Goal: Task Accomplishment & Management: Manage account settings

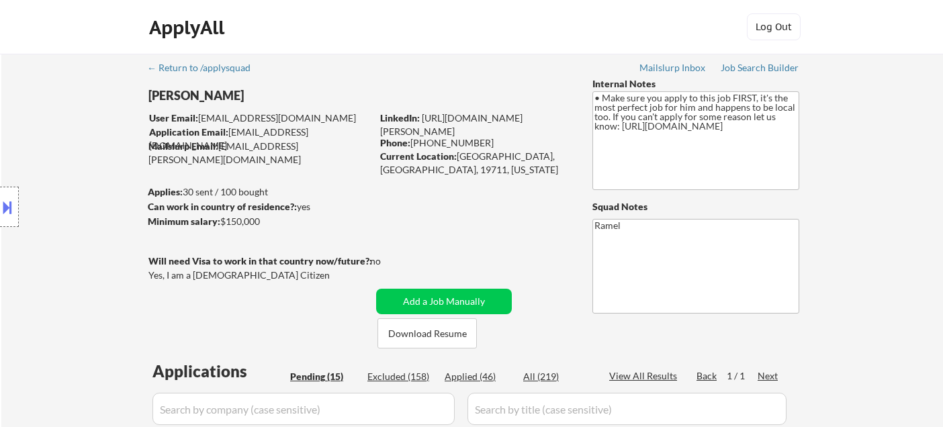
select select ""pending""
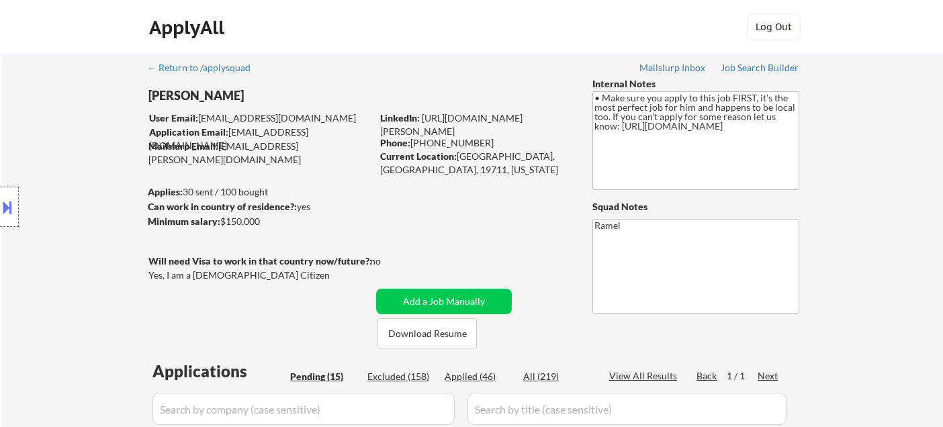
select select ""pending""
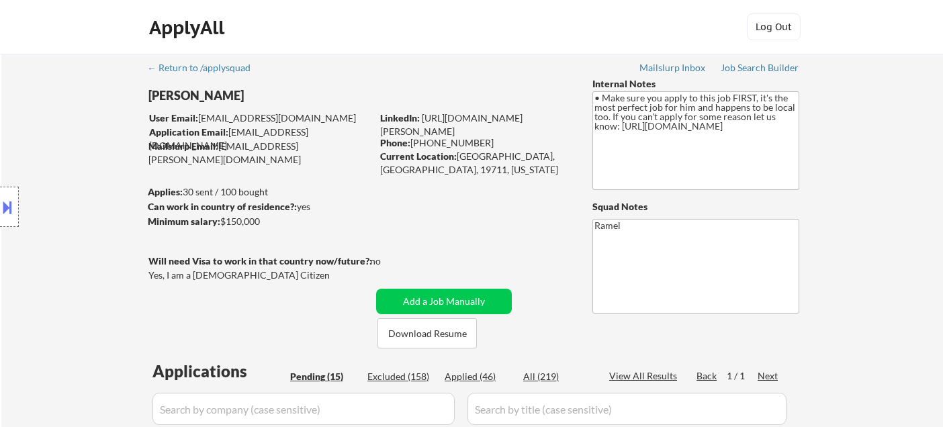
select select ""pending""
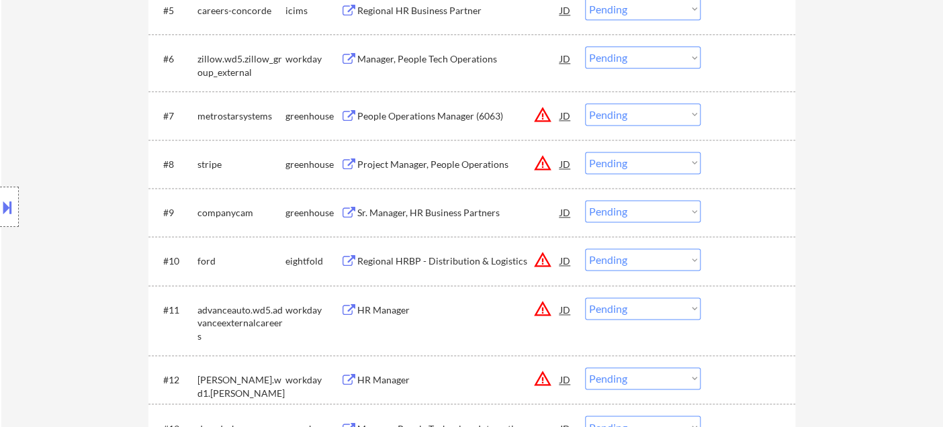
scroll to position [970, 0]
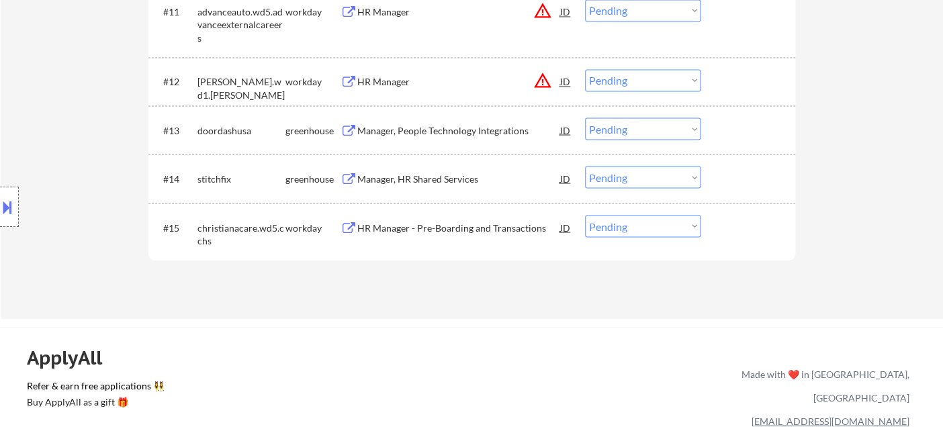
click at [476, 230] on div "HR Manager - Pre-Boarding and Transactions" at bounding box center [458, 227] width 203 height 13
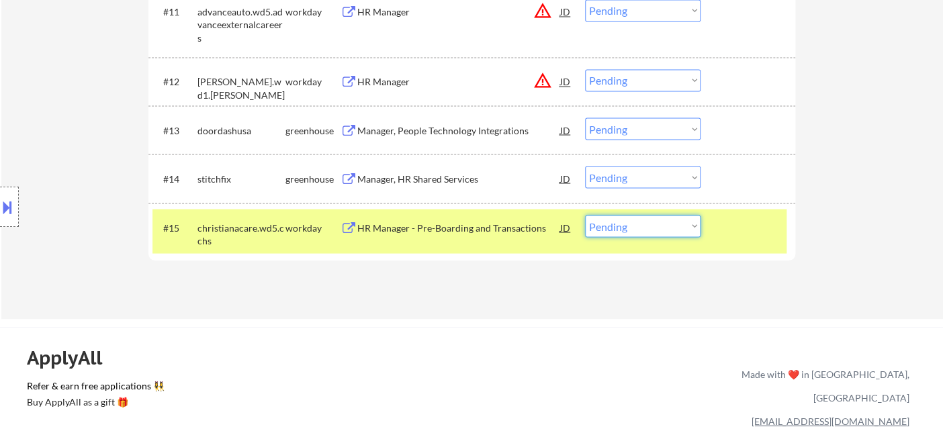
drag, startPoint x: 600, startPoint y: 232, endPoint x: 606, endPoint y: 235, distance: 6.9
click at [600, 232] on select "Choose an option... Pending Applied Excluded (Questions) Excluded (Expired) Exc…" at bounding box center [643, 226] width 116 height 22
select select ""excluded__expired_""
click at [585, 215] on select "Choose an option... Pending Applied Excluded (Questions) Excluded (Expired) Exc…" at bounding box center [643, 226] width 116 height 22
click at [445, 181] on div "Manager, HR Shared Services" at bounding box center [458, 178] width 203 height 13
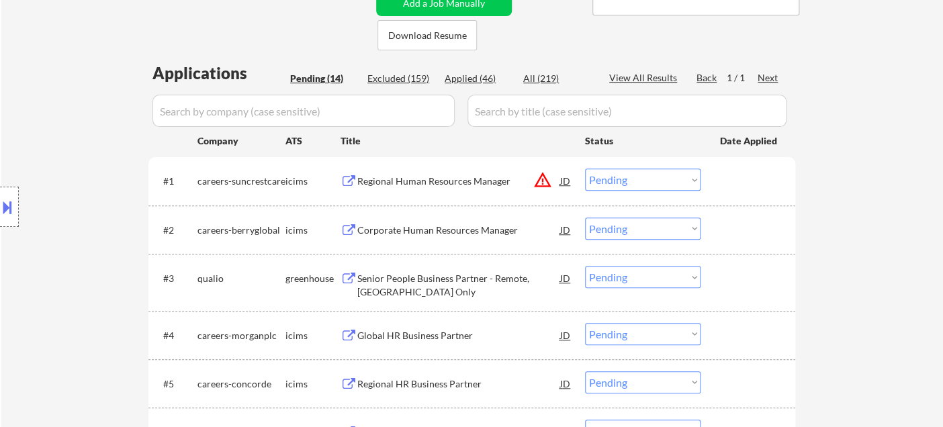
scroll to position [935, 0]
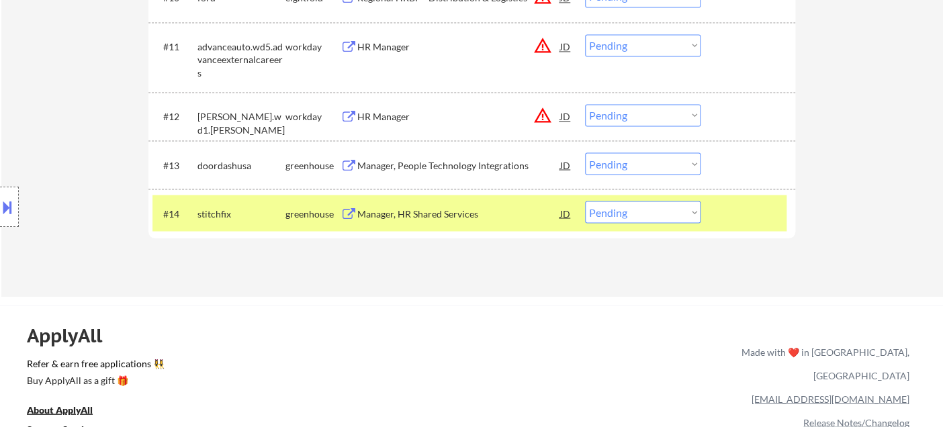
click at [617, 214] on select "Choose an option... Pending Applied Excluded (Questions) Excluded (Expired) Exc…" at bounding box center [643, 212] width 116 height 22
select select ""applied""
click at [585, 201] on select "Choose an option... Pending Applied Excluded (Questions) Excluded (Expired) Exc…" at bounding box center [643, 212] width 116 height 22
click at [440, 154] on div "Manager, People Technology Integrations" at bounding box center [458, 165] width 203 height 24
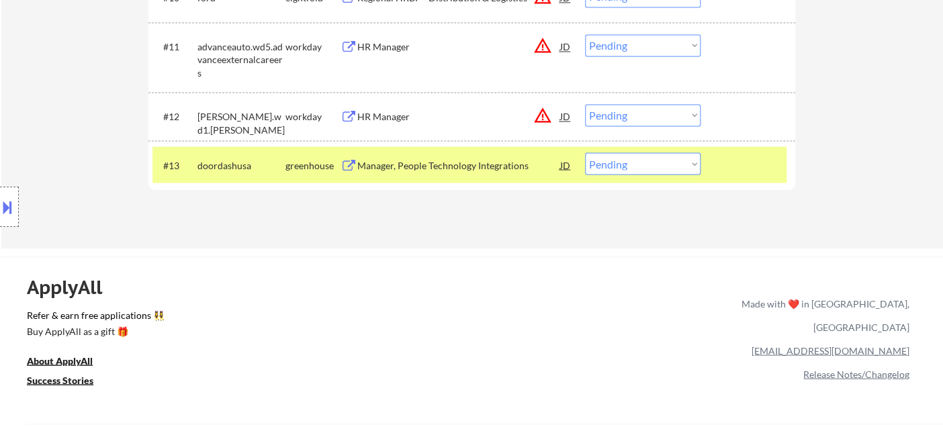
drag, startPoint x: 625, startPoint y: 160, endPoint x: 625, endPoint y: 173, distance: 12.8
click at [625, 160] on select "Choose an option... Pending Applied Excluded (Questions) Excluded (Expired) Exc…" at bounding box center [643, 164] width 116 height 22
select select ""applied""
click at [585, 153] on select "Choose an option... Pending Applied Excluded (Questions) Excluded (Expired) Exc…" at bounding box center [643, 164] width 116 height 22
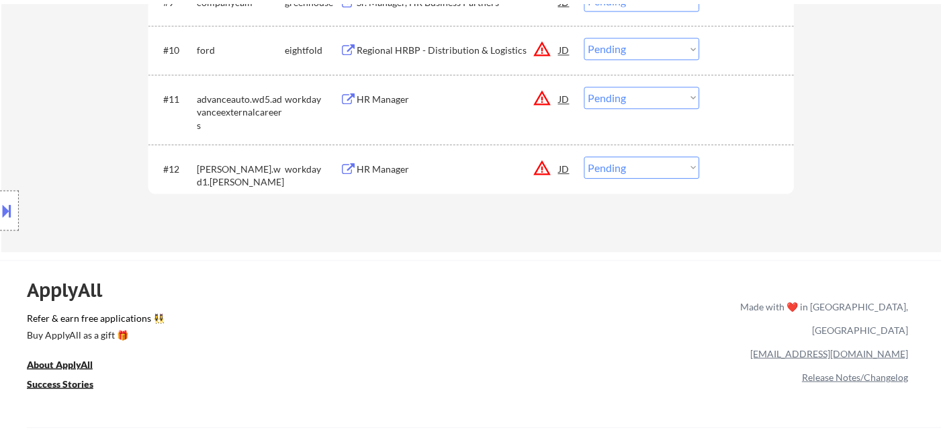
scroll to position [860, 0]
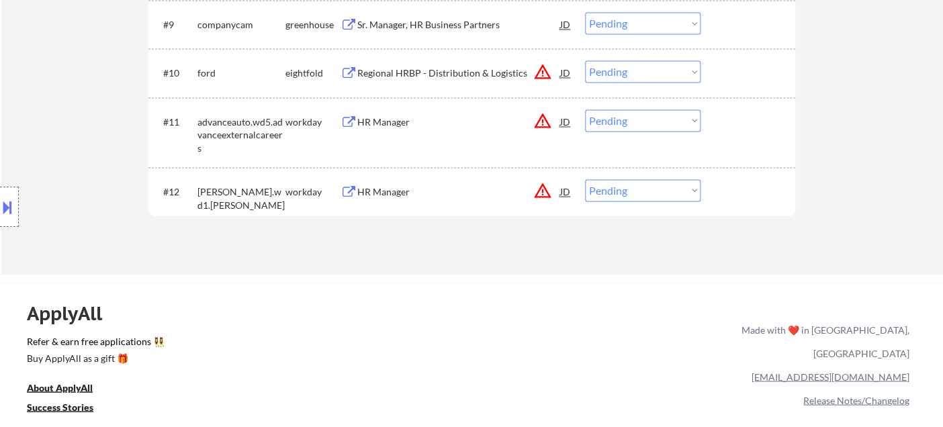
click at [404, 200] on div "HR Manager" at bounding box center [458, 191] width 203 height 24
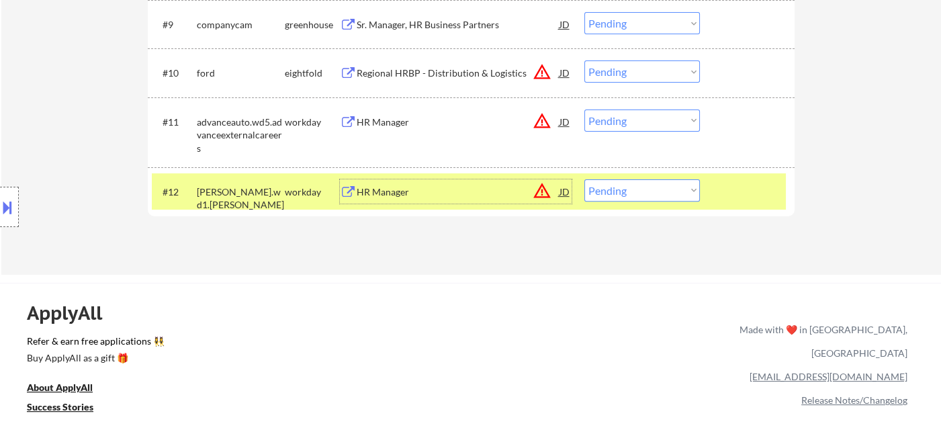
drag, startPoint x: 641, startPoint y: 191, endPoint x: 649, endPoint y: 199, distance: 11.4
click at [641, 190] on select "Choose an option... Pending Applied Excluded (Questions) Excluded (Expired) Exc…" at bounding box center [642, 190] width 116 height 22
select select ""excluded__other_""
click at [584, 179] on select "Choose an option... Pending Applied Excluded (Questions) Excluded (Expired) Exc…" at bounding box center [642, 190] width 116 height 22
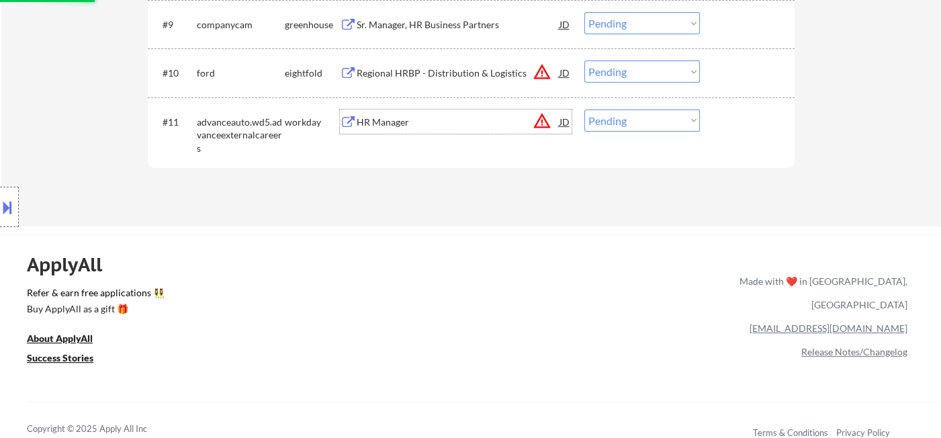
click at [375, 117] on div "HR Manager" at bounding box center [458, 122] width 203 height 13
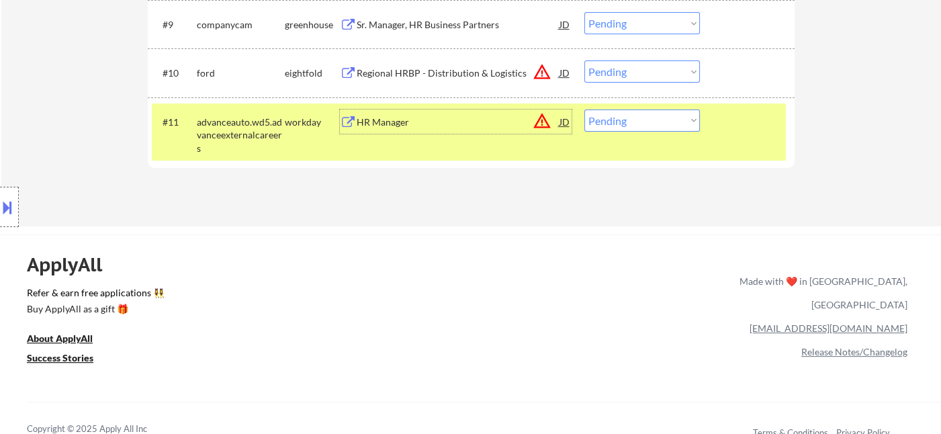
click at [662, 131] on div "#11 advanceauto.wd5.advanceexternalcareers workday HR Manager JD warning_amber …" at bounding box center [469, 132] width 634 height 58
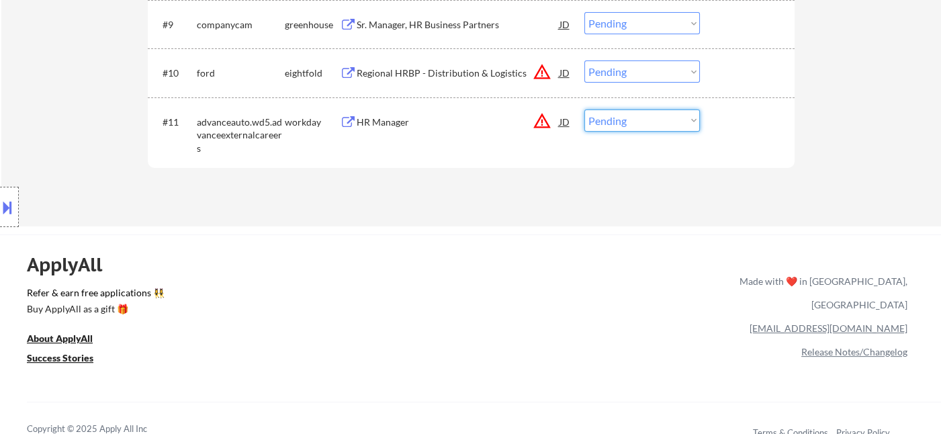
click at [662, 122] on select "Choose an option... Pending Applied Excluded (Questions) Excluded (Expired) Exc…" at bounding box center [642, 121] width 116 height 22
select select ""excluded__salary_""
click at [584, 110] on select "Choose an option... Pending Applied Excluded (Questions) Excluded (Expired) Exc…" at bounding box center [642, 121] width 116 height 22
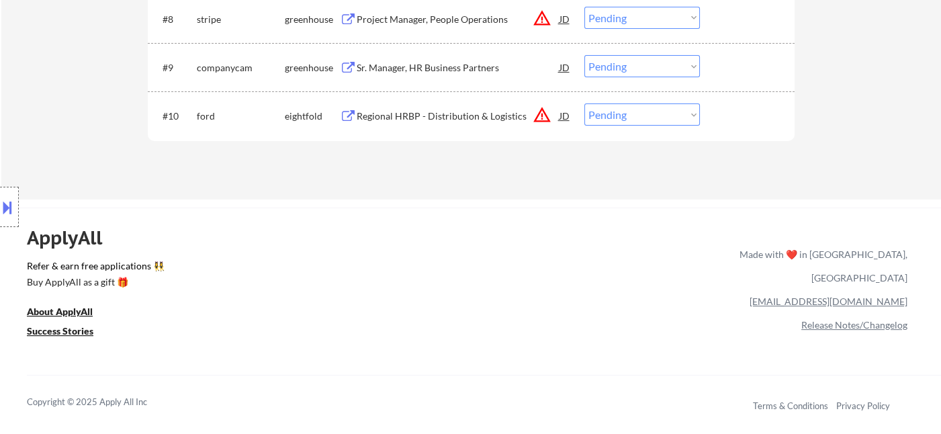
scroll to position [785, 0]
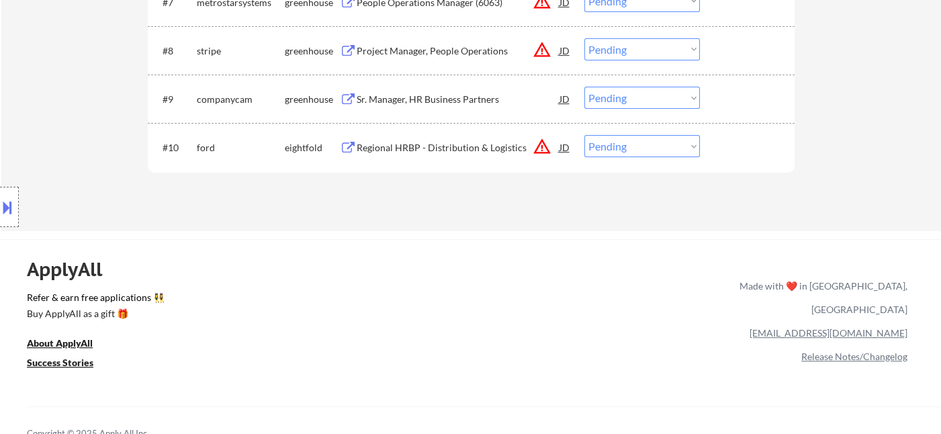
click at [437, 153] on div "Regional HRBP - Distribution & Logistics" at bounding box center [458, 147] width 203 height 13
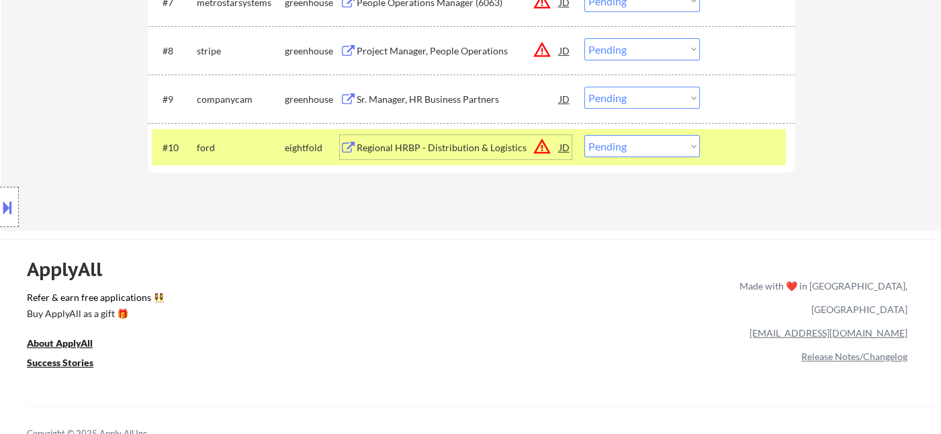
drag, startPoint x: 635, startPoint y: 144, endPoint x: 645, endPoint y: 155, distance: 14.7
click at [635, 144] on select "Choose an option... Pending Applied Excluded (Questions) Excluded (Expired) Exc…" at bounding box center [642, 146] width 116 height 22
select select ""excluded__location_""
click at [584, 135] on select "Choose an option... Pending Applied Excluded (Questions) Excluded (Expired) Exc…" at bounding box center [642, 146] width 116 height 22
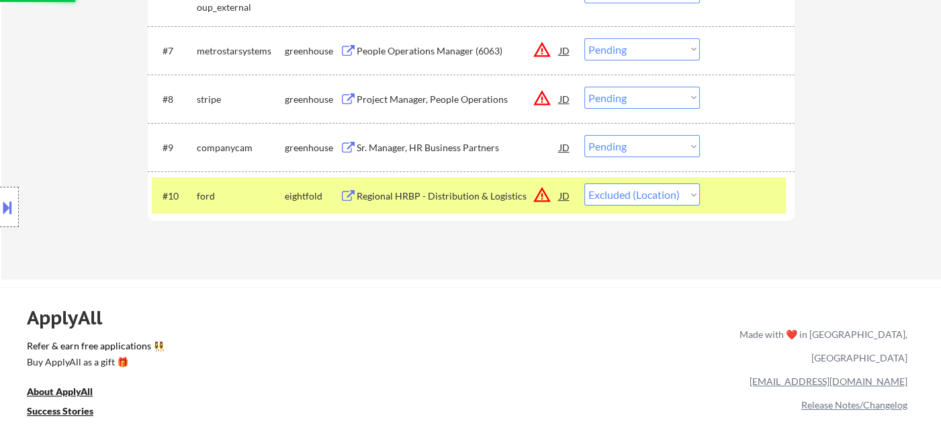
scroll to position [711, 0]
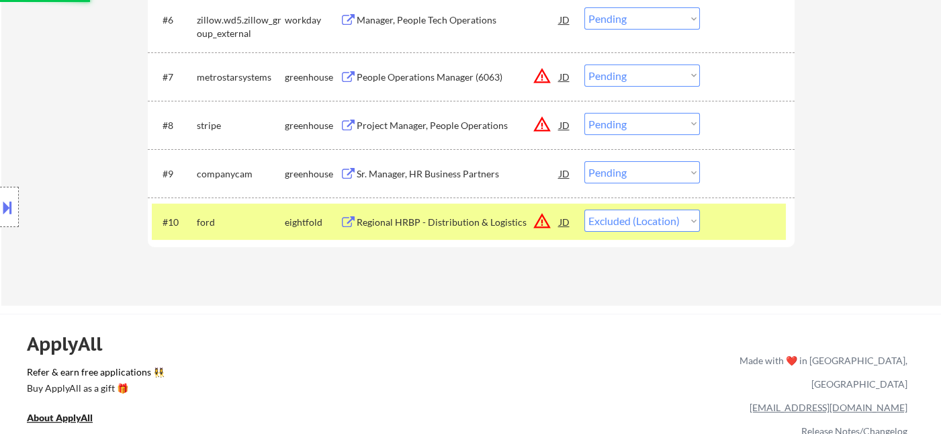
click at [444, 168] on div "Sr. Manager, HR Business Partners" at bounding box center [458, 173] width 203 height 13
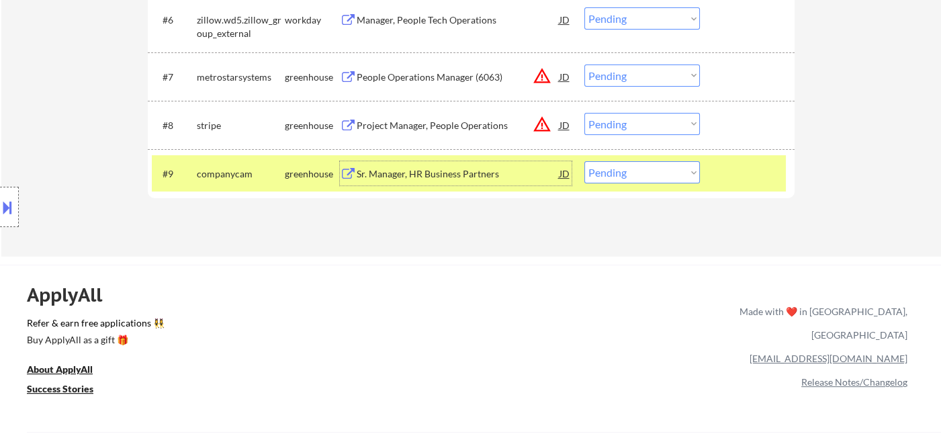
click at [606, 168] on select "Choose an option... Pending Applied Excluded (Questions) Excluded (Expired) Exc…" at bounding box center [642, 172] width 116 height 22
select select ""excluded__expired_""
click at [584, 161] on select "Choose an option... Pending Applied Excluded (Questions) Excluded (Expired) Exc…" at bounding box center [642, 172] width 116 height 22
click at [432, 124] on div "Project Manager, People Operations" at bounding box center [458, 125] width 203 height 13
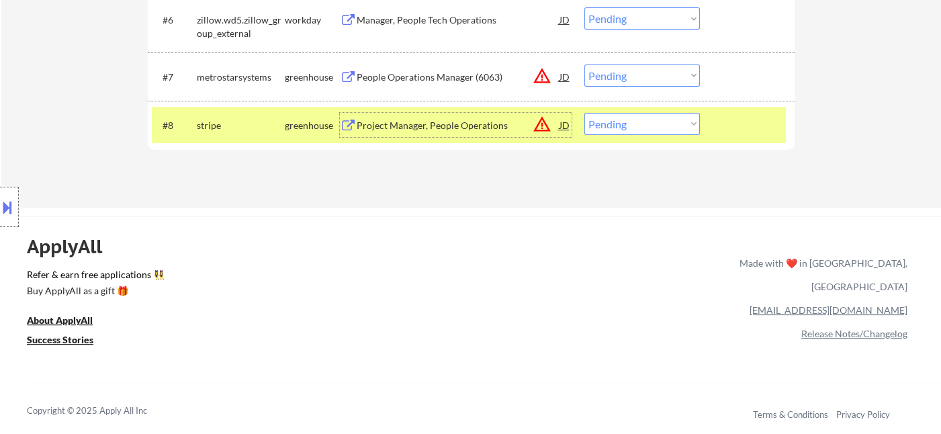
drag, startPoint x: 619, startPoint y: 127, endPoint x: 632, endPoint y: 133, distance: 14.7
click at [619, 127] on select "Choose an option... Pending Applied Excluded (Questions) Excluded (Expired) Exc…" at bounding box center [642, 124] width 116 height 22
select select ""excluded__expired_""
click at [584, 113] on select "Choose an option... Pending Applied Excluded (Questions) Excluded (Expired) Exc…" at bounding box center [642, 124] width 116 height 22
click at [413, 75] on div "People Operations Manager (6063)" at bounding box center [458, 77] width 203 height 13
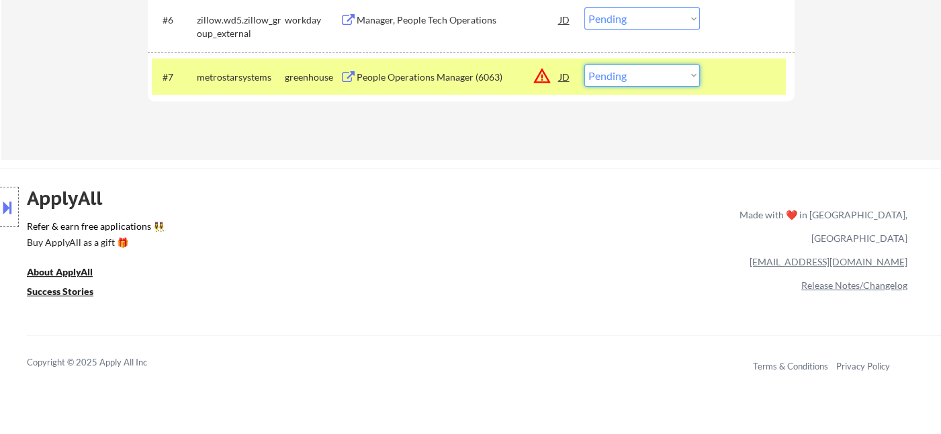
click at [644, 76] on select "Choose an option... Pending Applied Excluded (Questions) Excluded (Expired) Exc…" at bounding box center [642, 75] width 116 height 22
select select ""excluded__salary_""
click at [584, 64] on select "Choose an option... Pending Applied Excluded (Questions) Excluded (Expired) Exc…" at bounding box center [642, 75] width 116 height 22
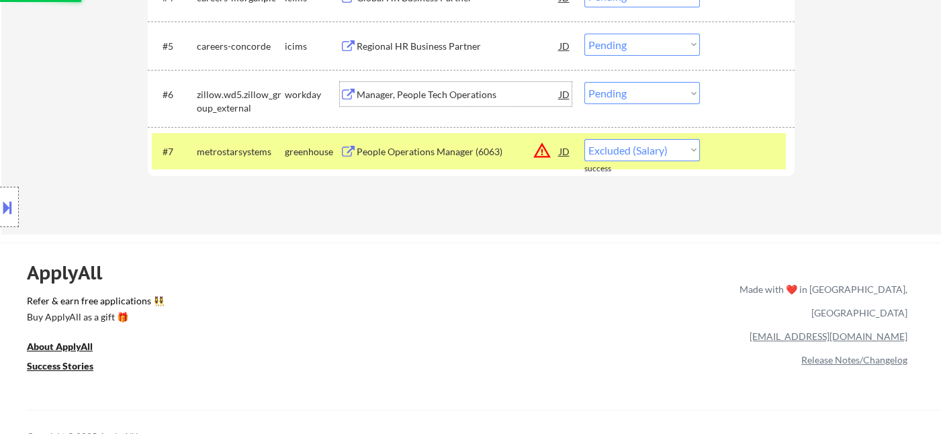
click at [452, 93] on div "Manager, People Tech Operations" at bounding box center [458, 94] width 203 height 13
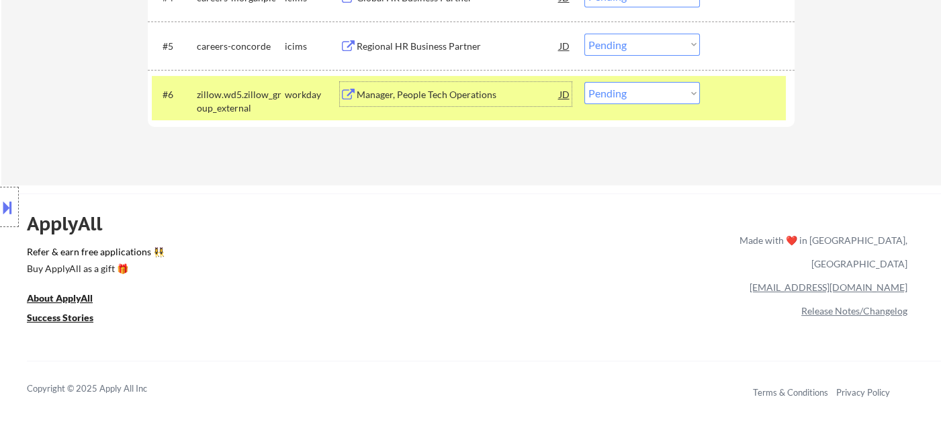
click at [631, 97] on select "Choose an option... Pending Applied Excluded (Questions) Excluded (Expired) Exc…" at bounding box center [642, 93] width 116 height 22
select select ""applied""
click at [584, 82] on select "Choose an option... Pending Applied Excluded (Questions) Excluded (Expired) Exc…" at bounding box center [642, 93] width 116 height 22
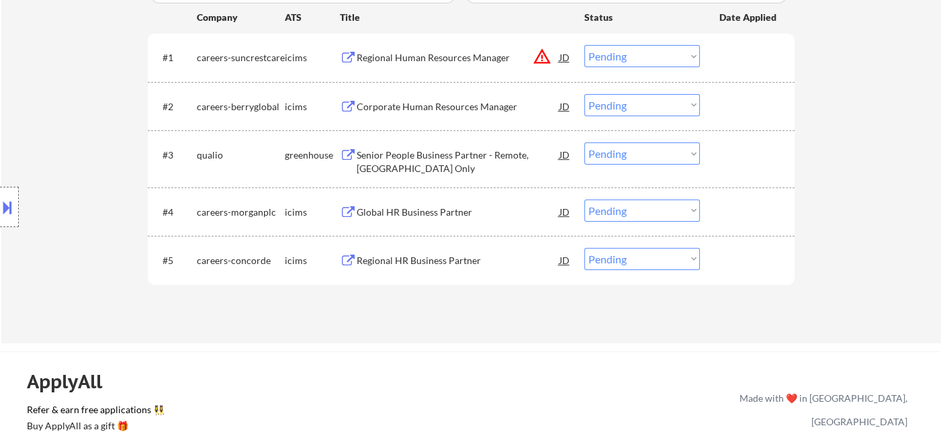
scroll to position [338, 0]
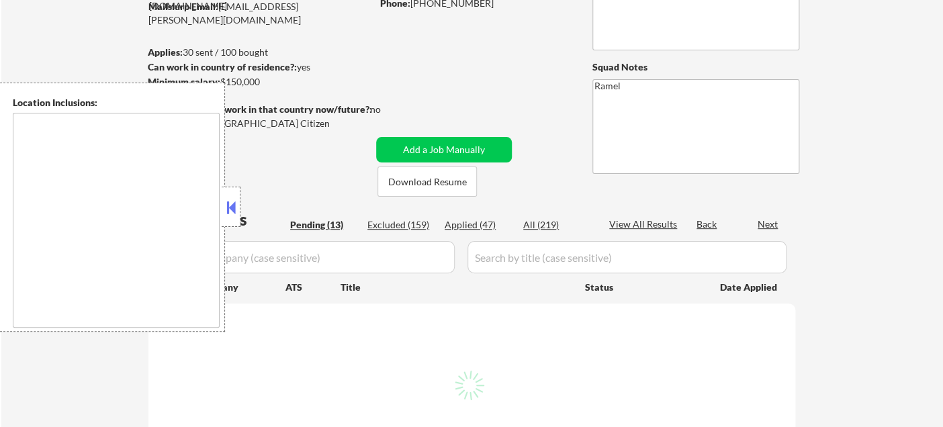
select select ""pending""
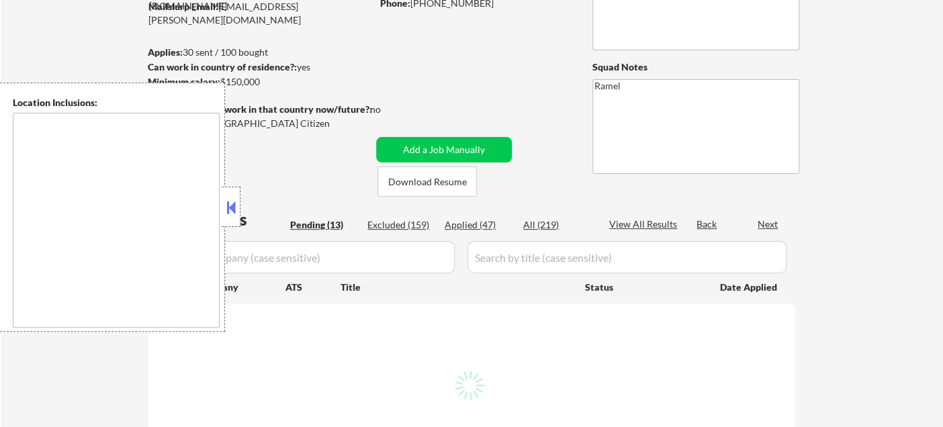
select select ""pending""
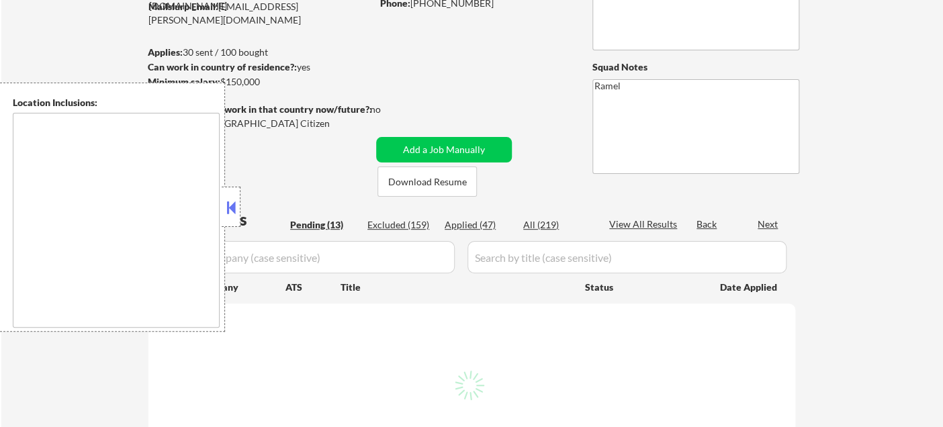
select select ""pending""
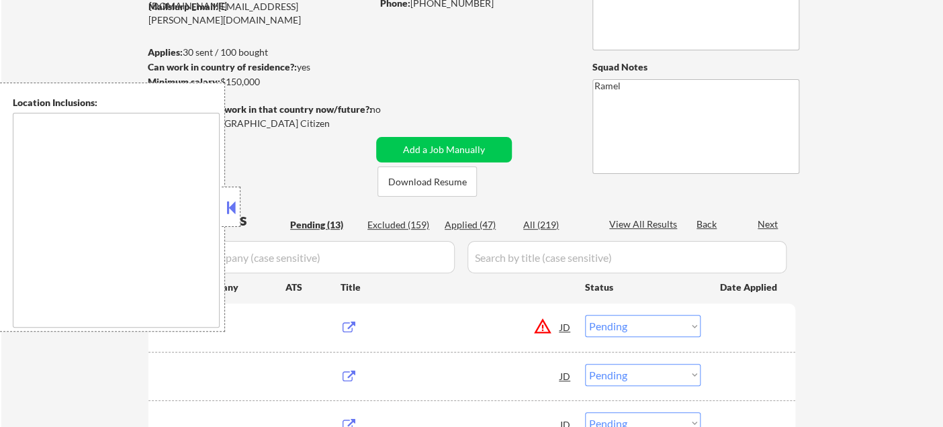
type textarea "Newark, DE Elkton, MD Glasgow, DE Bear, DE Brookside, DE Middletown, DE Wilming…"
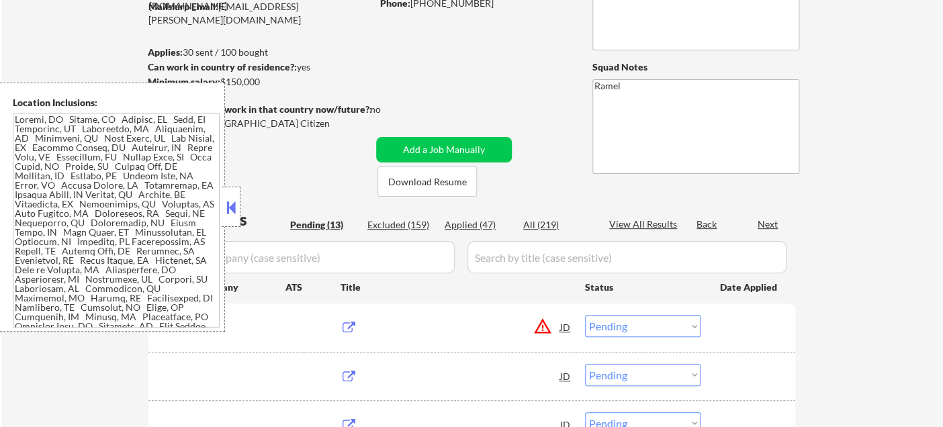
scroll to position [149, 0]
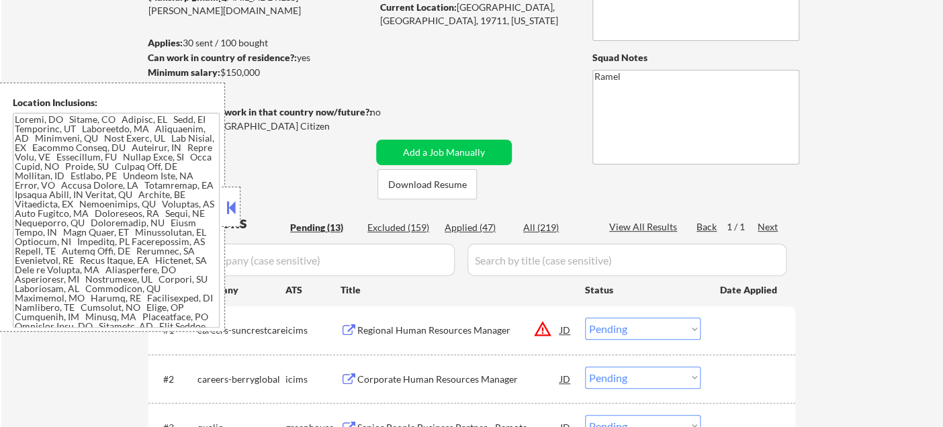
click at [484, 224] on div "Applied (47)" at bounding box center [478, 227] width 67 height 13
select select ""applied""
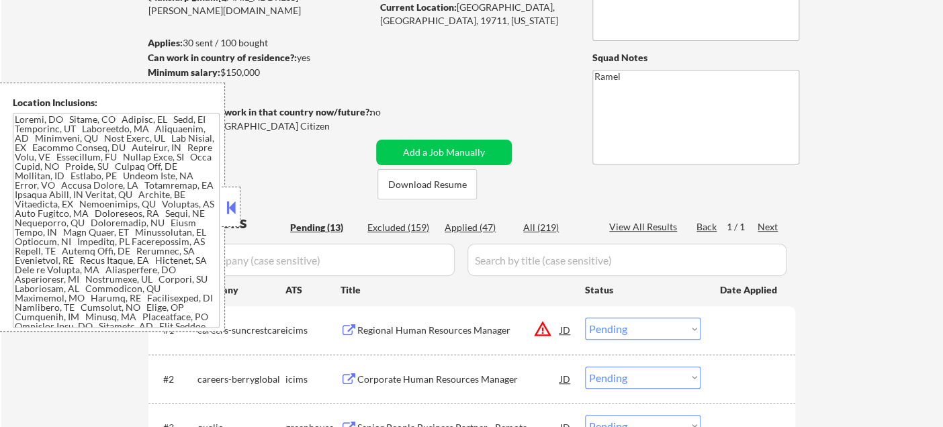
select select ""applied""
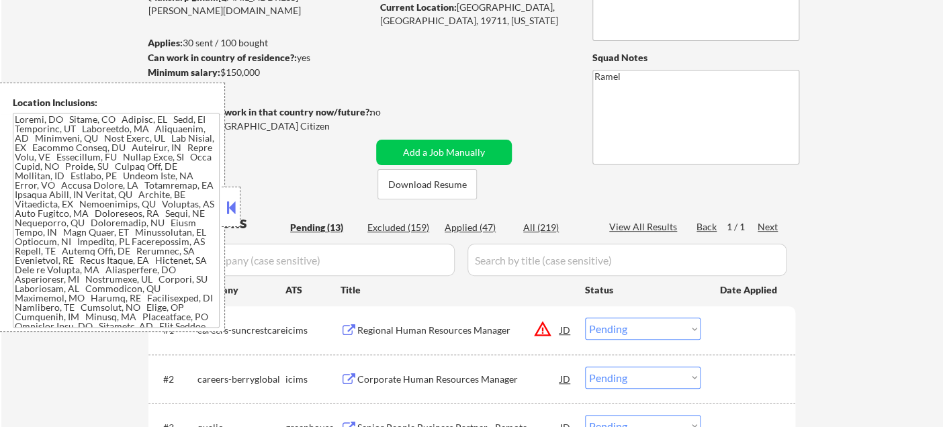
select select ""applied""
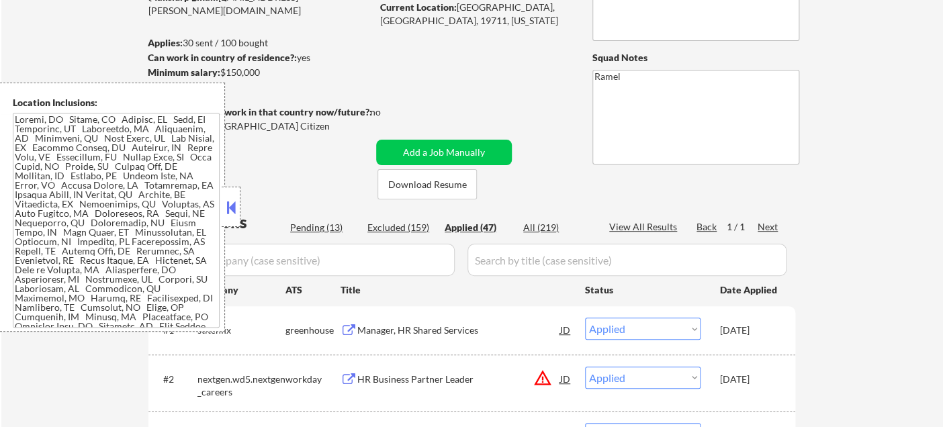
click at [228, 202] on button at bounding box center [231, 208] width 15 height 20
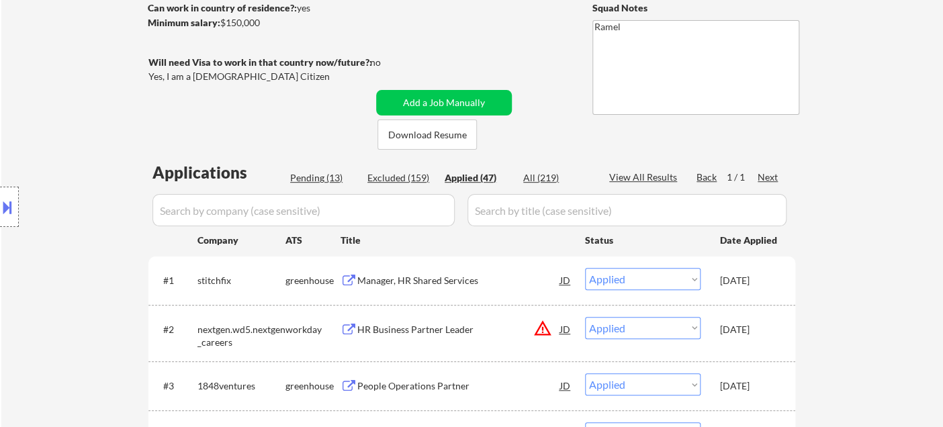
scroll to position [224, 0]
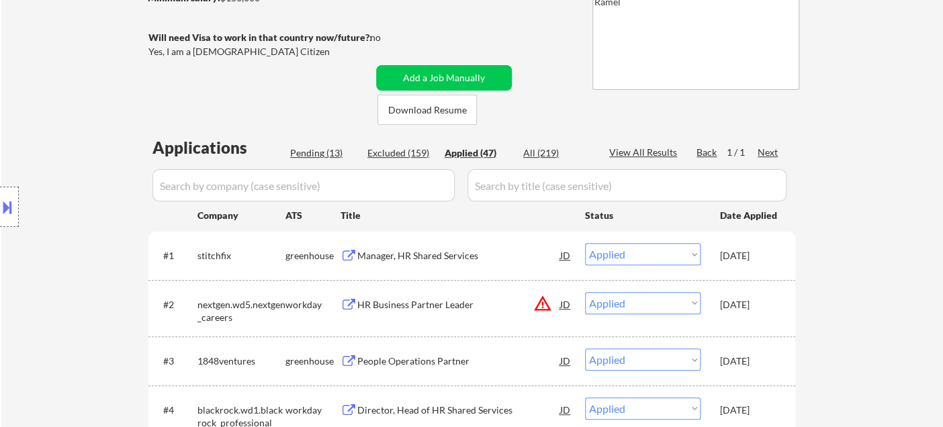
select select ""applied""
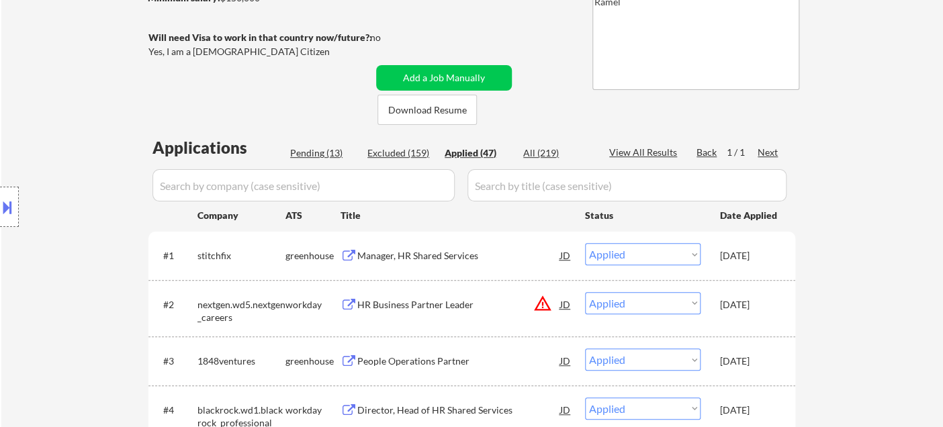
select select ""applied""
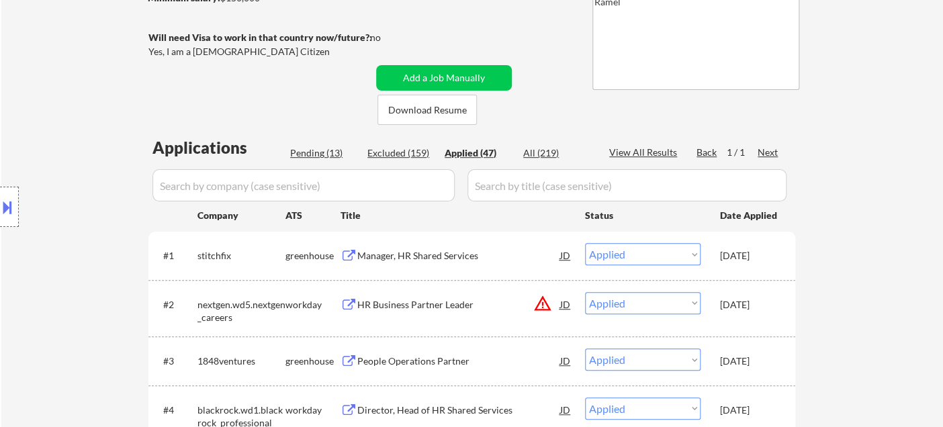
select select ""applied""
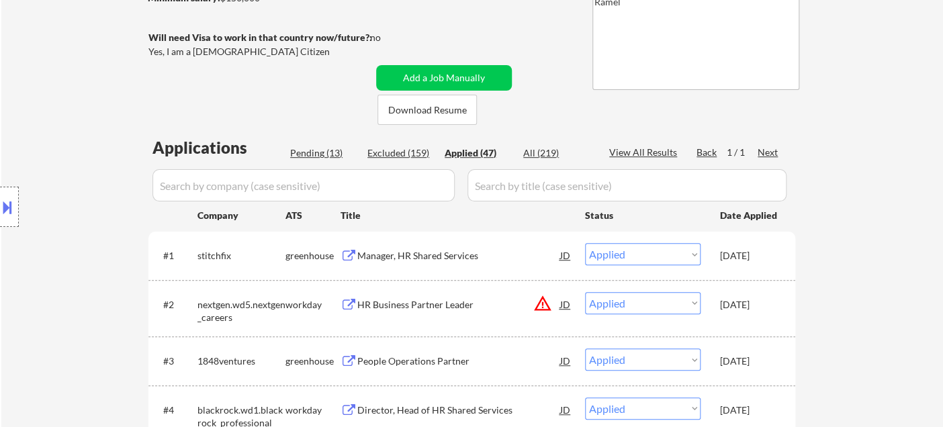
select select ""applied""
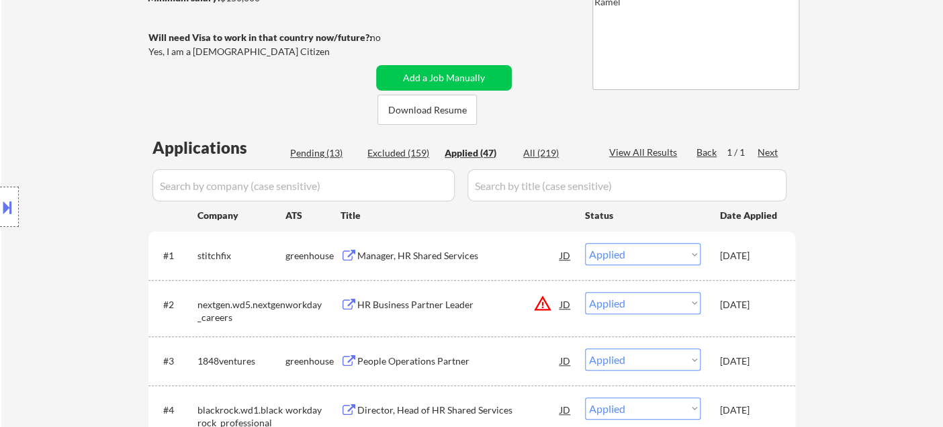
select select ""applied""
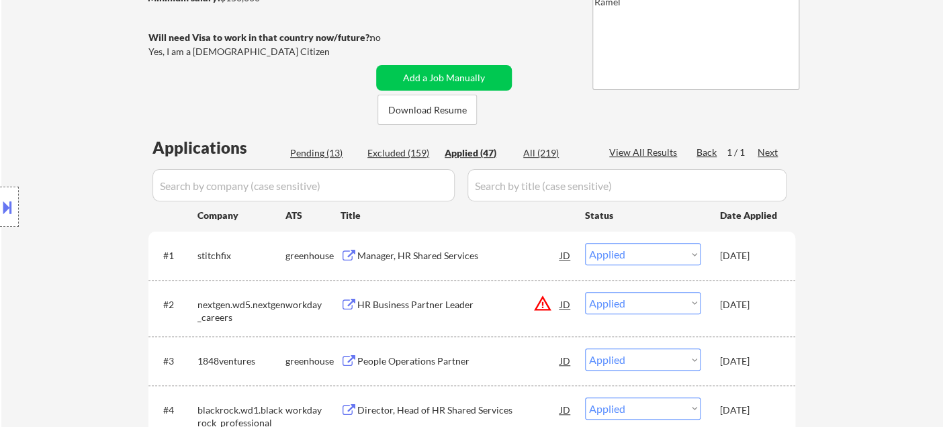
select select ""applied""
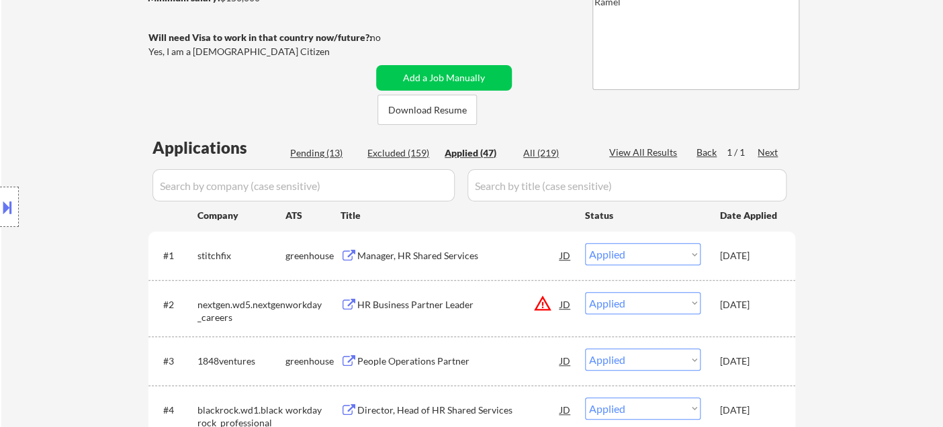
select select ""applied""
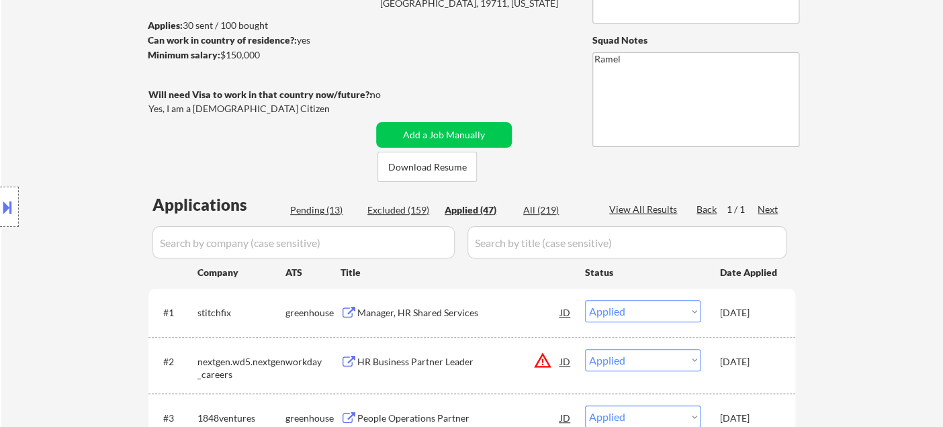
scroll to position [14, 0]
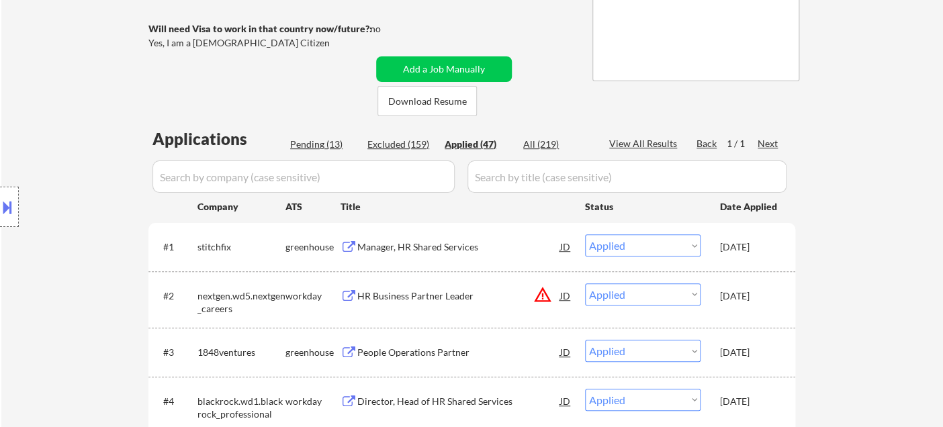
select select ""applied""
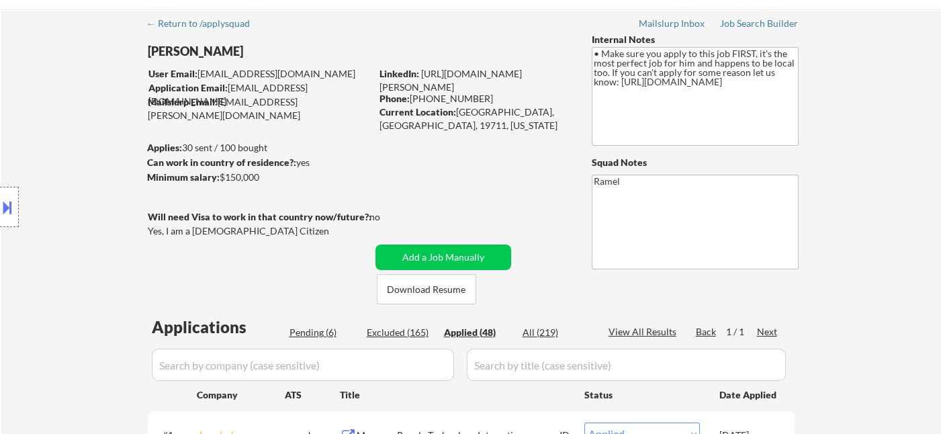
scroll to position [0, 0]
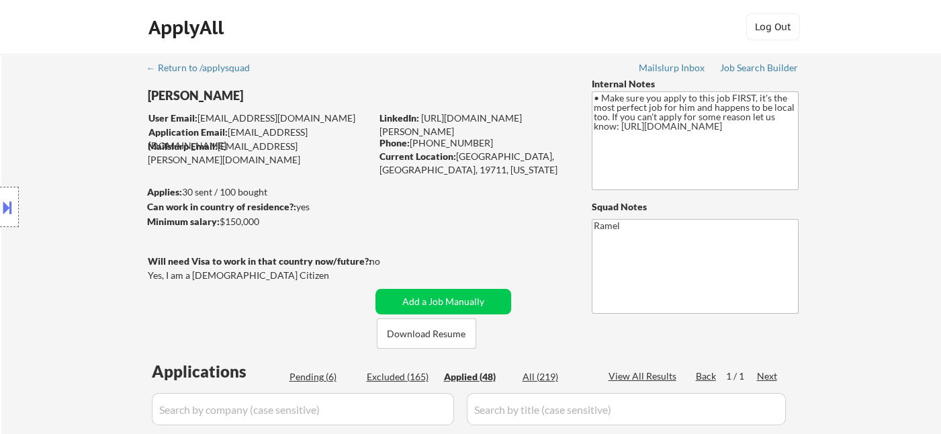
drag, startPoint x: 478, startPoint y: 139, endPoint x: 411, endPoint y: 138, distance: 67.2
click at [411, 138] on div "Phone: (302) 943-8686" at bounding box center [475, 142] width 190 height 13
copy div "(302) 943-8686"
select select ""applied""
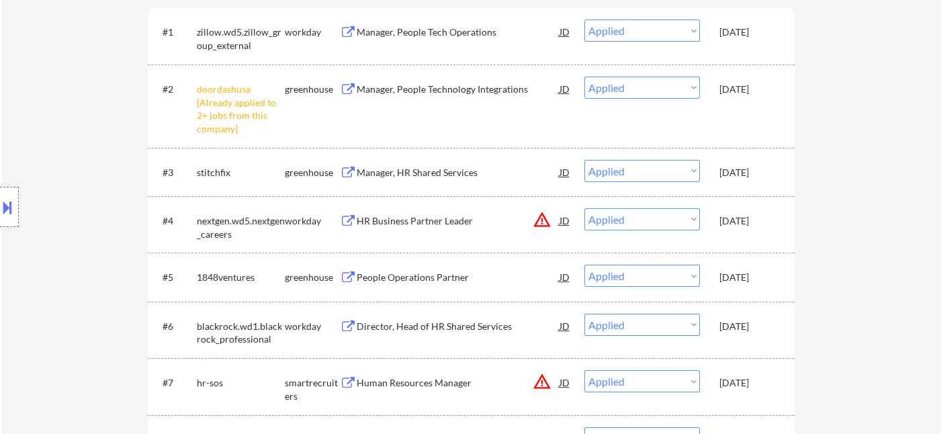
scroll to position [522, 0]
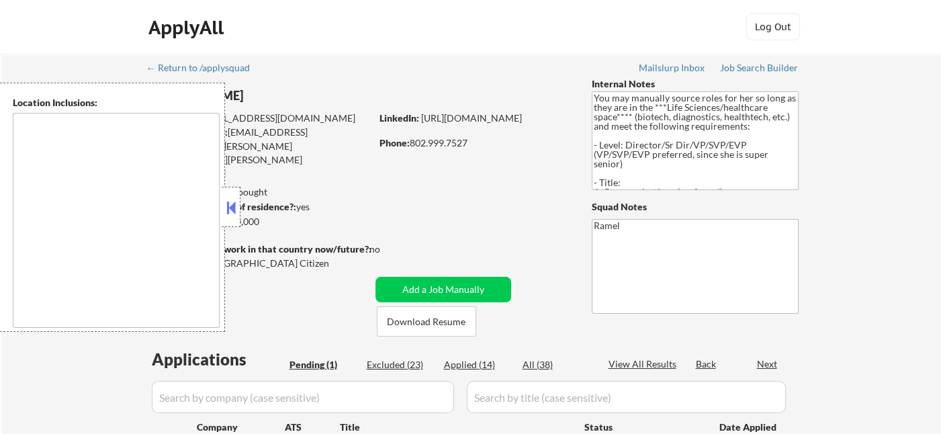
drag, startPoint x: 0, startPoint y: 0, endPoint x: 243, endPoint y: 206, distance: 318.4
click at [231, 208] on button at bounding box center [231, 208] width 15 height 20
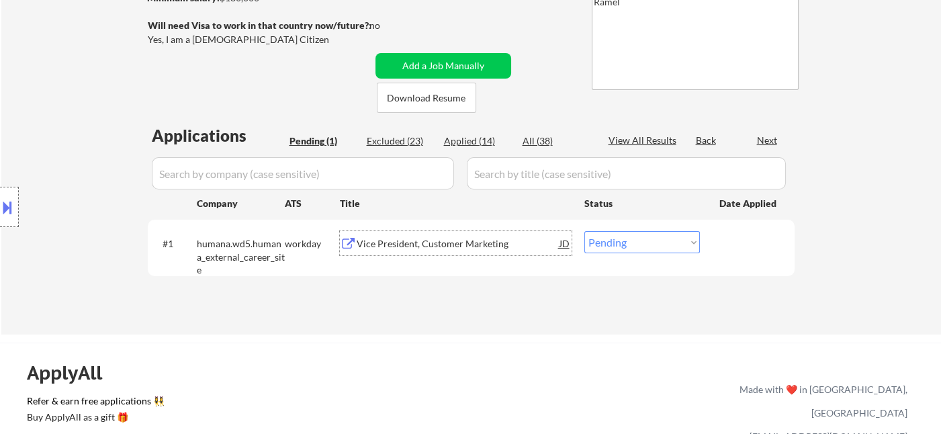
click at [428, 245] on div "Vice President, Customer Marketing" at bounding box center [458, 243] width 203 height 13
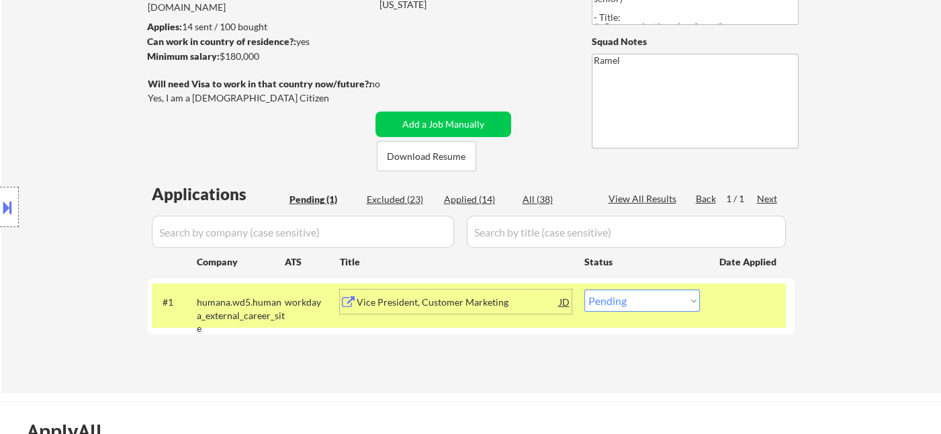
scroll to position [75, 0]
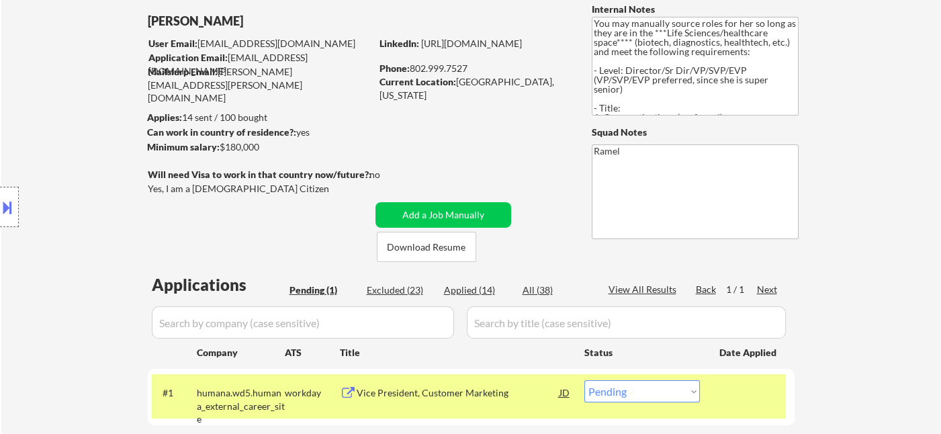
drag, startPoint x: 474, startPoint y: 69, endPoint x: 412, endPoint y: 67, distance: 61.9
click at [412, 67] on div "Phone: 802.999.7527" at bounding box center [475, 68] width 190 height 13
copy div "802.999.7527"
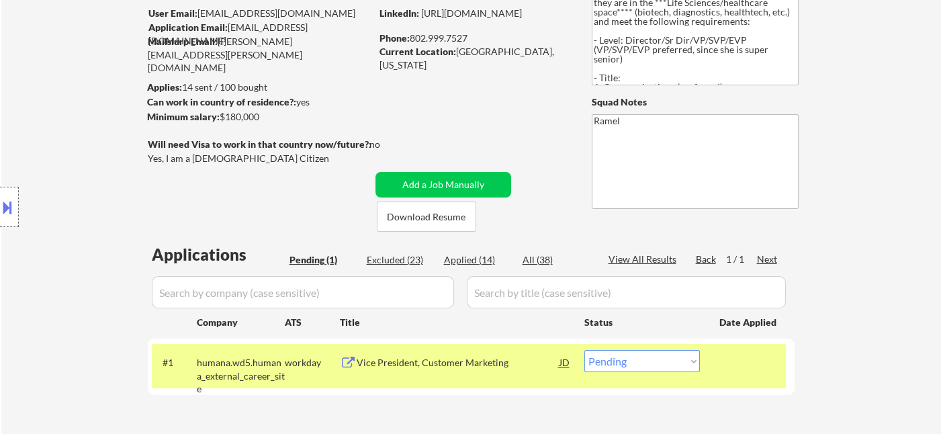
scroll to position [224, 0]
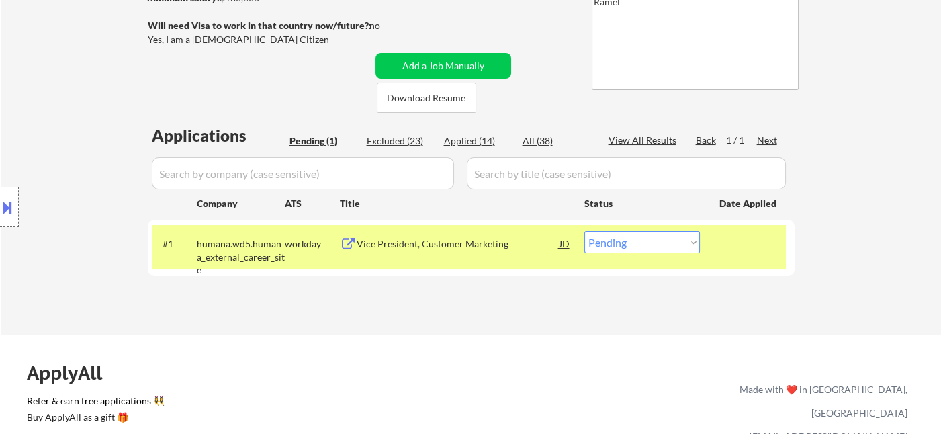
click at [559, 241] on div "Vice President, Customer Marketing JD" at bounding box center [464, 243] width 215 height 24
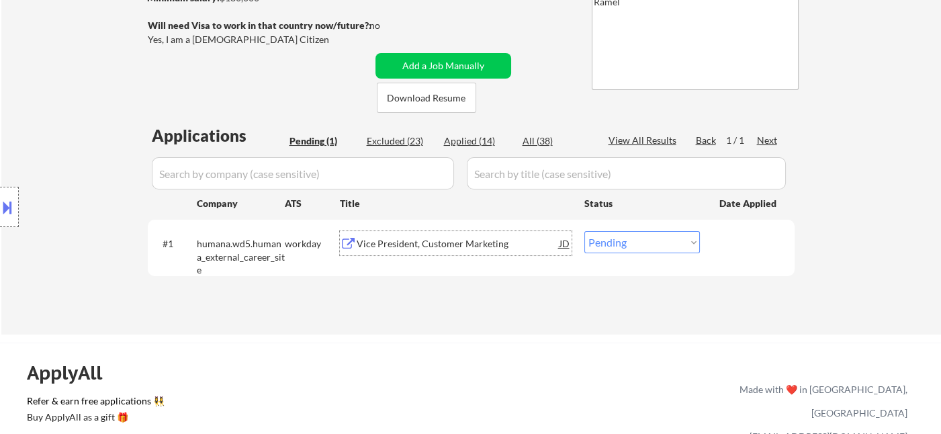
click at [560, 242] on div "JD" at bounding box center [564, 243] width 13 height 24
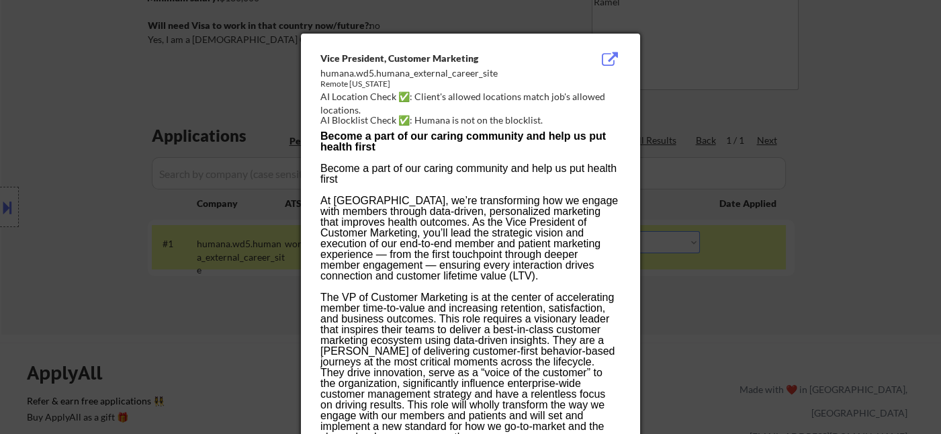
click at [691, 281] on div at bounding box center [470, 217] width 941 height 434
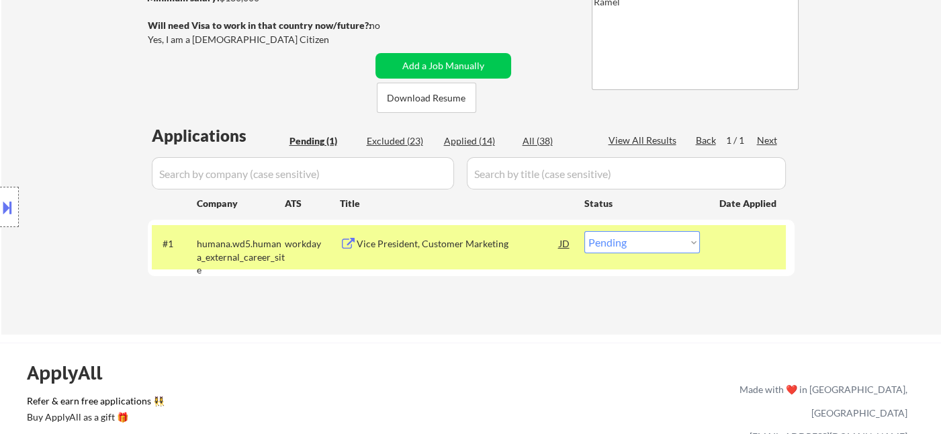
drag, startPoint x: 613, startPoint y: 242, endPoint x: 624, endPoint y: 251, distance: 14.8
click at [613, 242] on select "Choose an option... Pending Applied Excluded (Questions) Excluded (Expired) Exc…" at bounding box center [642, 242] width 116 height 22
select select ""applied""
click at [584, 231] on select "Choose an option... Pending Applied Excluded (Questions) Excluded (Expired) Exc…" at bounding box center [642, 242] width 116 height 22
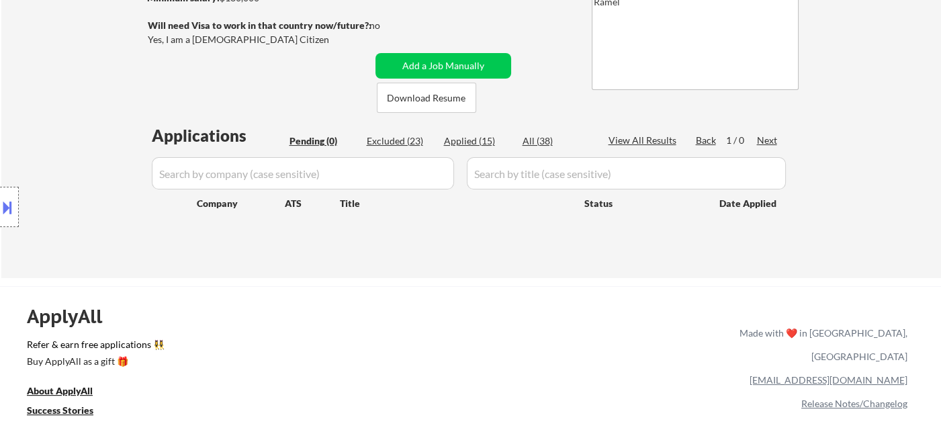
click at [9, 136] on div "Location Inclusions:" at bounding box center [120, 207] width 241 height 249
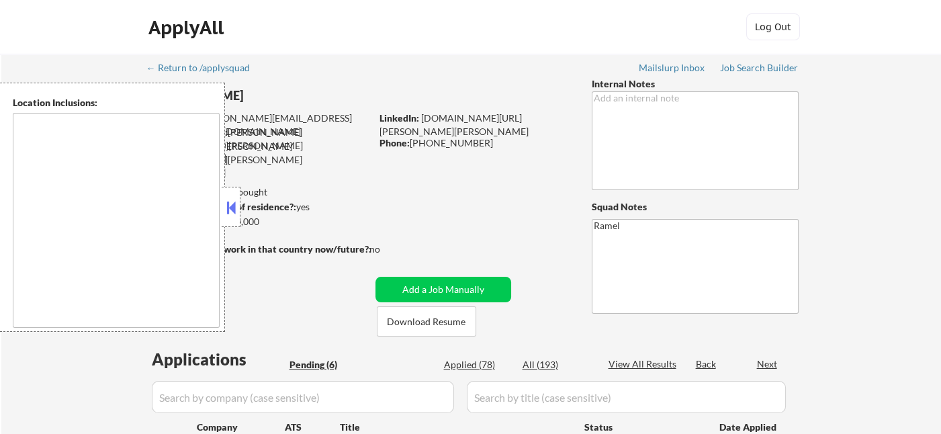
select select ""pending""
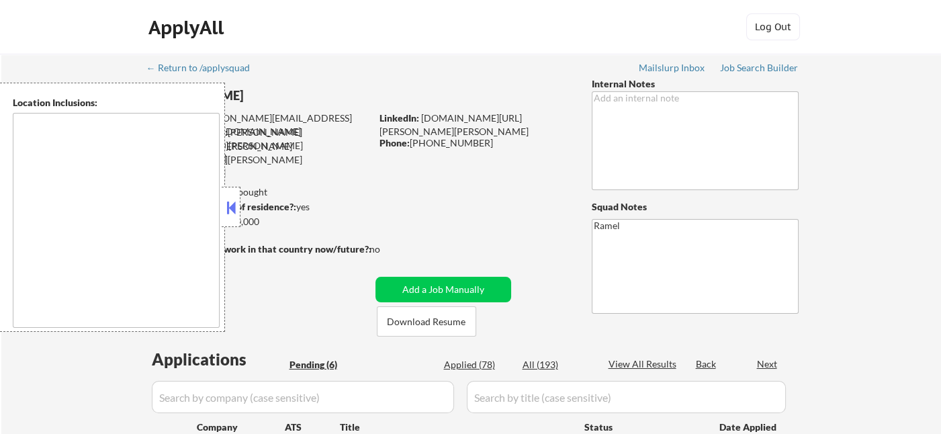
select select ""pending""
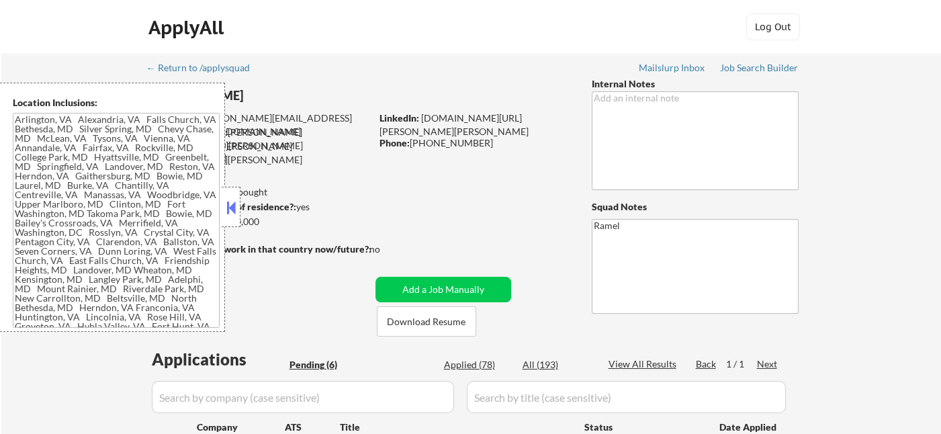
type textarea "[GEOGRAPHIC_DATA], [GEOGRAPHIC_DATA] [GEOGRAPHIC_DATA], [GEOGRAPHIC_DATA], [GEO…"
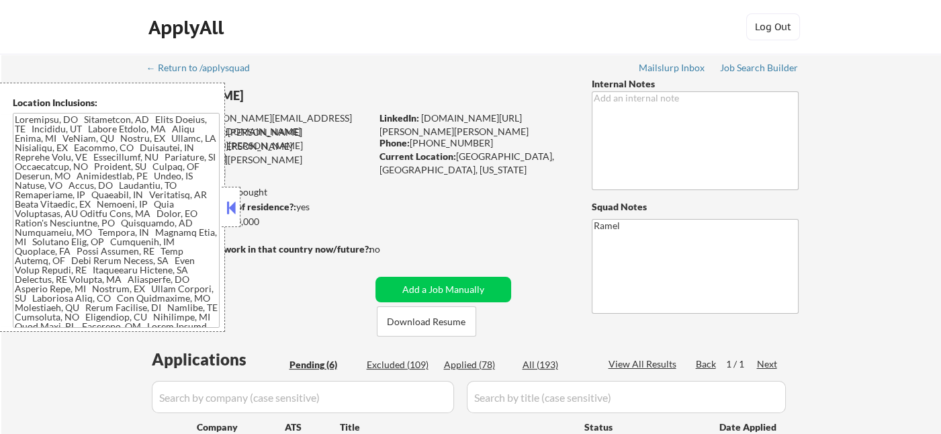
click at [229, 209] on button at bounding box center [231, 208] width 15 height 20
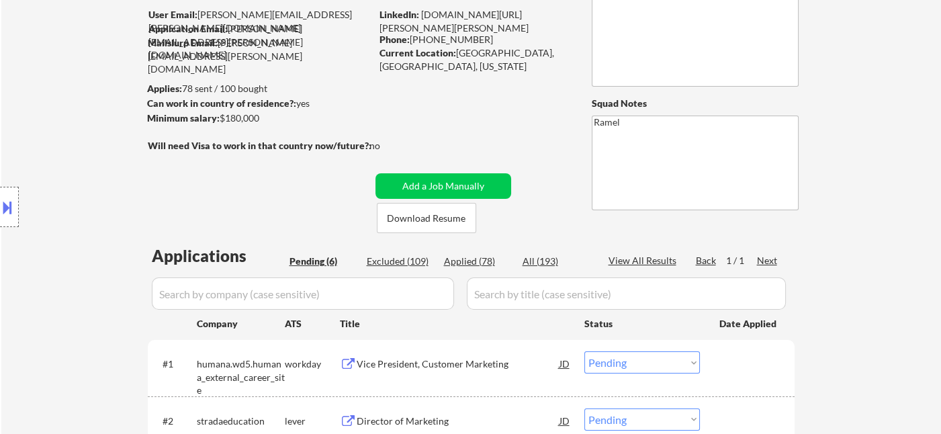
scroll to position [224, 0]
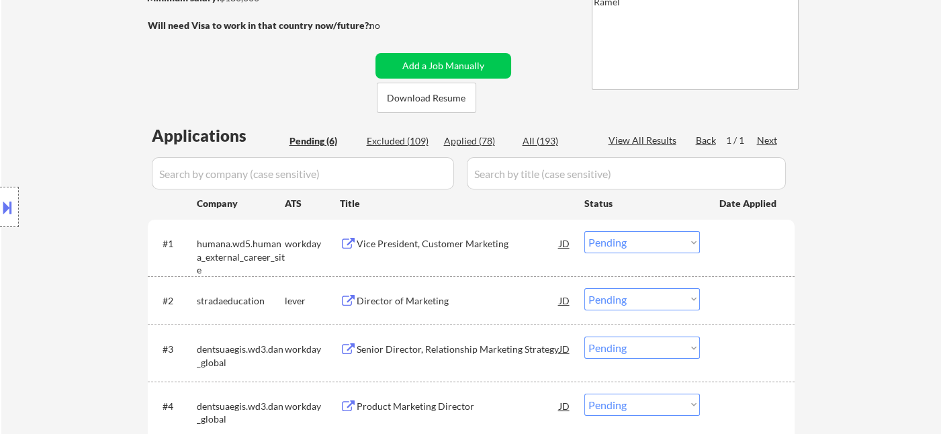
click at [865, 210] on div "← Return to /applysquad Mailslurp Inbox Job Search Builder [PERSON_NAME] User E…" at bounding box center [471, 216] width 940 height 772
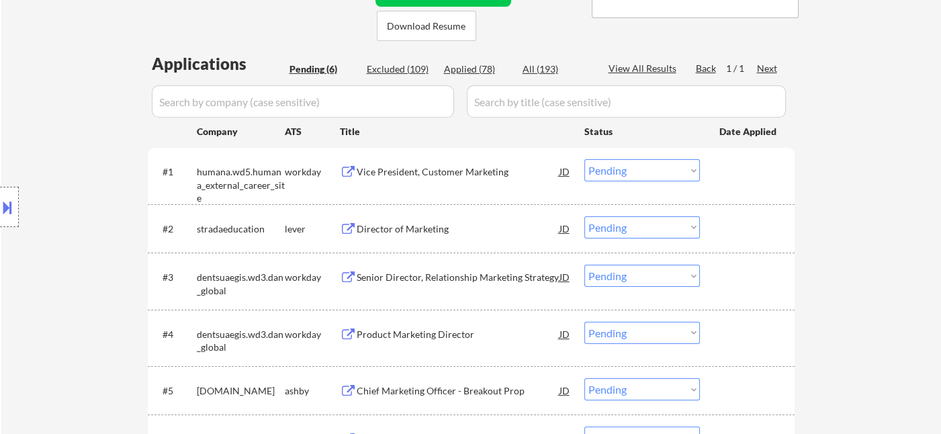
scroll to position [298, 0]
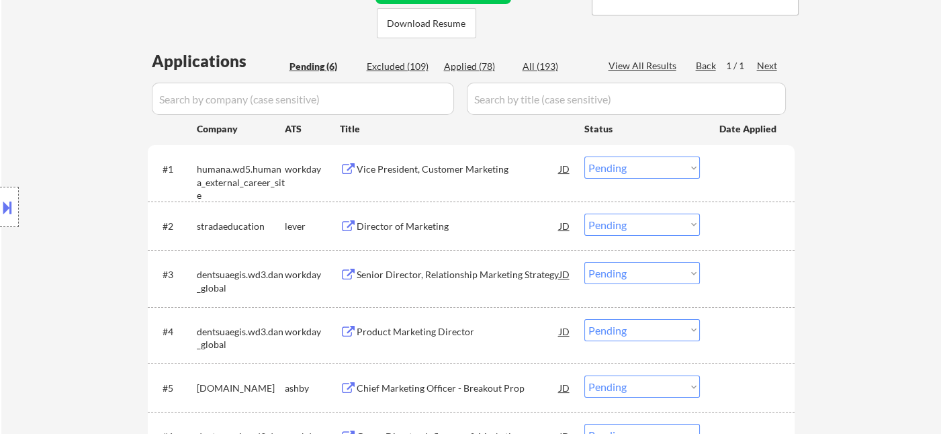
click at [421, 226] on div "Director of Marketing" at bounding box center [458, 226] width 203 height 13
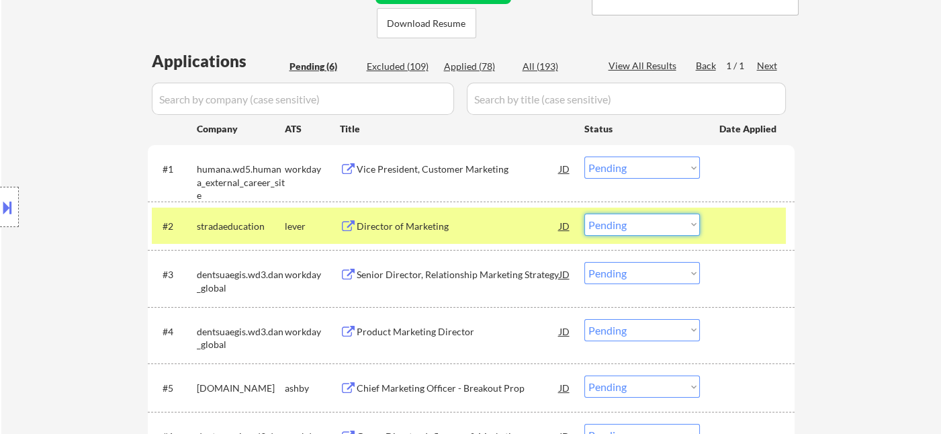
drag, startPoint x: 625, startPoint y: 225, endPoint x: 635, endPoint y: 234, distance: 12.8
click at [625, 225] on select "Choose an option... Pending Applied Excluded (Questions) Excluded (Expired) Exc…" at bounding box center [642, 225] width 116 height 22
select select ""excluded__salary_""
click at [584, 214] on select "Choose an option... Pending Applied Excluded (Questions) Excluded (Expired) Exc…" at bounding box center [642, 225] width 116 height 22
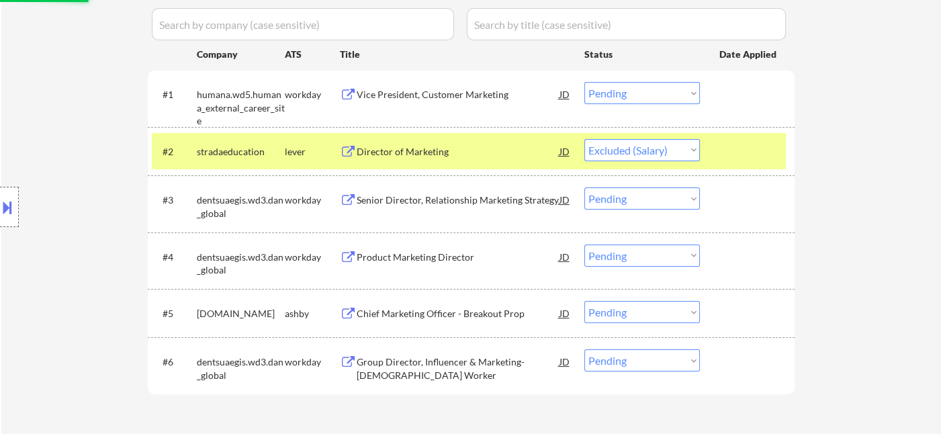
click at [431, 311] on div "Chief Marketing Officer - Breakout Prop" at bounding box center [458, 313] width 203 height 13
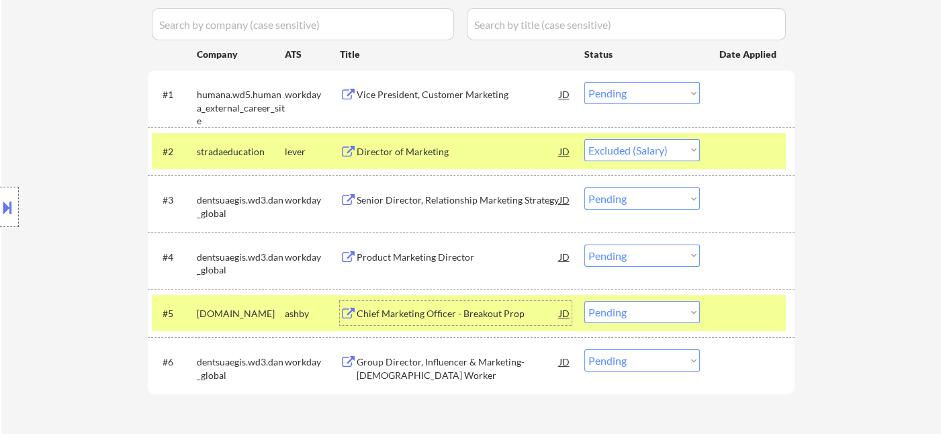
drag, startPoint x: 623, startPoint y: 314, endPoint x: 631, endPoint y: 321, distance: 10.5
click at [623, 314] on select "Choose an option... Pending Applied Excluded (Questions) Excluded (Expired) Exc…" at bounding box center [642, 312] width 116 height 22
select select ""excluded""
click at [584, 301] on select "Choose an option... Pending Applied Excluded (Questions) Excluded (Expired) Exc…" at bounding box center [642, 312] width 116 height 22
click at [431, 378] on div "Group Director, Influencer & Marketing-Temporary Worker" at bounding box center [458, 368] width 203 height 26
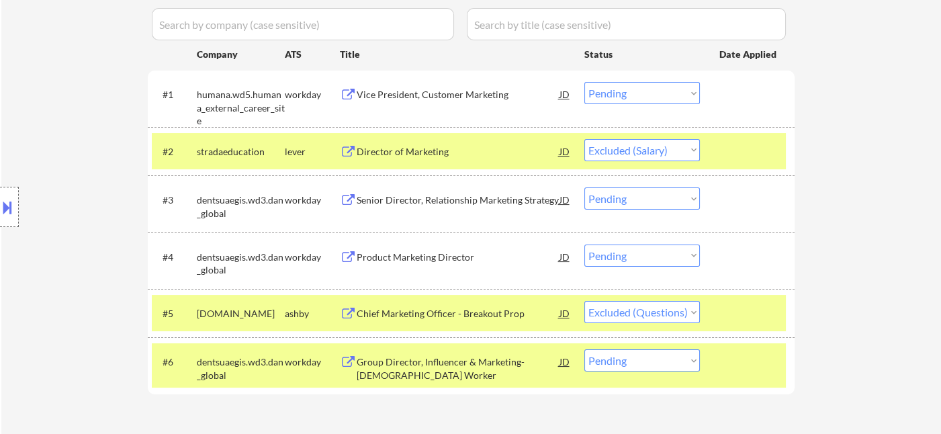
select select ""pending""
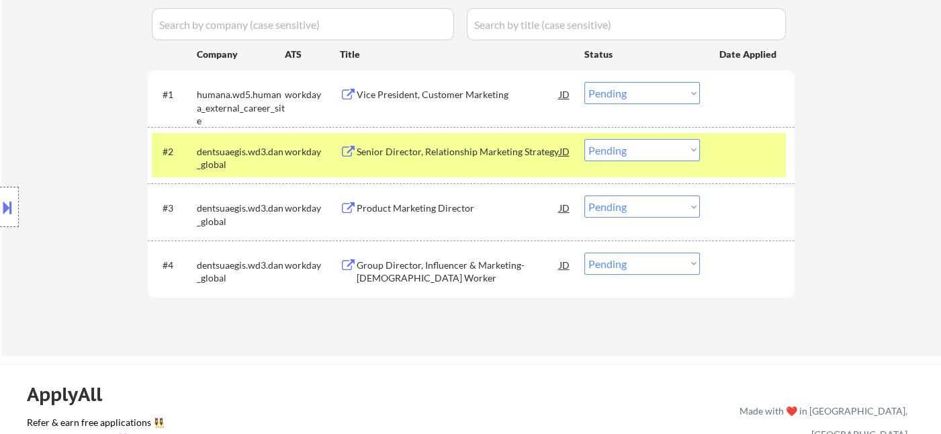
drag, startPoint x: 649, startPoint y: 144, endPoint x: 656, endPoint y: 155, distance: 12.7
click at [648, 144] on select "Choose an option... Pending Applied Excluded (Questions) Excluded (Expired) Exc…" at bounding box center [642, 150] width 116 height 22
click at [584, 139] on select "Choose an option... Pending Applied Excluded (Questions) Excluded (Expired) Exc…" at bounding box center [642, 150] width 116 height 22
click at [446, 99] on div "Vice President, Customer Marketing" at bounding box center [458, 94] width 203 height 13
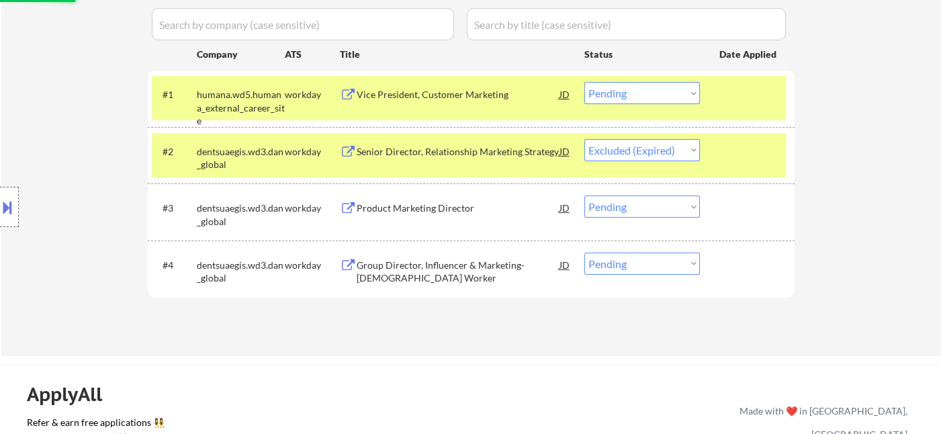
select select ""pending""
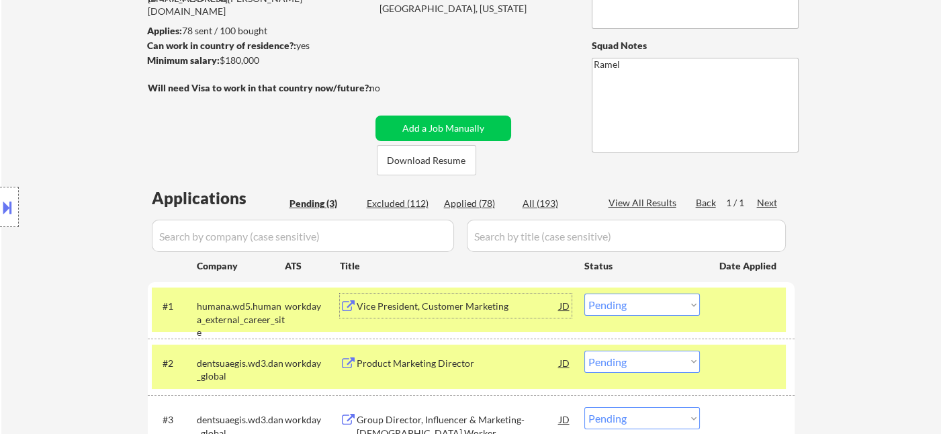
scroll to position [75, 0]
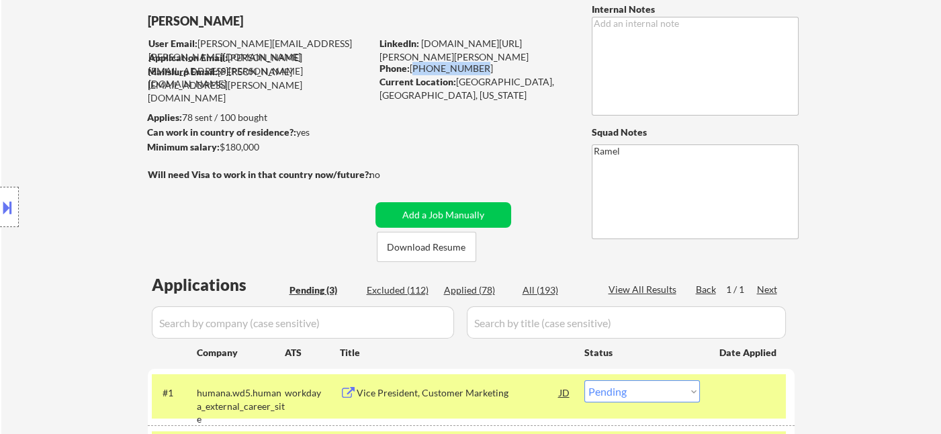
drag, startPoint x: 474, startPoint y: 64, endPoint x: 414, endPoint y: 65, distance: 59.8
click at [414, 65] on div "Phone: 571-455-0917" at bounding box center [475, 68] width 190 height 13
copy div "571-455-0917"
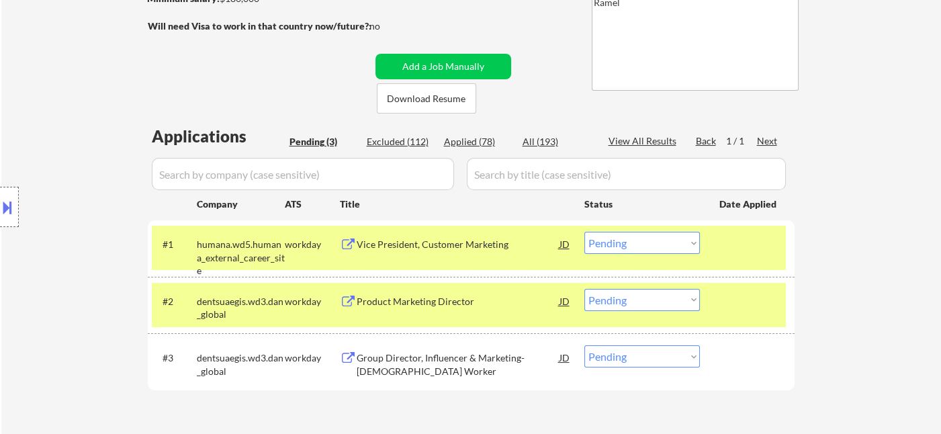
scroll to position [224, 0]
drag, startPoint x: 636, startPoint y: 242, endPoint x: 634, endPoint y: 251, distance: 9.5
click at [636, 242] on select "Choose an option... Pending Applied Excluded (Questions) Excluded (Expired) Exc…" at bounding box center [642, 242] width 116 height 22
click at [584, 231] on select "Choose an option... Pending Applied Excluded (Questions) Excluded (Expired) Exc…" at bounding box center [642, 242] width 116 height 22
select select ""pending""
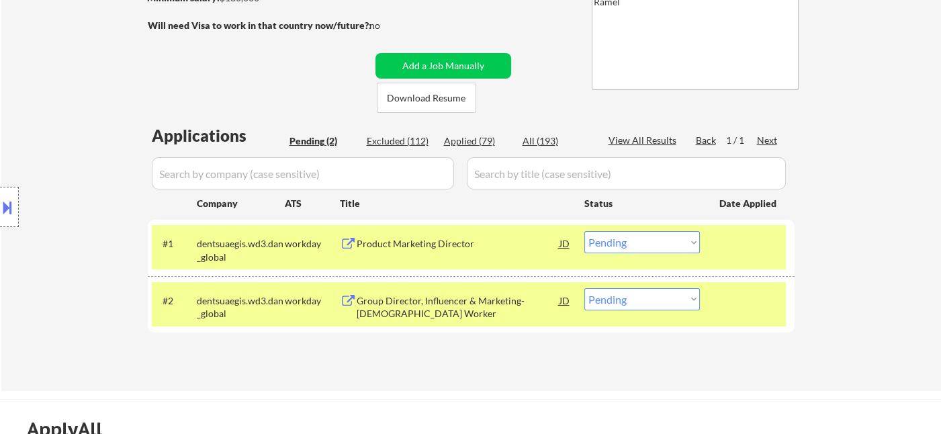
click at [615, 304] on select "Choose an option... Pending Applied Excluded (Questions) Excluded (Expired) Exc…" at bounding box center [642, 299] width 116 height 22
select select ""excluded__other_""
click at [584, 288] on select "Choose an option... Pending Applied Excluded (Questions) Excluded (Expired) Exc…" at bounding box center [642, 299] width 116 height 22
click at [430, 244] on div "Product Marketing Director" at bounding box center [458, 243] width 203 height 13
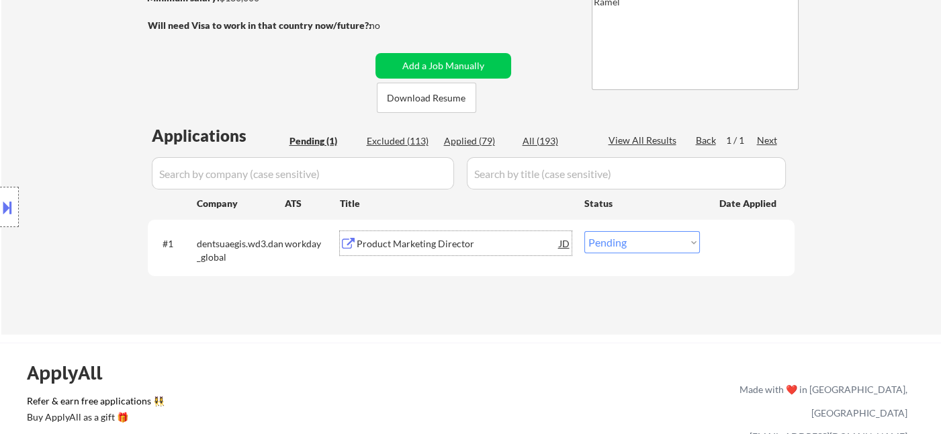
click at [624, 246] on select "Choose an option... Pending Applied Excluded (Questions) Excluded (Expired) Exc…" at bounding box center [642, 242] width 116 height 22
select select ""excluded__salary_""
click at [584, 231] on select "Choose an option... Pending Applied Excluded (Questions) Excluded (Expired) Exc…" at bounding box center [642, 242] width 116 height 22
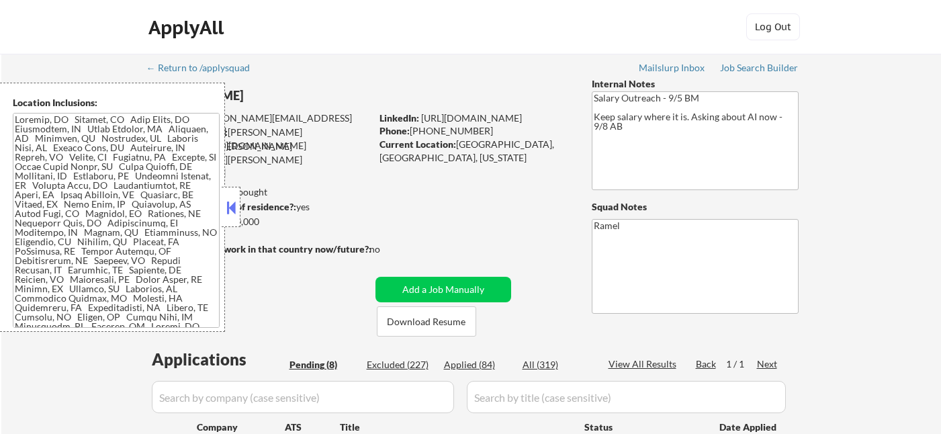
select select ""pending""
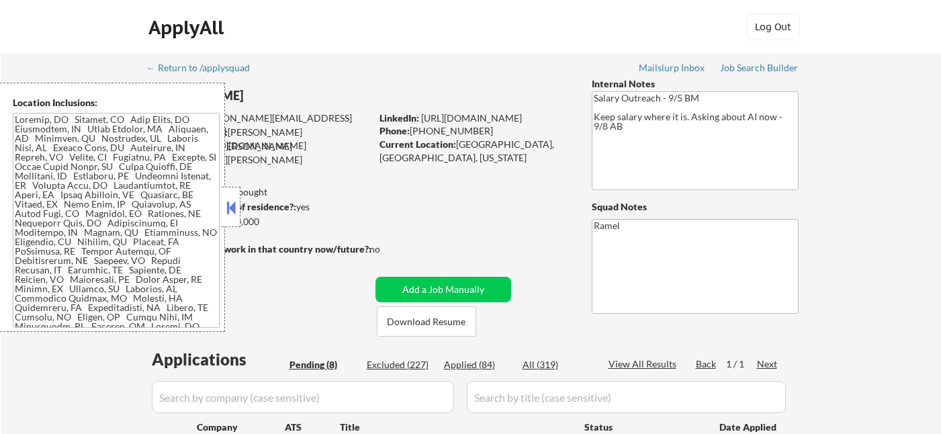
select select ""pending""
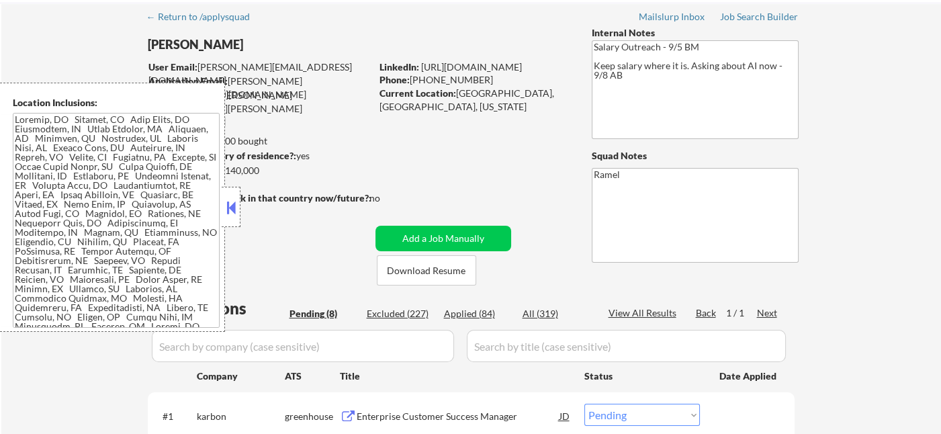
scroll to position [149, 0]
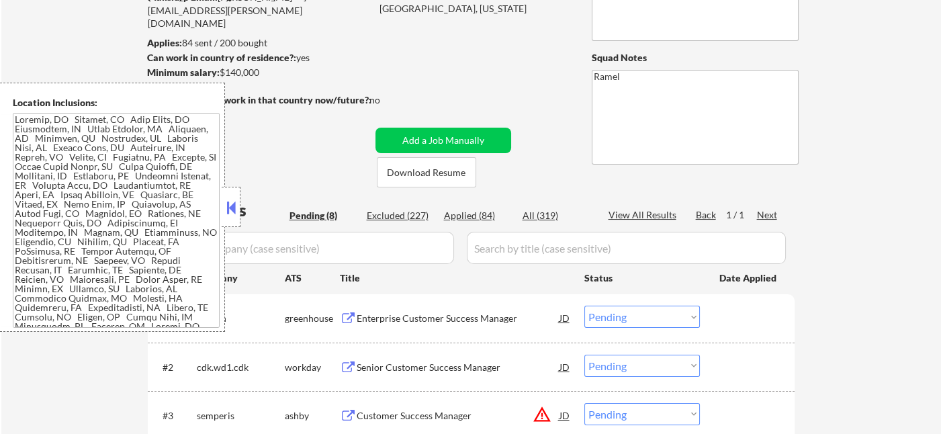
click at [234, 210] on button at bounding box center [231, 208] width 15 height 20
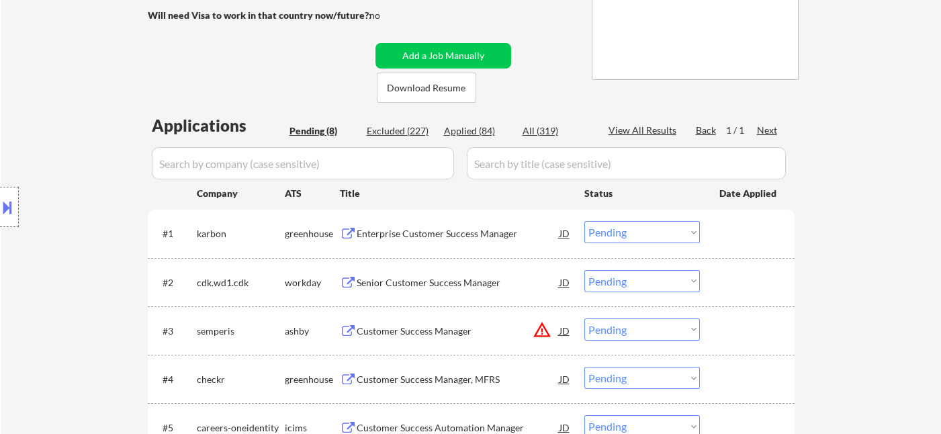
scroll to position [298, 0]
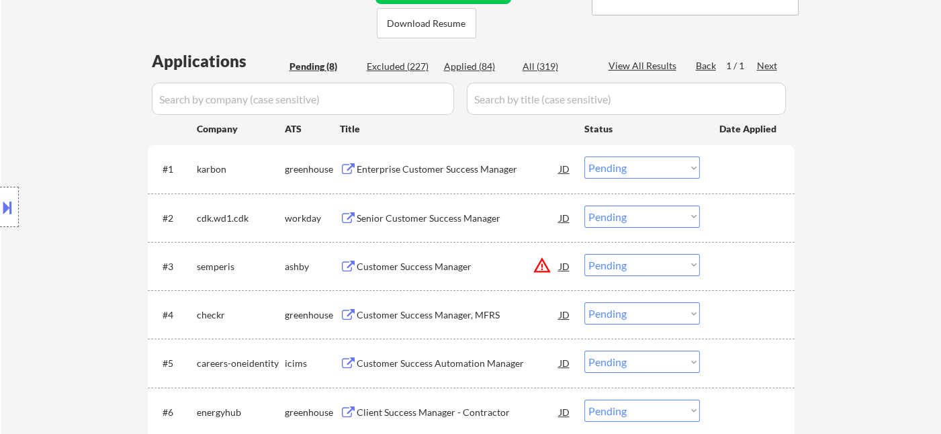
click at [447, 175] on div "Enterprise Customer Success Manager" at bounding box center [458, 169] width 203 height 13
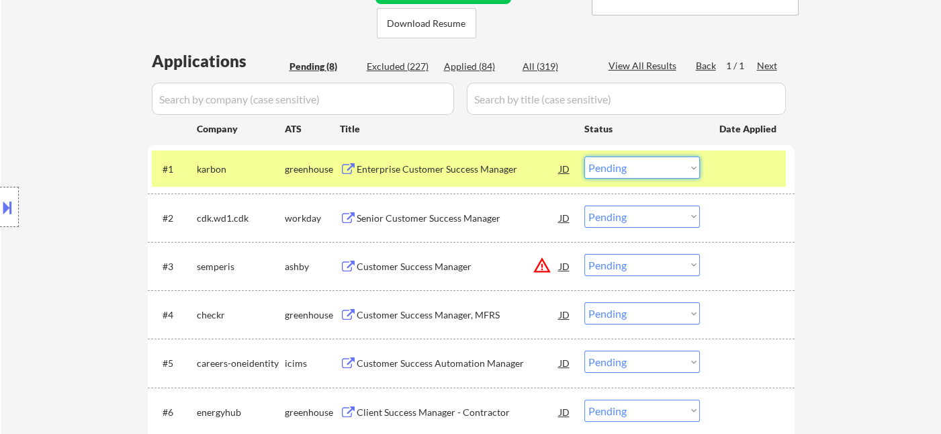
click at [607, 165] on select "Choose an option... Pending Applied Excluded (Questions) Excluded (Expired) Exc…" at bounding box center [642, 168] width 116 height 22
click at [584, 157] on select "Choose an option... Pending Applied Excluded (Questions) Excluded (Expired) Exc…" at bounding box center [642, 168] width 116 height 22
click at [425, 219] on div "Senior Customer Success Manager" at bounding box center [458, 218] width 203 height 13
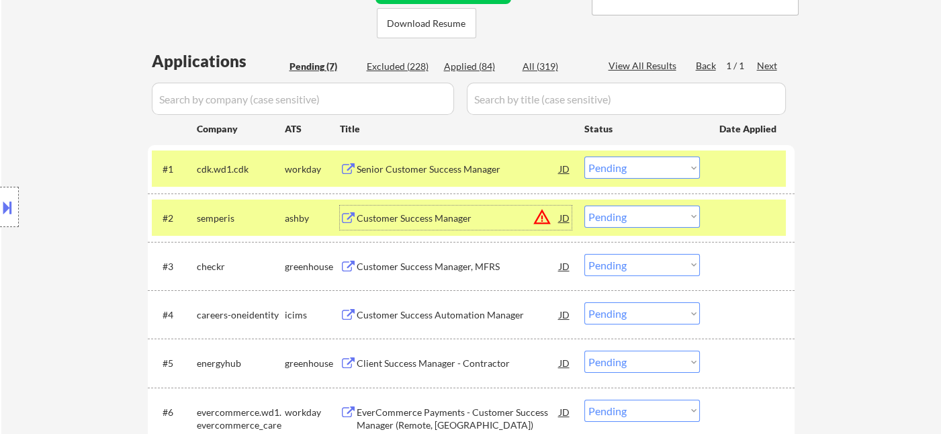
click at [618, 161] on select "Choose an option... Pending Applied Excluded (Questions) Excluded (Expired) Exc…" at bounding box center [642, 168] width 116 height 22
click at [584, 157] on select "Choose an option... Pending Applied Excluded (Questions) Excluded (Expired) Exc…" at bounding box center [642, 168] width 116 height 22
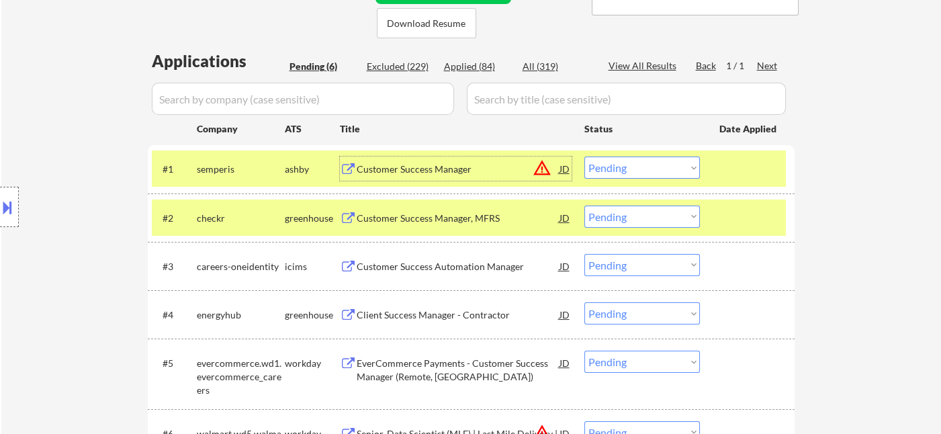
click at [490, 176] on div "Customer Success Manager" at bounding box center [458, 169] width 203 height 24
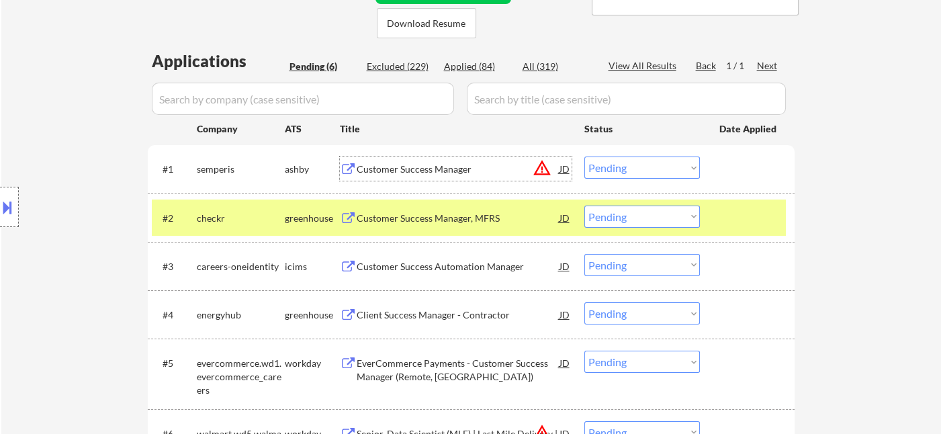
drag, startPoint x: 632, startPoint y: 163, endPoint x: 644, endPoint y: 176, distance: 18.1
click at [632, 163] on select "Choose an option... Pending Applied Excluded (Questions) Excluded (Expired) Exc…" at bounding box center [642, 168] width 116 height 22
click at [584, 157] on select "Choose an option... Pending Applied Excluded (Questions) Excluded (Expired) Exc…" at bounding box center [642, 168] width 116 height 22
click at [428, 220] on div "Customer Success Manager, MFRS" at bounding box center [458, 218] width 203 height 13
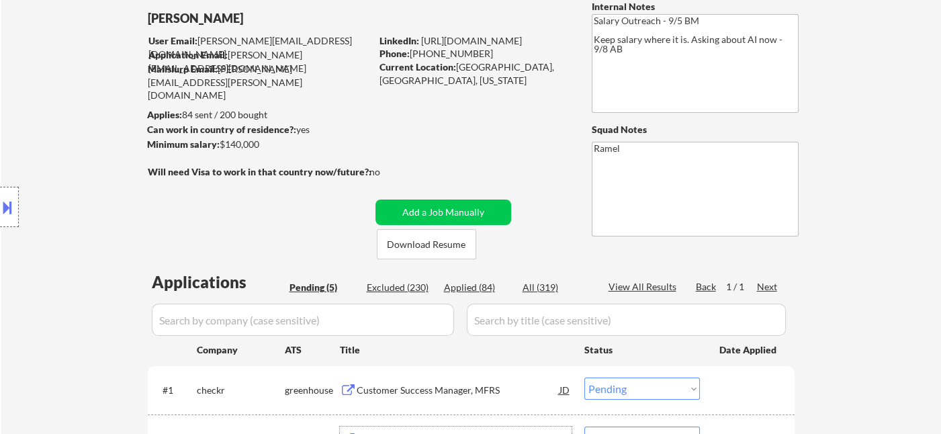
scroll to position [75, 0]
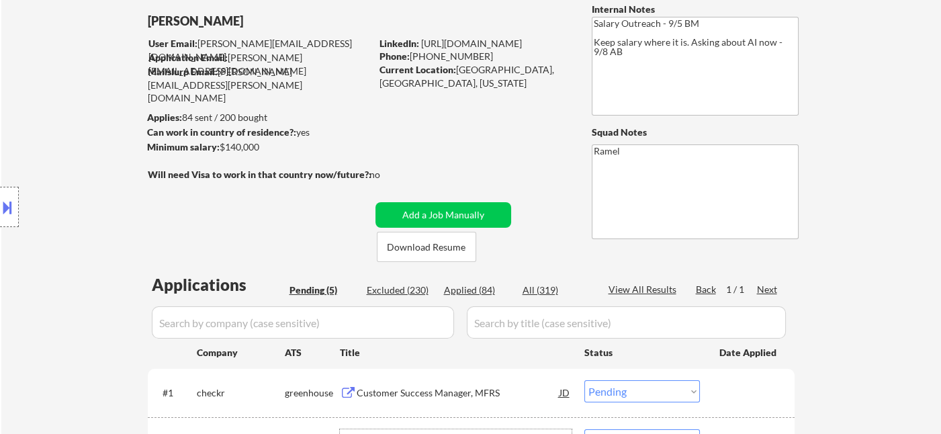
click at [11, 202] on button at bounding box center [7, 207] width 15 height 22
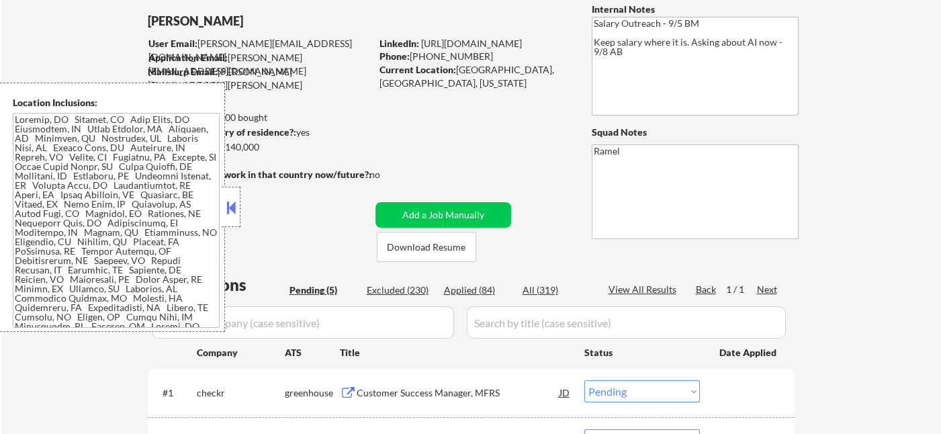
click at [229, 206] on button at bounding box center [231, 208] width 15 height 20
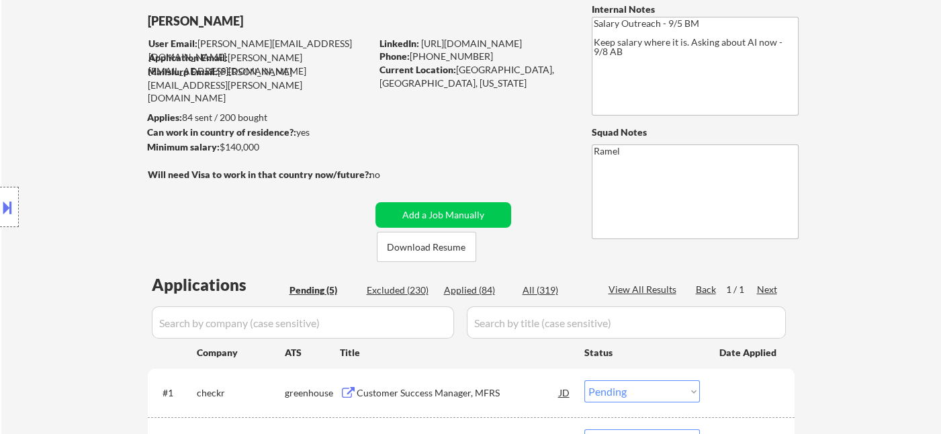
click at [5, 211] on button at bounding box center [7, 207] width 15 height 22
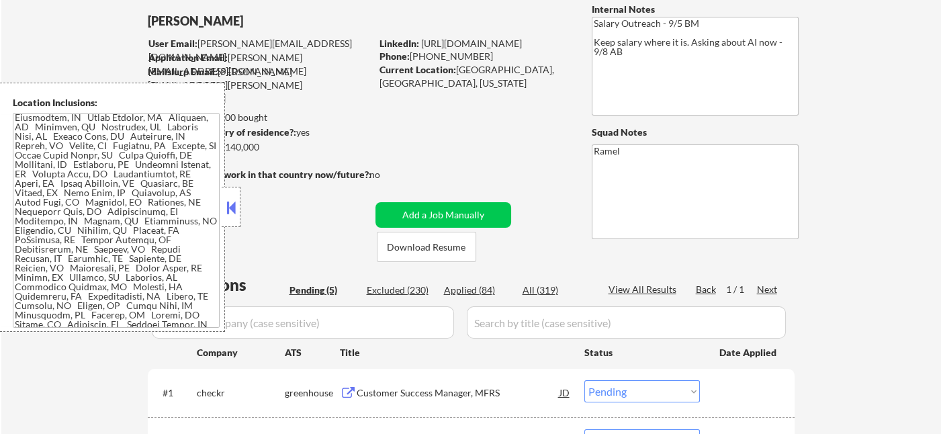
scroll to position [0, 0]
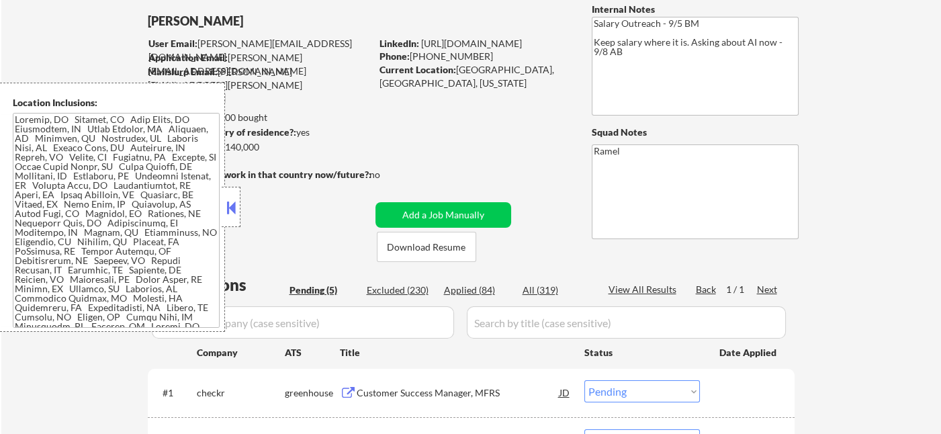
click at [230, 198] on button at bounding box center [231, 208] width 15 height 20
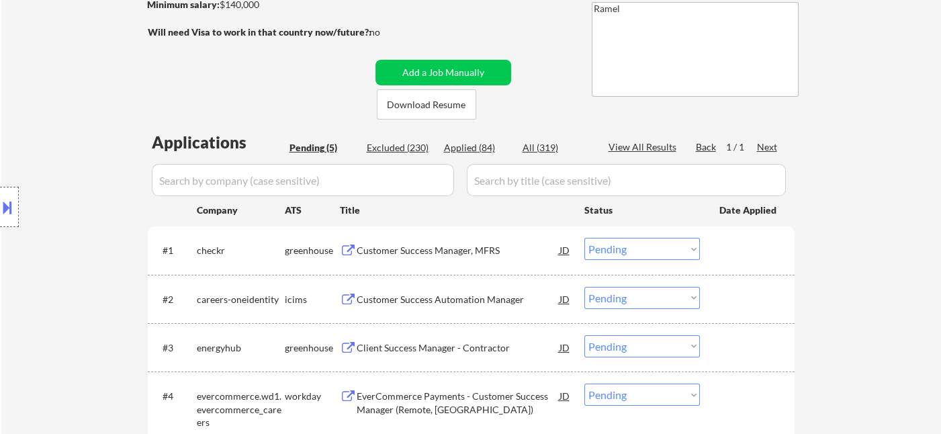
scroll to position [224, 0]
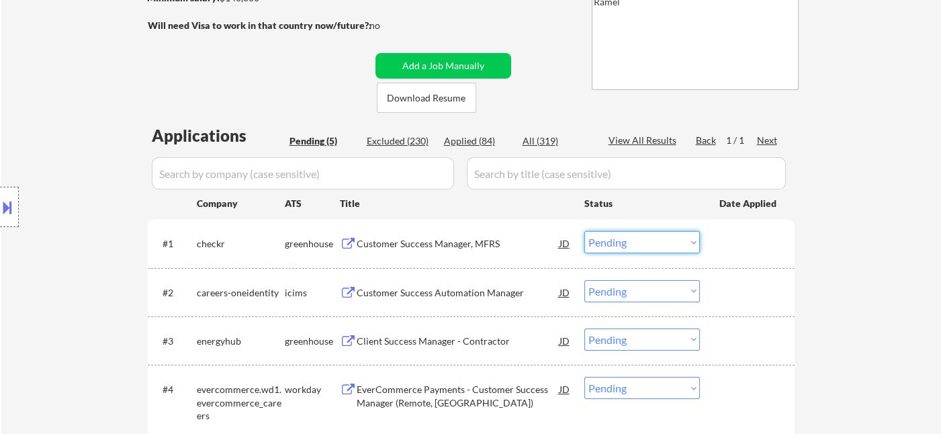
click at [645, 246] on select "Choose an option... Pending Applied Excluded (Questions) Excluded (Expired) Exc…" at bounding box center [642, 242] width 116 height 22
click at [584, 231] on select "Choose an option... Pending Applied Excluded (Questions) Excluded (Expired) Exc…" at bounding box center [642, 242] width 116 height 22
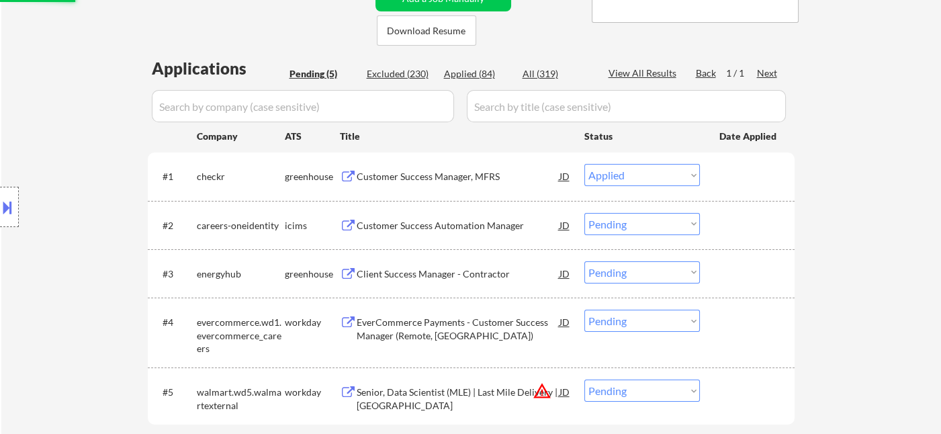
scroll to position [373, 0]
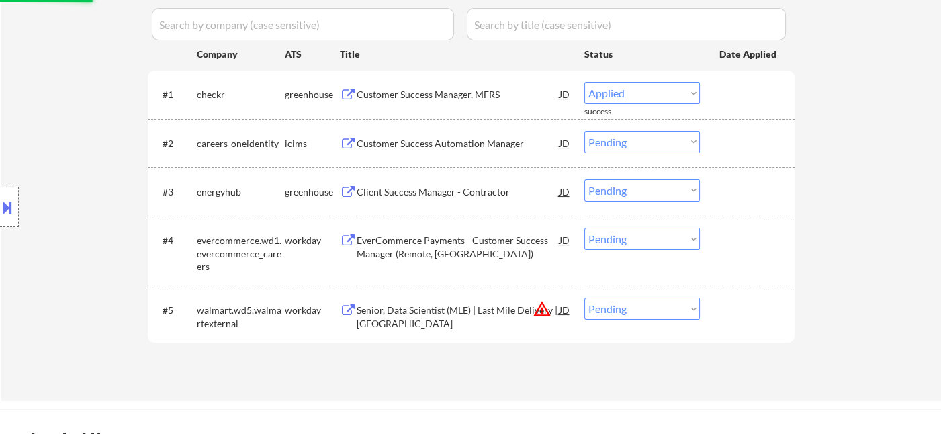
click at [458, 192] on div "Client Success Manager - Contractor" at bounding box center [458, 191] width 203 height 13
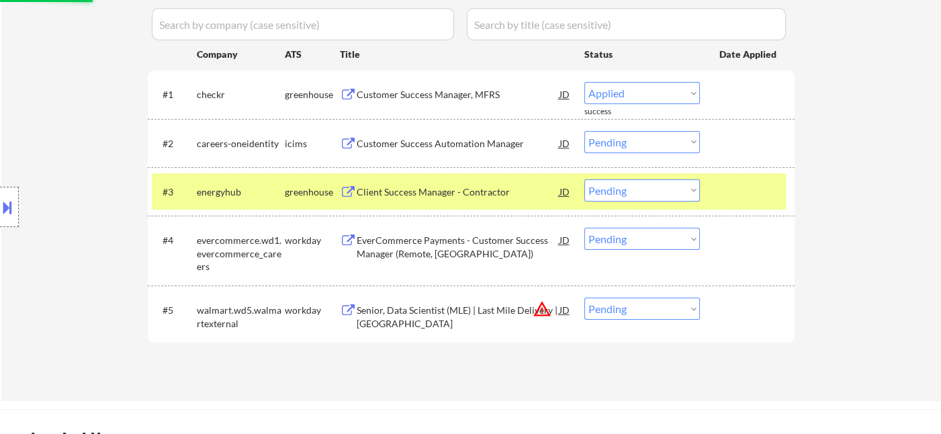
select select ""pending""
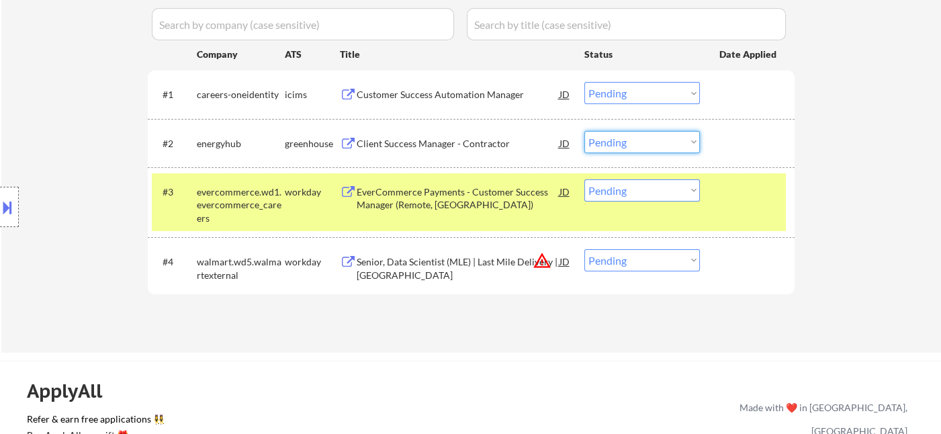
drag, startPoint x: 619, startPoint y: 147, endPoint x: 625, endPoint y: 150, distance: 6.9
click at [619, 147] on select "Choose an option... Pending Applied Excluded (Questions) Excluded (Expired) Exc…" at bounding box center [642, 142] width 116 height 22
click at [584, 131] on select "Choose an option... Pending Applied Excluded (Questions) Excluded (Expired) Exc…" at bounding box center [642, 142] width 116 height 22
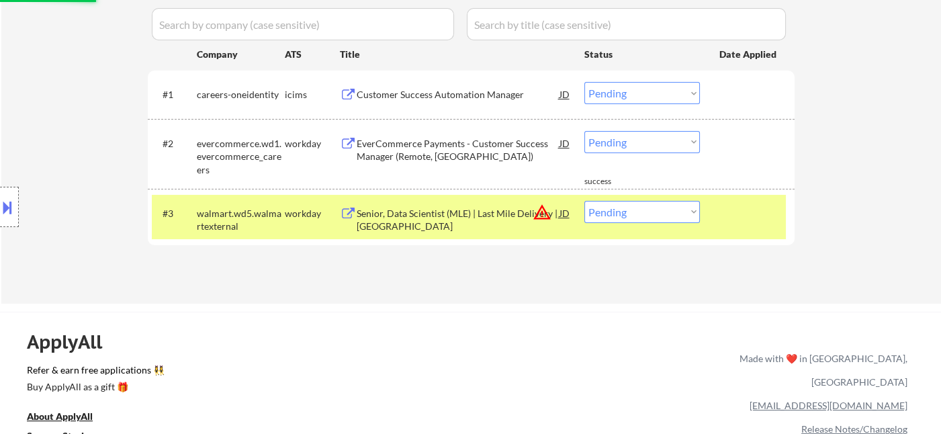
click at [654, 150] on select "Choose an option... Pending Applied Excluded (Questions) Excluded (Expired) Exc…" at bounding box center [642, 142] width 116 height 22
click at [584, 131] on select "Choose an option... Pending Applied Excluded (Questions) Excluded (Expired) Exc…" at bounding box center [642, 142] width 116 height 22
click at [434, 96] on div "Customer Success Automation Manager" at bounding box center [458, 94] width 203 height 13
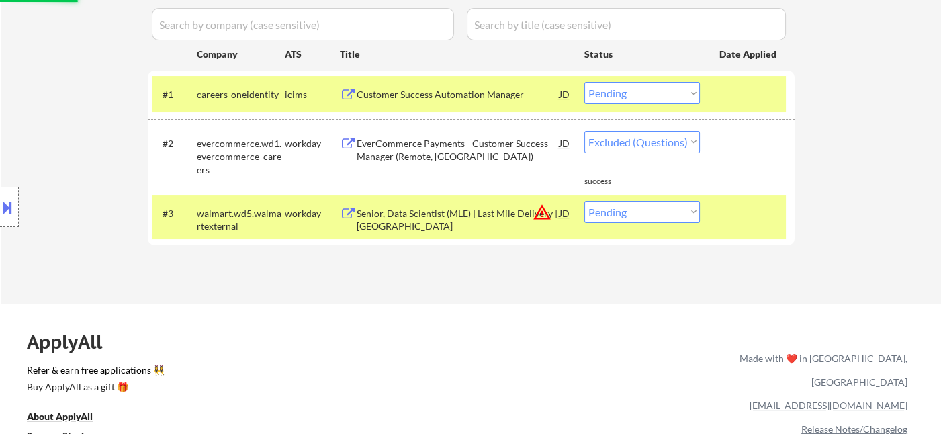
select select ""pending""
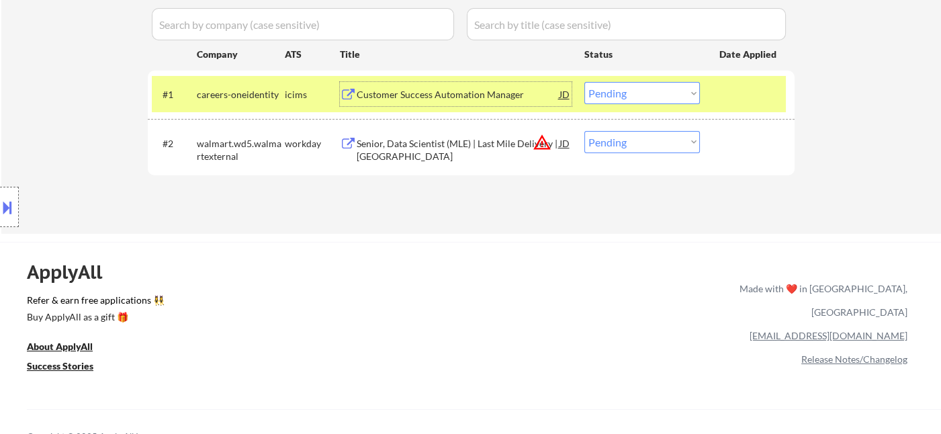
click at [686, 88] on select "Choose an option... Pending Applied Excluded (Questions) Excluded (Expired) Exc…" at bounding box center [642, 93] width 116 height 22
select select ""excluded__bad_match_""
click at [584, 82] on select "Choose an option... Pending Applied Excluded (Questions) Excluded (Expired) Exc…" at bounding box center [642, 93] width 116 height 22
click at [624, 145] on select "Choose an option... Pending Applied Excluded (Questions) Excluded (Expired) Exc…" at bounding box center [642, 142] width 116 height 22
select select ""excluded__location_""
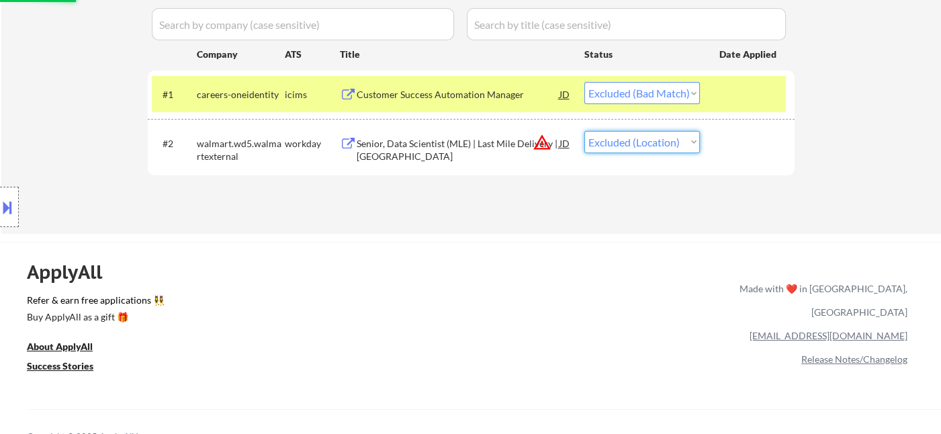
click at [584, 131] on select "Choose an option... Pending Applied Excluded (Questions) Excluded (Expired) Exc…" at bounding box center [642, 142] width 116 height 22
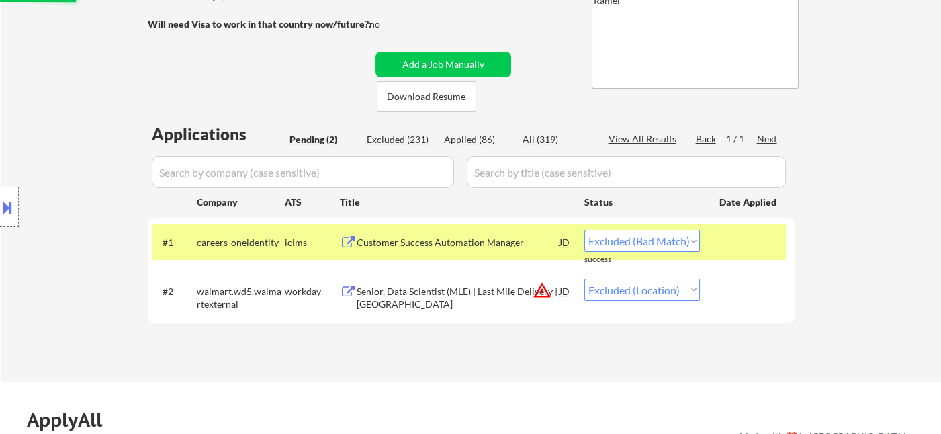
scroll to position [224, 0]
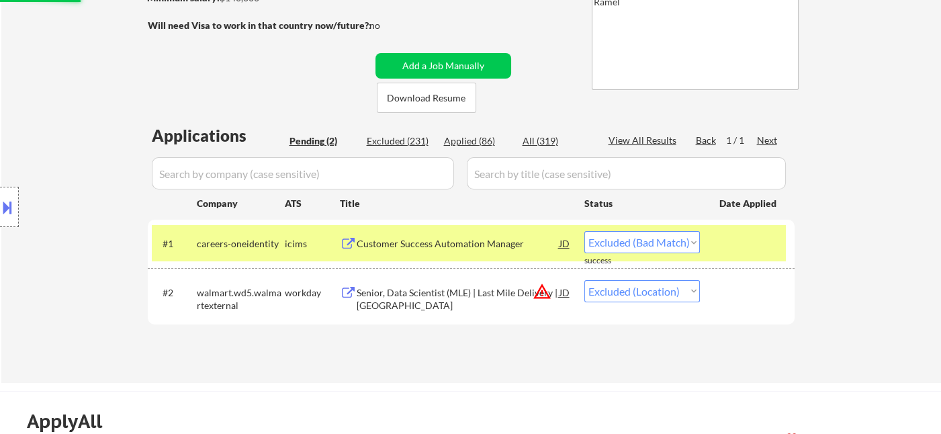
drag, startPoint x: 479, startPoint y: 143, endPoint x: 501, endPoint y: 115, distance: 35.9
click at [480, 142] on div "Applied (86)" at bounding box center [477, 140] width 67 height 13
select select ""excluded__location_""
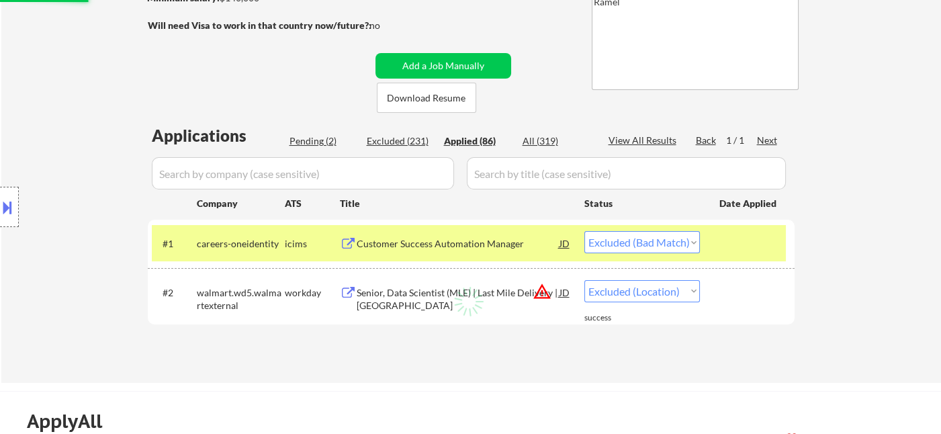
select select ""excluded__location_""
select select ""applied""
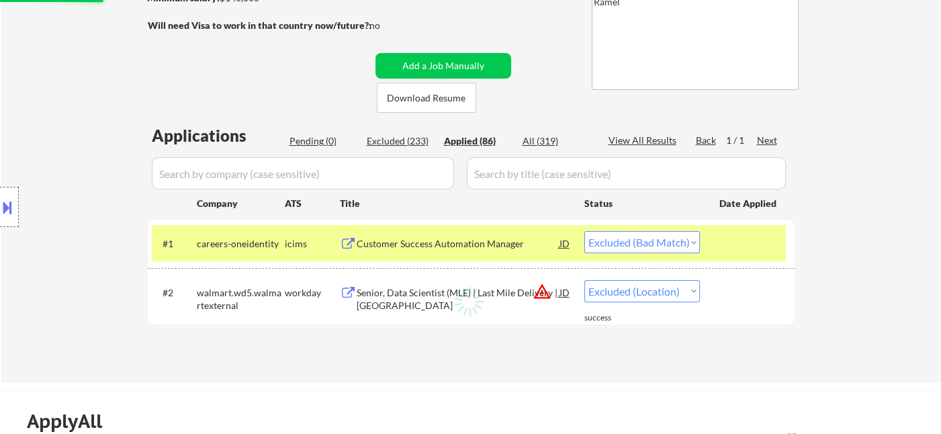
select select ""applied""
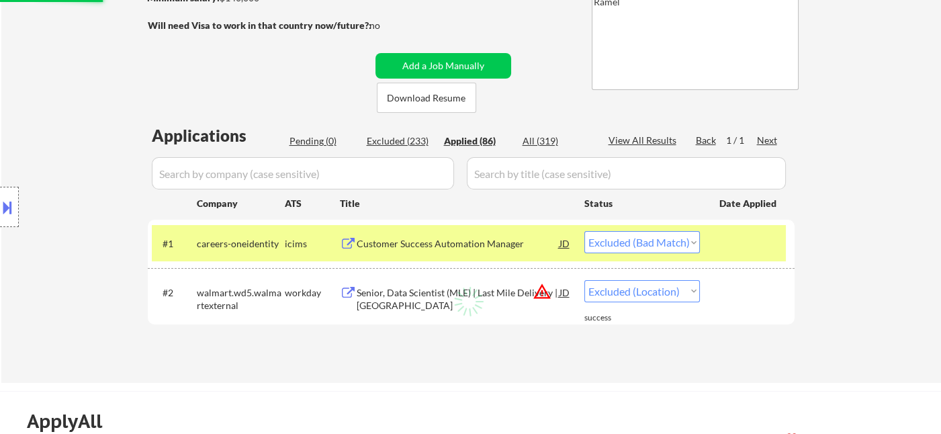
select select ""applied""
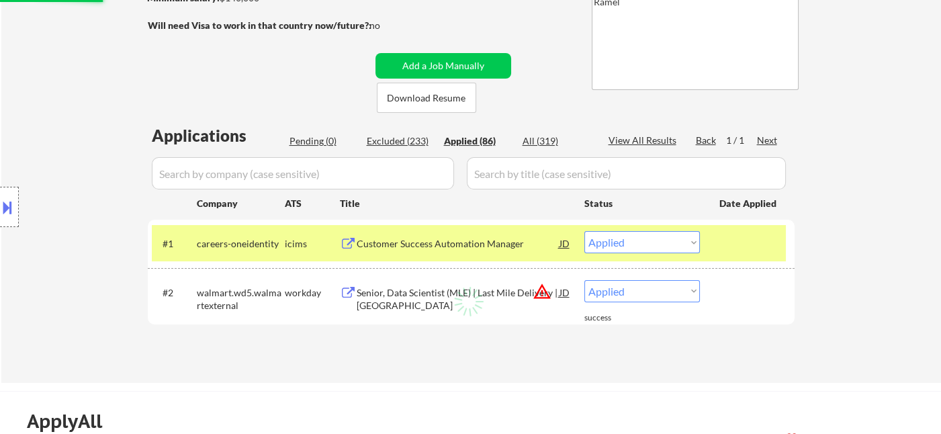
select select ""applied""
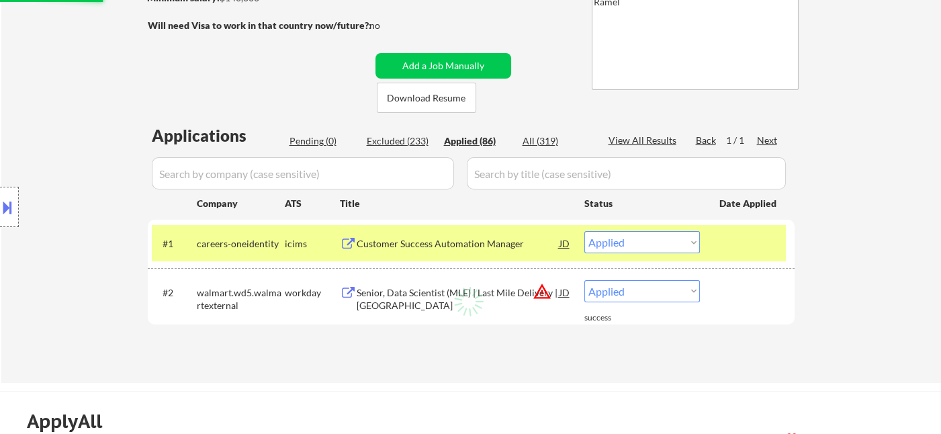
select select ""applied""
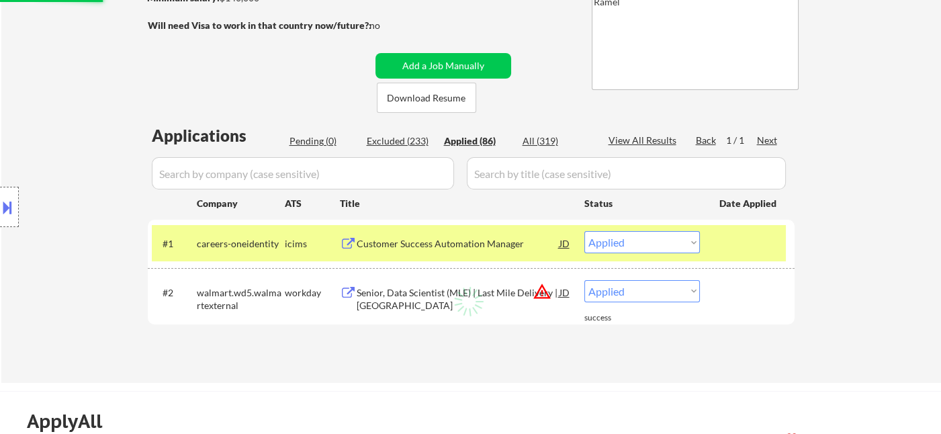
select select ""applied""
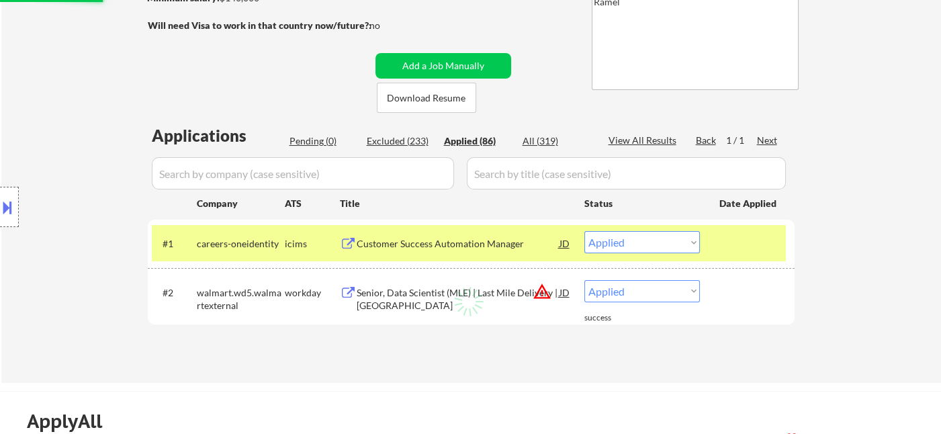
select select ""applied""
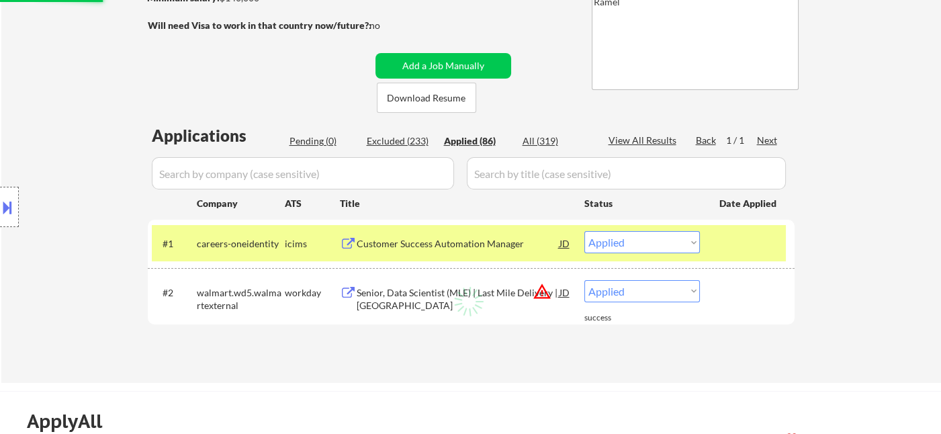
select select ""applied""
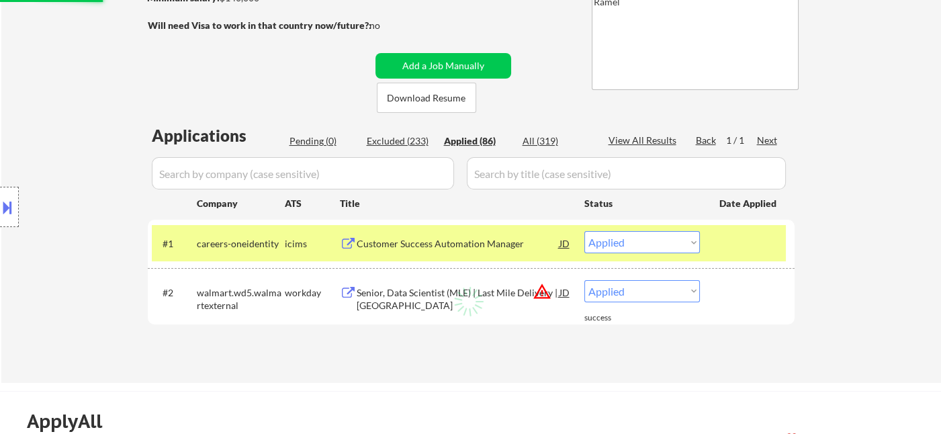
select select ""applied""
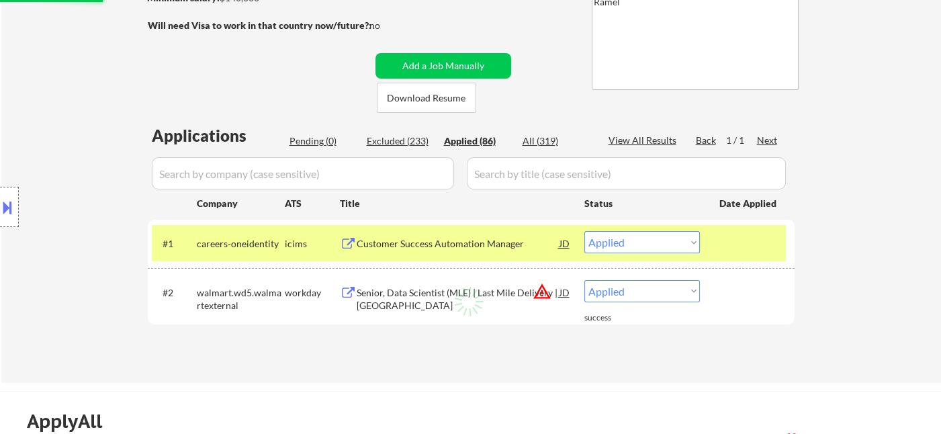
select select ""applied""
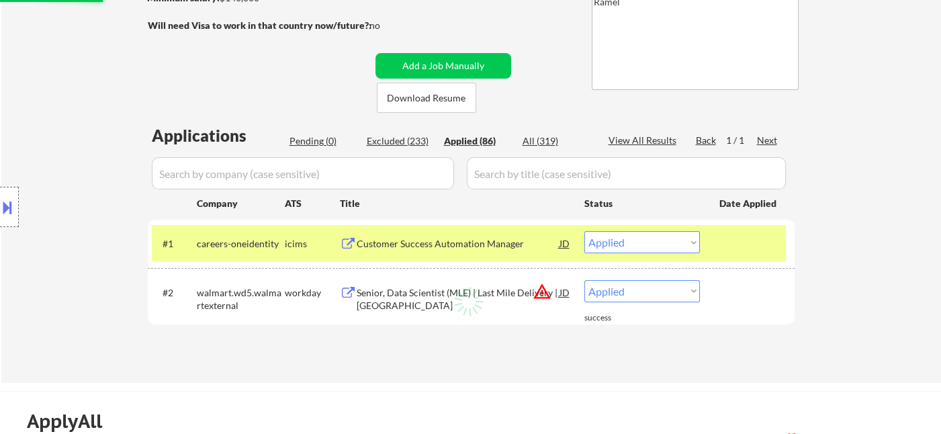
select select ""applied""
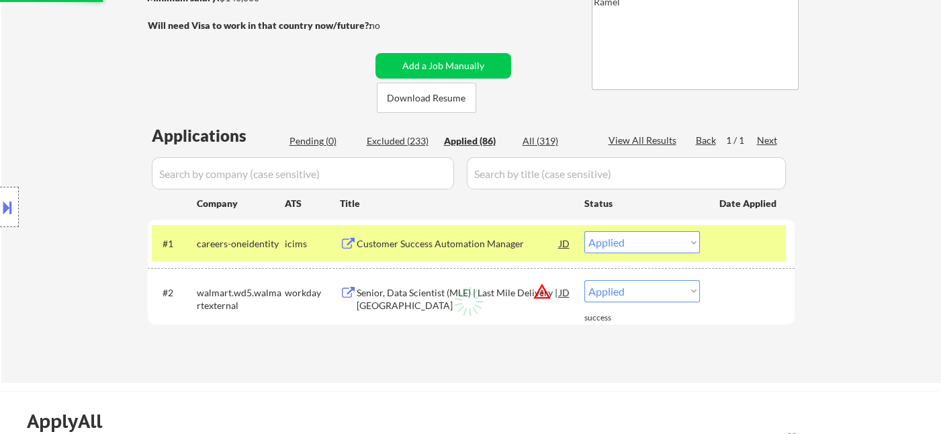
select select ""applied""
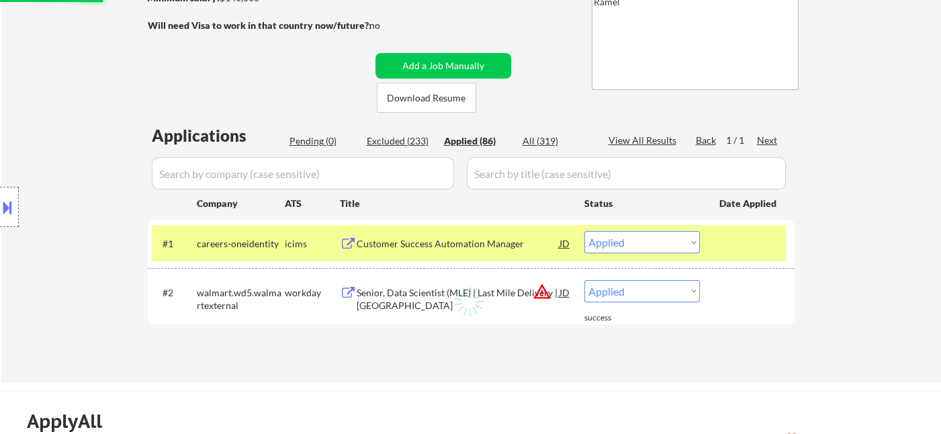
select select ""applied""
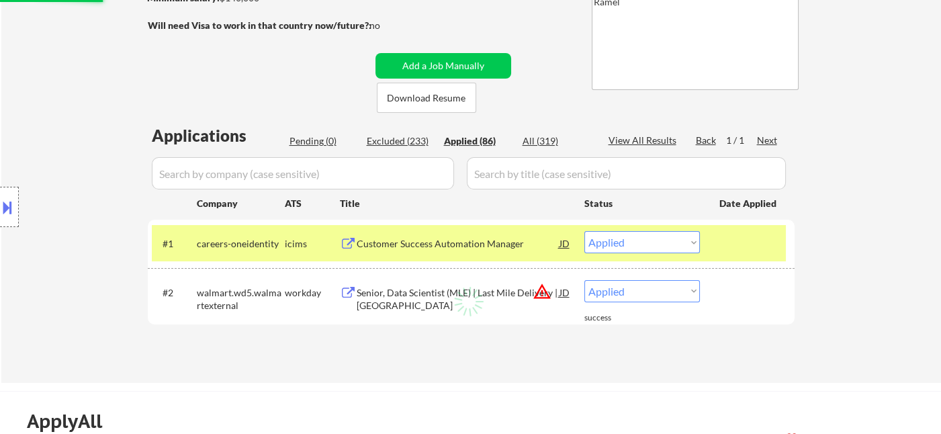
select select ""applied""
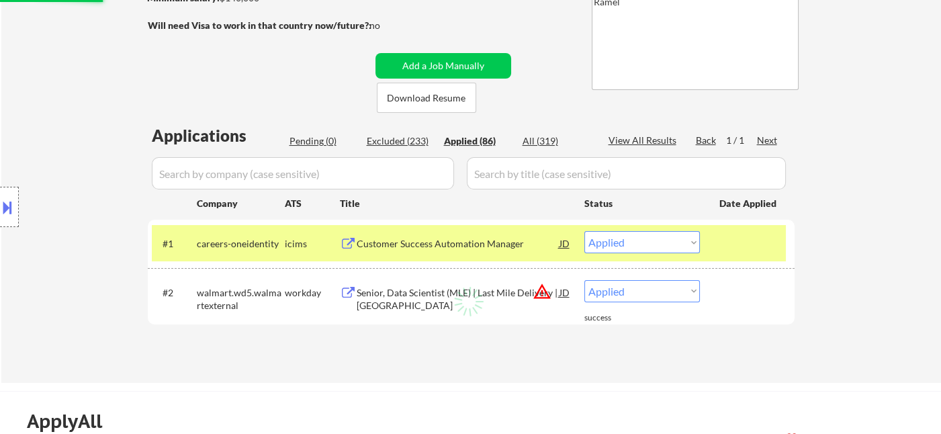
select select ""applied""
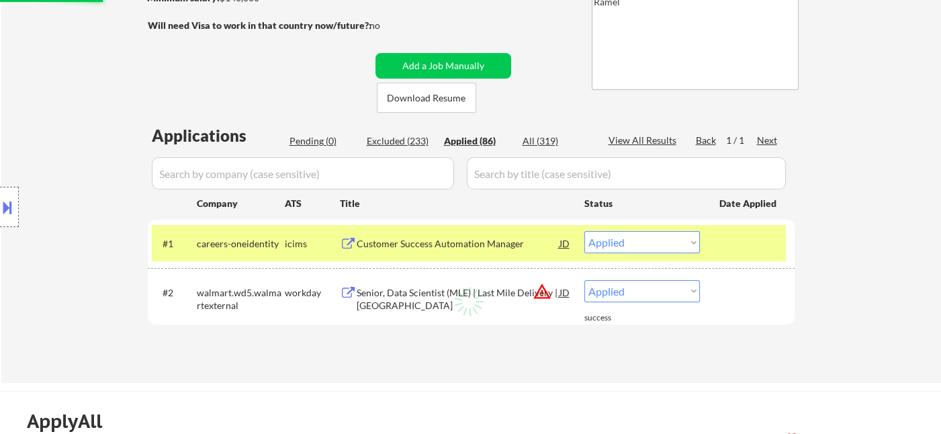
select select ""applied""
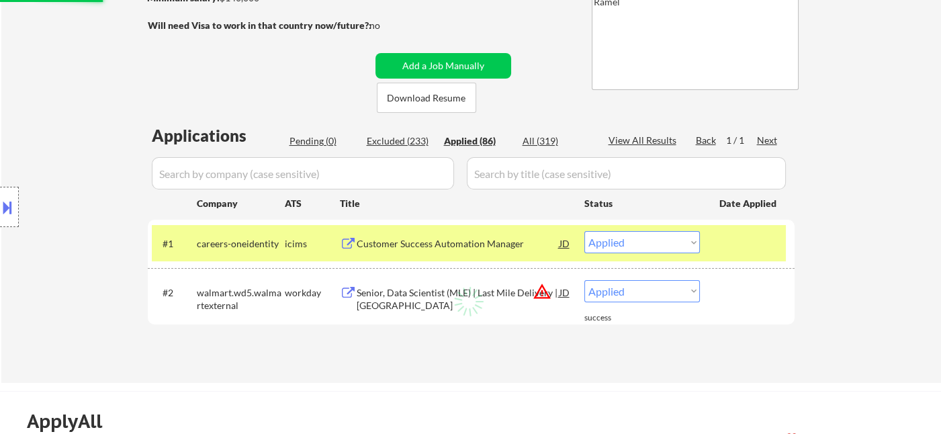
select select ""applied""
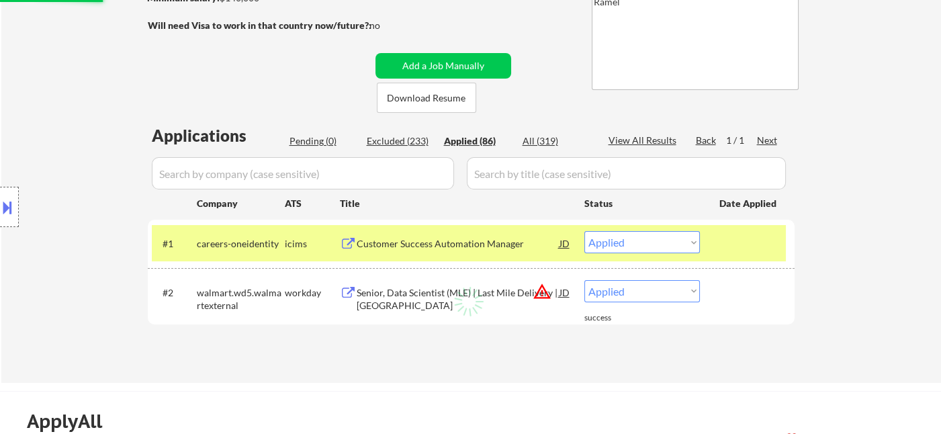
select select ""applied""
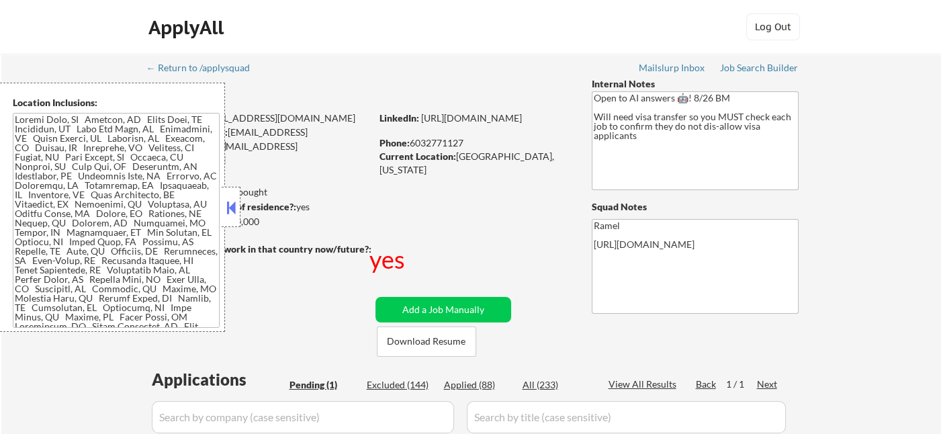
click at [231, 206] on button at bounding box center [231, 208] width 15 height 20
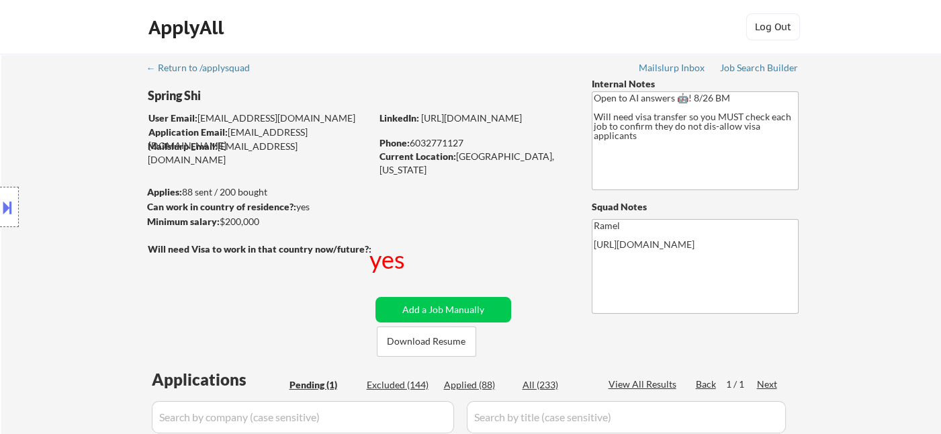
scroll to position [224, 0]
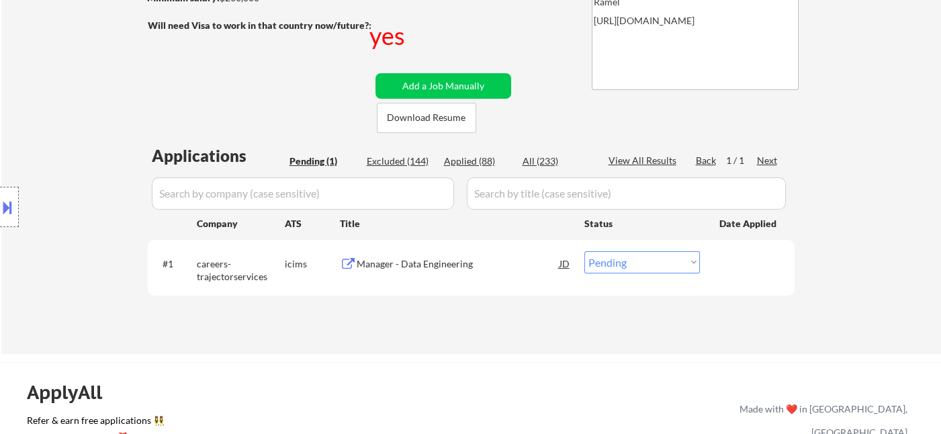
click at [414, 269] on div "Manager - Data Engineering" at bounding box center [458, 263] width 203 height 13
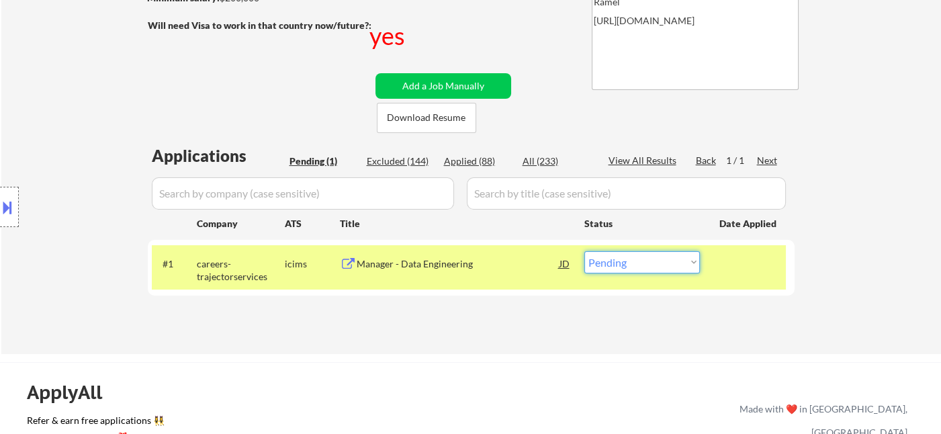
click at [657, 266] on select "Choose an option... Pending Applied Excluded (Questions) Excluded (Expired) Exc…" at bounding box center [642, 262] width 116 height 22
select select ""excluded__bad_match_""
click at [584, 251] on select "Choose an option... Pending Applied Excluded (Questions) Excluded (Expired) Exc…" at bounding box center [642, 262] width 116 height 22
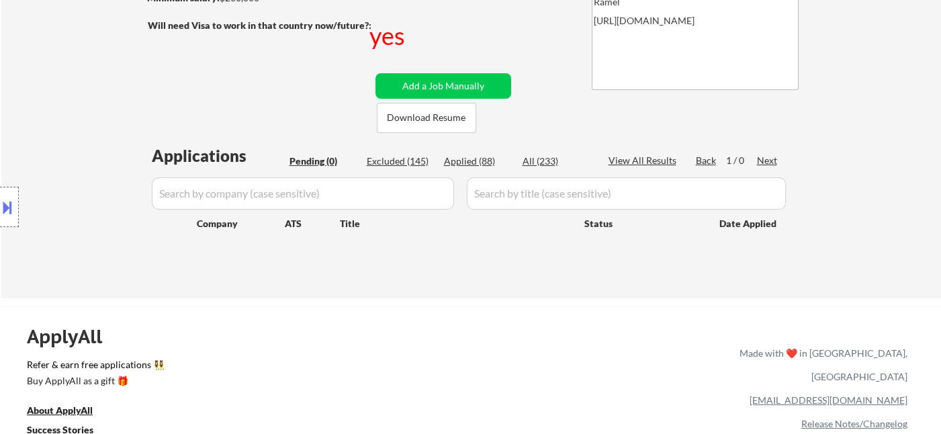
drag, startPoint x: 7, startPoint y: 68, endPoint x: 137, endPoint y: 0, distance: 146.3
click at [7, 69] on div "← Return to /applysquad Mailslurp Inbox Job Search Builder Spring Shi User Emai…" at bounding box center [471, 64] width 940 height 468
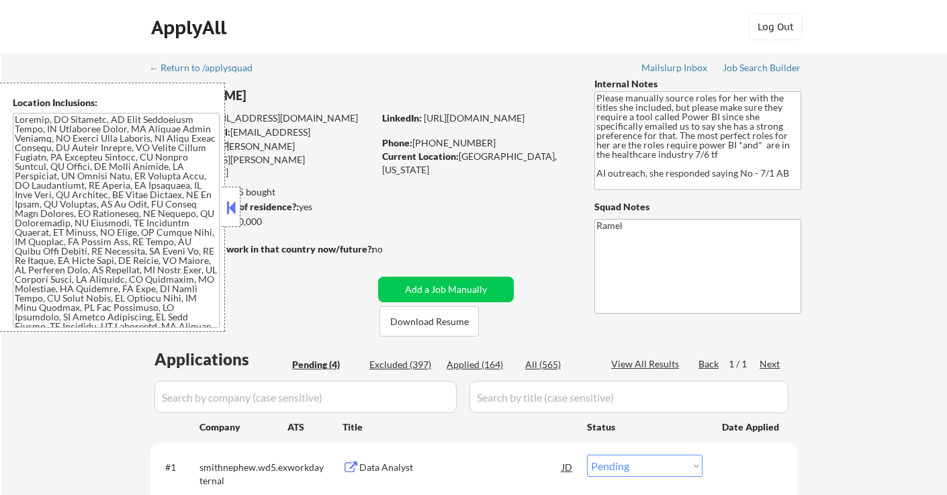
select select ""pending""
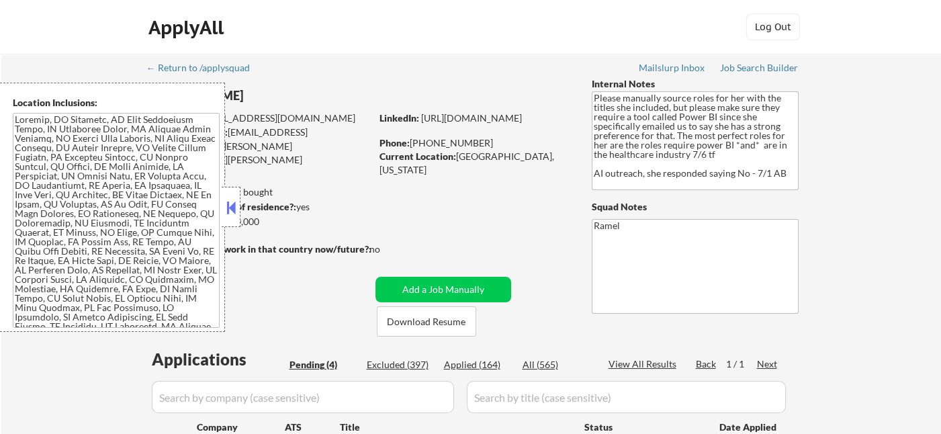
click at [229, 206] on button at bounding box center [231, 208] width 15 height 20
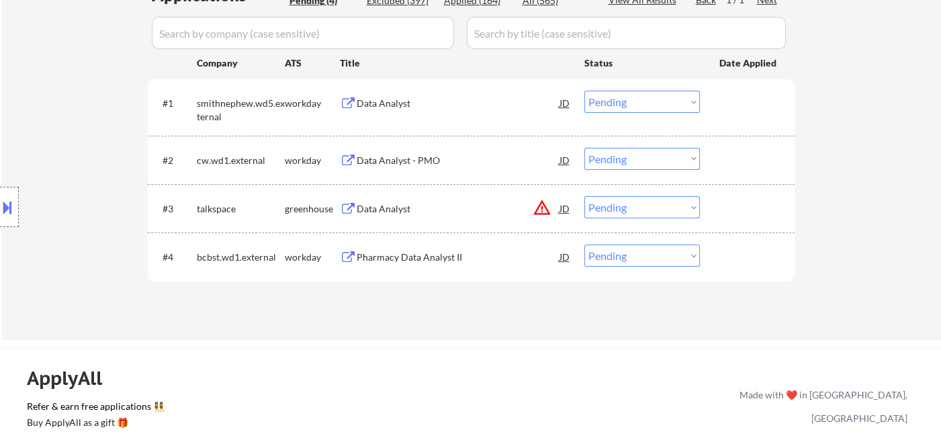
scroll to position [373, 0]
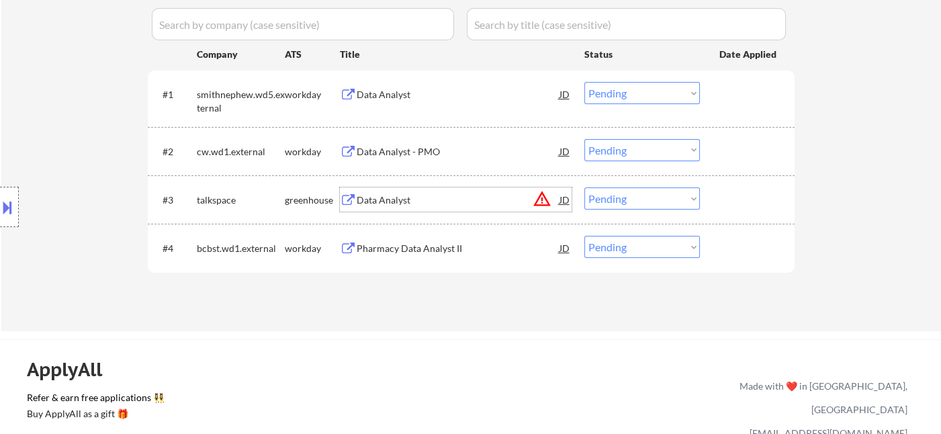
click at [418, 205] on div "Data Analyst" at bounding box center [458, 199] width 203 height 13
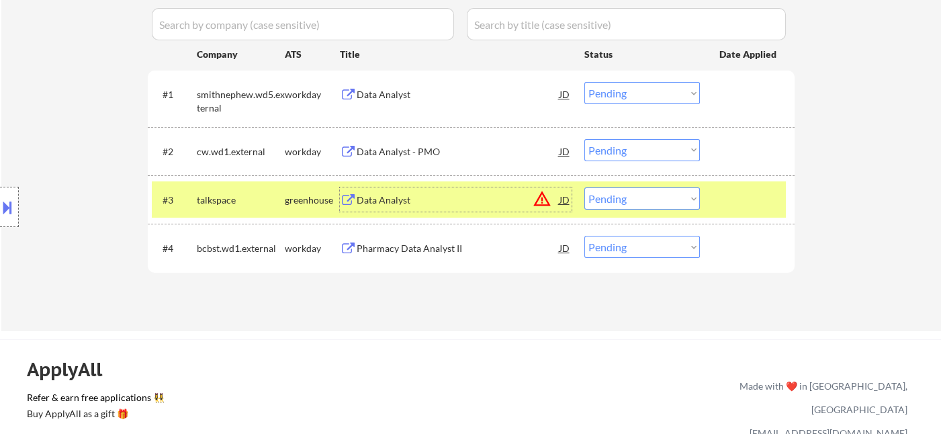
click at [17, 204] on div at bounding box center [9, 207] width 19 height 40
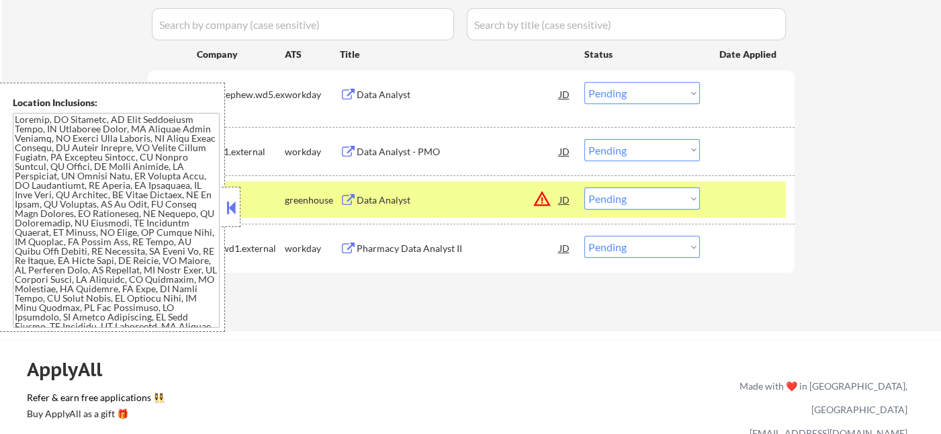
click at [236, 202] on button at bounding box center [231, 208] width 15 height 20
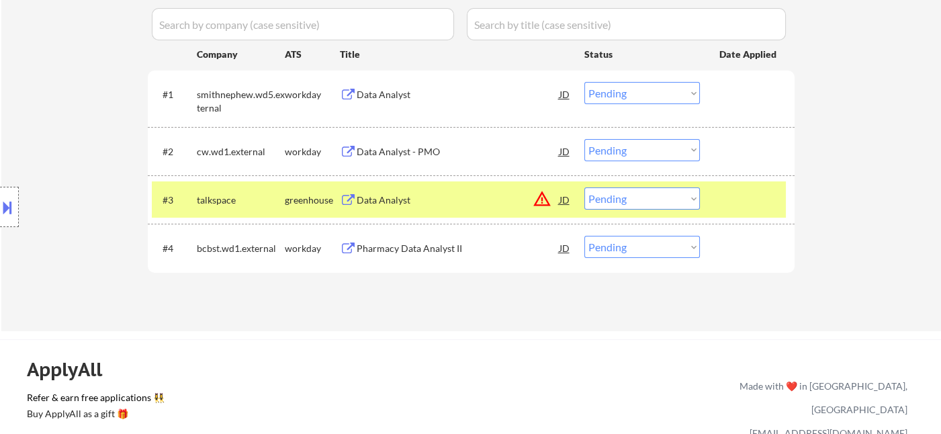
drag, startPoint x: 621, startPoint y: 198, endPoint x: 631, endPoint y: 208, distance: 13.8
click at [621, 198] on select "Choose an option... Pending Applied Excluded (Questions) Excluded (Expired) Exc…" at bounding box center [642, 198] width 116 height 22
click at [584, 187] on select "Choose an option... Pending Applied Excluded (Questions) Excluded (Expired) Exc…" at bounding box center [642, 198] width 116 height 22
click at [420, 93] on div "Data Analyst" at bounding box center [458, 94] width 203 height 13
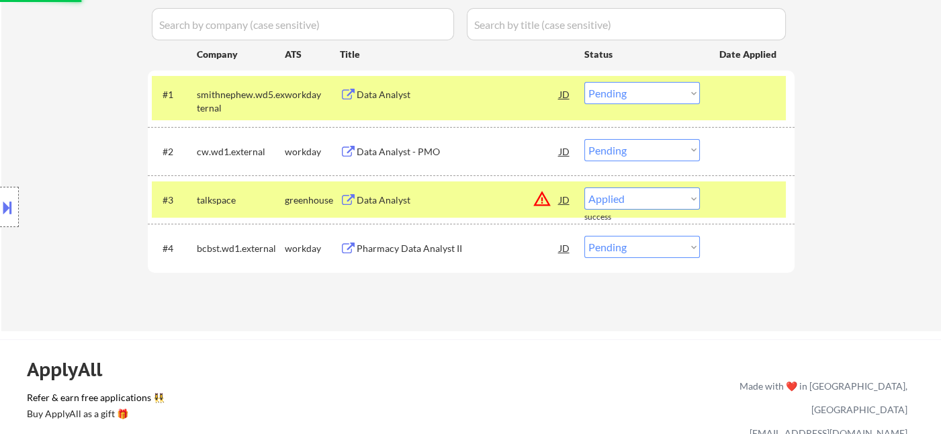
select select ""pending""
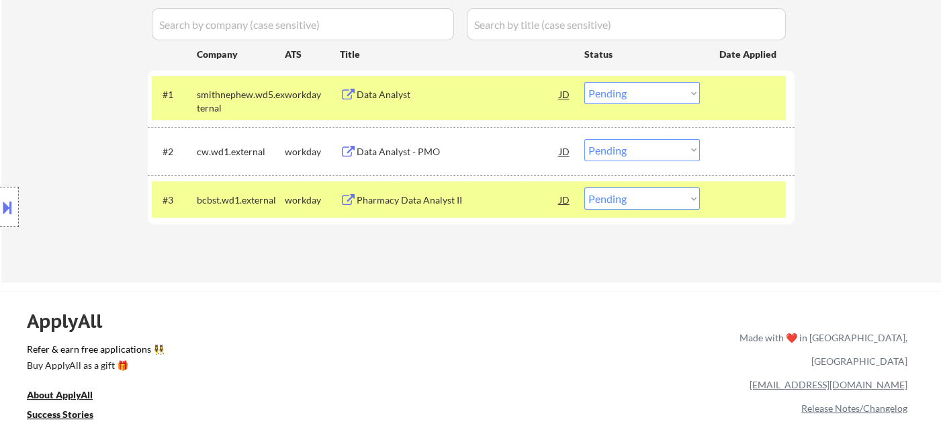
drag, startPoint x: 34, startPoint y: 79, endPoint x: 86, endPoint y: 52, distance: 58.3
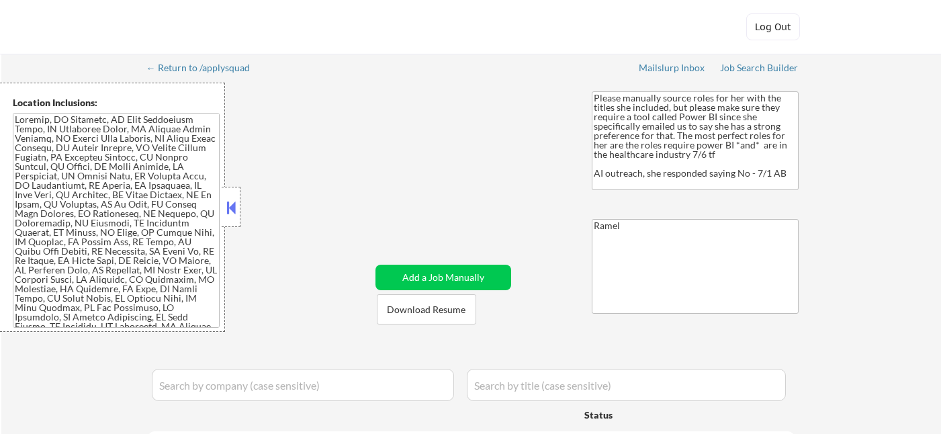
select select ""pending""
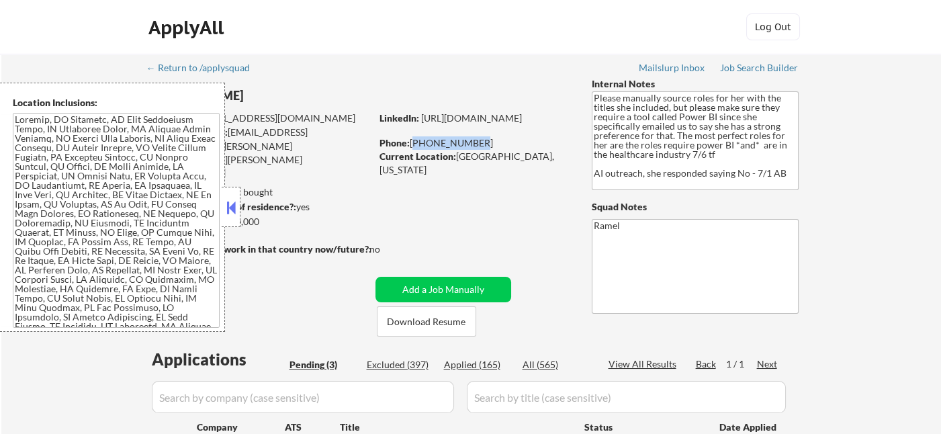
drag, startPoint x: 449, startPoint y: 146, endPoint x: 410, endPoint y: 145, distance: 38.3
click at [410, 145] on div "Phone: [PHONE_NUMBER]" at bounding box center [475, 142] width 190 height 13
click at [229, 207] on button at bounding box center [231, 208] width 15 height 20
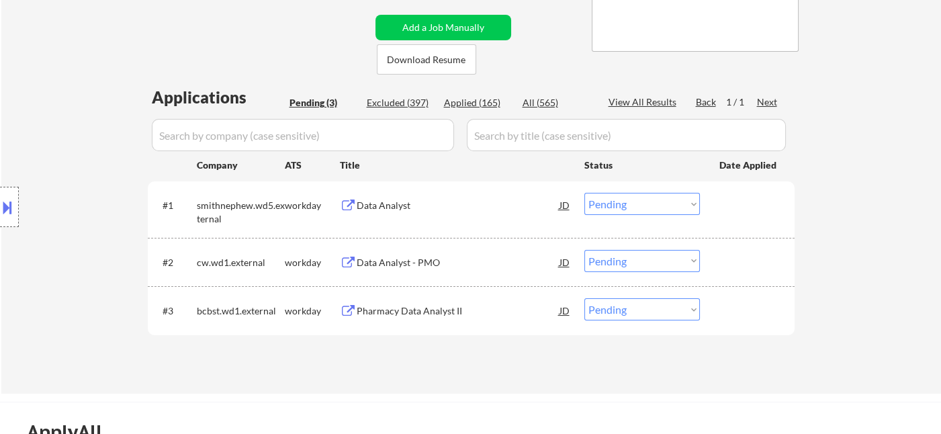
scroll to position [298, 0]
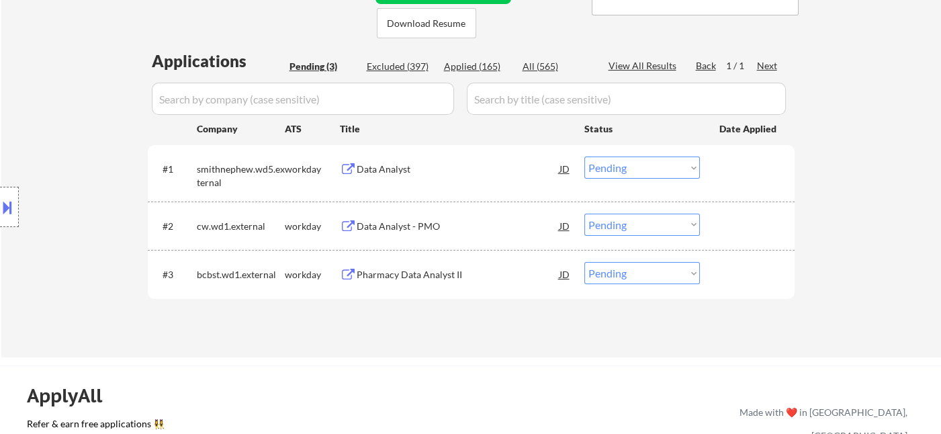
click at [620, 165] on select "Choose an option... Pending Applied Excluded (Questions) Excluded (Expired) Exc…" at bounding box center [642, 168] width 116 height 22
click at [584, 157] on select "Choose an option... Pending Applied Excluded (Questions) Excluded (Expired) Exc…" at bounding box center [642, 168] width 116 height 22
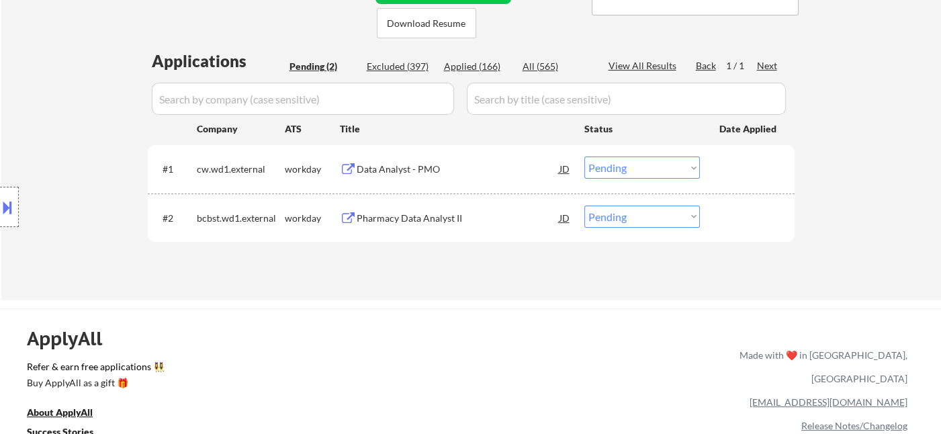
click at [440, 171] on div "Data Analyst - PMO" at bounding box center [458, 169] width 203 height 13
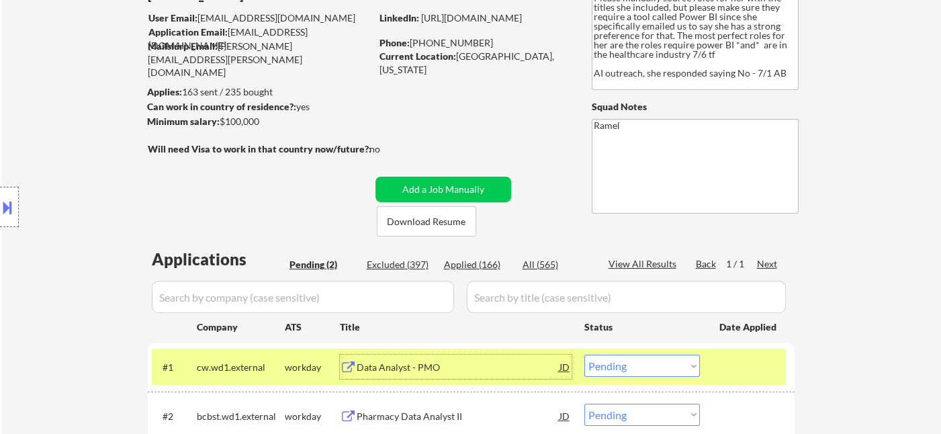
scroll to position [75, 0]
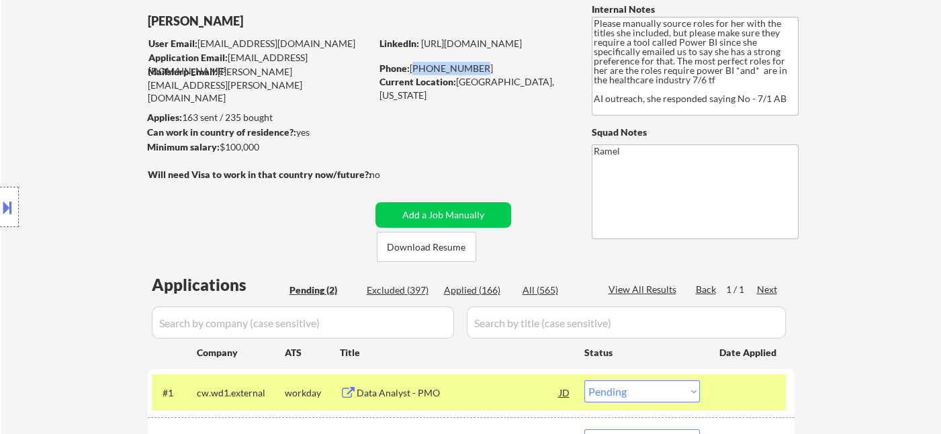
drag, startPoint x: 473, startPoint y: 69, endPoint x: 412, endPoint y: 69, distance: 60.5
click at [412, 69] on div "Phone: 281-734-5082" at bounding box center [475, 68] width 190 height 13
copy div "281-734-5082"
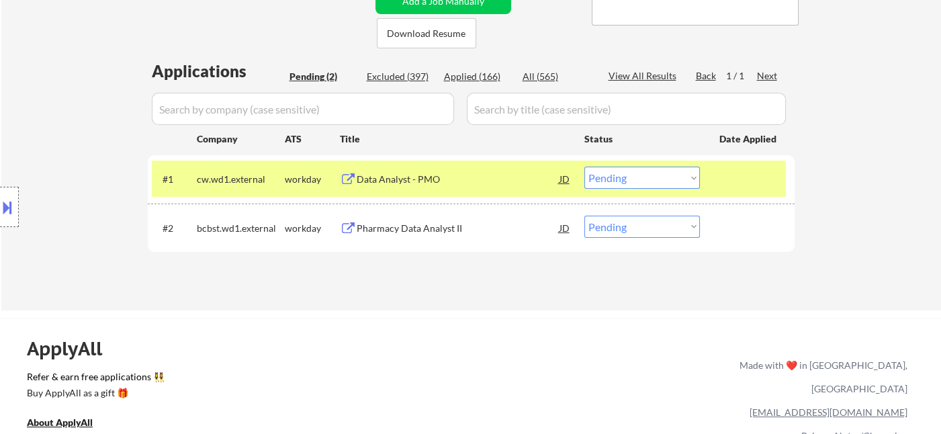
scroll to position [298, 0]
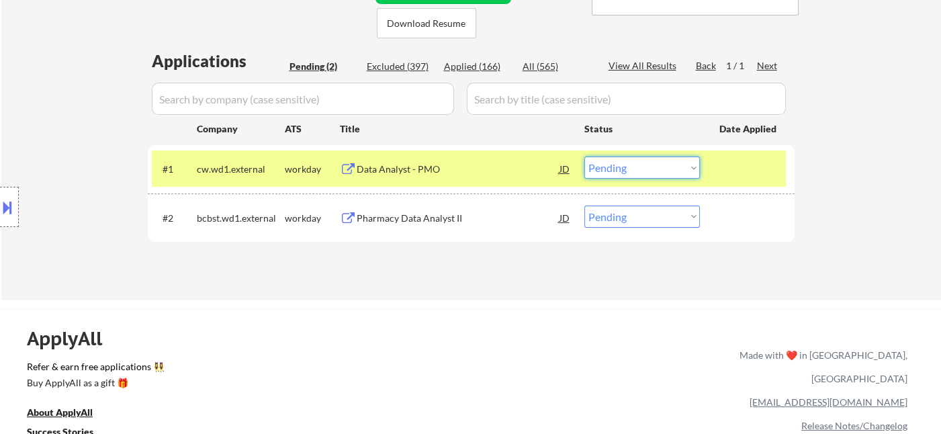
click at [592, 163] on select "Choose an option... Pending Applied Excluded (Questions) Excluded (Expired) Exc…" at bounding box center [642, 168] width 116 height 22
click at [584, 157] on select "Choose an option... Pending Applied Excluded (Questions) Excluded (Expired) Exc…" at bounding box center [642, 168] width 116 height 22
click at [435, 220] on div "Pharmacy Data Analyst II" at bounding box center [458, 218] width 203 height 13
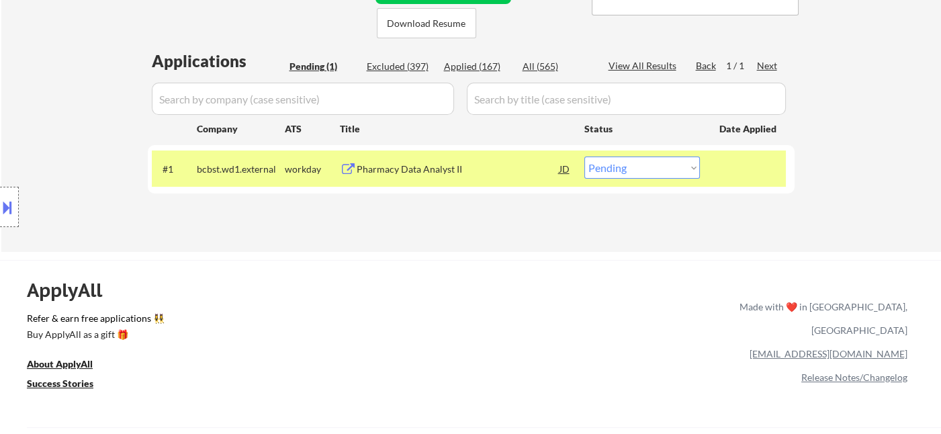
scroll to position [75, 0]
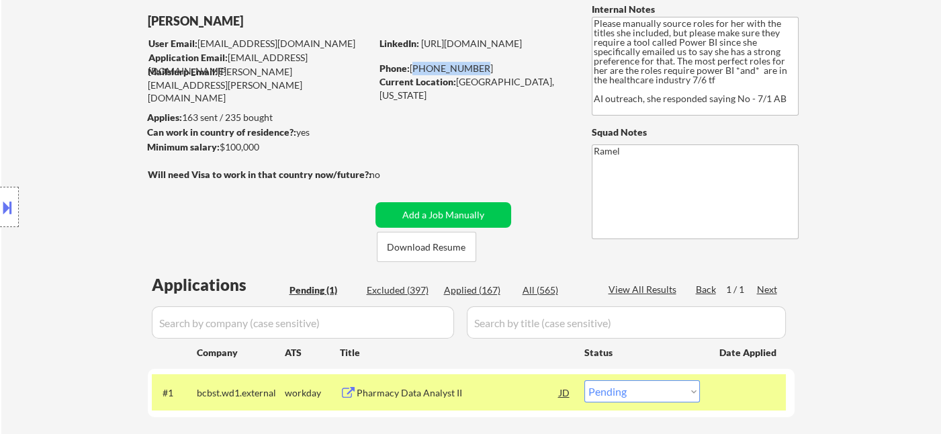
drag, startPoint x: 470, startPoint y: 69, endPoint x: 412, endPoint y: 69, distance: 57.8
click at [412, 69] on div "Phone: 281-734-5082" at bounding box center [475, 68] width 190 height 13
copy div "281-734-5082"
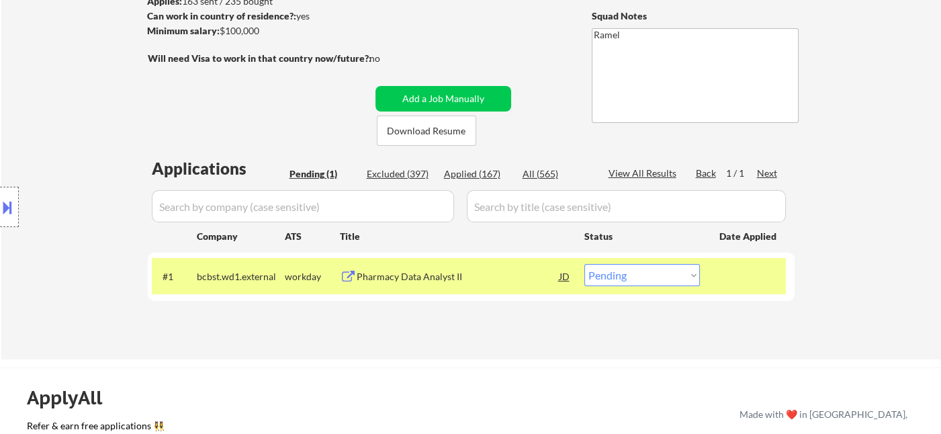
scroll to position [298, 0]
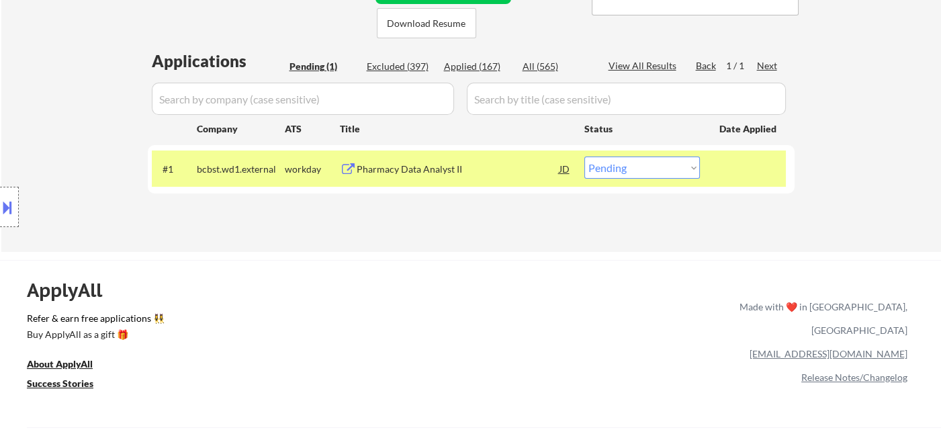
click at [628, 163] on select "Choose an option... Pending Applied Excluded (Questions) Excluded (Expired) Exc…" at bounding box center [642, 168] width 116 height 22
click at [584, 157] on select "Choose an option... Pending Applied Excluded (Questions) Excluded (Expired) Exc…" at bounding box center [642, 168] width 116 height 22
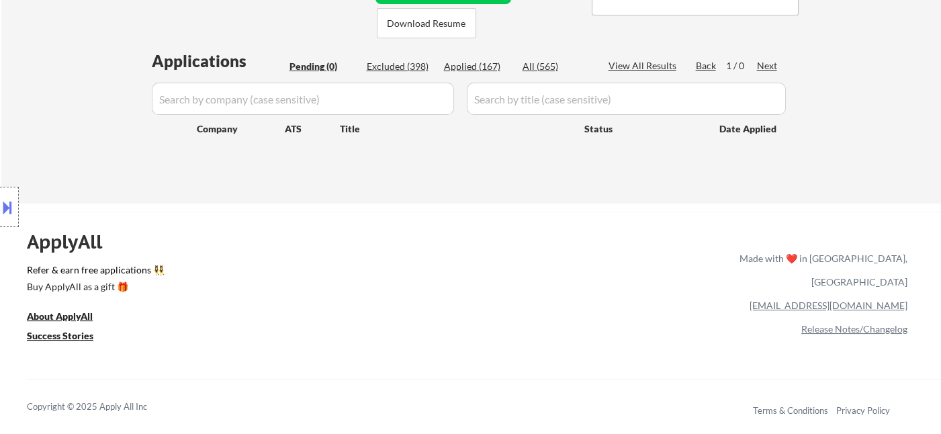
drag, startPoint x: 36, startPoint y: 58, endPoint x: 335, endPoint y: 15, distance: 302.0
click at [485, 68] on div "Applied (167)" at bounding box center [477, 66] width 67 height 13
select select ""applied""
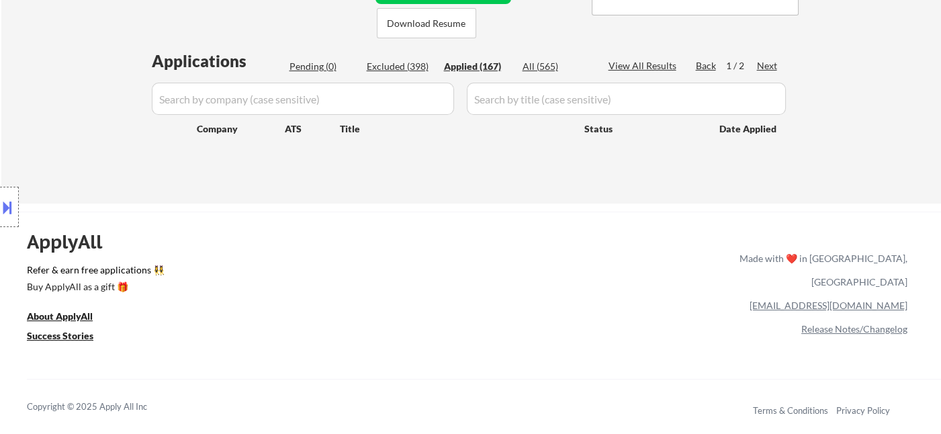
select select ""applied""
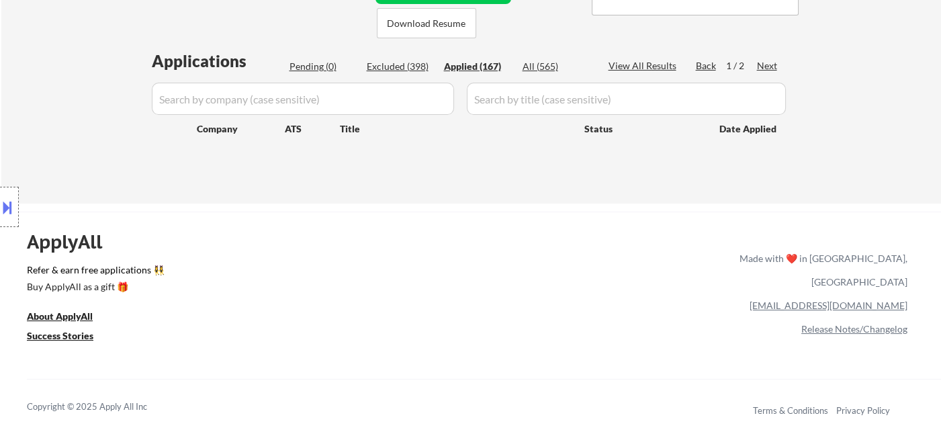
select select ""applied""
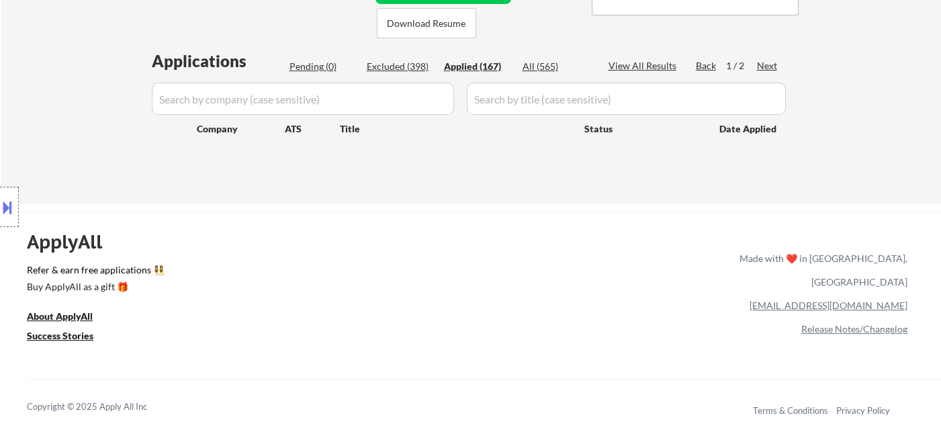
select select ""applied""
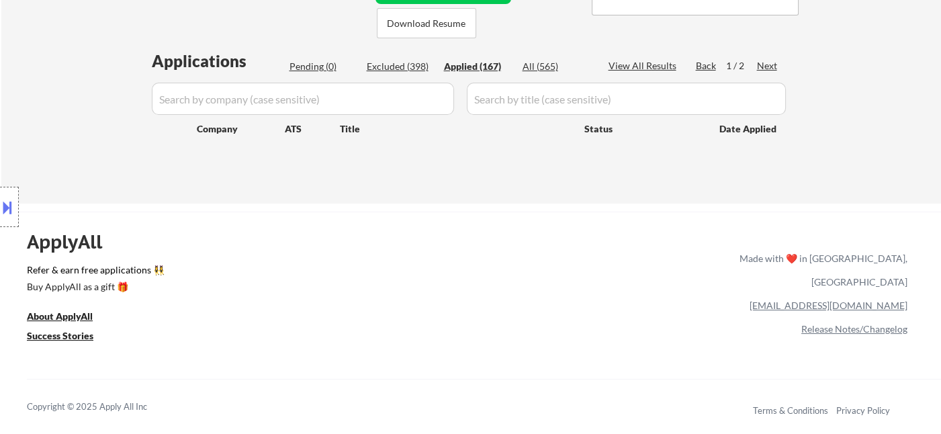
select select ""applied""
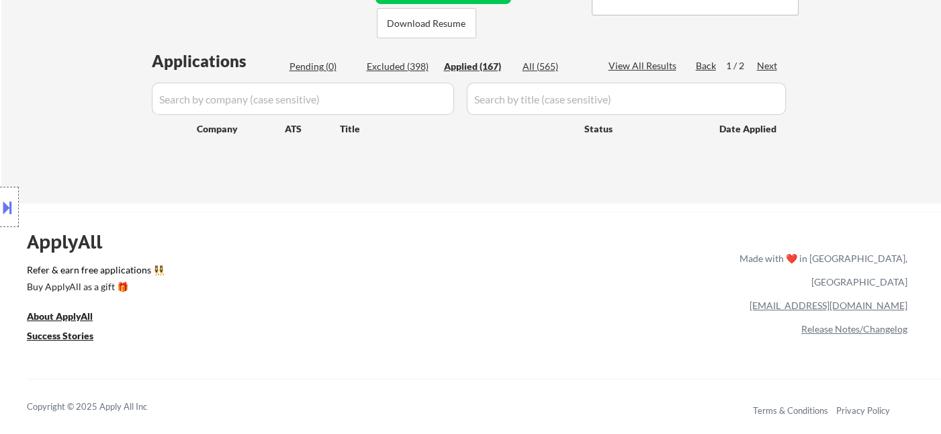
select select ""applied""
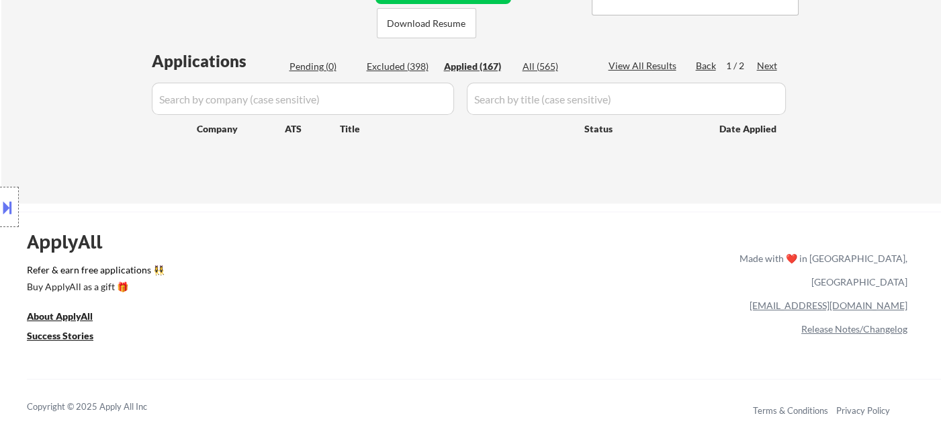
select select ""applied""
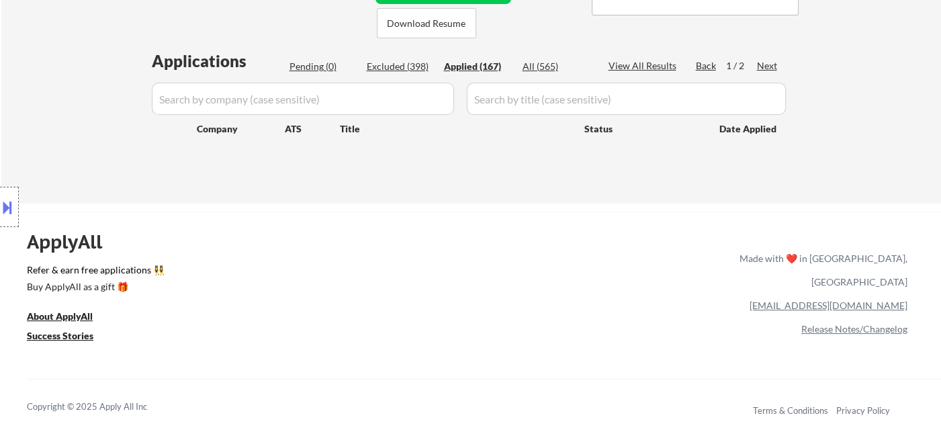
select select ""applied""
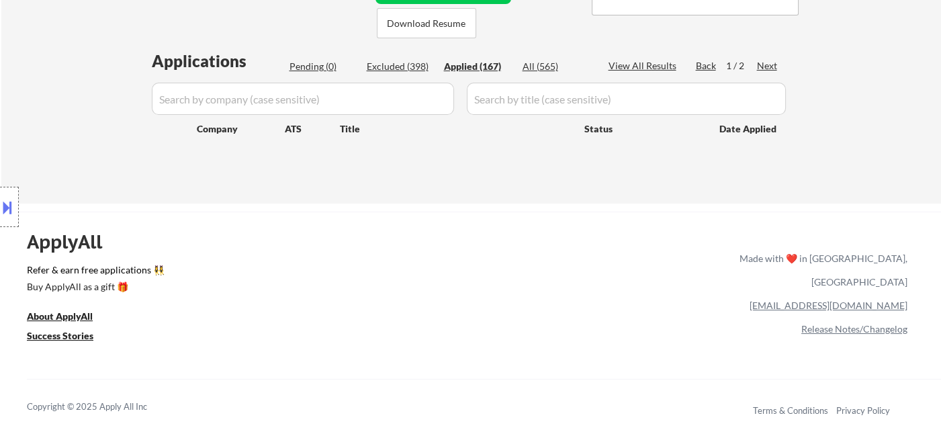
select select ""applied""
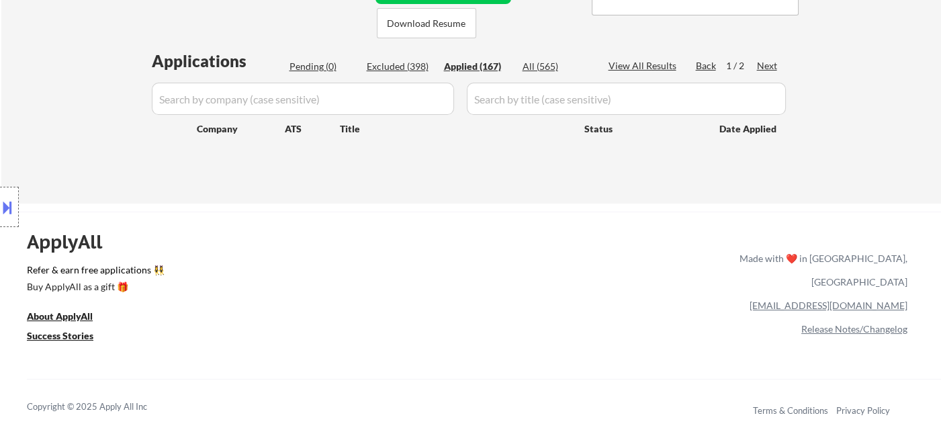
select select ""applied""
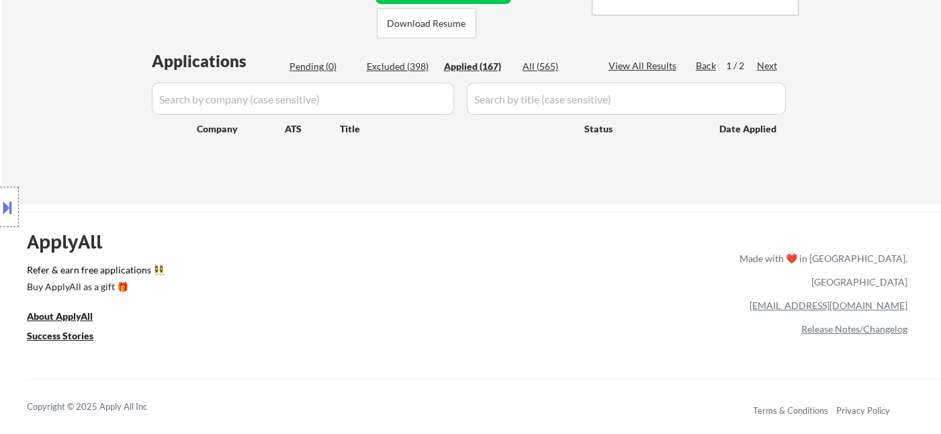
select select ""applied""
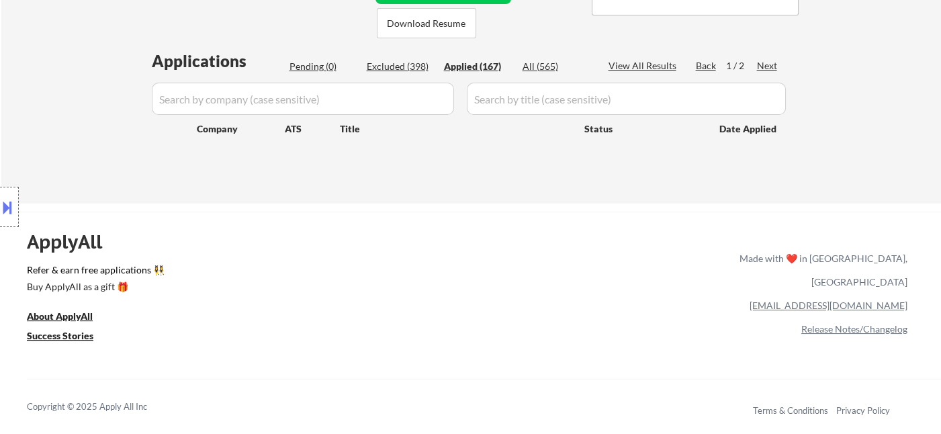
select select ""applied""
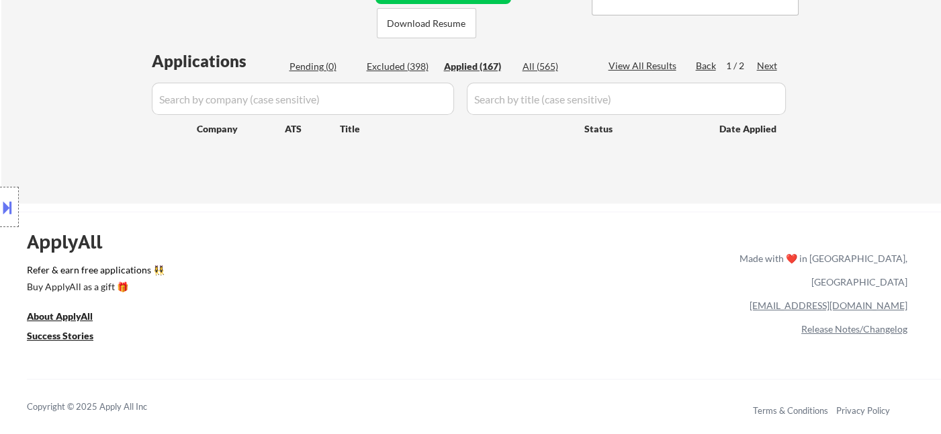
select select ""applied""
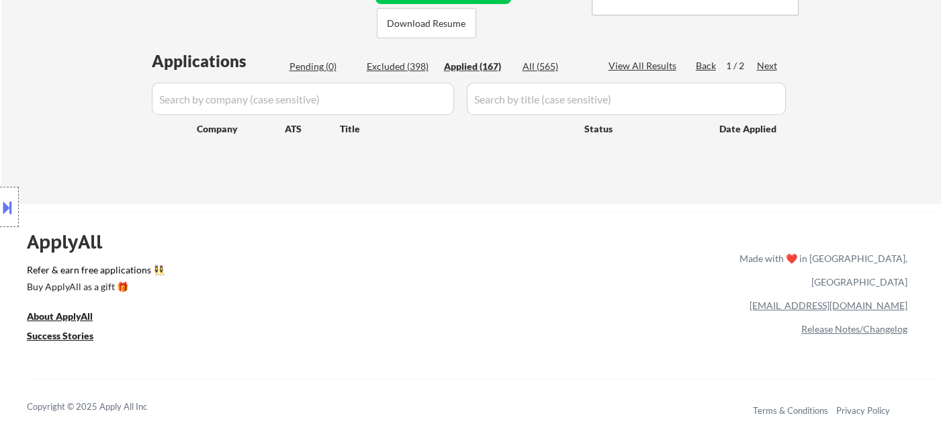
select select ""applied""
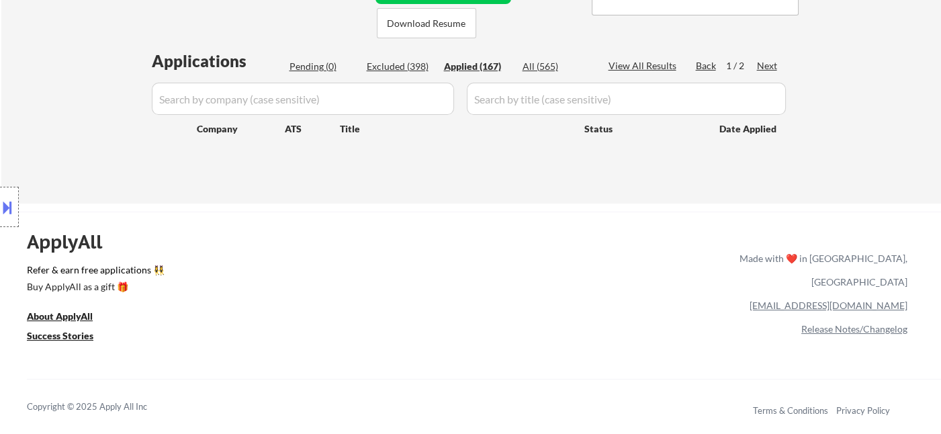
select select ""applied""
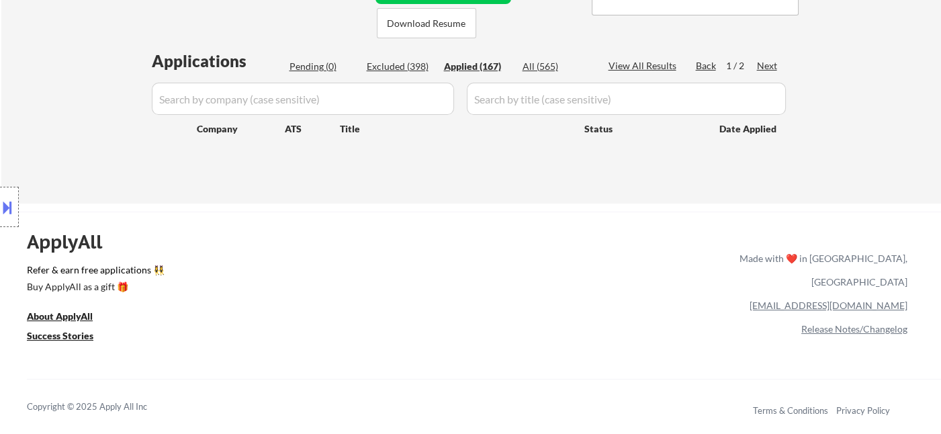
select select ""applied""
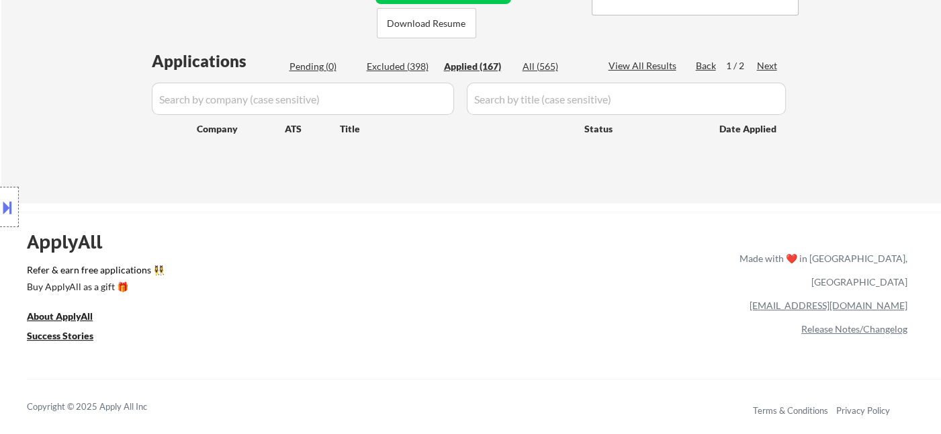
select select ""applied""
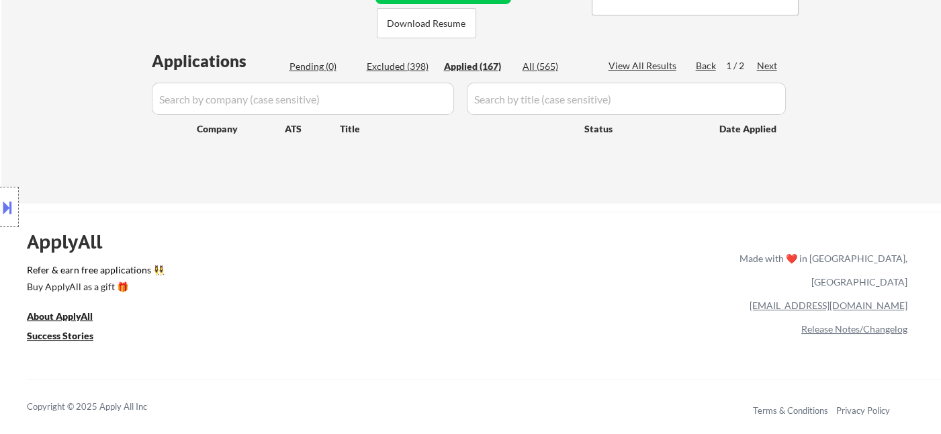
select select ""applied""
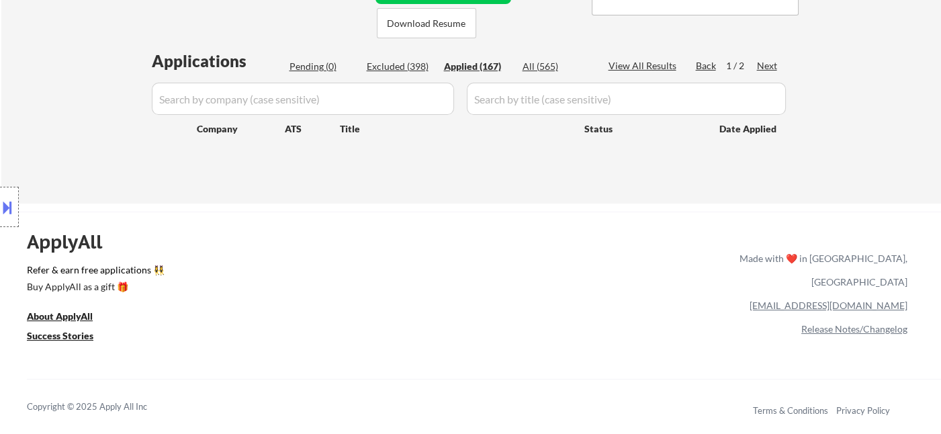
select select ""applied""
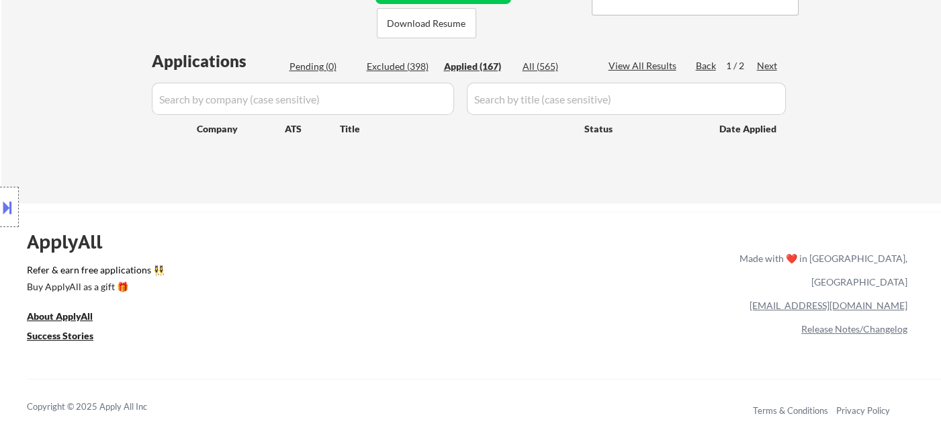
select select ""applied""
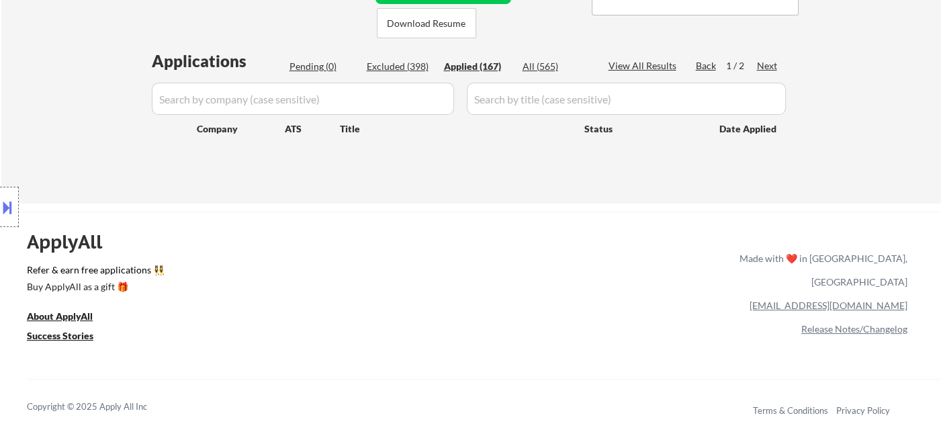
select select ""applied""
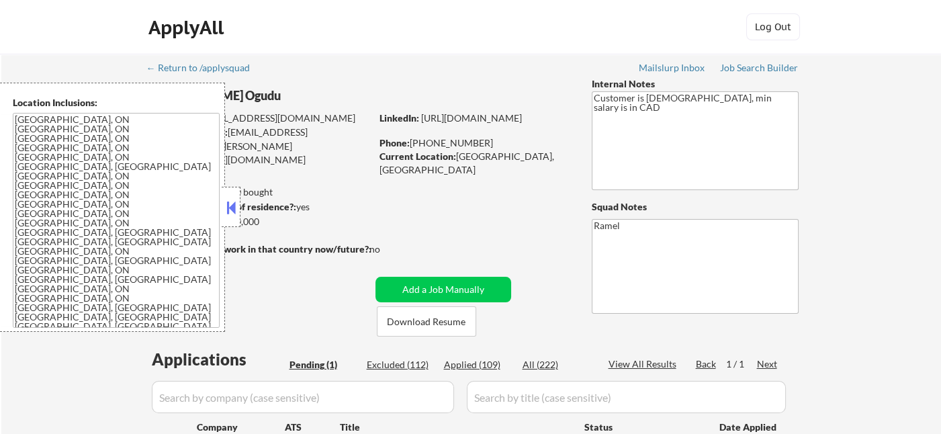
click at [229, 214] on button at bounding box center [231, 208] width 15 height 20
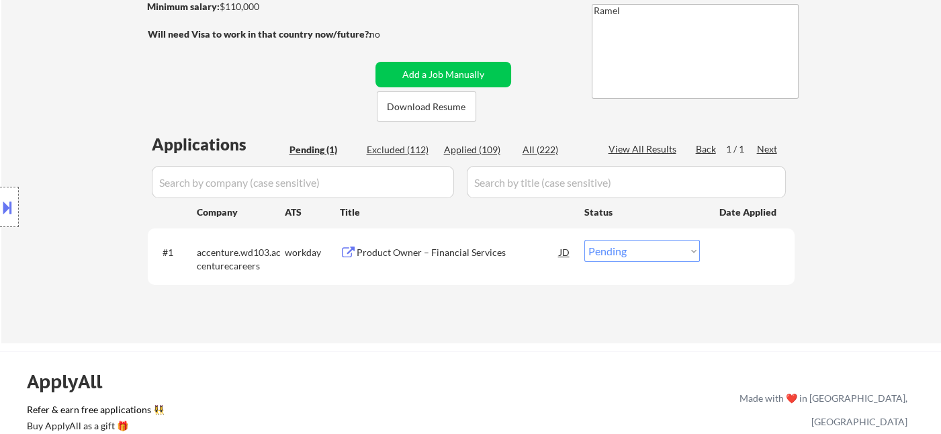
scroll to position [224, 0]
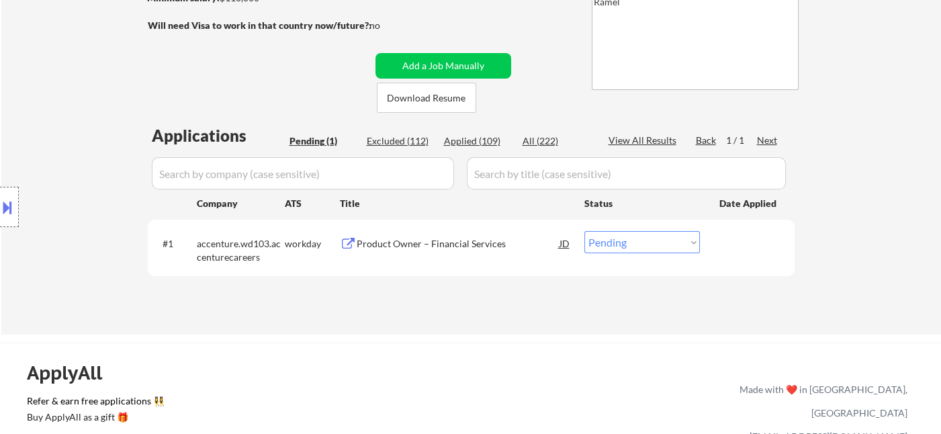
drag, startPoint x: 40, startPoint y: 93, endPoint x: 130, endPoint y: 67, distance: 93.6
click at [40, 93] on div "Location Inclusions: Toronto, ON Etobicoke, ON Scarborough, ON North York, ON E…" at bounding box center [120, 207] width 241 height 249
drag, startPoint x: 13, startPoint y: 79, endPoint x: 155, endPoint y: 107, distance: 143.7
click at [13, 79] on div "← Return to /applysquad Mailslurp Inbox Job Search Builder Chimere Ogudu User E…" at bounding box center [471, 82] width 940 height 505
click at [421, 237] on div "Product Owner – Financial Services" at bounding box center [458, 243] width 203 height 13
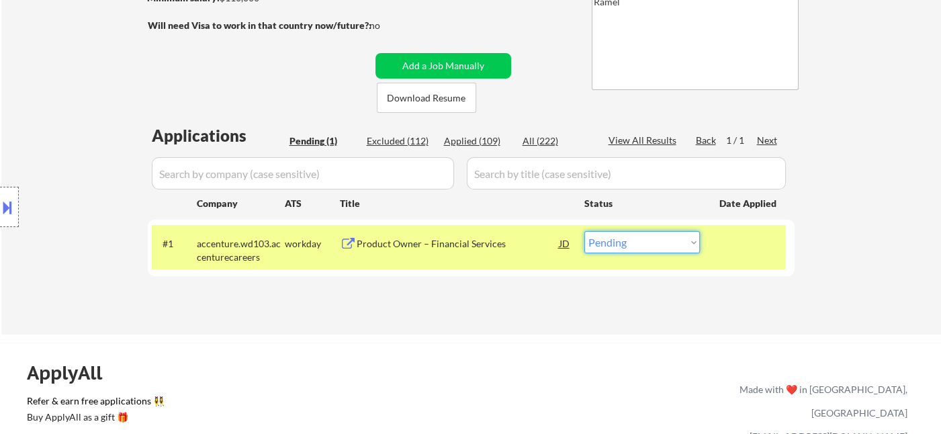
drag, startPoint x: 682, startPoint y: 241, endPoint x: 681, endPoint y: 251, distance: 10.8
click at [682, 241] on select "Choose an option... Pending Applied Excluded (Questions) Excluded (Expired) Exc…" at bounding box center [642, 242] width 116 height 22
select select ""excluded__bad_match_""
click at [584, 231] on select "Choose an option... Pending Applied Excluded (Questions) Excluded (Expired) Exc…" at bounding box center [642, 242] width 116 height 22
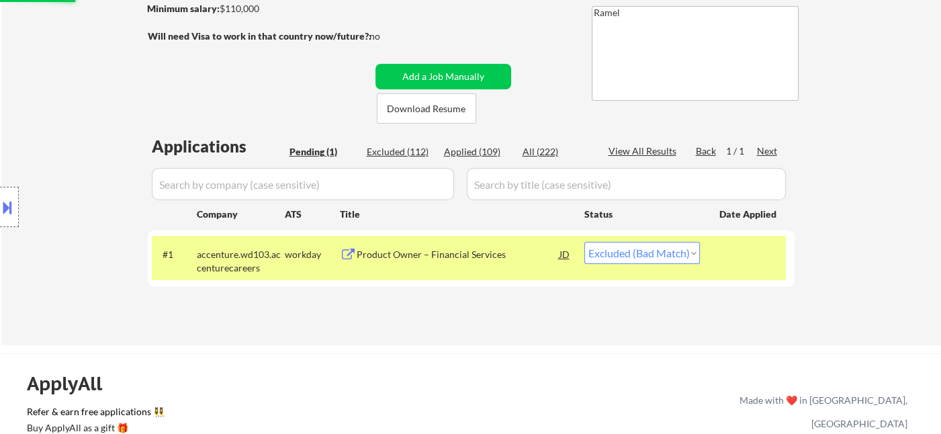
scroll to position [149, 0]
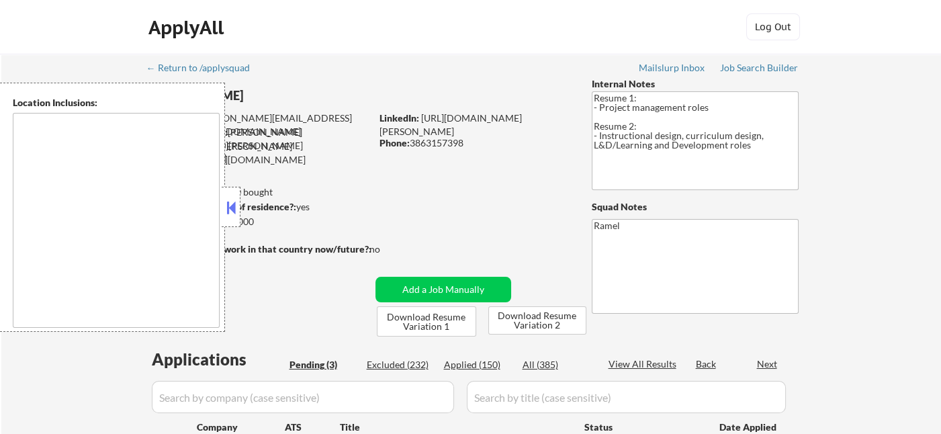
type textarea "[GEOGRAPHIC_DATA], [GEOGRAPHIC_DATA] [GEOGRAPHIC_DATA], [GEOGRAPHIC_DATA] [GEOG…"
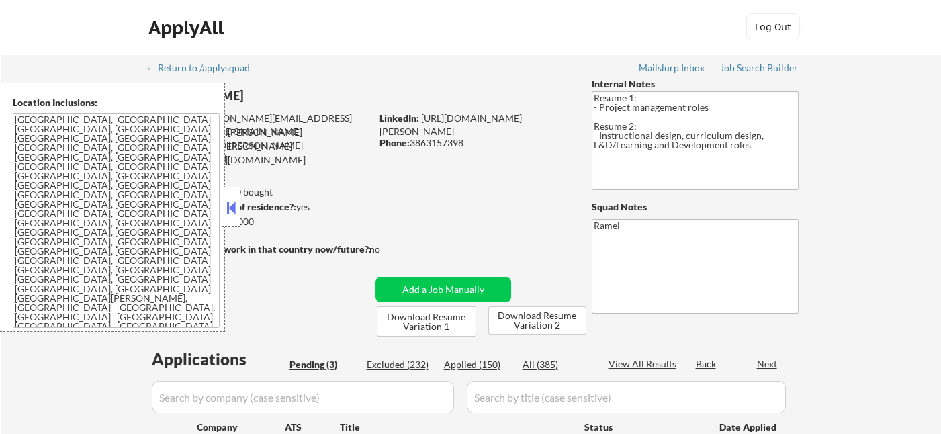
select select ""pending""
click at [230, 208] on button at bounding box center [231, 208] width 15 height 20
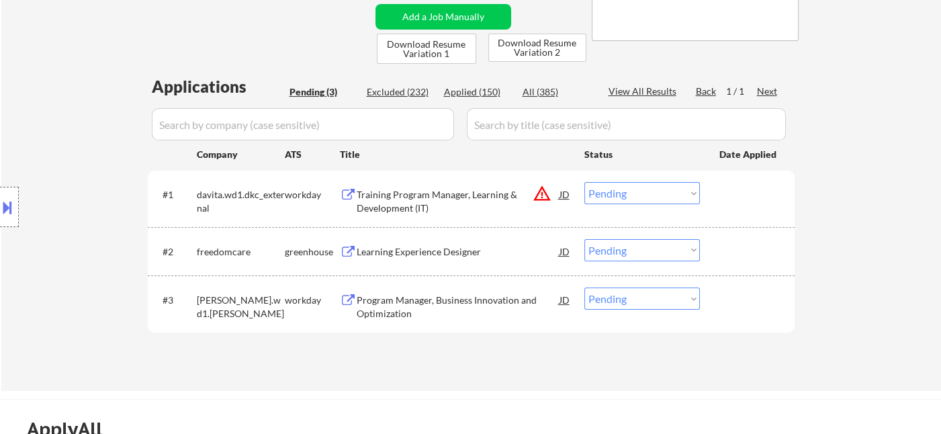
scroll to position [298, 0]
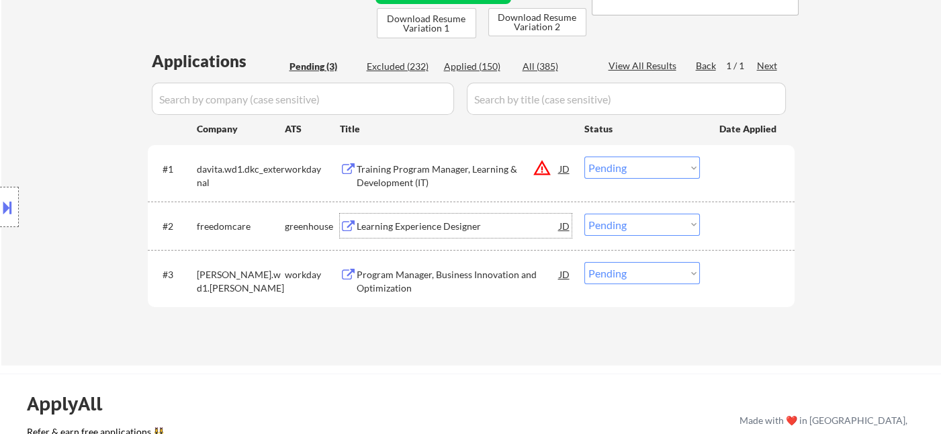
click at [403, 231] on div "Learning Experience Designer" at bounding box center [458, 226] width 203 height 13
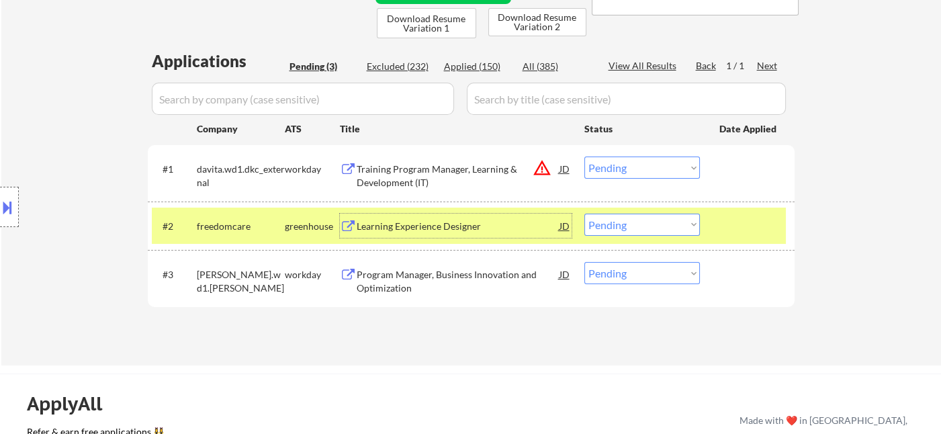
click at [632, 229] on select "Choose an option... Pending Applied Excluded (Questions) Excluded (Expired) Exc…" at bounding box center [642, 225] width 116 height 22
click at [584, 214] on select "Choose an option... Pending Applied Excluded (Questions) Excluded (Expired) Exc…" at bounding box center [642, 225] width 116 height 22
click at [441, 284] on div "Program Manager, Business Innovation and Optimization" at bounding box center [458, 281] width 203 height 26
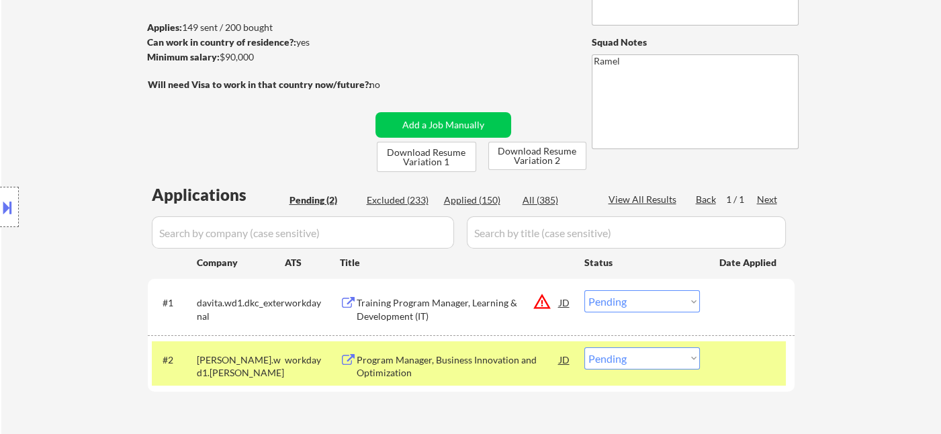
scroll to position [75, 0]
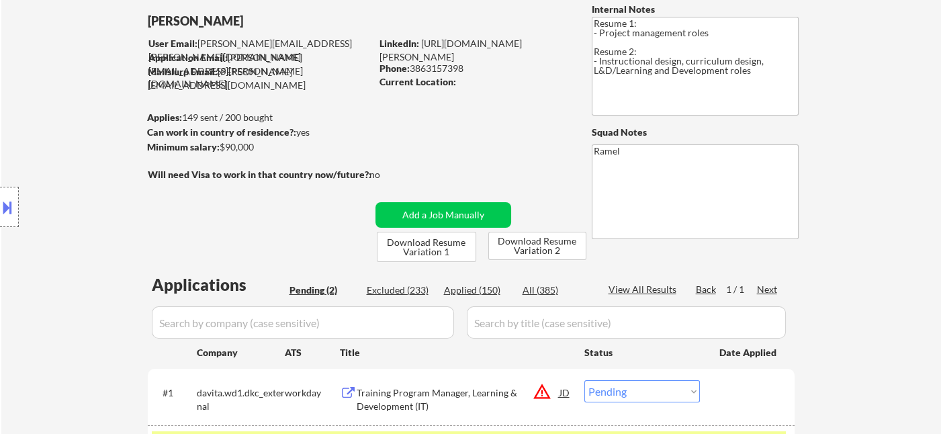
click at [449, 69] on div "Phone: 3863157398" at bounding box center [475, 68] width 190 height 13
copy div "3863157398"
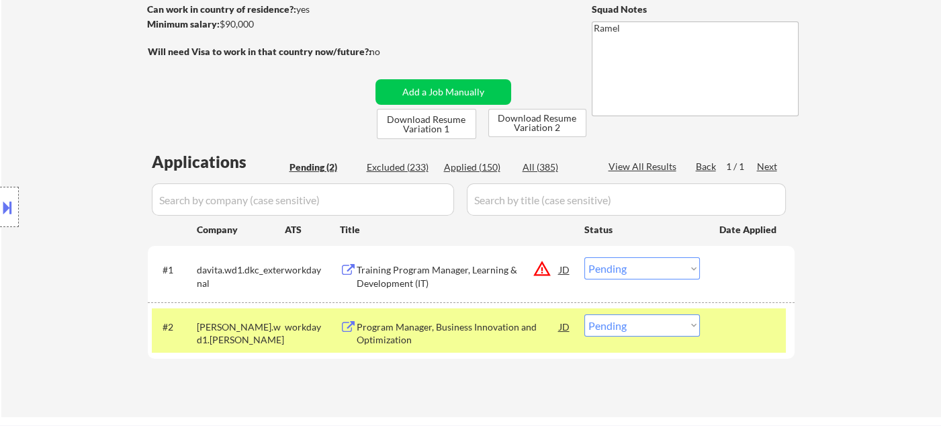
scroll to position [224, 0]
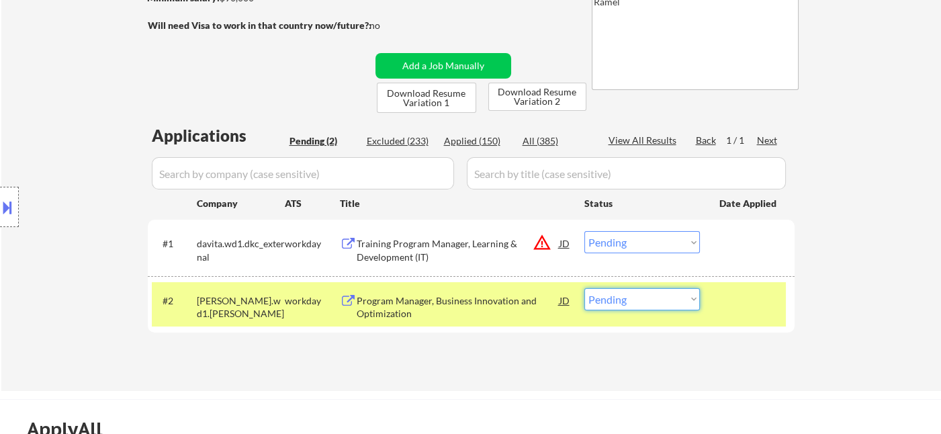
drag, startPoint x: 610, startPoint y: 306, endPoint x: 634, endPoint y: 317, distance: 26.5
click at [610, 306] on select "Choose an option... Pending Applied Excluded (Questions) Excluded (Expired) Exc…" at bounding box center [642, 299] width 116 height 22
select select ""applied""
click at [584, 288] on select "Choose an option... Pending Applied Excluded (Questions) Excluded (Expired) Exc…" at bounding box center [642, 299] width 116 height 22
click at [445, 247] on div "Training Program Manager, Learning & Development (IT)" at bounding box center [458, 250] width 203 height 26
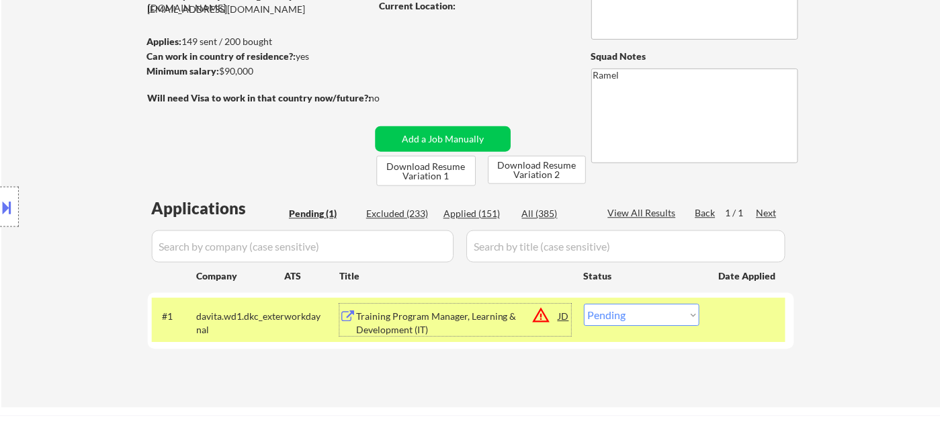
scroll to position [75, 0]
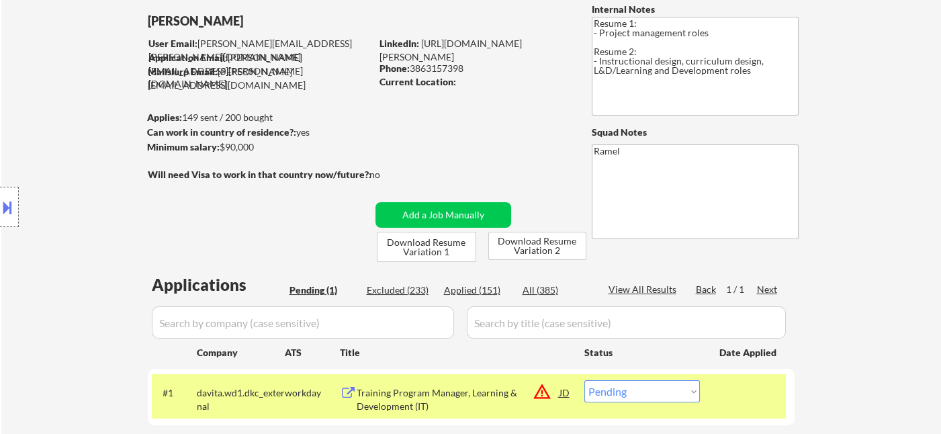
click at [445, 69] on div "Phone: 3863157398" at bounding box center [475, 68] width 190 height 13
copy div "3863157398"
click at [564, 394] on div "JD" at bounding box center [564, 392] width 13 height 24
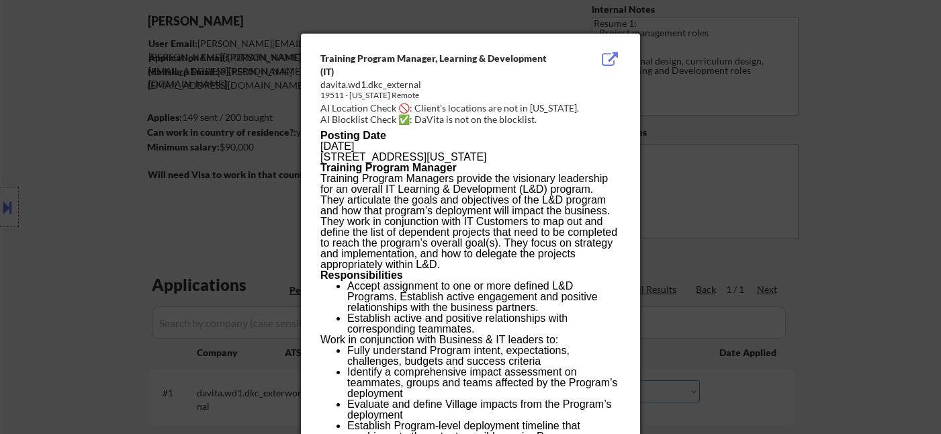
click at [858, 263] on div at bounding box center [470, 217] width 941 height 434
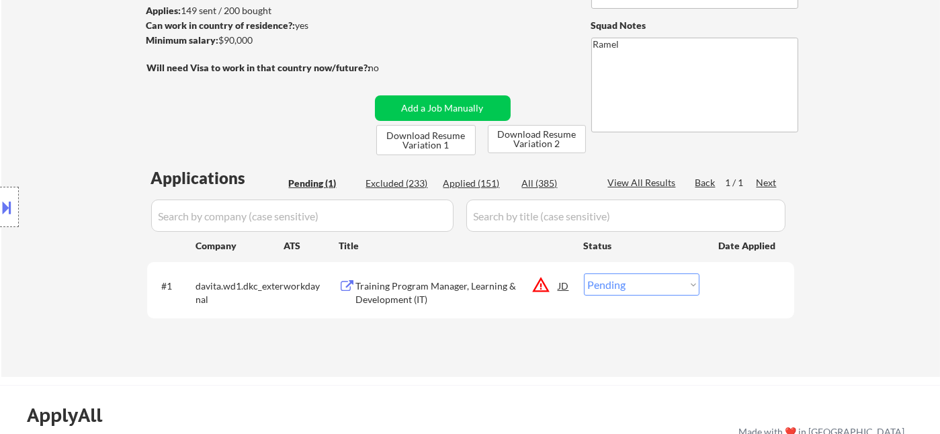
scroll to position [298, 0]
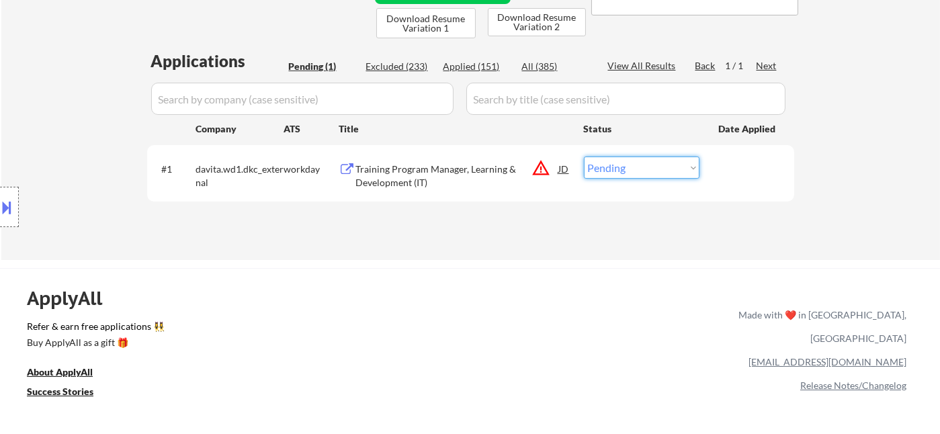
click at [660, 172] on select "Choose an option... Pending Applied Excluded (Questions) Excluded (Expired) Exc…" at bounding box center [642, 168] width 116 height 22
click at [584, 157] on select "Choose an option... Pending Applied Excluded (Questions) Excluded (Expired) Exc…" at bounding box center [642, 168] width 116 height 22
click at [485, 70] on div "Applied (151)" at bounding box center [476, 66] width 67 height 13
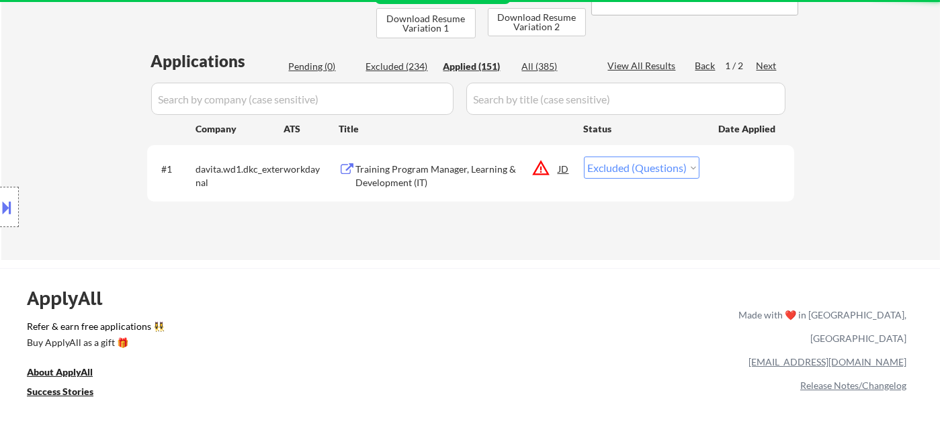
select select ""applied""
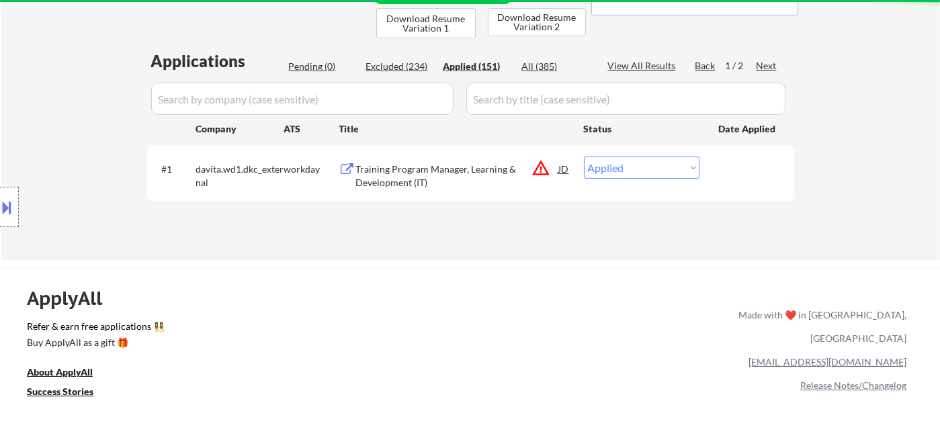
select select ""applied""
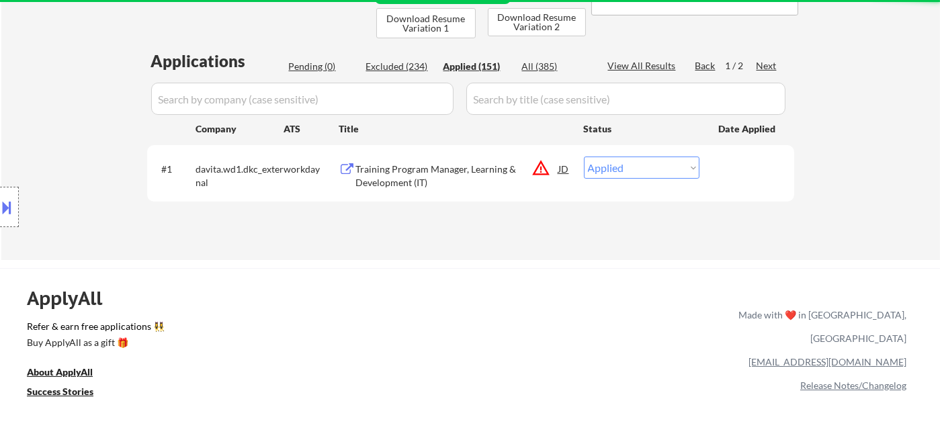
select select ""applied""
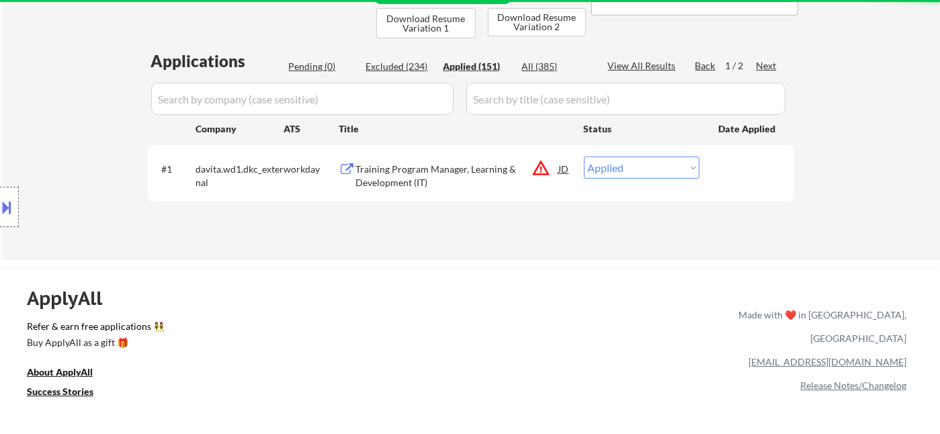
select select ""applied""
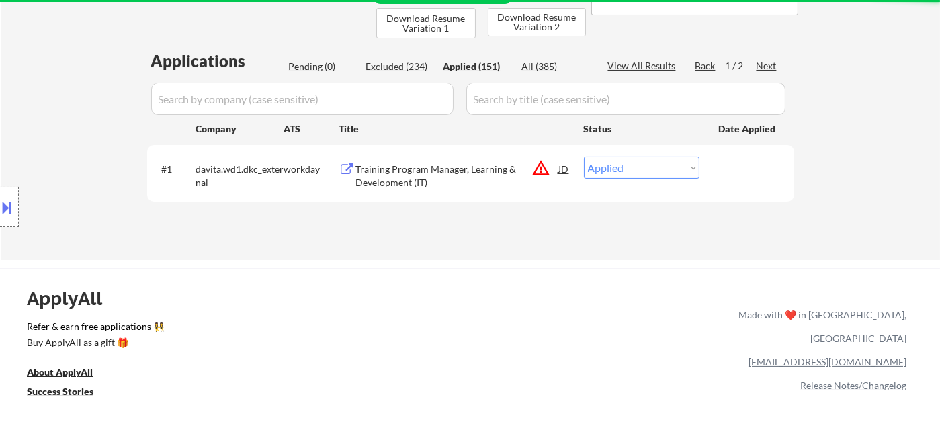
select select ""applied""
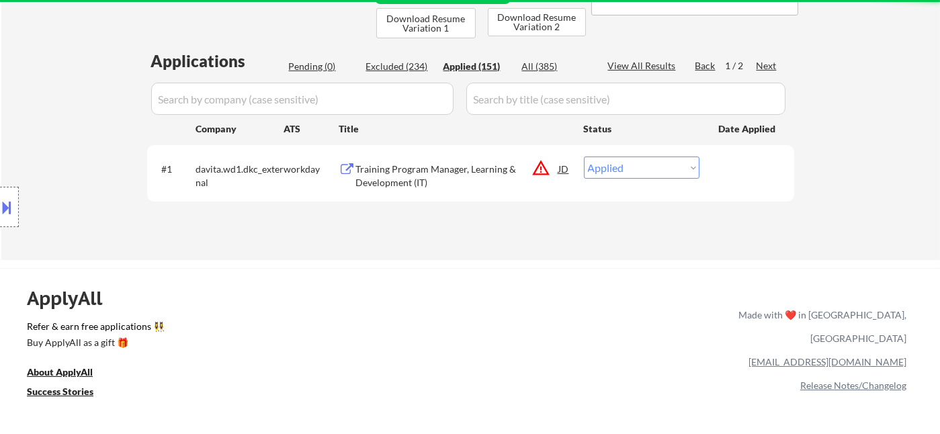
select select ""applied""
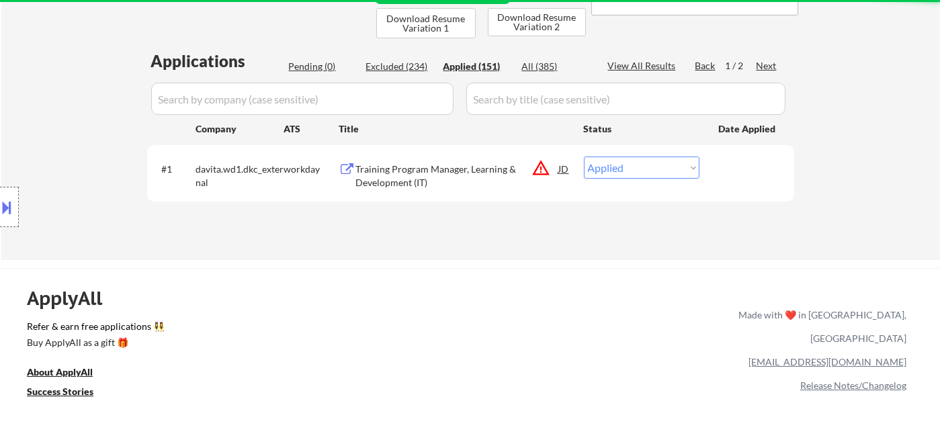
select select ""applied""
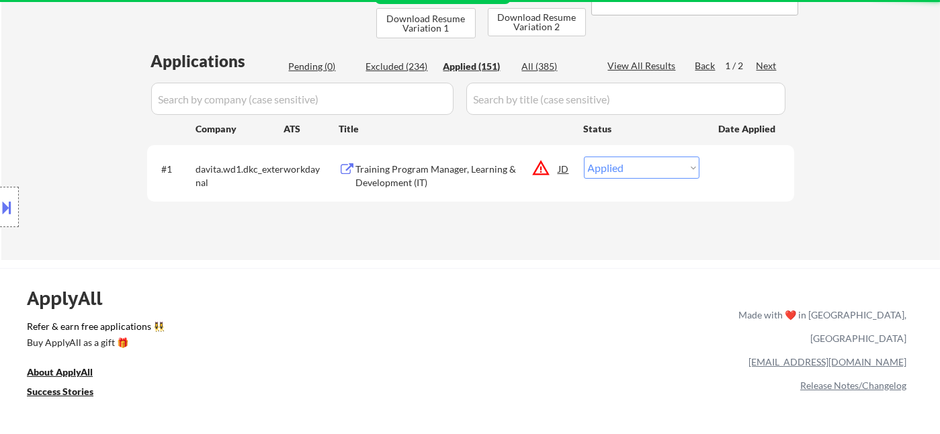
select select ""applied""
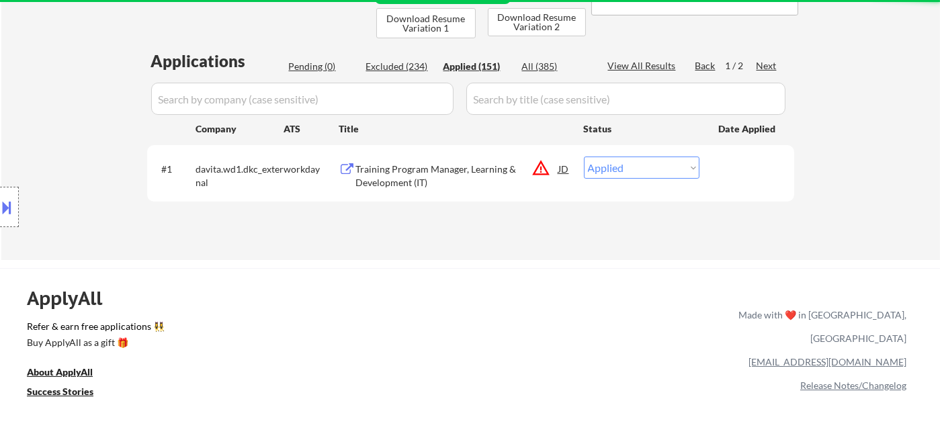
select select ""applied""
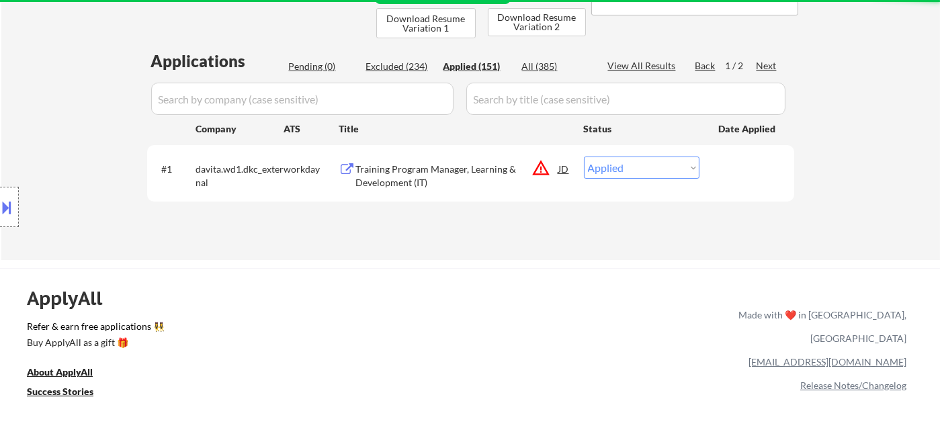
select select ""applied""
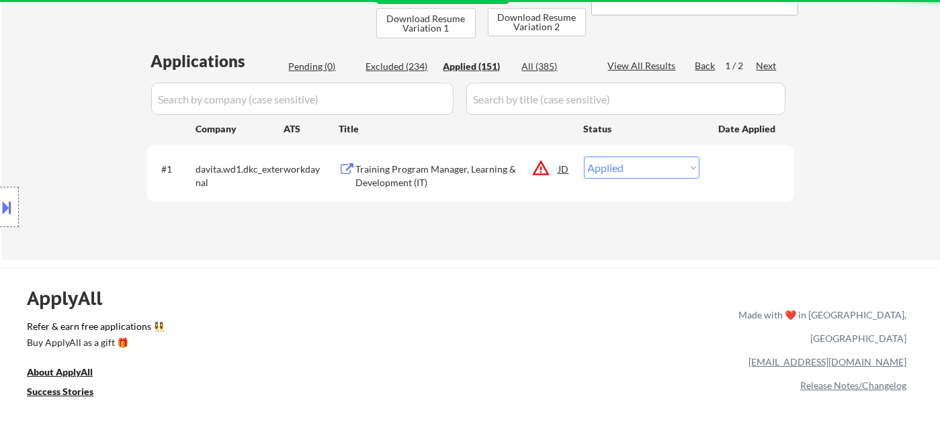
select select ""applied""
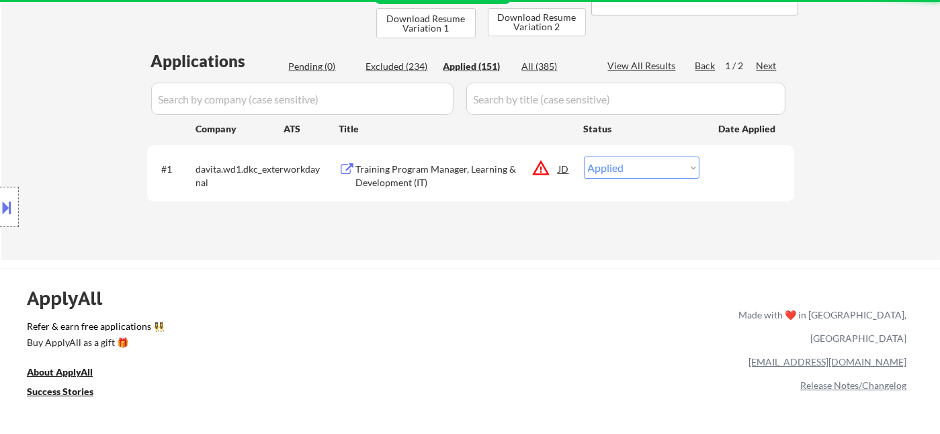
select select ""applied""
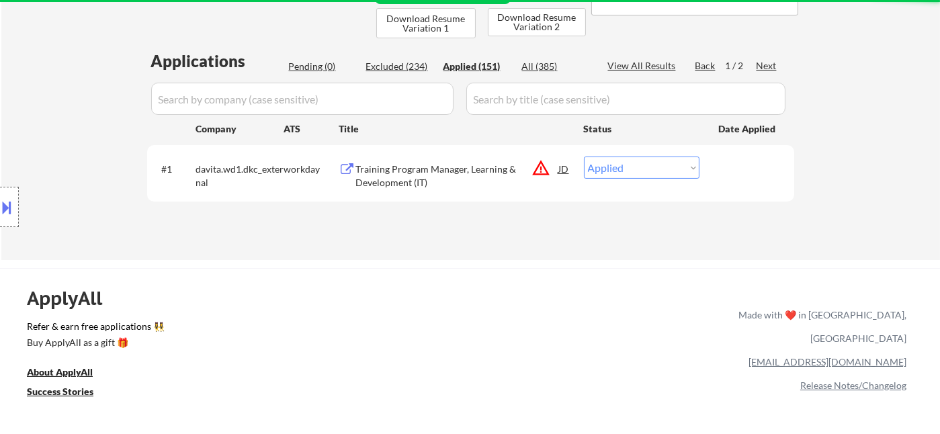
select select ""applied""
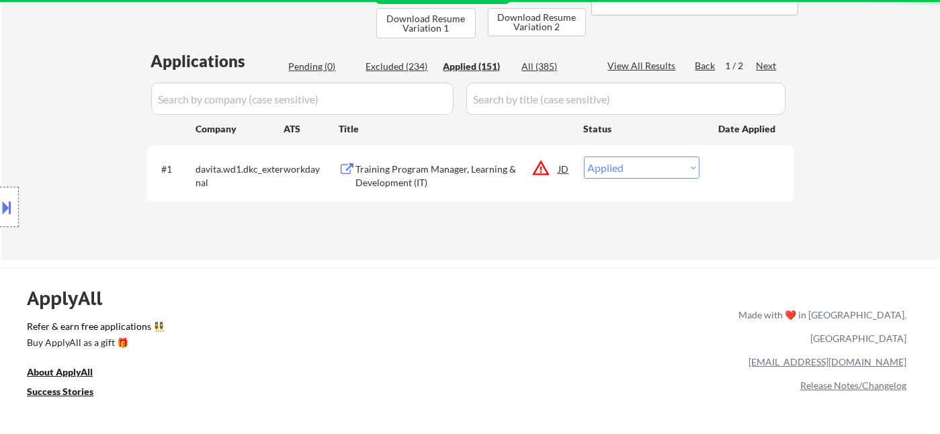
select select ""applied""
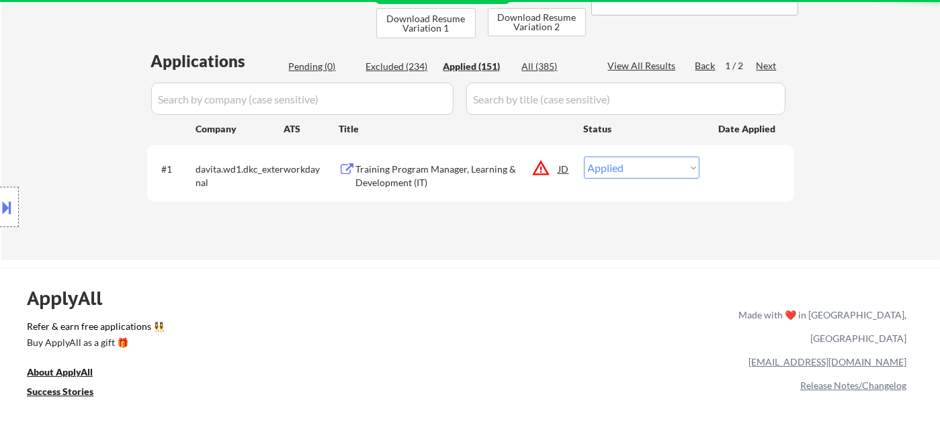
select select ""applied""
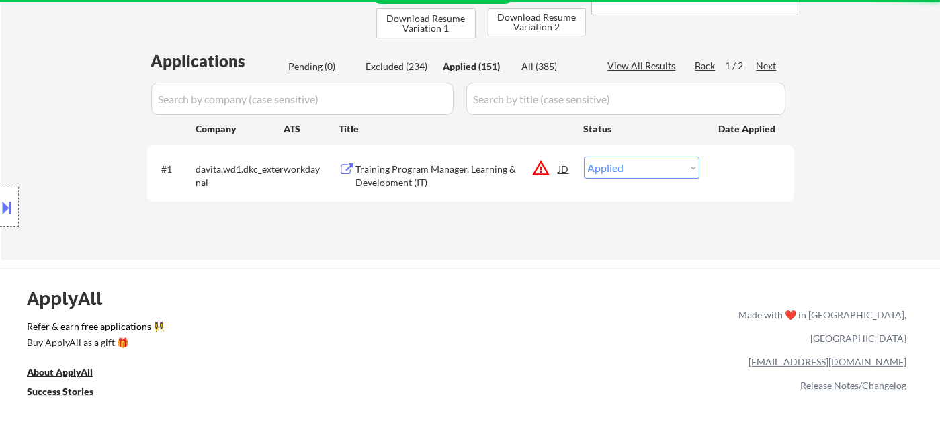
select select ""applied""
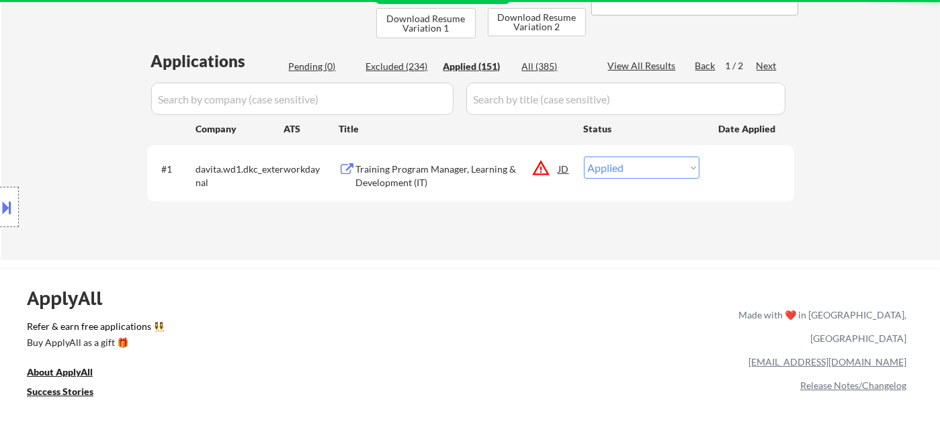
select select ""applied""
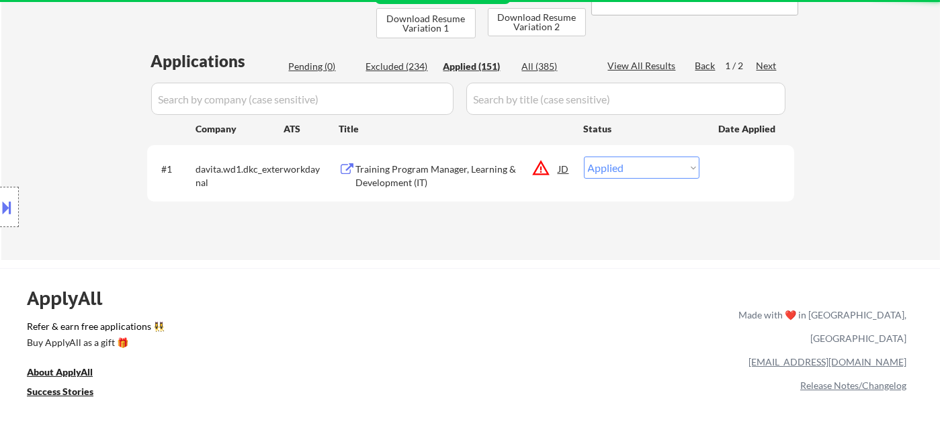
select select ""applied""
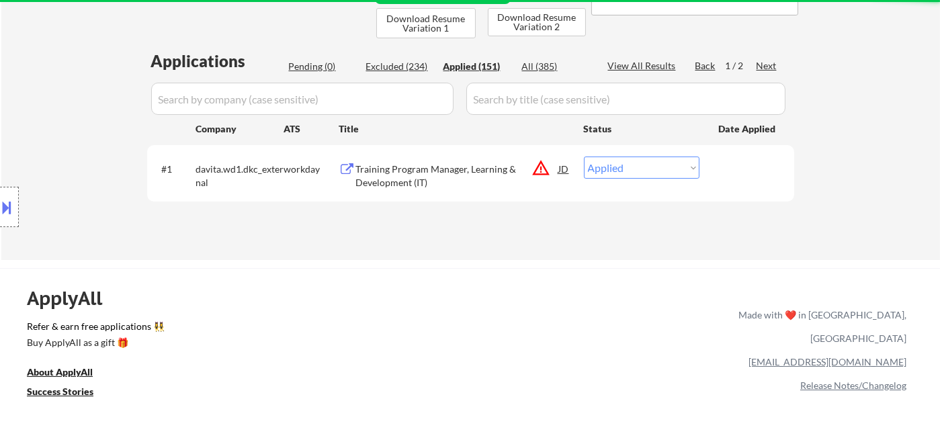
select select ""applied""
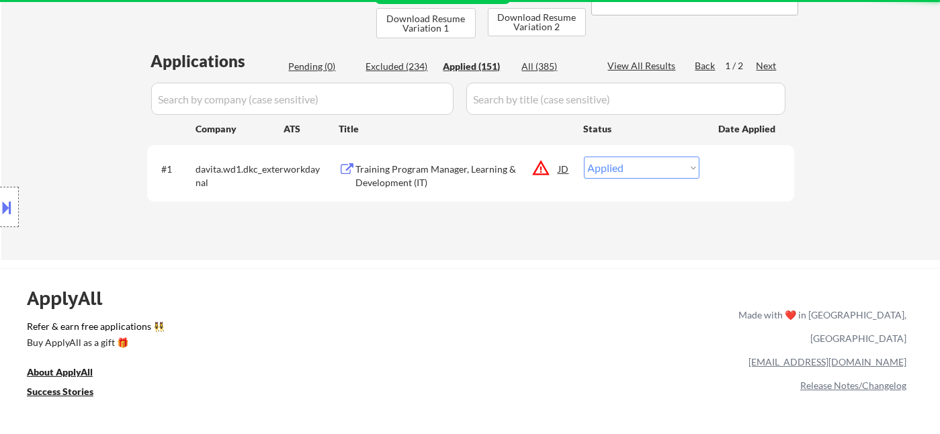
select select ""applied""
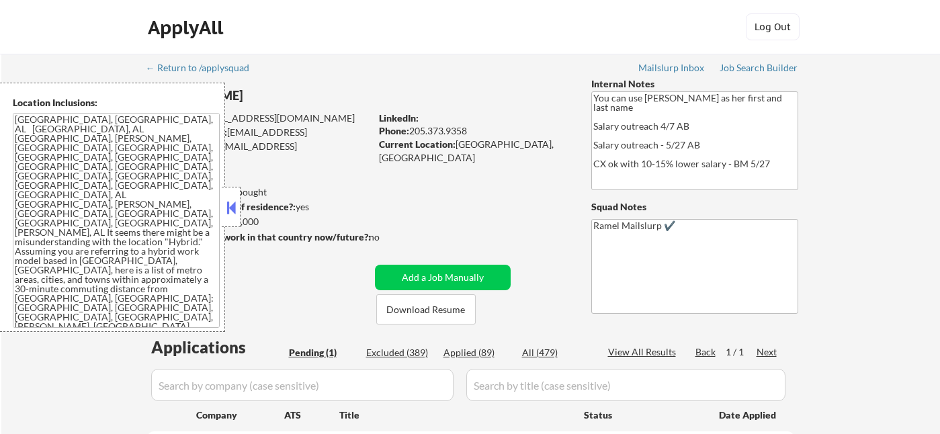
select select ""pending""
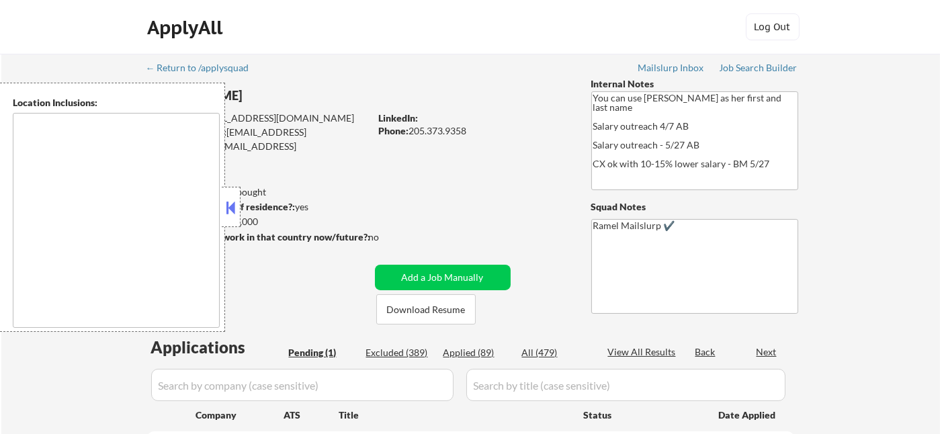
click at [226, 207] on button at bounding box center [231, 208] width 15 height 20
type textarea "[GEOGRAPHIC_DATA], [GEOGRAPHIC_DATA], AL [GEOGRAPHIC_DATA], AL [GEOGRAPHIC_DATA…"
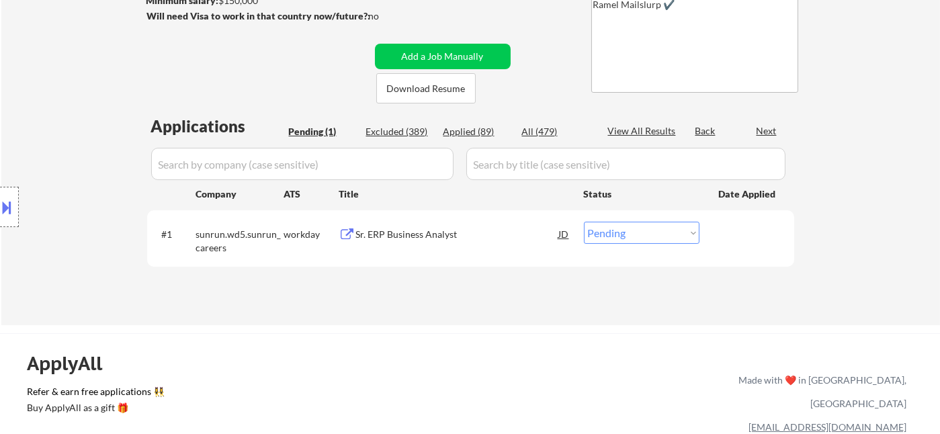
scroll to position [224, 0]
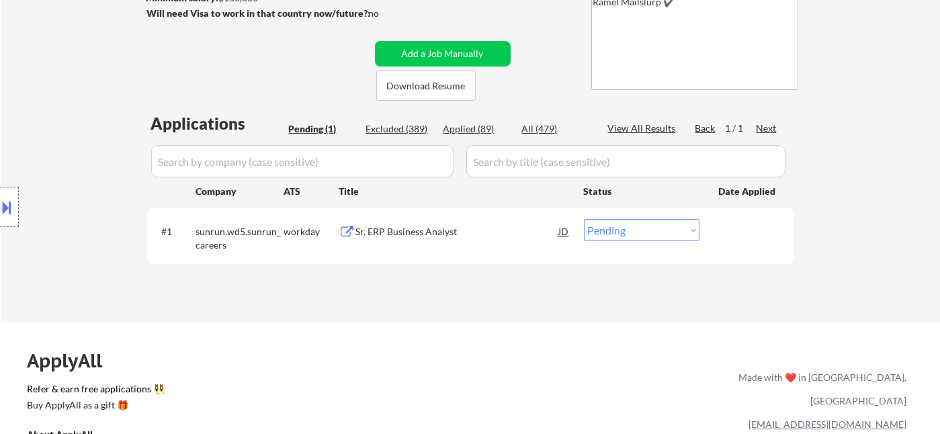
click at [439, 243] on div "#1 sunrun.wd5.sunrun_careers workday Sr. ERP Business Analyst JD Choose an opti…" at bounding box center [468, 235] width 634 height 44
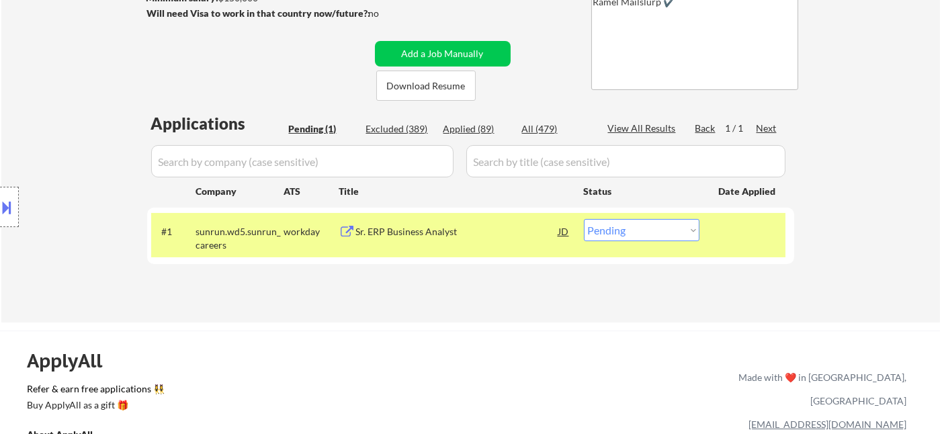
click at [439, 235] on div "Sr. ERP Business Analyst" at bounding box center [457, 231] width 203 height 13
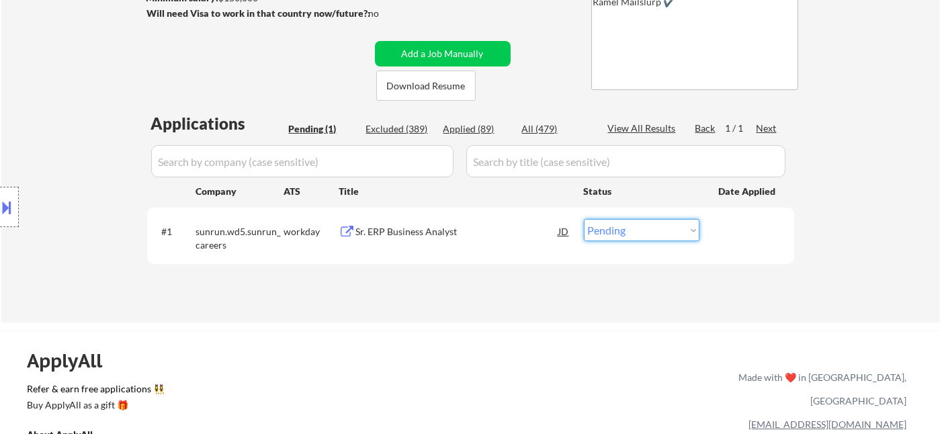
drag, startPoint x: 606, startPoint y: 230, endPoint x: 626, endPoint y: 240, distance: 22.5
click at [607, 230] on select "Choose an option... Pending Applied Excluded (Questions) Excluded (Expired) Exc…" at bounding box center [642, 230] width 116 height 22
select select ""excluded__bad_match_""
click at [584, 219] on select "Choose an option... Pending Applied Excluded (Questions) Excluded (Expired) Exc…" at bounding box center [642, 230] width 116 height 22
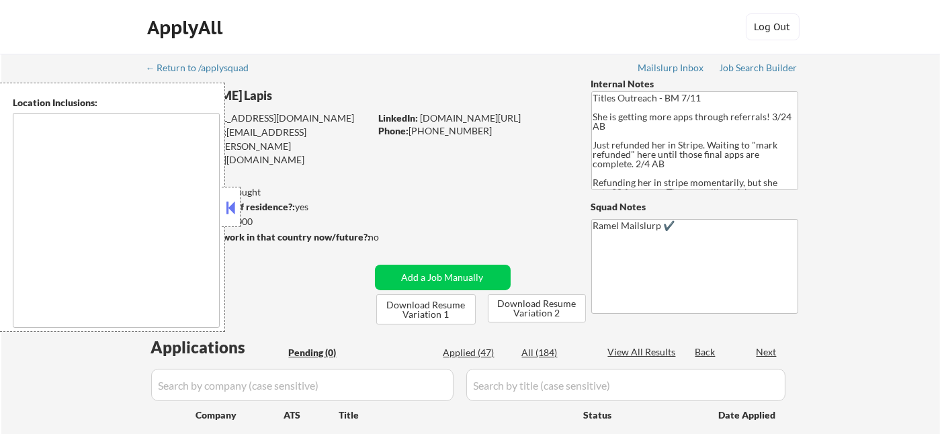
type textarea "[GEOGRAPHIC_DATA], [GEOGRAPHIC_DATA], [GEOGRAPHIC_DATA] [GEOGRAPHIC_DATA], [GEO…"
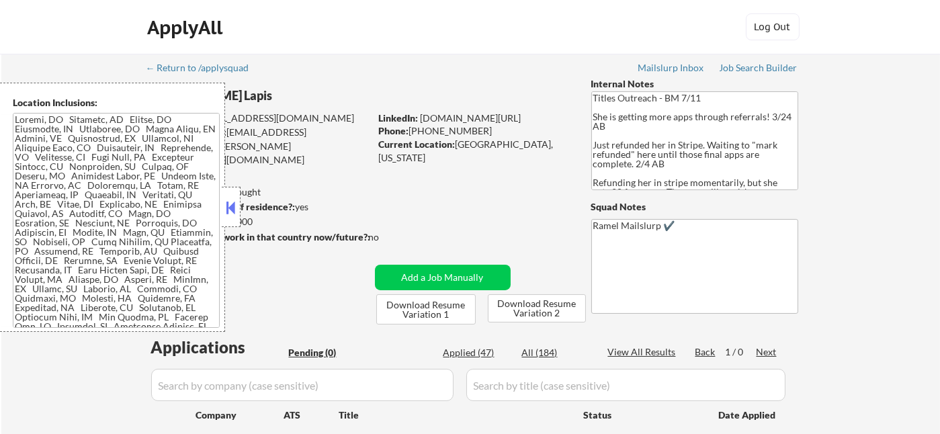
click at [228, 210] on button at bounding box center [231, 208] width 15 height 20
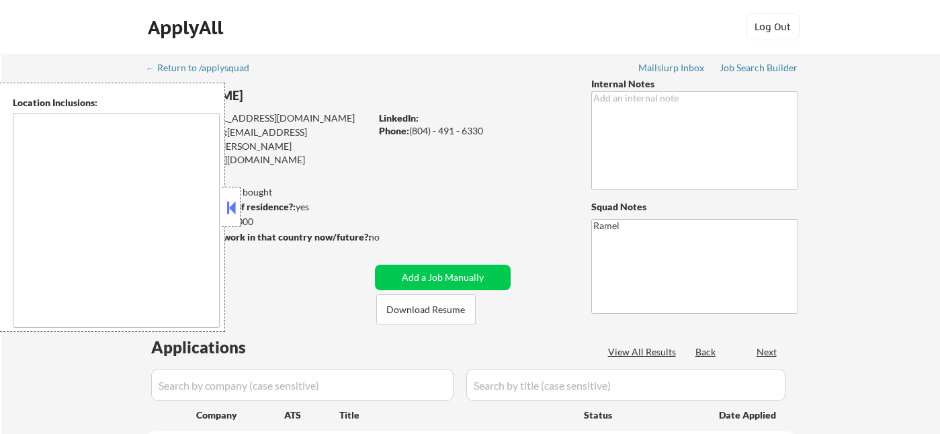
type textarea "[PERSON_NAME], [GEOGRAPHIC_DATA], [GEOGRAPHIC_DATA], [GEOGRAPHIC_DATA] [GEOGRAP…"
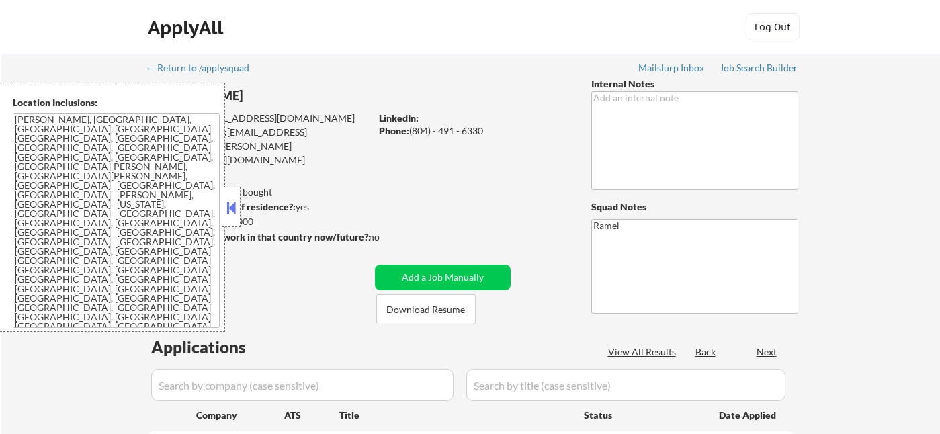
select select ""pending""
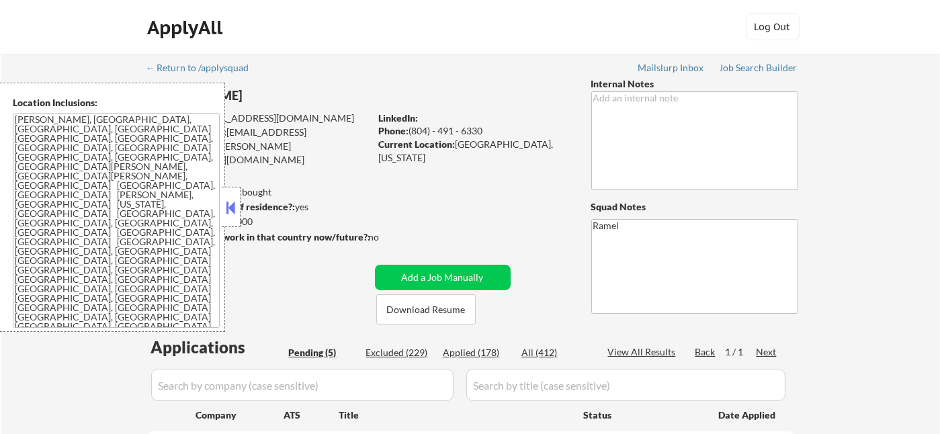
click at [234, 205] on button at bounding box center [231, 208] width 15 height 20
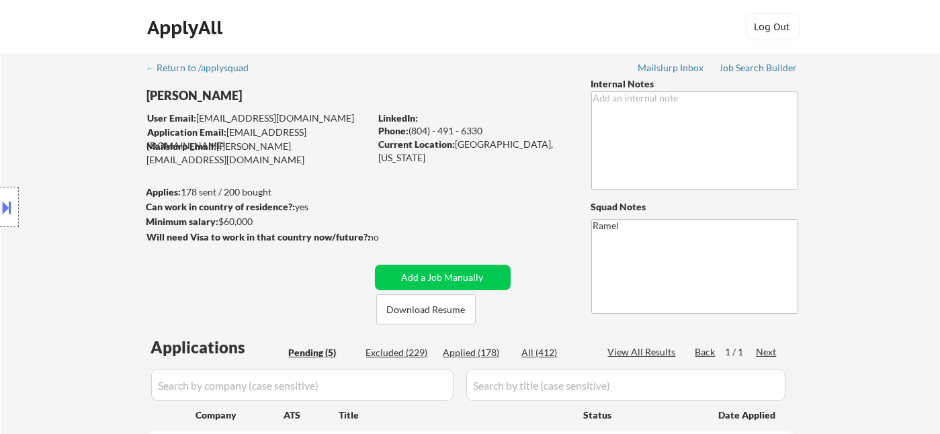
drag, startPoint x: 9, startPoint y: 115, endPoint x: 97, endPoint y: 154, distance: 96.9
click at [11, 114] on div "Location Inclusions: [PERSON_NAME], [GEOGRAPHIC_DATA] [GEOGRAPHIC_DATA], [GEOGR…" at bounding box center [120, 207] width 241 height 249
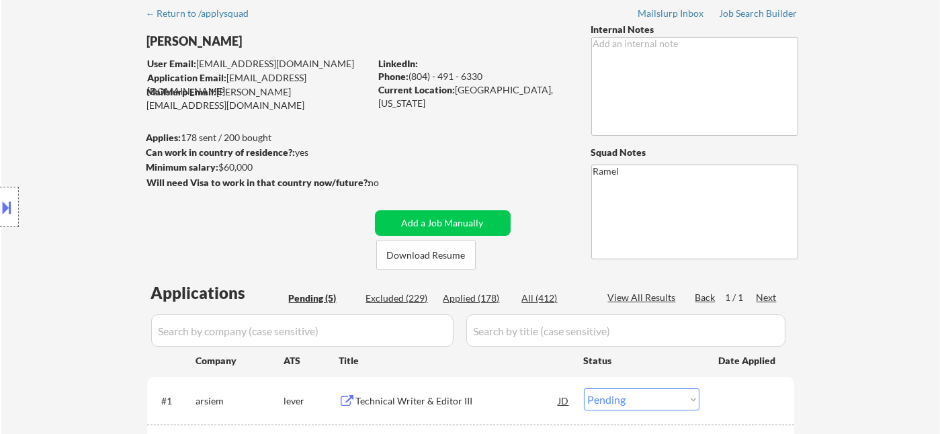
scroll to position [224, 0]
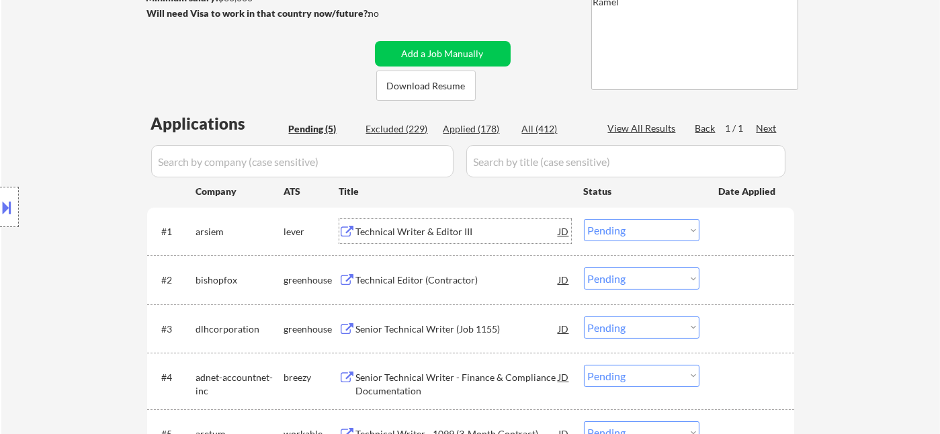
click at [433, 240] on div "Technical Writer & Editor III" at bounding box center [457, 231] width 203 height 24
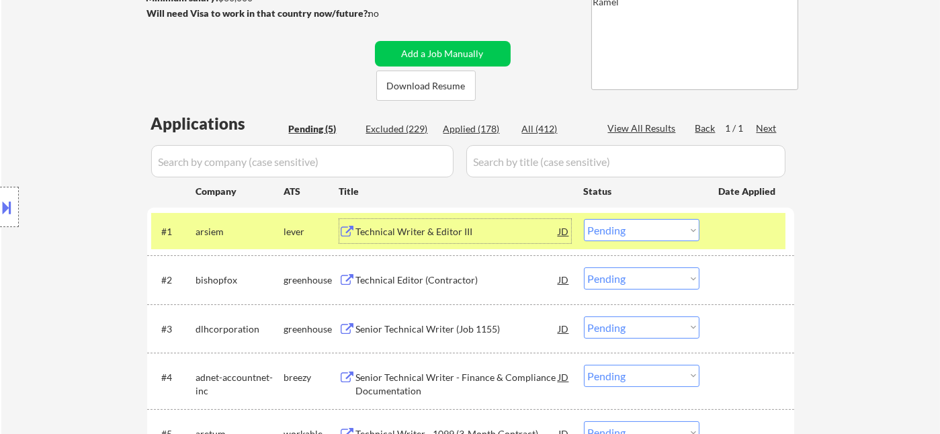
drag, startPoint x: 638, startPoint y: 231, endPoint x: 640, endPoint y: 240, distance: 9.1
click at [638, 231] on select "Choose an option... Pending Applied Excluded (Questions) Excluded (Expired) Exc…" at bounding box center [642, 230] width 116 height 22
click at [584, 219] on select "Choose an option... Pending Applied Excluded (Questions) Excluded (Expired) Exc…" at bounding box center [642, 230] width 116 height 22
click at [444, 278] on div "Technical Editor (Contractor)" at bounding box center [457, 279] width 203 height 13
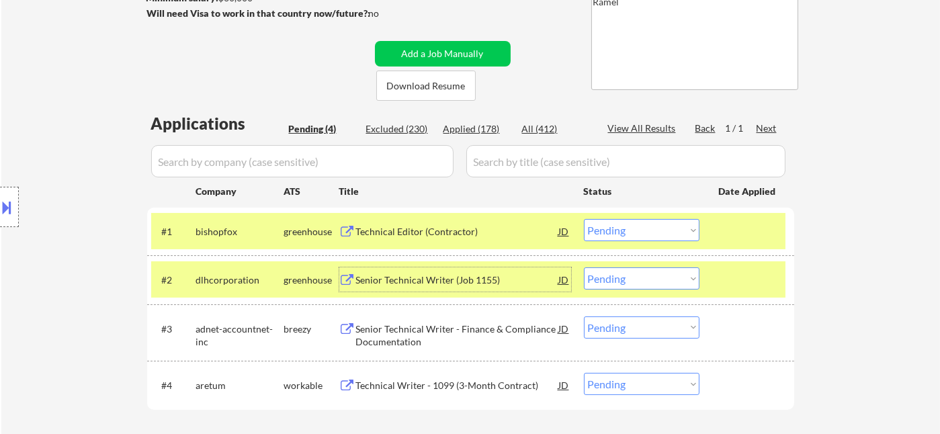
click at [605, 224] on select "Choose an option... Pending Applied Excluded (Questions) Excluded (Expired) Exc…" at bounding box center [642, 230] width 116 height 22
click at [584, 219] on select "Choose an option... Pending Applied Excluded (Questions) Excluded (Expired) Exc…" at bounding box center [642, 230] width 116 height 22
click at [468, 286] on div "Senior Technical Writer (Job 1155)" at bounding box center [457, 279] width 203 height 13
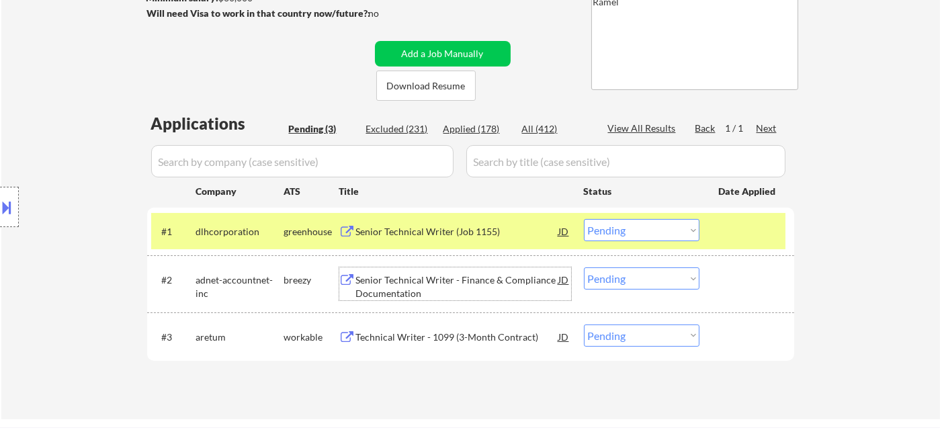
drag, startPoint x: 633, startPoint y: 222, endPoint x: 639, endPoint y: 240, distance: 18.5
click at [633, 222] on select "Choose an option... Pending Applied Excluded (Questions) Excluded (Expired) Exc…" at bounding box center [642, 230] width 116 height 22
click at [584, 219] on select "Choose an option... Pending Applied Excluded (Questions) Excluded (Expired) Exc…" at bounding box center [642, 230] width 116 height 22
click at [473, 284] on div "Senior Technical Writer - Finance & Compliance Documentation" at bounding box center [457, 286] width 203 height 26
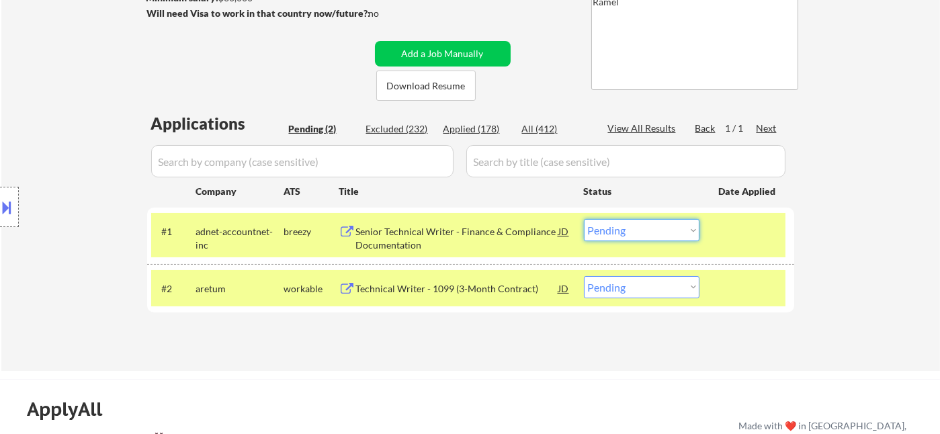
drag, startPoint x: 638, startPoint y: 225, endPoint x: 649, endPoint y: 240, distance: 18.3
click at [638, 225] on select "Choose an option... Pending Applied Excluded (Questions) Excluded (Expired) Exc…" at bounding box center [642, 230] width 116 height 22
click at [584, 219] on select "Choose an option... Pending Applied Excluded (Questions) Excluded (Expired) Exc…" at bounding box center [642, 230] width 116 height 22
click at [482, 295] on div "Technical Writer - 1099 (3-Month Contract)" at bounding box center [457, 288] width 203 height 24
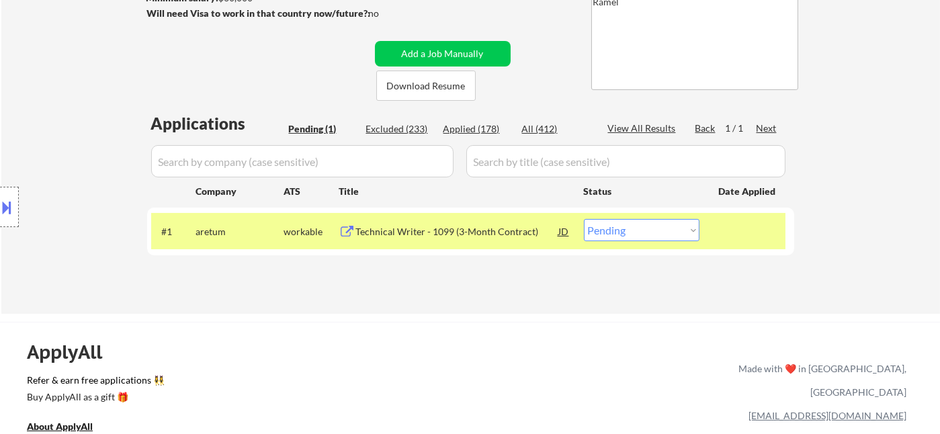
click at [623, 232] on select "Choose an option... Pending Applied Excluded (Questions) Excluded (Expired) Exc…" at bounding box center [642, 230] width 116 height 22
select select ""excluded__other_""
click at [584, 219] on select "Choose an option... Pending Applied Excluded (Questions) Excluded (Expired) Exc…" at bounding box center [642, 230] width 116 height 22
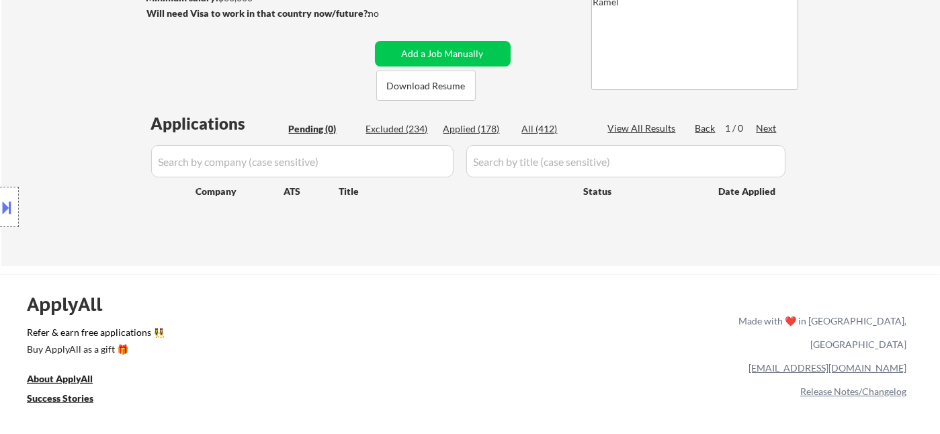
click at [384, 127] on div "Excluded (234)" at bounding box center [399, 128] width 67 height 13
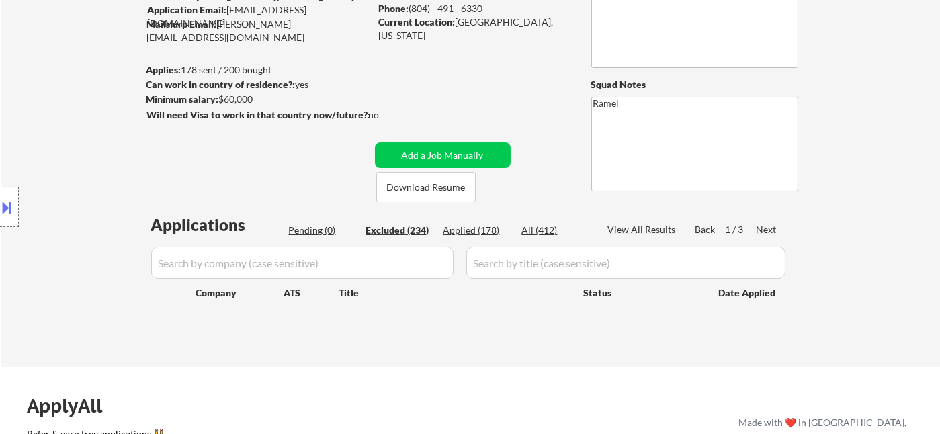
scroll to position [0, 0]
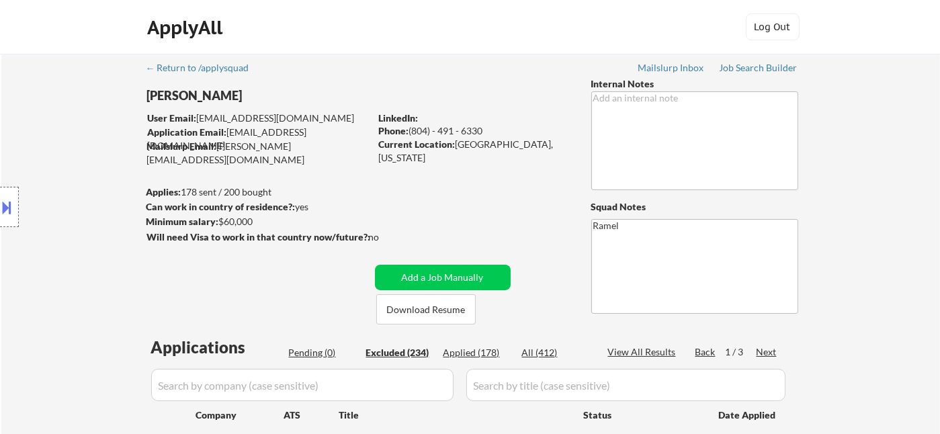
select select ""excluded""
select select ""excluded__location_""
select select ""excluded""
select select ""excluded__expired_""
select select ""excluded__location_""
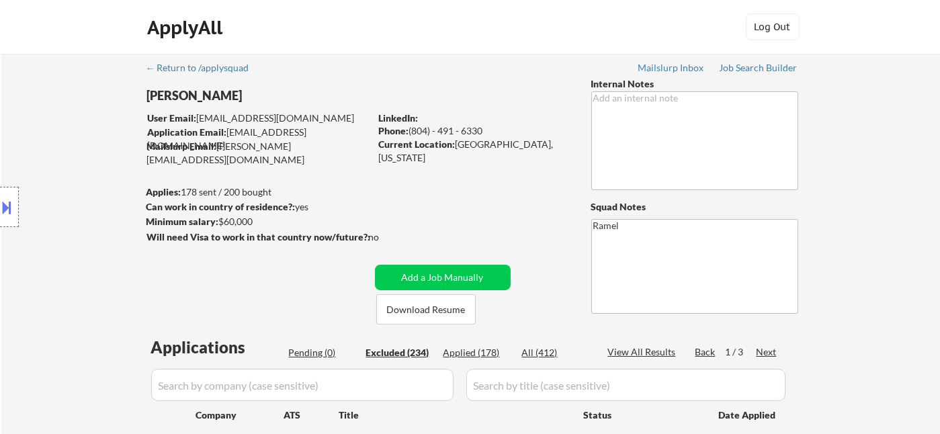
select select ""excluded__other_""
select select ""excluded__expired_""
select select ""excluded""
select select ""excluded__expired_""
select select ""excluded__bad_match_""
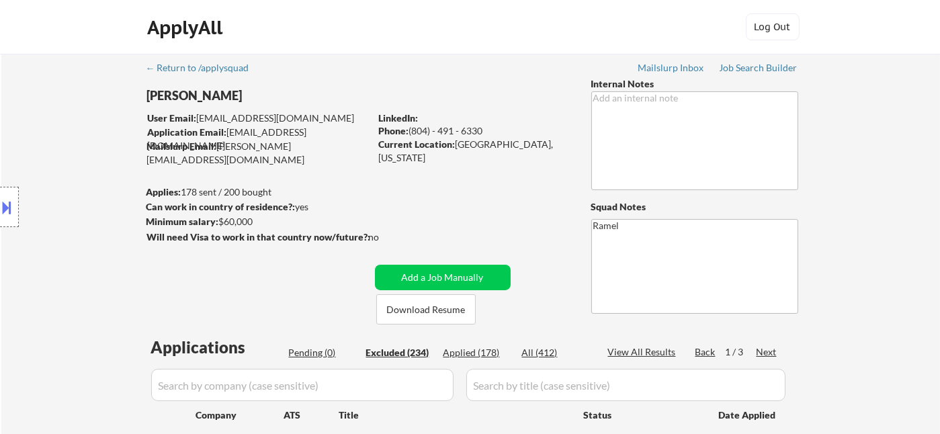
select select ""excluded""
select select ""excluded__location_""
select select ""excluded""
select select ""excluded__other_""
select select ""excluded__expired_""
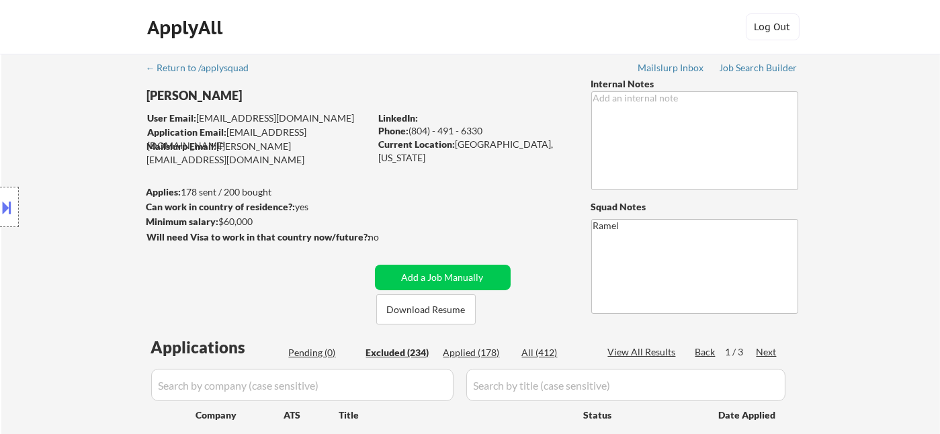
select select ""excluded__other_""
select select ""excluded__expired_""
select select ""excluded__bad_match_""
select select ""excluded__expired_""
select select ""excluded__other_""
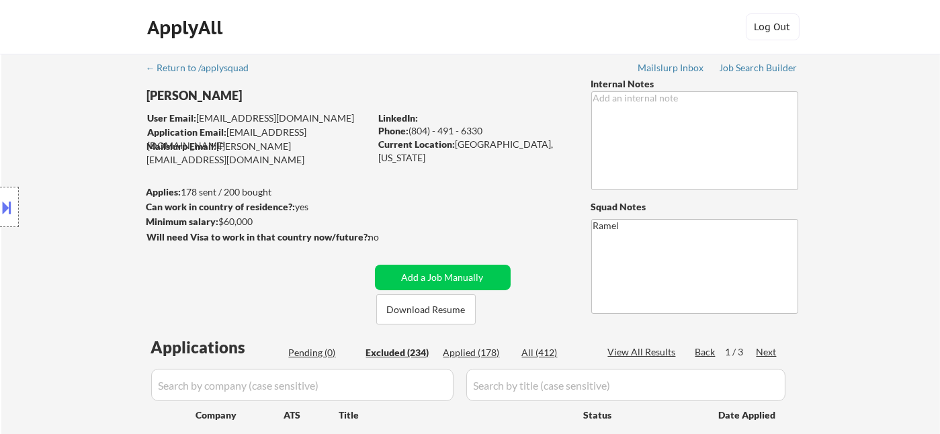
select select ""excluded__expired_""
select select ""excluded__location_""
select select ""excluded""
select select ""excluded__location_""
select select ""excluded__salary_""
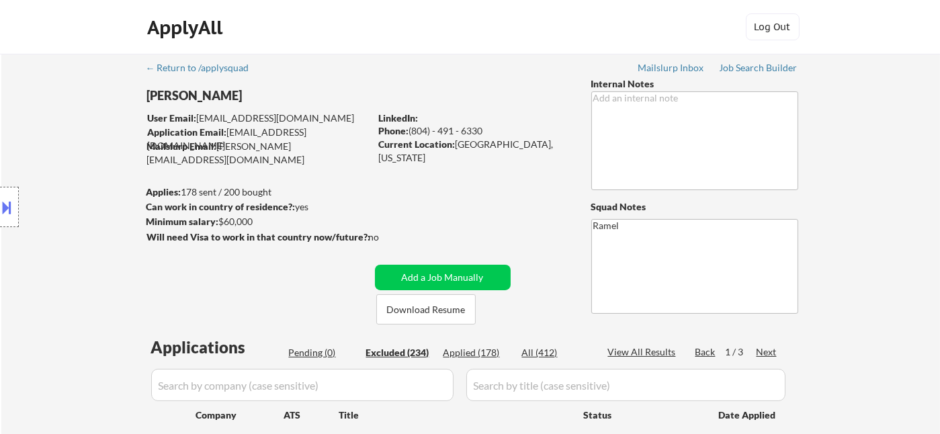
select select ""excluded__bad_match_""
select select ""excluded""
select select ""excluded__expired_""
select select ""excluded__location_""
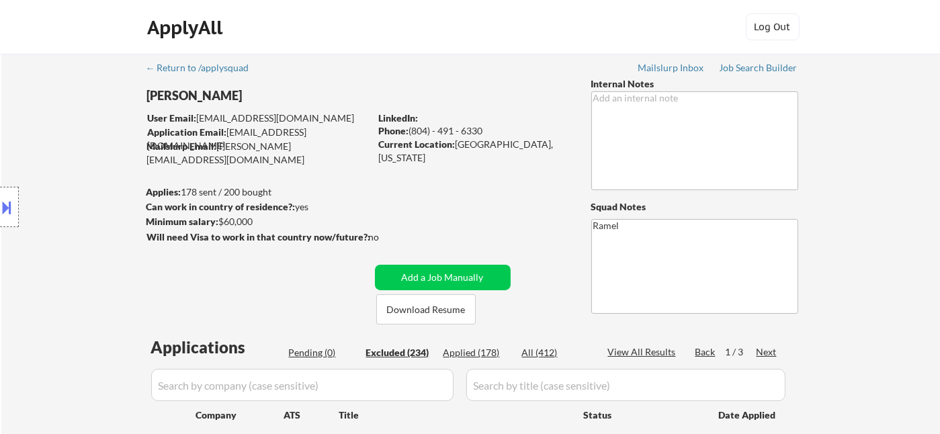
select select ""excluded__location_""
select select ""excluded""
select select ""excluded__expired_""
select select ""excluded__location_""
select select ""excluded__bad_match_""
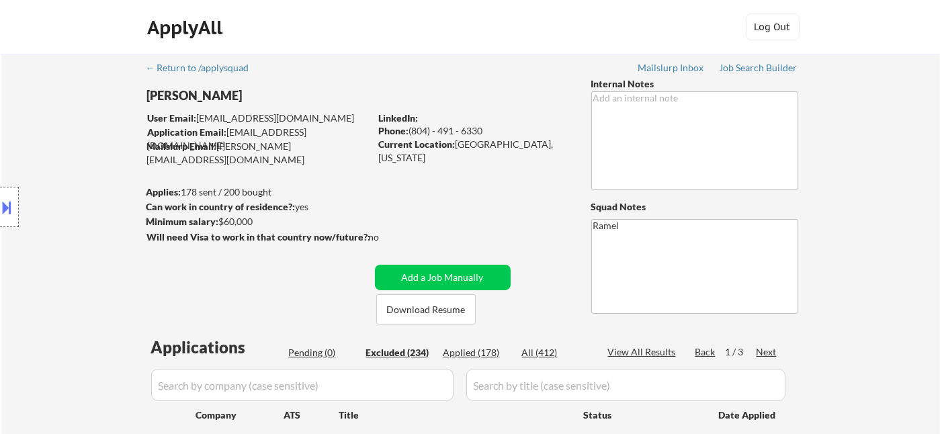
select select ""excluded""
select select ""excluded__expired_""
select select ""excluded__other_""
select select ""excluded__location_""
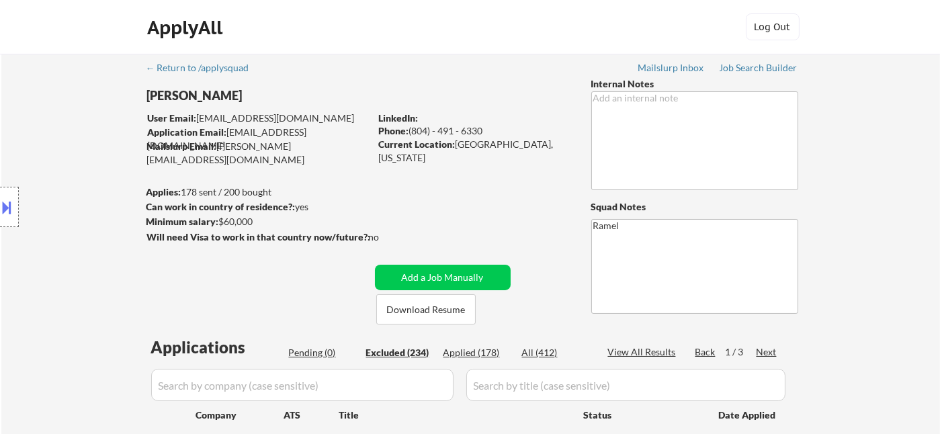
select select ""excluded__other_""
select select ""excluded__bad_match_""
select select ""excluded__location_""
select select ""excluded__bad_match_""
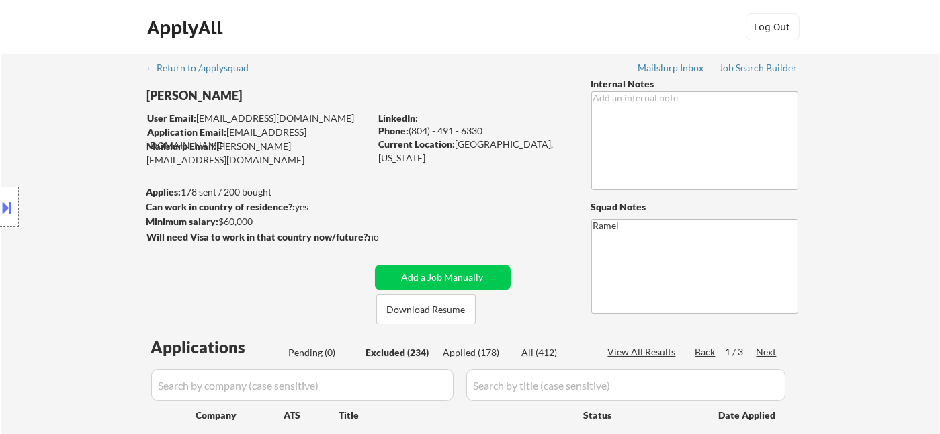
select select ""excluded""
select select ""excluded__expired_""
select select ""excluded""
select select ""excluded__location_""
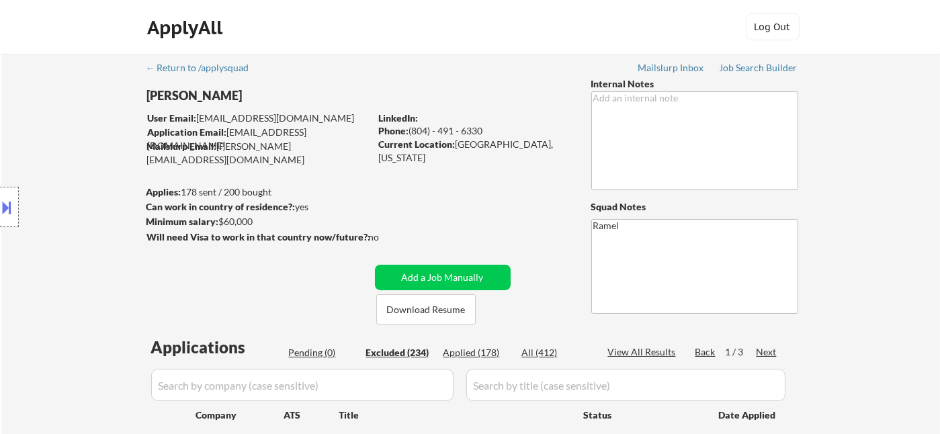
select select ""excluded""
select select ""excluded__location_""
select select ""excluded""
select select ""excluded__other_""
select select ""excluded""
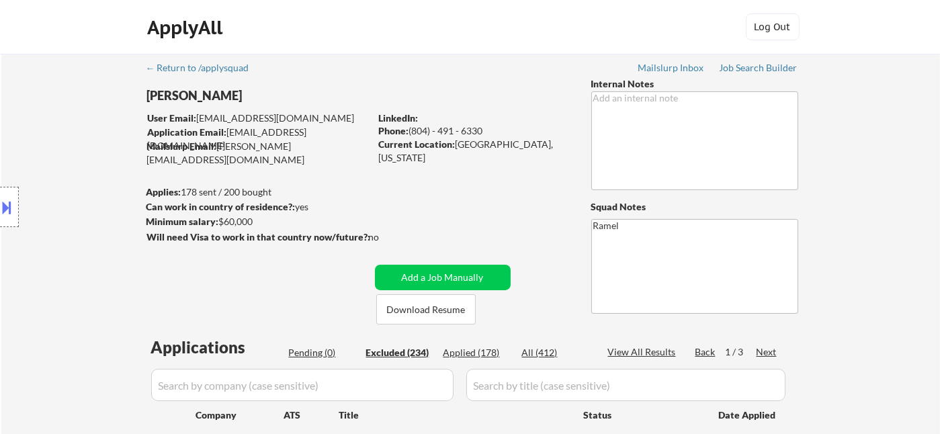
select select ""excluded__expired_""
select select ""excluded__bad_match_""
select select ""excluded""
select select ""excluded__salary_""
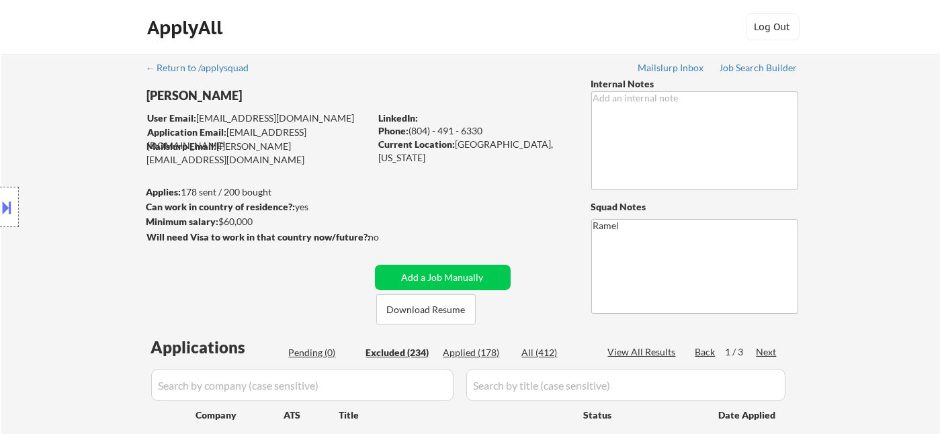
select select ""excluded__expired_""
select select ""excluded""
select select ""excluded__location_""
select select ""excluded__other_""
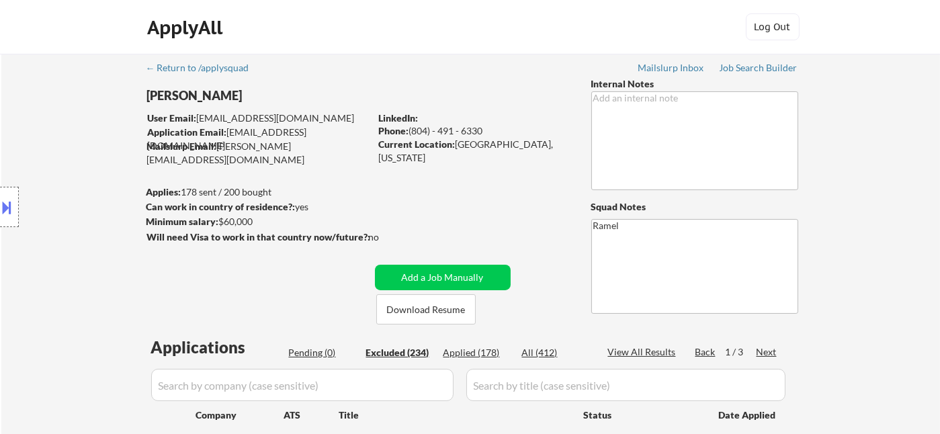
select select ""excluded__location_""
select select ""excluded__salary_""
select select ""excluded""
select select ""excluded__location_""
select select ""excluded__other_""
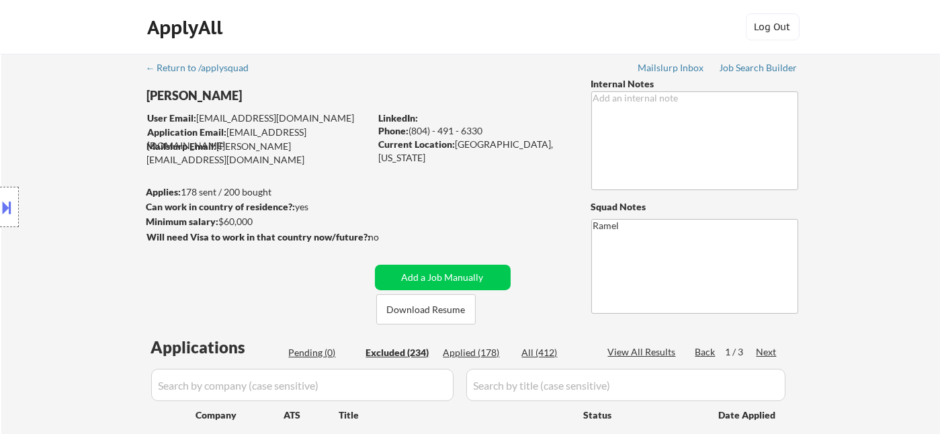
select select ""excluded__bad_match_""
select select ""excluded__expired_""
select select ""excluded__other_""
select select ""excluded""
select select ""excluded__bad_match_""
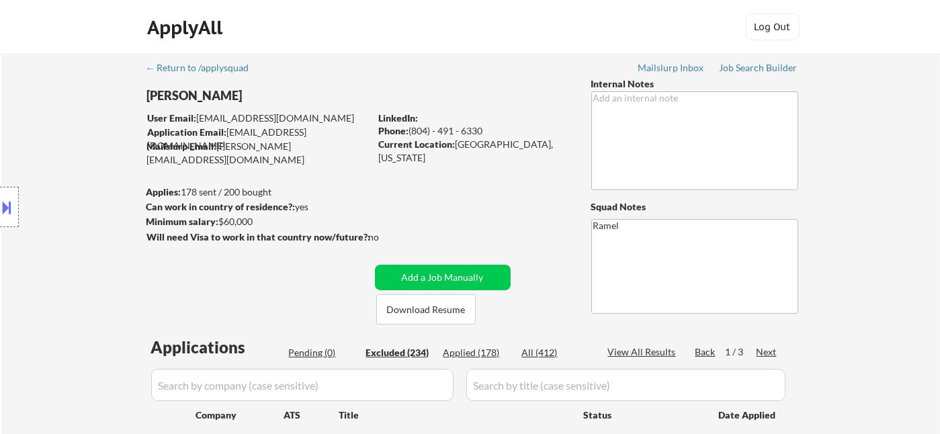
select select ""excluded__location_""
select select ""excluded__other_""
select select ""excluded""
select select ""excluded__other_""
select select ""excluded""
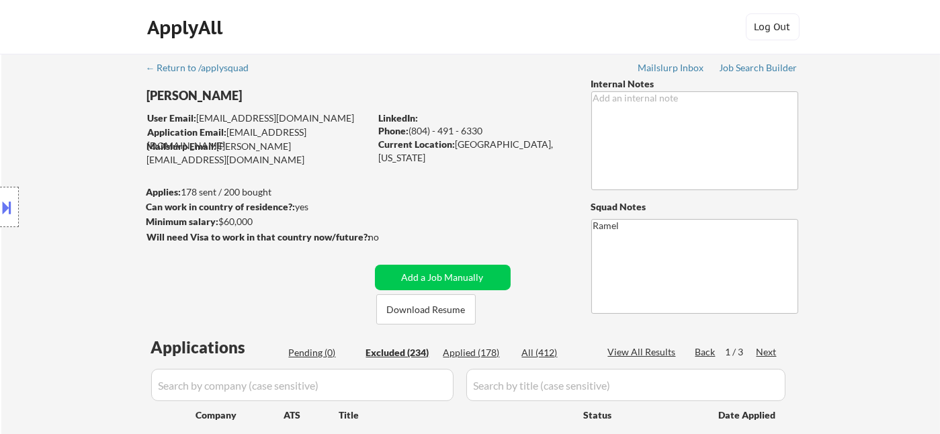
select select ""excluded__location_""
select select ""excluded__other_""
select select ""excluded__expired_""
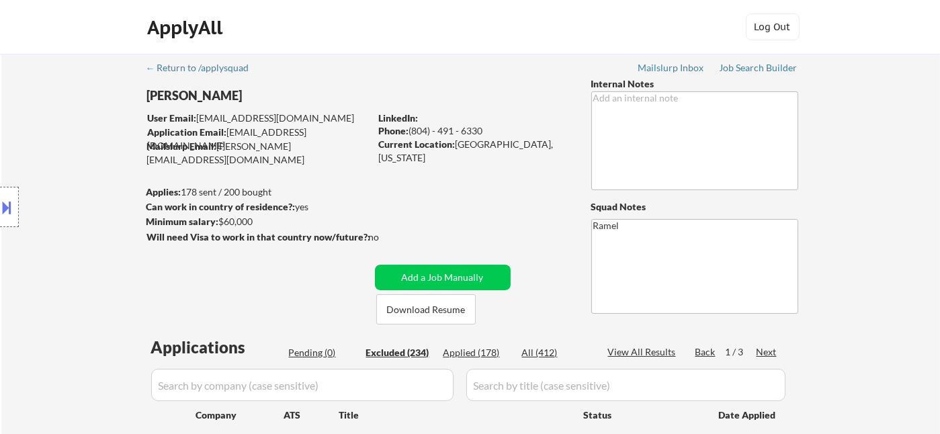
select select ""excluded__location_""
select select ""excluded__other_""
select select ""excluded__location_""
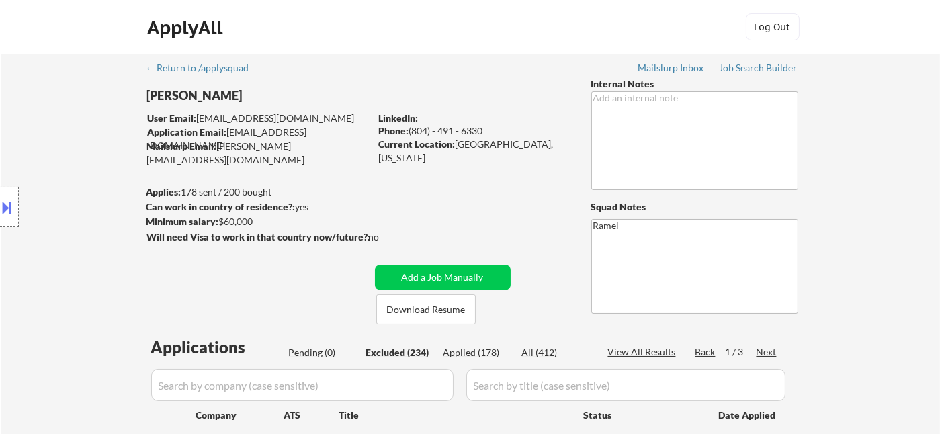
select select ""excluded__bad_match_""
select select ""excluded__location_""
select select ""excluded__expired_""
select select ""excluded""
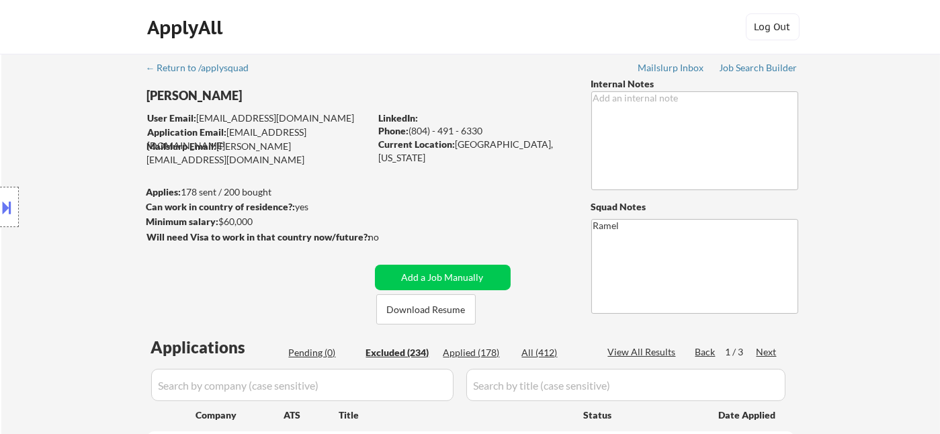
select select ""excluded__bad_match_""
select select ""excluded""
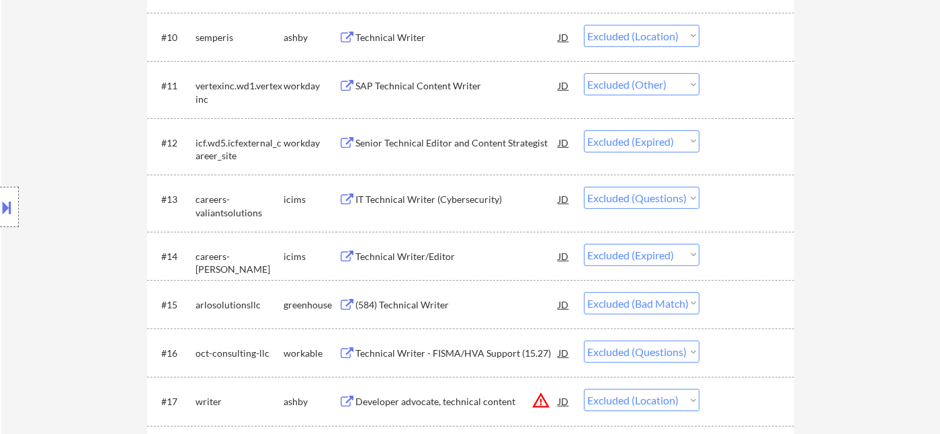
scroll to position [1117, 0]
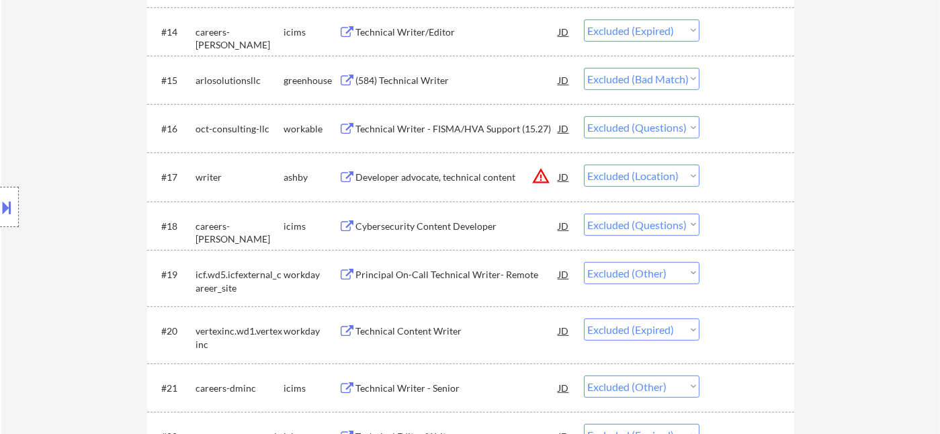
click at [419, 85] on div "(584) Technical Writer" at bounding box center [457, 80] width 203 height 13
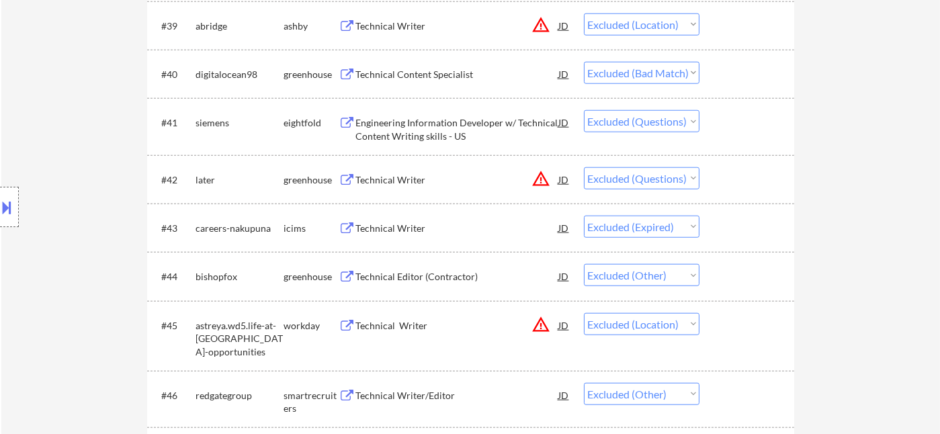
scroll to position [2311, 0]
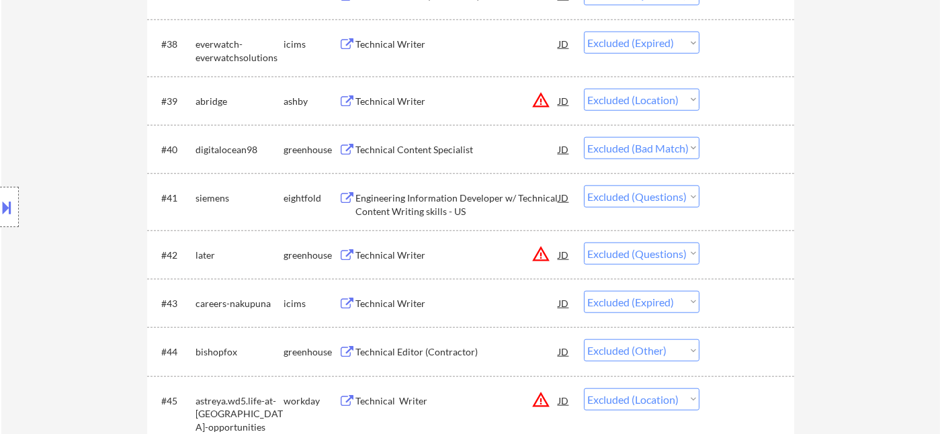
click at [420, 150] on div "Technical Content Specialist" at bounding box center [457, 149] width 203 height 13
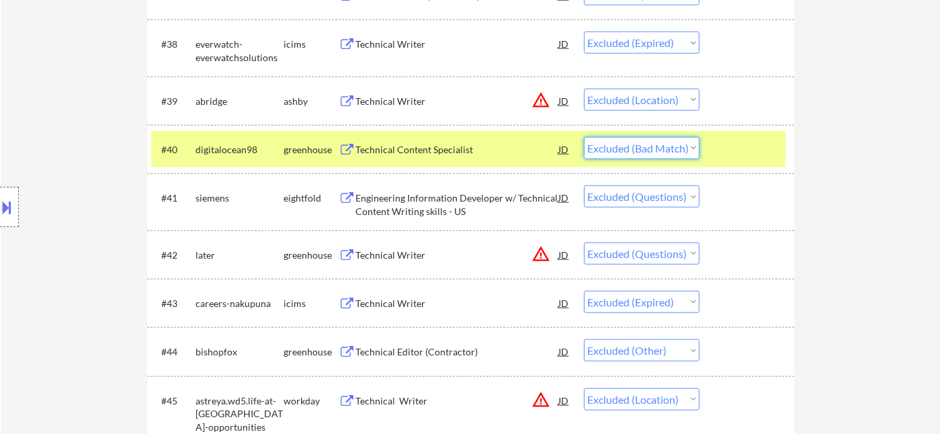
click at [636, 152] on select "Choose an option... Pending Applied Excluded (Questions) Excluded (Expired) Exc…" at bounding box center [642, 148] width 116 height 22
click at [584, 137] on select "Choose an option... Pending Applied Excluded (Questions) Excluded (Expired) Exc…" at bounding box center [642, 148] width 116 height 22
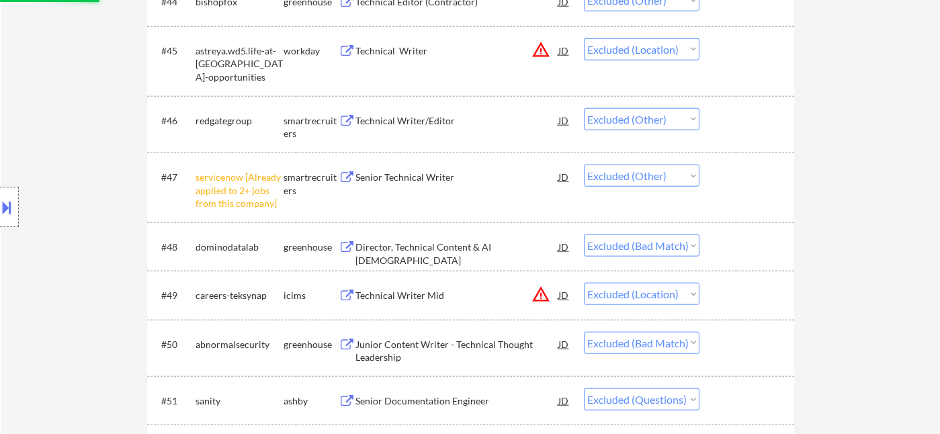
scroll to position [2759, 0]
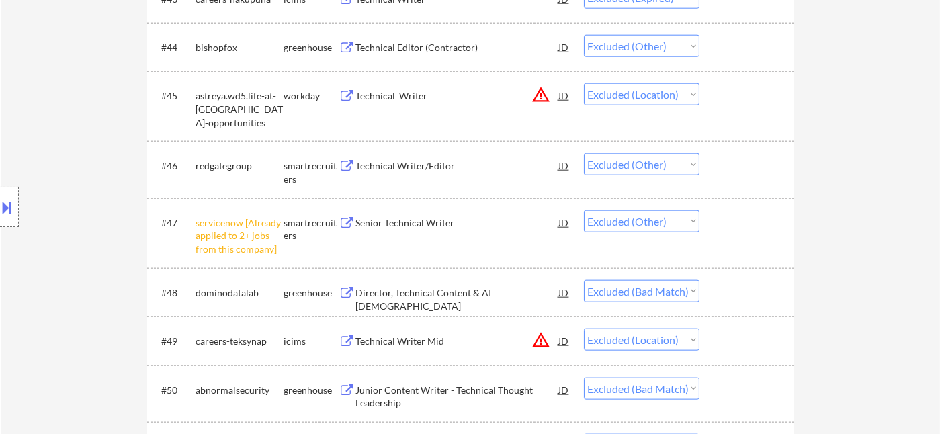
select select ""excluded""
select select ""excluded__expired_""
select select ""excluded__other_""
select select ""excluded__location_""
select select ""excluded__other_""
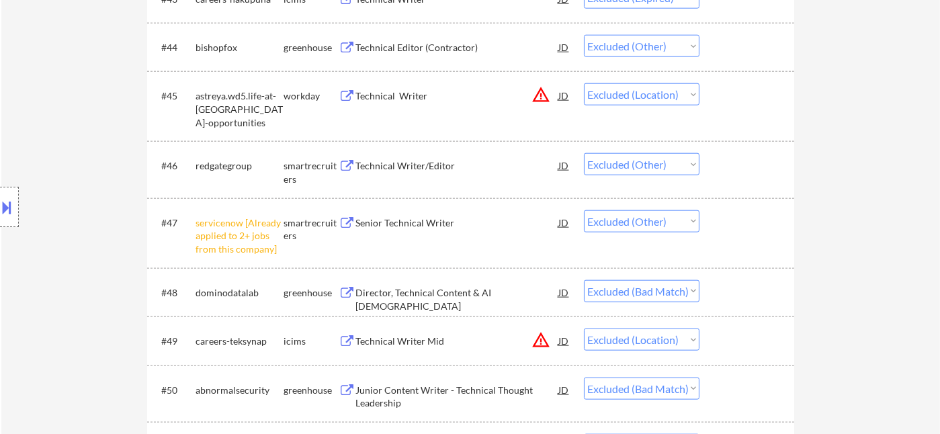
select select ""excluded__bad_match_""
select select ""excluded__location_""
select select ""excluded__bad_match_""
select select ""excluded""
select select ""excluded__expired_""
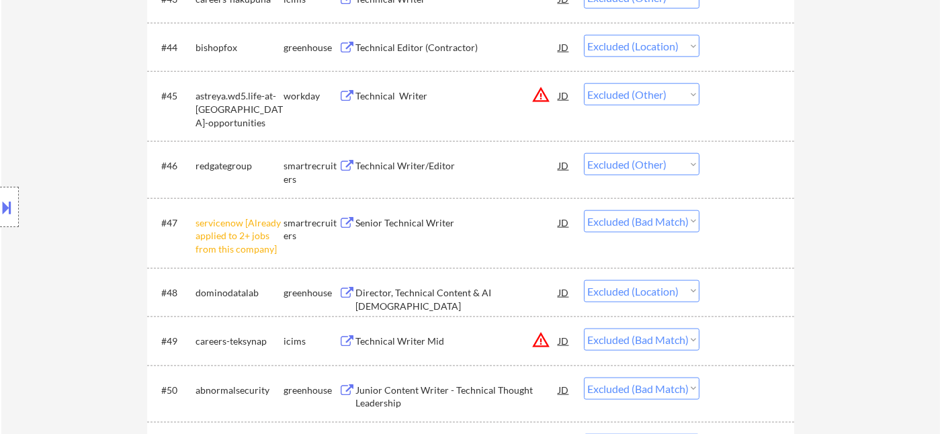
select select ""excluded""
select select ""excluded__location_""
select select ""excluded""
select select ""excluded__location_""
select select ""excluded""
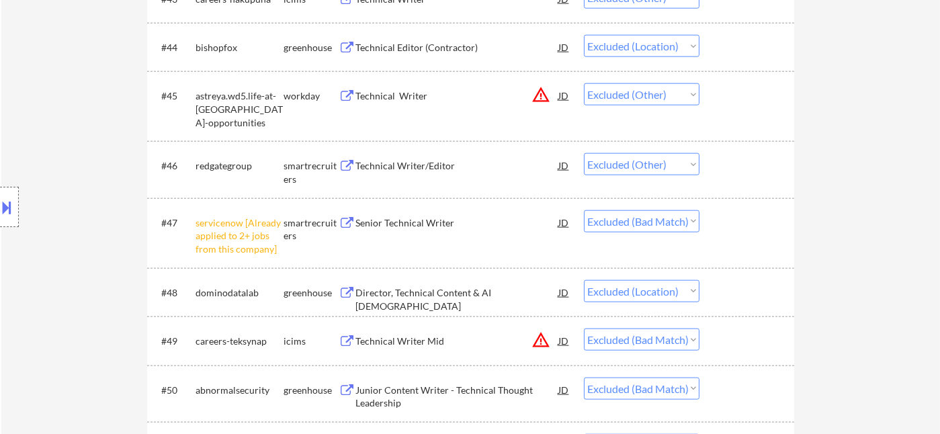
select select ""excluded__other_""
select select ""excluded""
select select ""excluded__expired_""
select select ""excluded__bad_match_""
select select ""excluded""
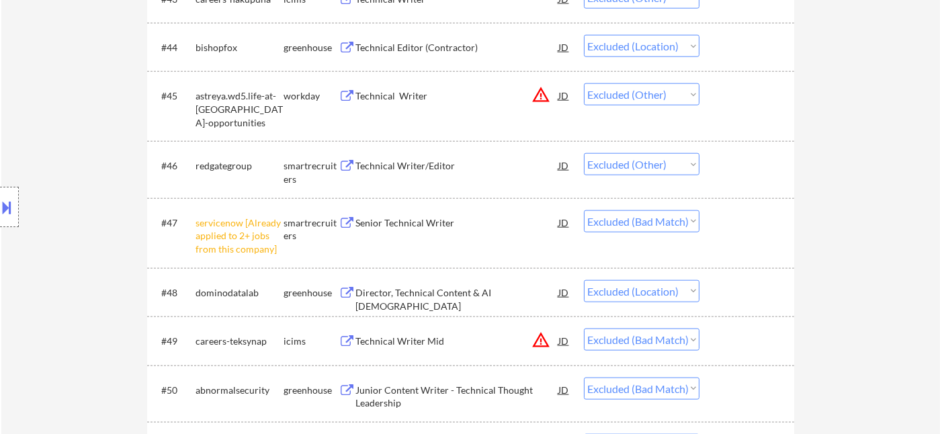
select select ""excluded__salary_""
select select ""excluded__expired_""
select select ""excluded""
select select ""excluded__location_""
select select ""excluded__other_""
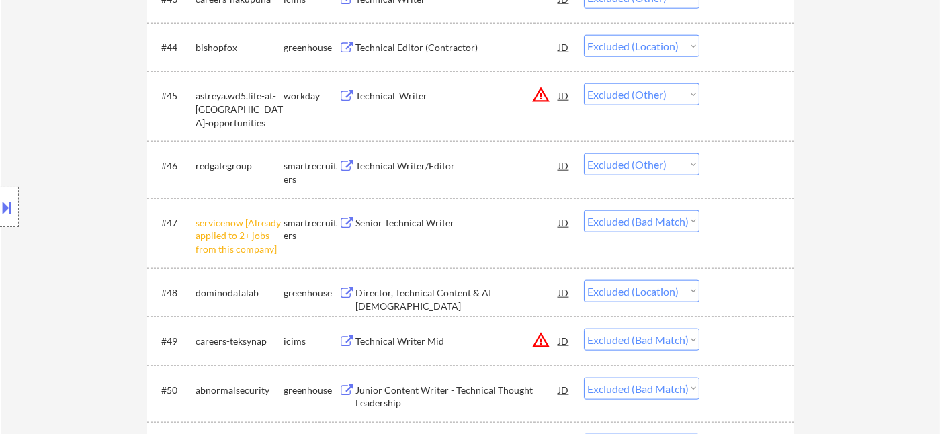
select select ""excluded__location_""
select select ""excluded__salary_""
select select ""excluded""
select select ""excluded__location_""
select select ""excluded__other_""
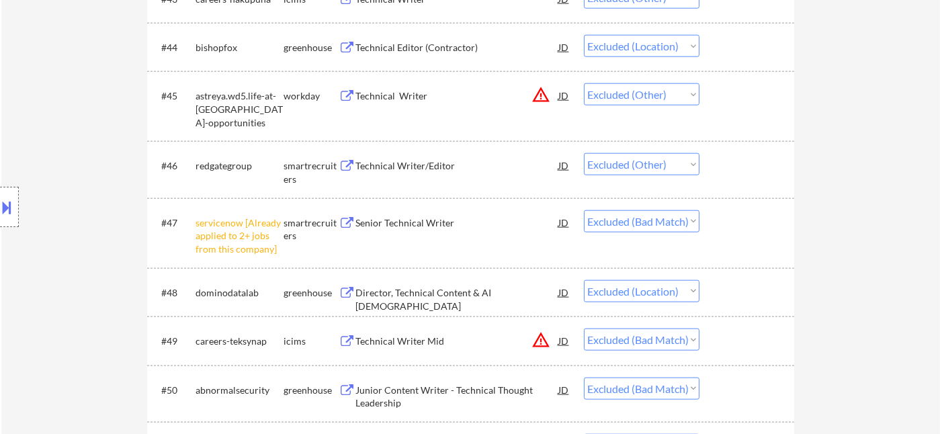
select select ""excluded__bad_match_""
select select ""excluded__expired_""
select select ""excluded__other_""
select select ""excluded""
select select ""excluded__bad_match_""
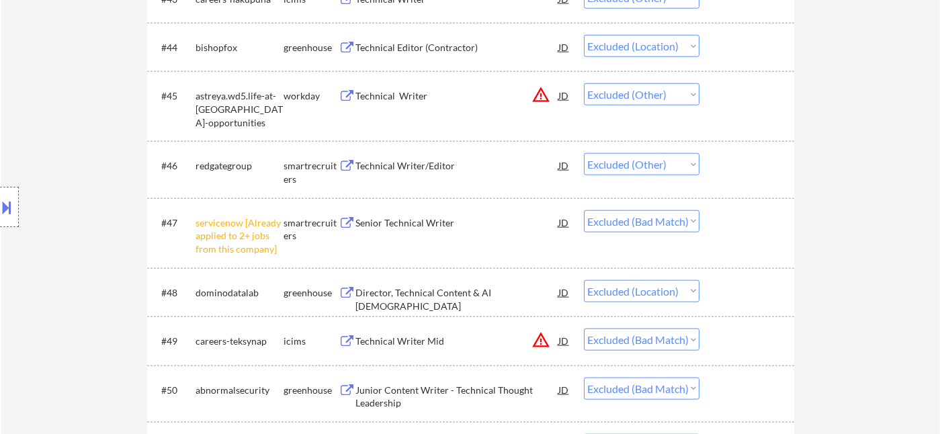
select select ""excluded__location_""
select select ""excluded__other_""
select select ""excluded""
select select ""excluded__other_""
select select ""excluded""
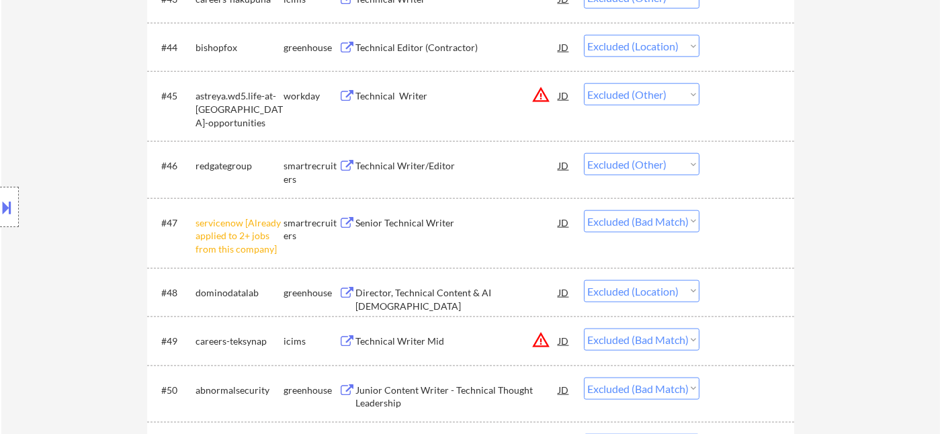
select select ""excluded__location_""
select select ""excluded__other_""
select select ""excluded__expired_""
select select ""excluded__location_""
select select ""excluded__other_""
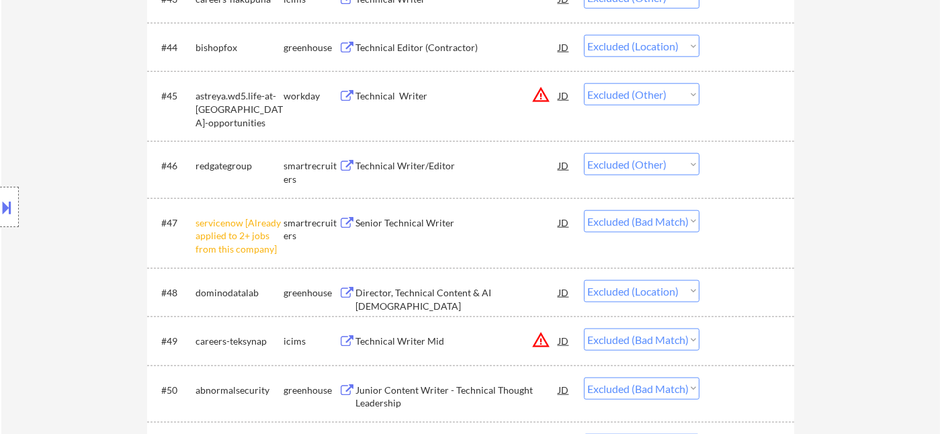
select select ""excluded__location_""
select select ""excluded__bad_match_""
select select ""excluded__location_""
select select ""excluded__expired_""
select select ""excluded""
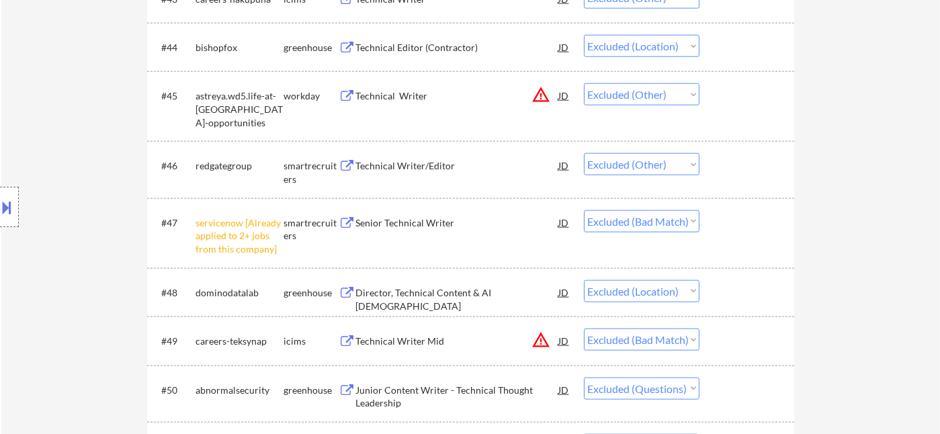
select select ""excluded__location_""
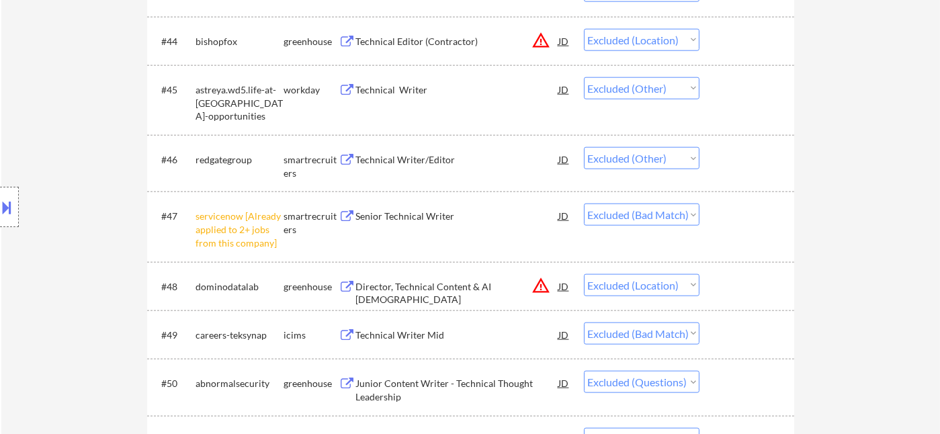
scroll to position [2610, 0]
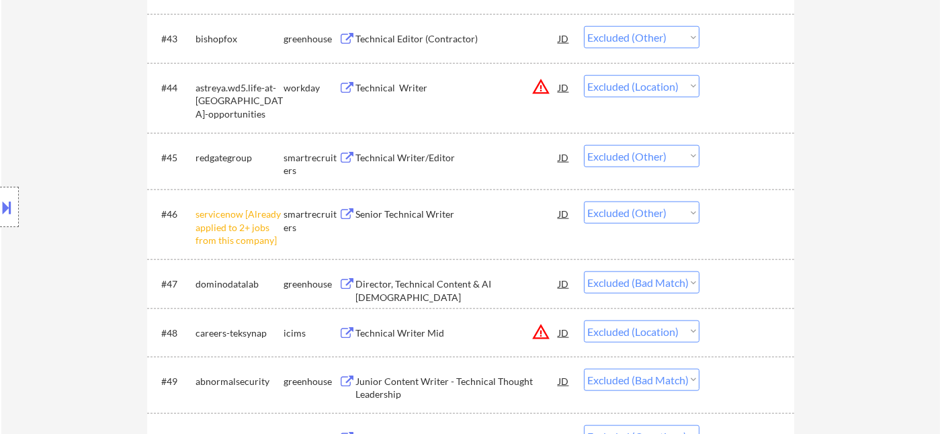
click at [454, 280] on div "Director, Technical Content & AI Evangelism" at bounding box center [457, 290] width 203 height 26
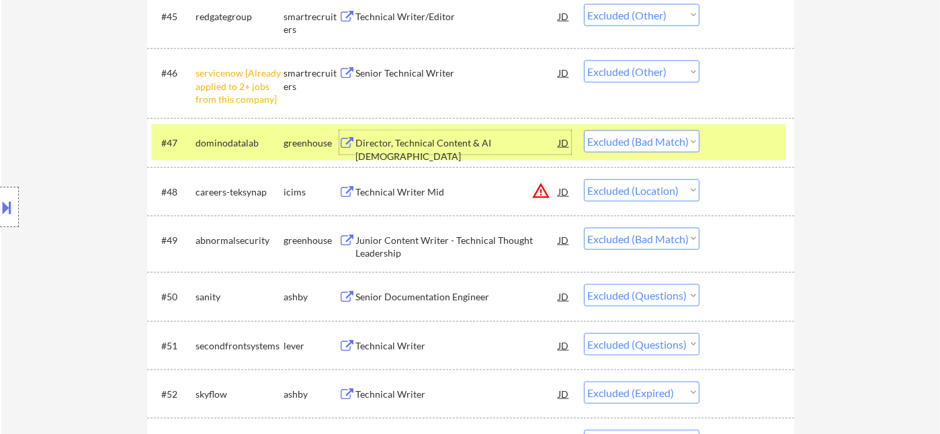
scroll to position [2759, 0]
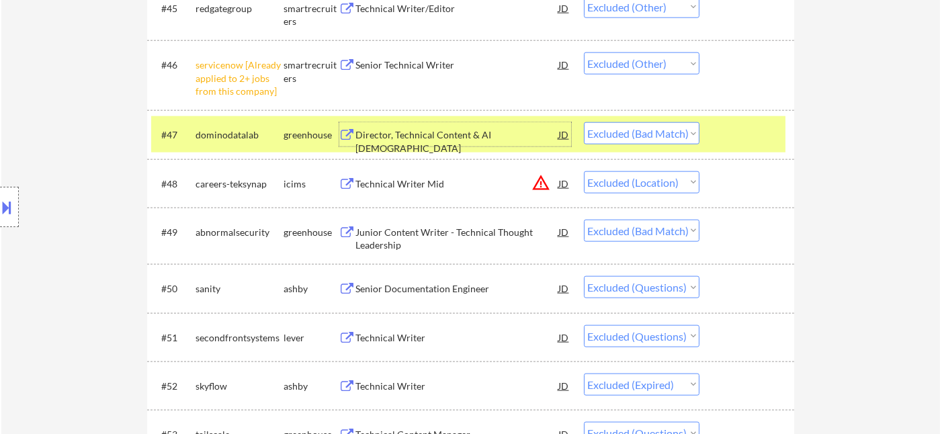
click at [511, 235] on div "Junior Content Writer - Technical Thought Leadership" at bounding box center [457, 239] width 203 height 26
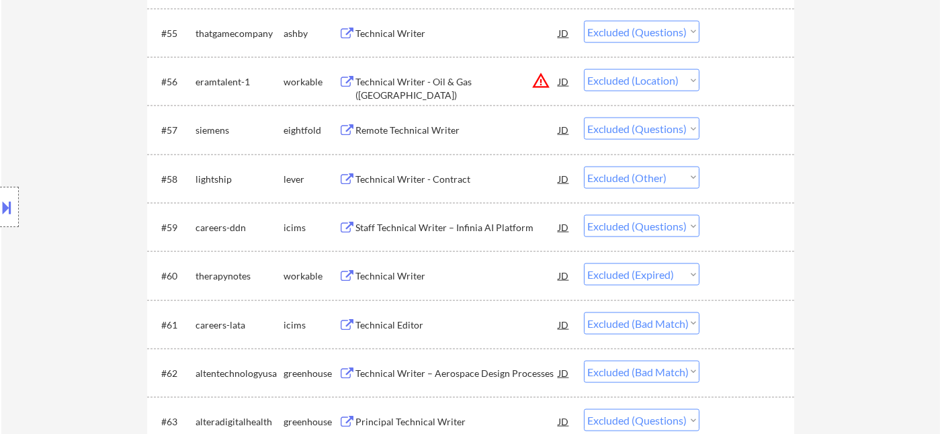
scroll to position [3356, 0]
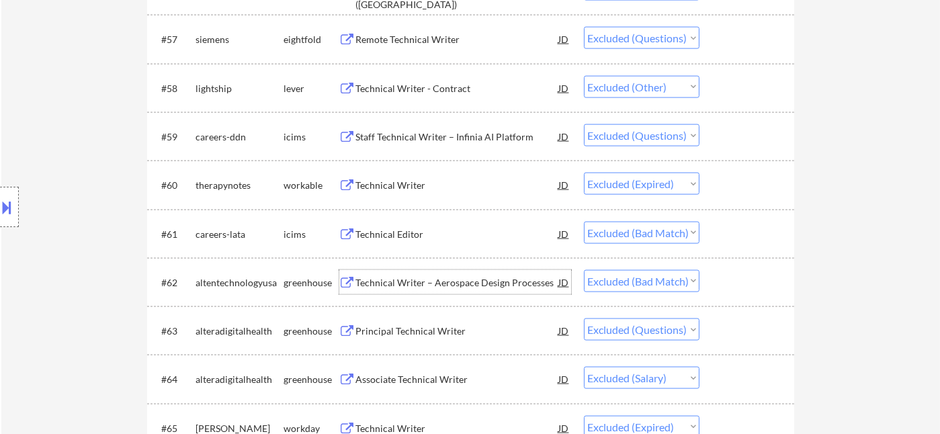
click at [439, 280] on div "Technical Writer – Aerospace Design Processes" at bounding box center [457, 282] width 203 height 13
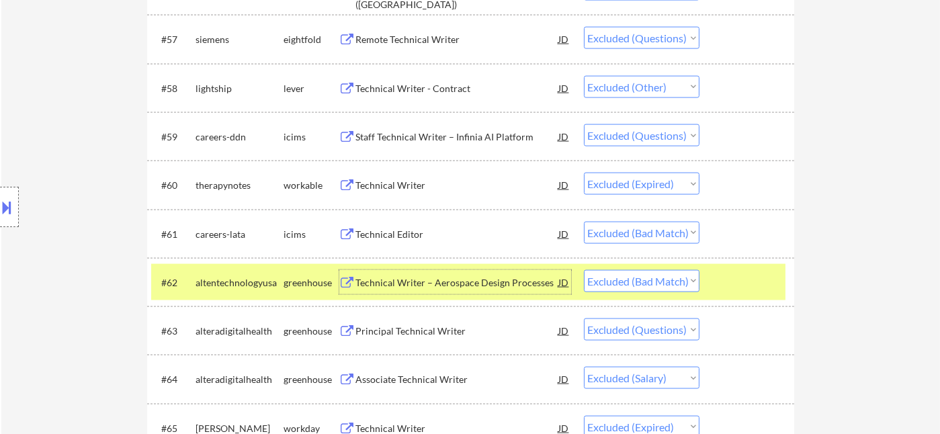
click at [632, 275] on select "Choose an option... Pending Applied Excluded (Questions) Excluded (Expired) Exc…" at bounding box center [642, 281] width 116 height 22
select select ""excluded__expired_""
click at [584, 270] on select "Choose an option... Pending Applied Excluded (Questions) Excluded (Expired) Exc…" at bounding box center [642, 281] width 116 height 22
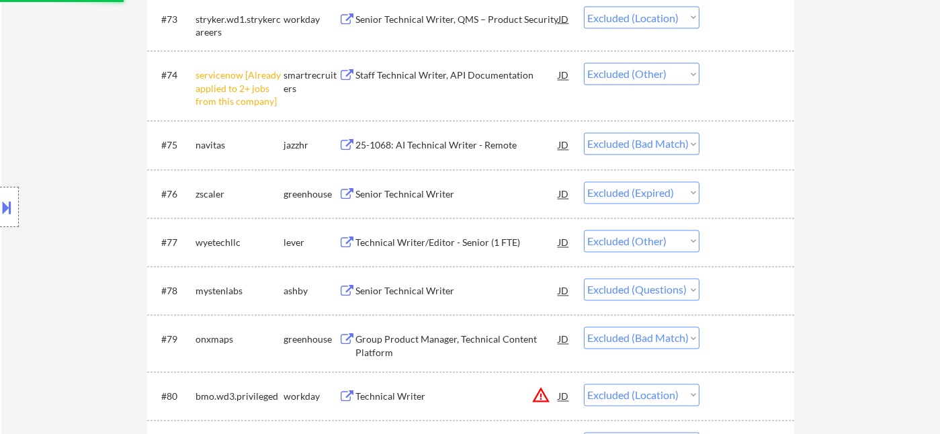
scroll to position [4177, 0]
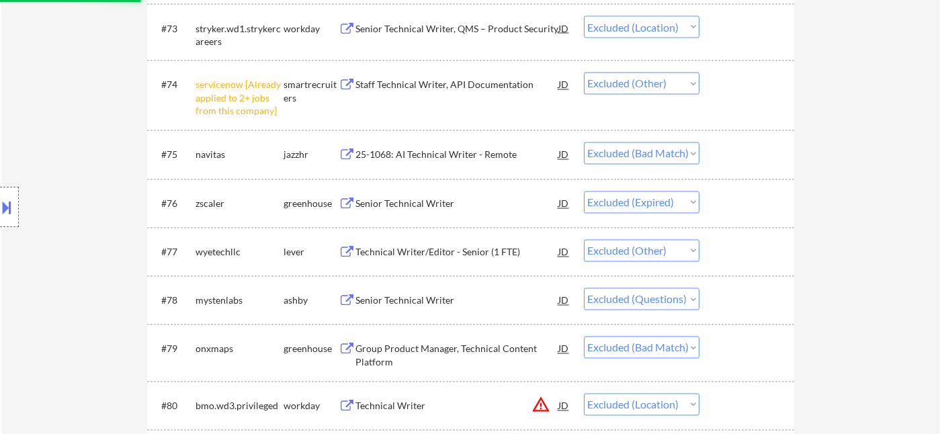
click at [449, 155] on div "25-1068: AI Technical Writer - Remote" at bounding box center [457, 154] width 203 height 13
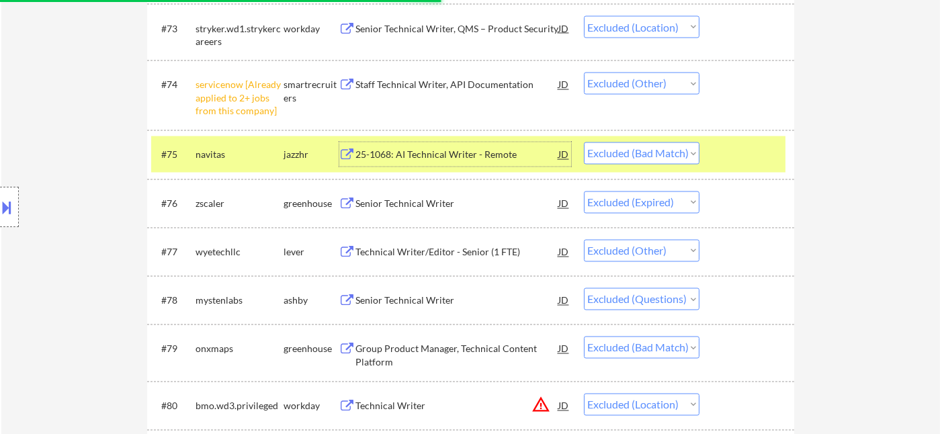
scroll to position [0, 0]
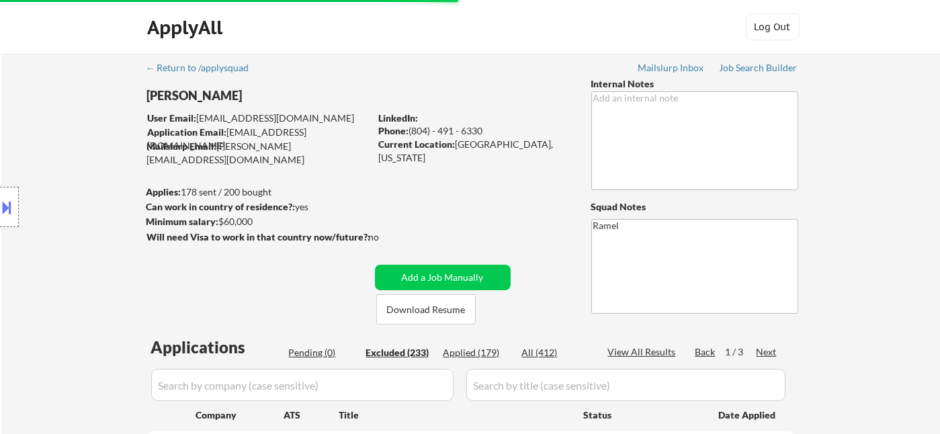
click at [486, 354] on div "Applied (179)" at bounding box center [476, 352] width 67 height 13
select select ""applied""
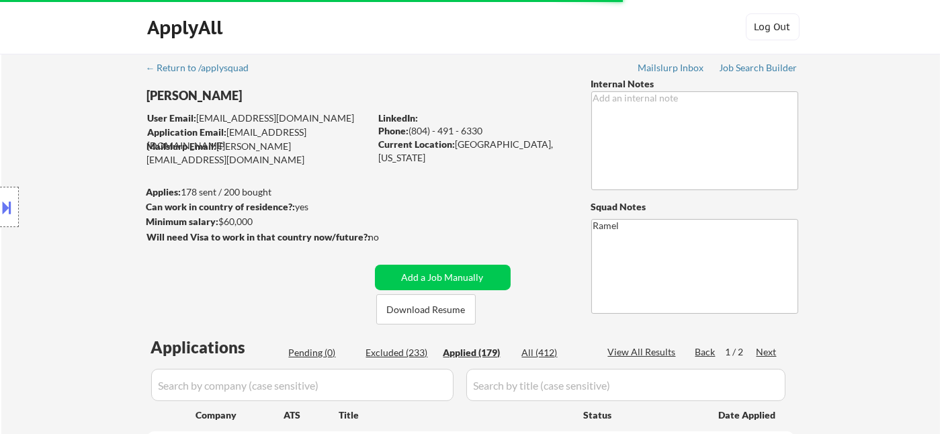
select select ""applied""
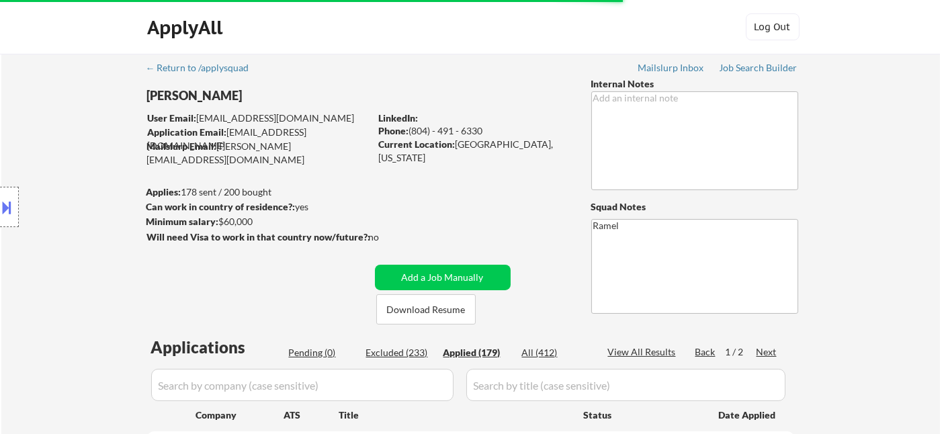
select select ""applied""
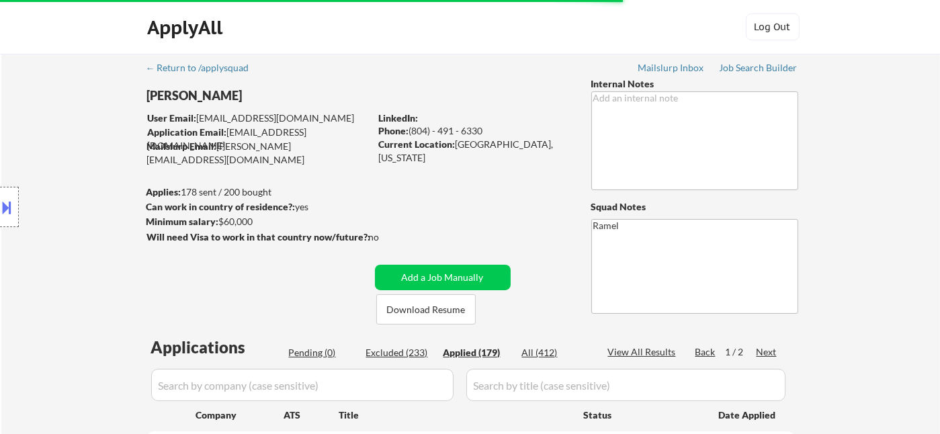
select select ""applied""
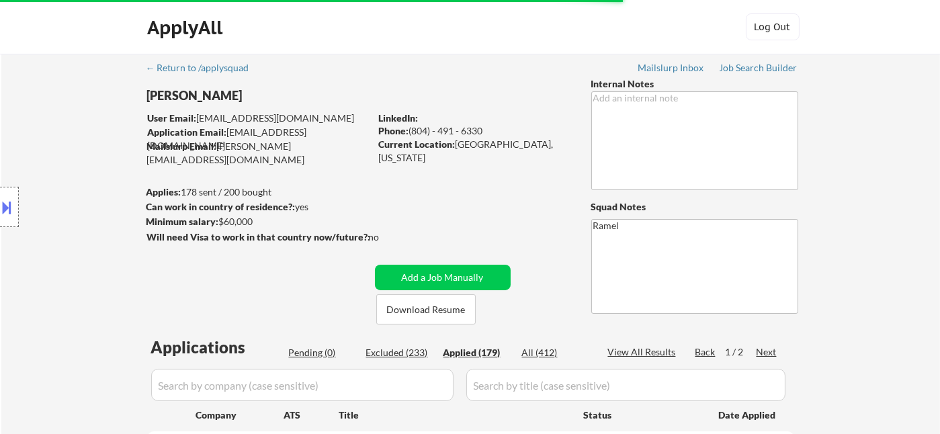
select select ""applied""
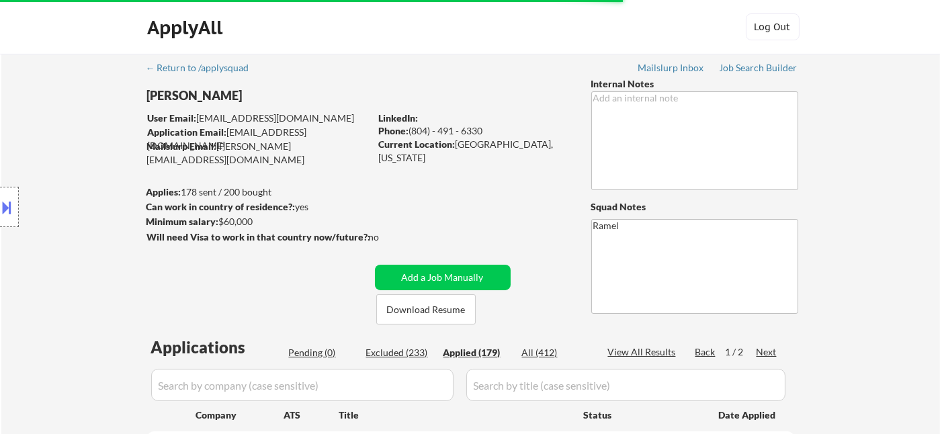
select select ""applied""
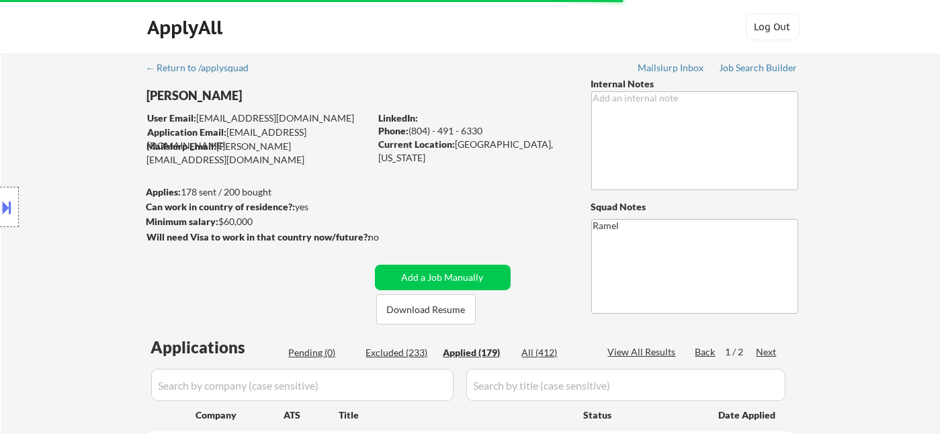
select select ""applied""
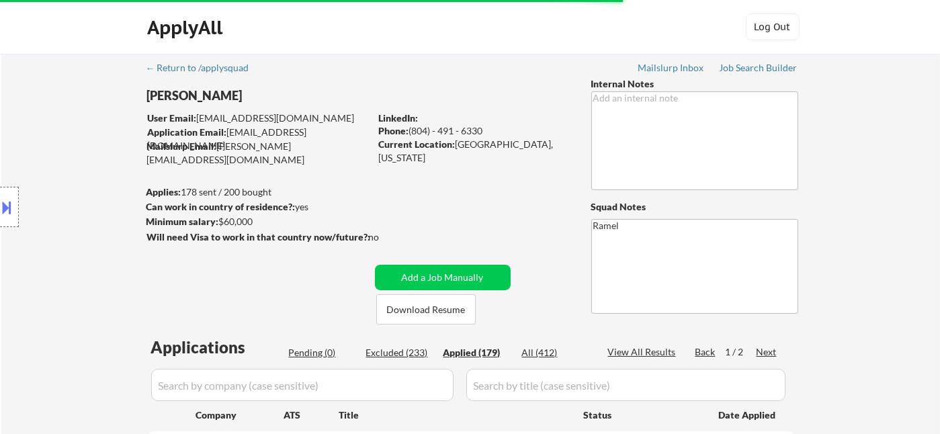
select select ""applied""
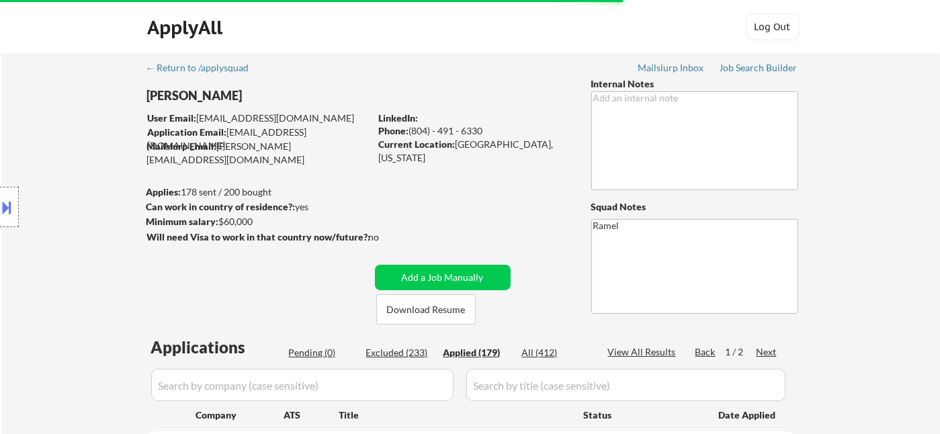
select select ""applied""
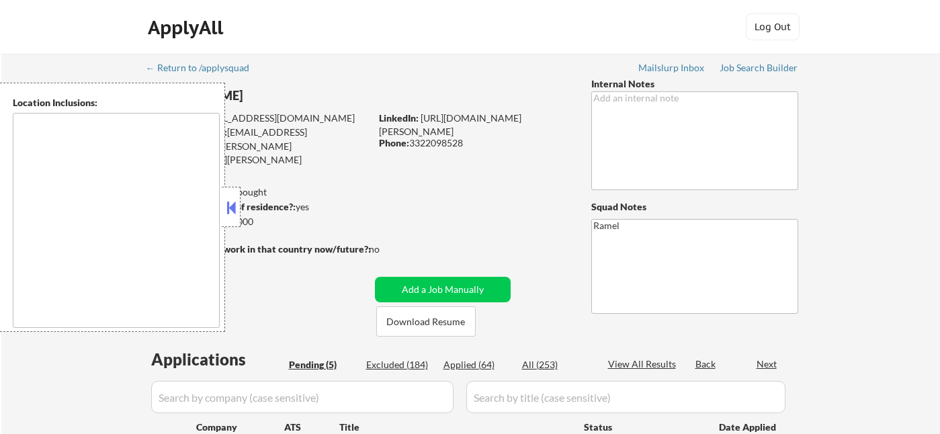
type textarea "[GEOGRAPHIC_DATA], [GEOGRAPHIC_DATA], [GEOGRAPHIC_DATA] [GEOGRAPHIC_DATA], [GEO…"
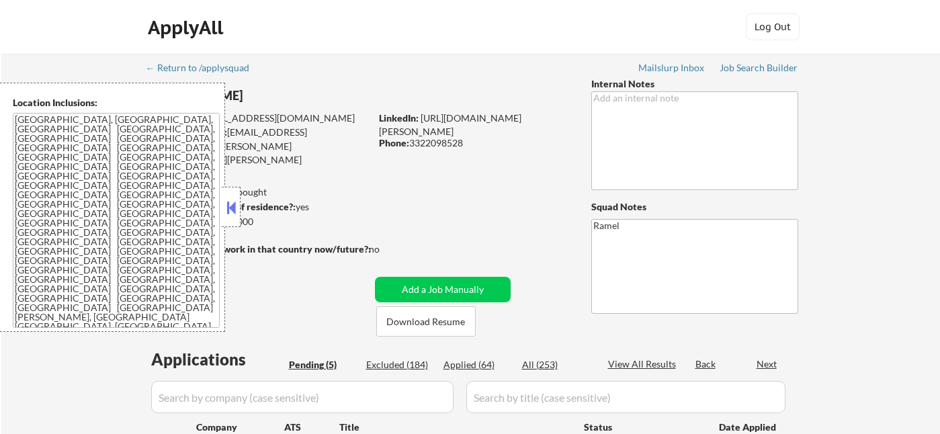
select select ""pending""
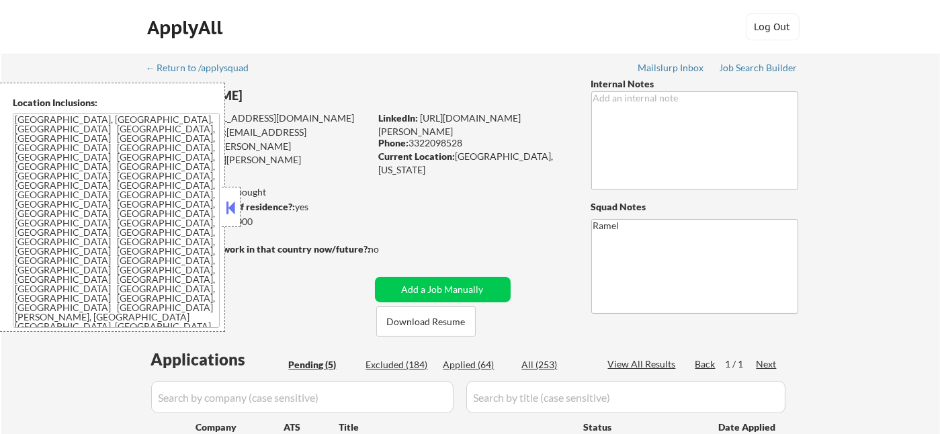
click at [232, 207] on button at bounding box center [231, 208] width 15 height 20
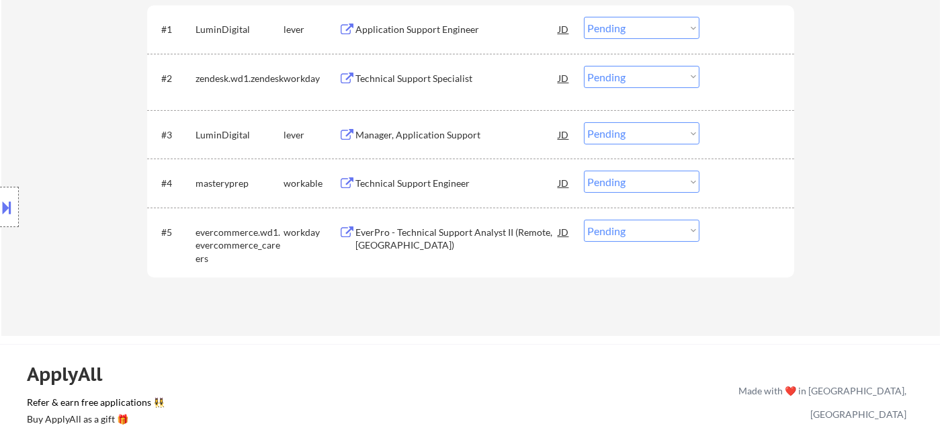
scroll to position [447, 0]
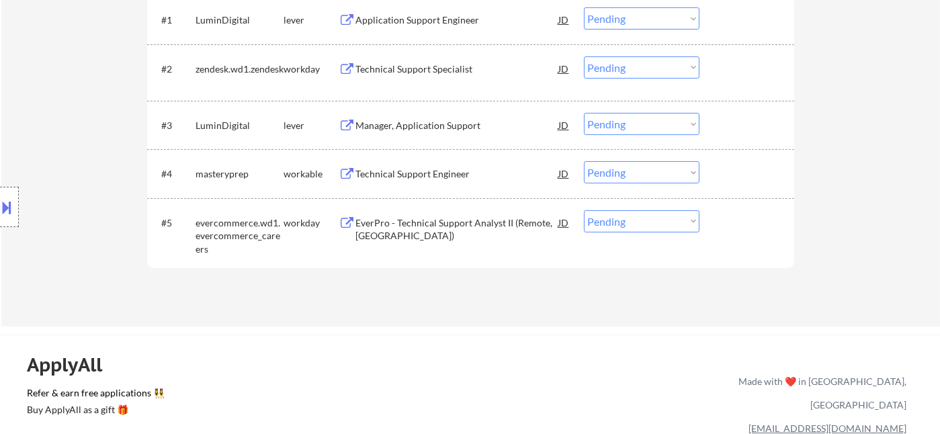
click at [420, 125] on div "Manager, Application Support" at bounding box center [457, 125] width 203 height 13
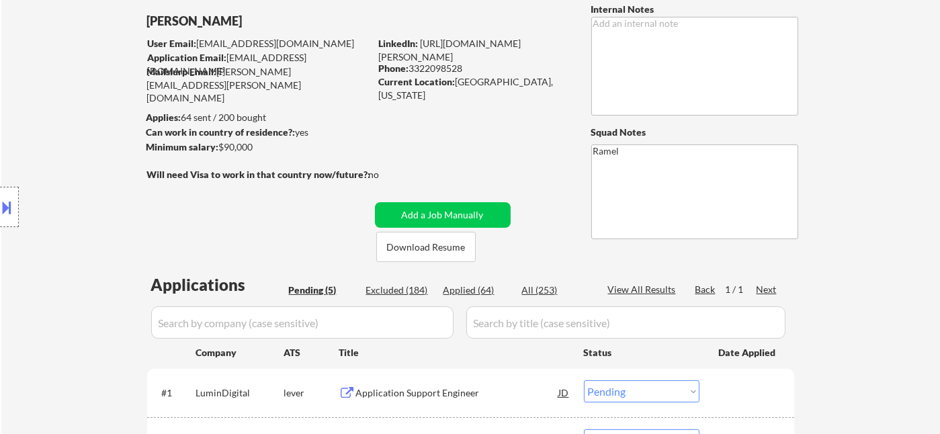
scroll to position [298, 0]
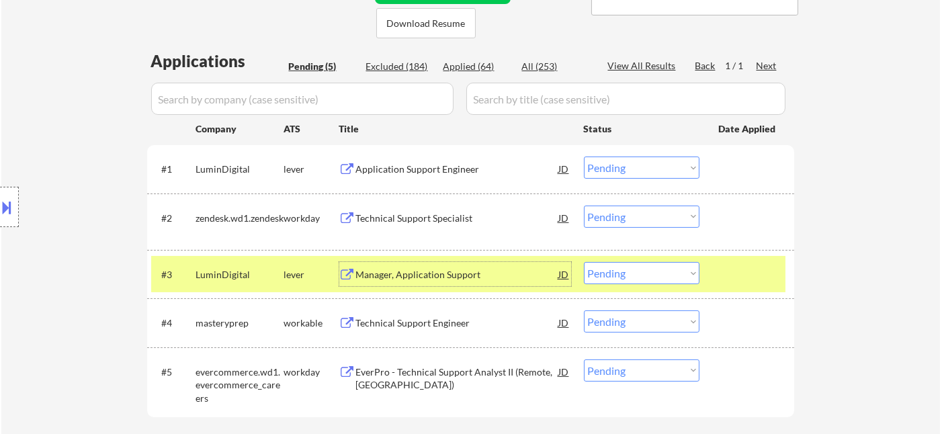
click at [625, 283] on select "Choose an option... Pending Applied Excluded (Questions) Excluded (Expired) Exc…" at bounding box center [642, 273] width 116 height 22
click at [584, 262] on select "Choose an option... Pending Applied Excluded (Questions) Excluded (Expired) Exc…" at bounding box center [642, 273] width 116 height 22
click at [436, 165] on div "Application Support Engineer" at bounding box center [457, 169] width 203 height 13
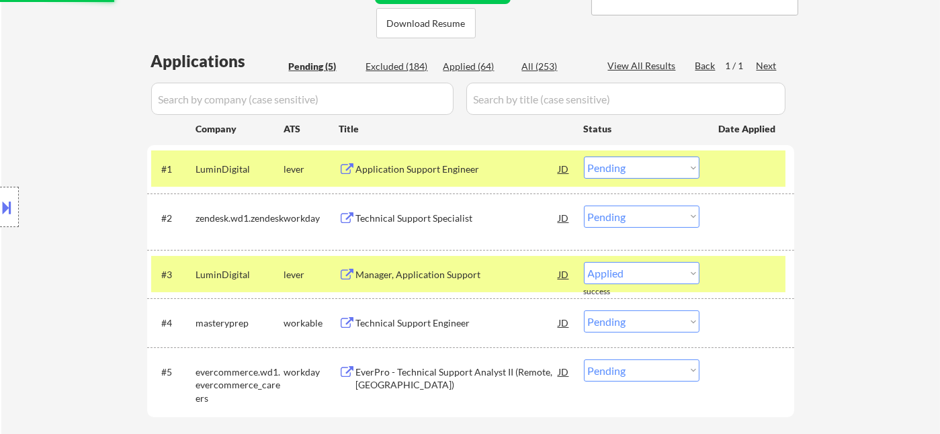
select select ""pending""
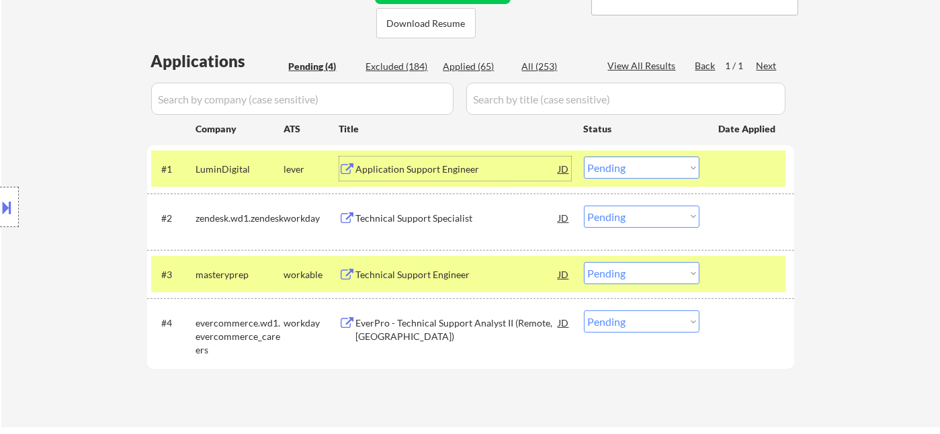
click at [421, 219] on div "Technical Support Specialist" at bounding box center [457, 218] width 203 height 13
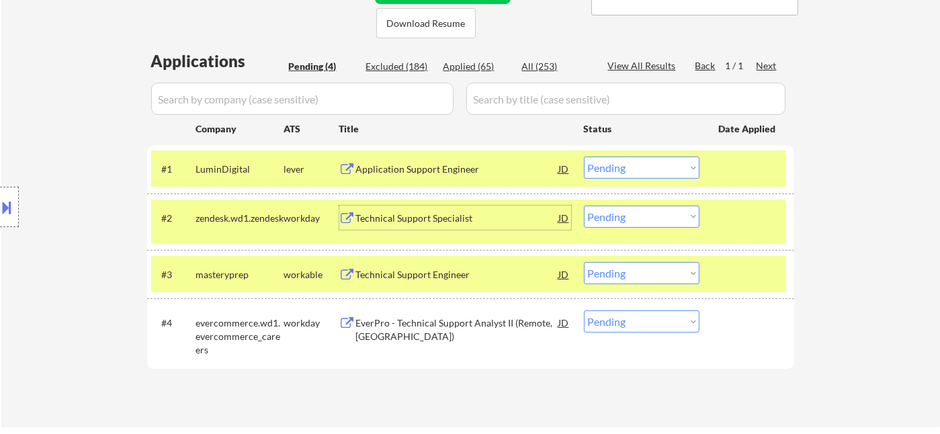
click at [631, 224] on select "Choose an option... Pending Applied Excluded (Questions) Excluded (Expired) Exc…" at bounding box center [642, 217] width 116 height 22
click at [584, 206] on select "Choose an option... Pending Applied Excluded (Questions) Excluded (Expired) Exc…" at bounding box center [642, 217] width 116 height 22
click at [455, 277] on div "Technical Support Engineer" at bounding box center [457, 274] width 203 height 13
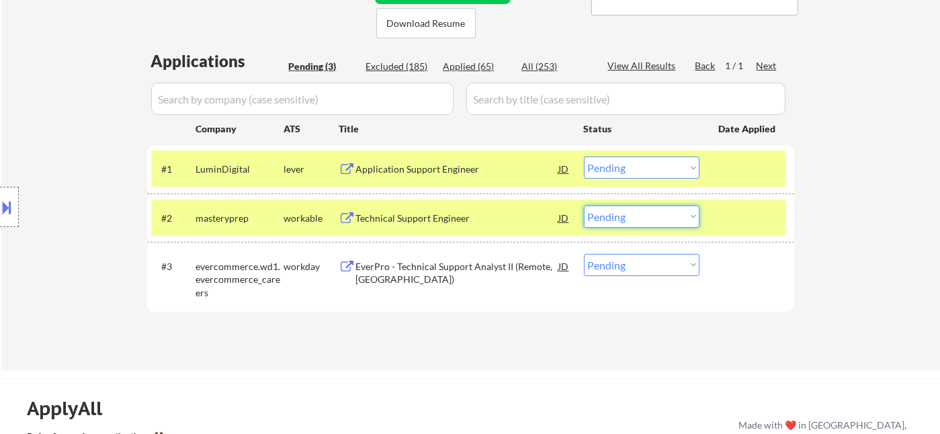
drag, startPoint x: 621, startPoint y: 218, endPoint x: 629, endPoint y: 225, distance: 11.0
click at [621, 218] on select "Choose an option... Pending Applied Excluded (Questions) Excluded (Expired) Exc…" at bounding box center [642, 217] width 116 height 22
click at [584, 206] on select "Choose an option... Pending Applied Excluded (Questions) Excluded (Expired) Exc…" at bounding box center [642, 217] width 116 height 22
click at [626, 265] on select "Choose an option... Pending Applied Excluded (Questions) Excluded (Expired) Exc…" at bounding box center [642, 265] width 116 height 22
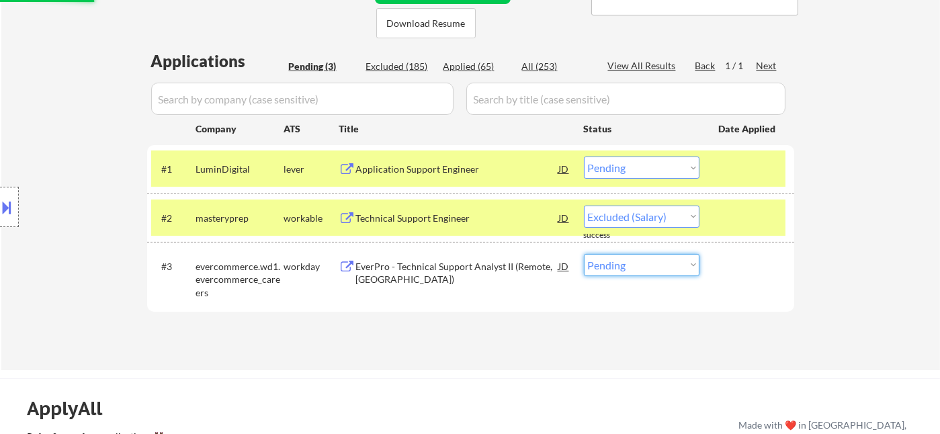
select select ""pending""
click at [677, 322] on div "← Return to /applysquad Mailslurp Inbox Job Search Builder Daniel Rosero User E…" at bounding box center [470, 380] width 940 height 1357
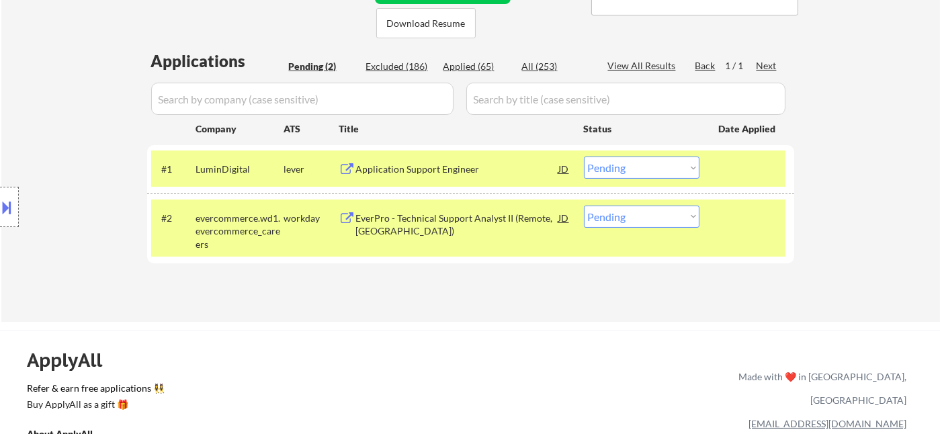
click at [453, 176] on div "Application Support Engineer" at bounding box center [457, 169] width 203 height 24
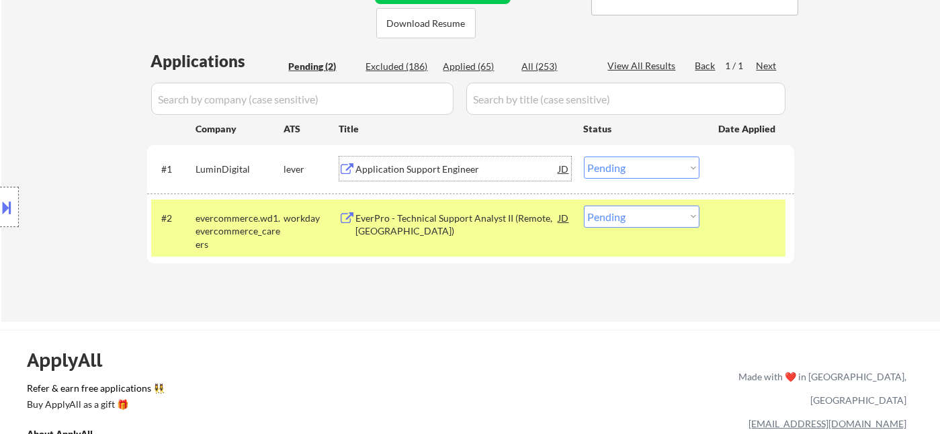
click at [623, 167] on select "Choose an option... Pending Applied Excluded (Questions) Excluded (Expired) Exc…" at bounding box center [642, 168] width 116 height 22
select select ""applied""
click at [584, 157] on select "Choose an option... Pending Applied Excluded (Questions) Excluded (Expired) Exc…" at bounding box center [642, 168] width 116 height 22
click at [624, 222] on select "Choose an option... Pending Applied Excluded (Questions) Excluded (Expired) Exc…" at bounding box center [642, 217] width 116 height 22
select select ""excluded""
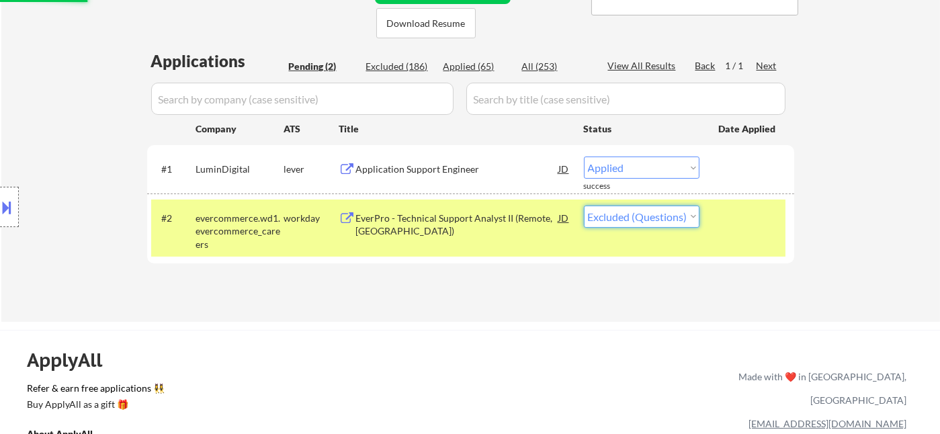
click at [584, 206] on select "Choose an option... Pending Applied Excluded (Questions) Excluded (Expired) Exc…" at bounding box center [642, 217] width 116 height 22
select select ""pending""
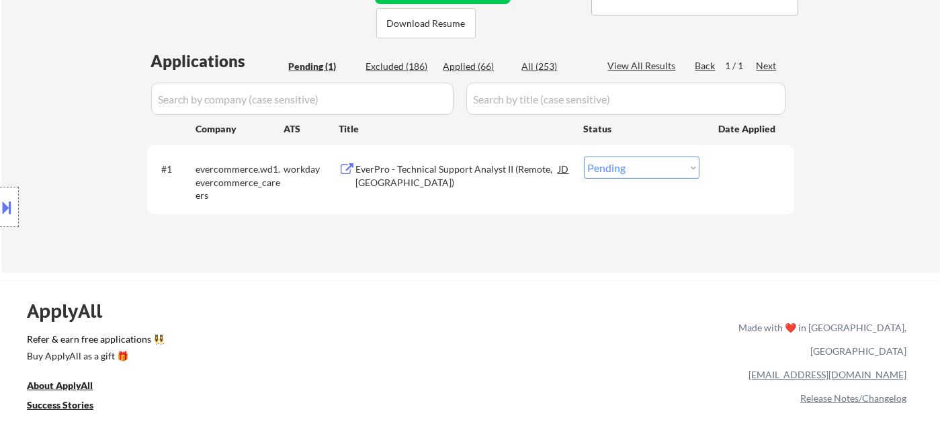
click at [16, 92] on div "Location Inclusions: Orlando, FL Winter Park, FL Maitland, FL Altamonte Springs…" at bounding box center [120, 207] width 241 height 249
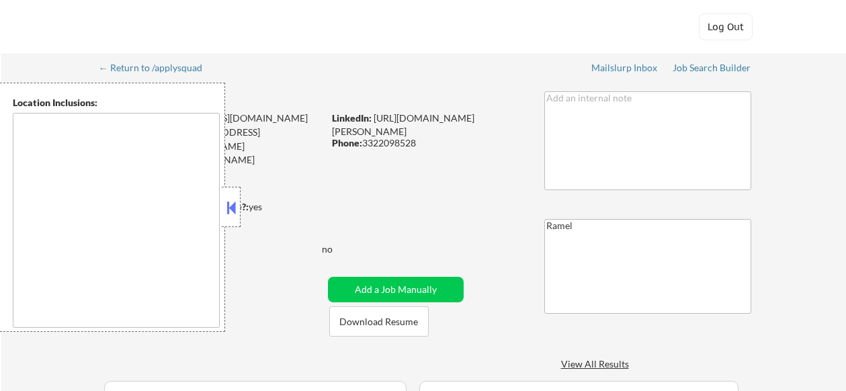
type textarea "[GEOGRAPHIC_DATA], [GEOGRAPHIC_DATA], [GEOGRAPHIC_DATA] [GEOGRAPHIC_DATA], [GEO…"
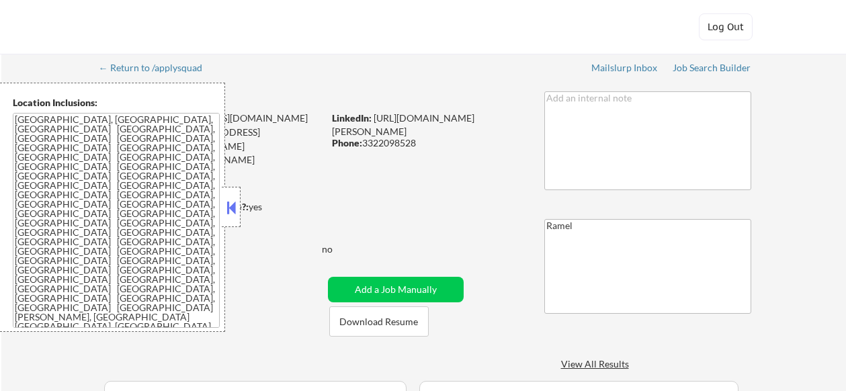
select select ""pending""
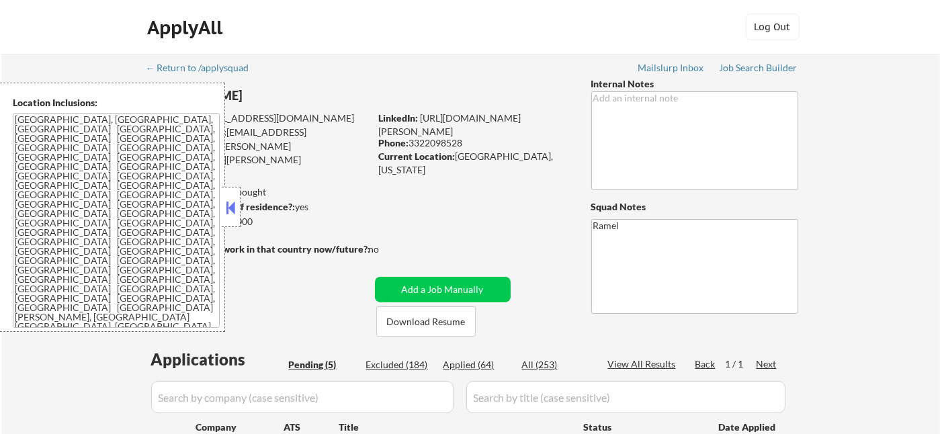
drag, startPoint x: 481, startPoint y: 367, endPoint x: 442, endPoint y: 354, distance: 41.2
click at [481, 367] on div "Applied (64)" at bounding box center [476, 364] width 67 height 13
click at [228, 209] on button at bounding box center [231, 208] width 15 height 20
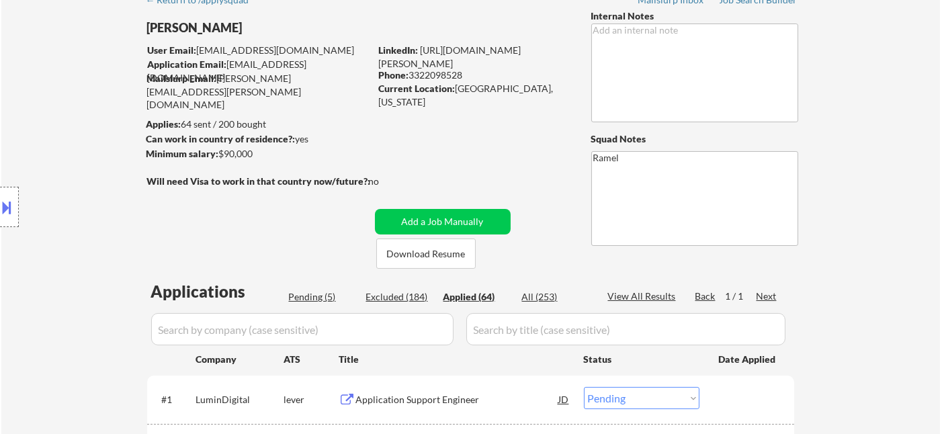
scroll to position [149, 0]
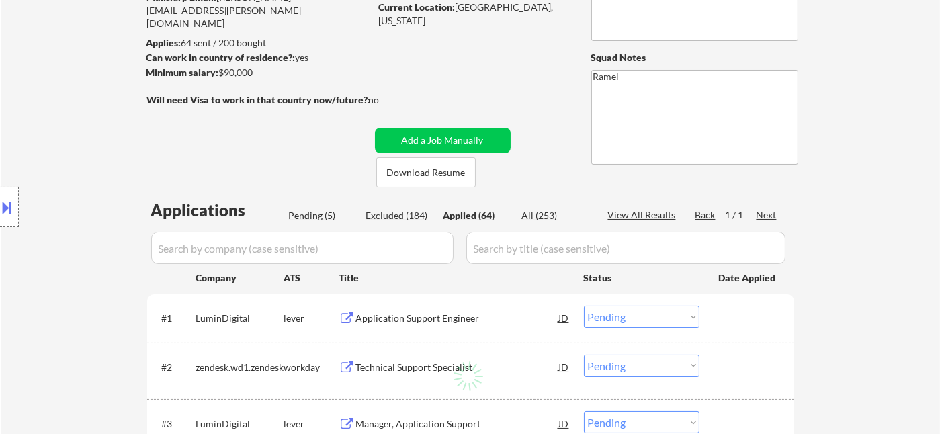
select select ""applied""
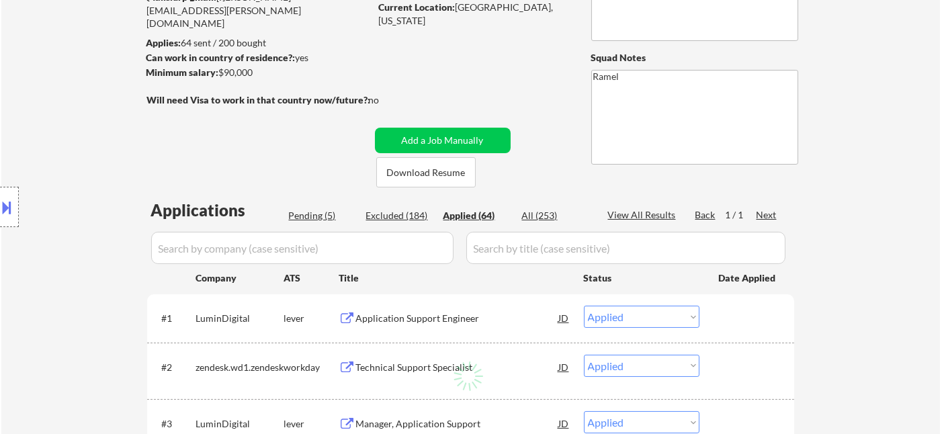
select select ""applied""
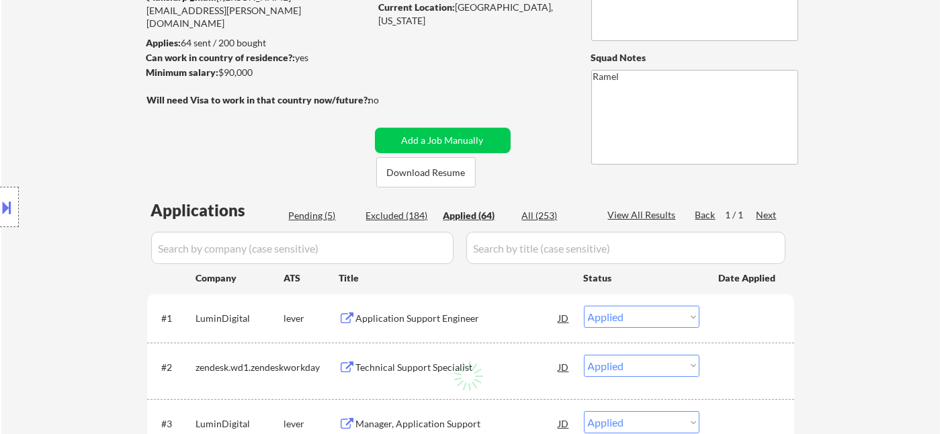
select select ""applied""
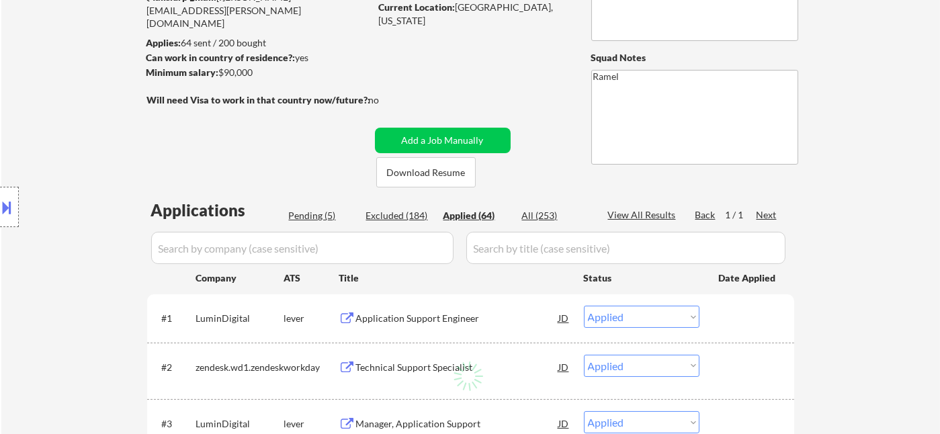
select select ""applied""
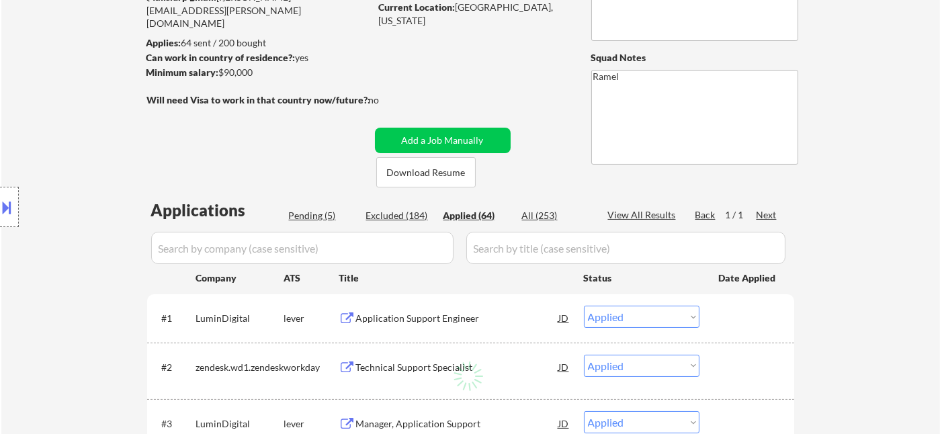
select select ""applied""
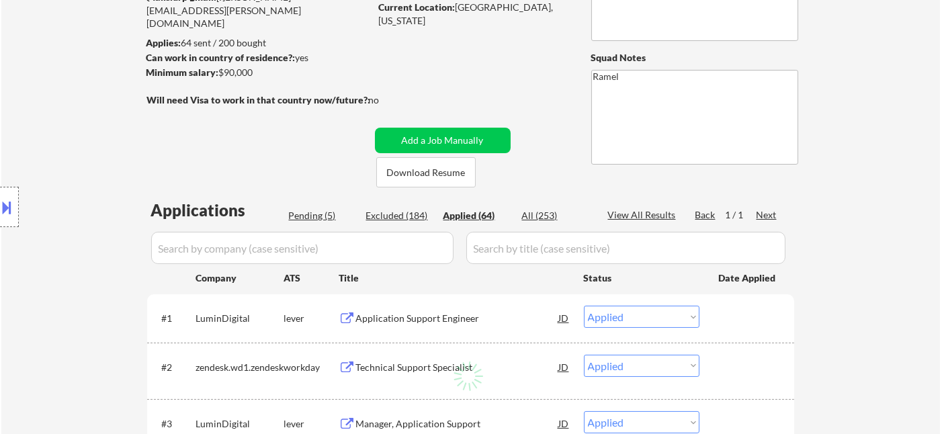
select select ""applied""
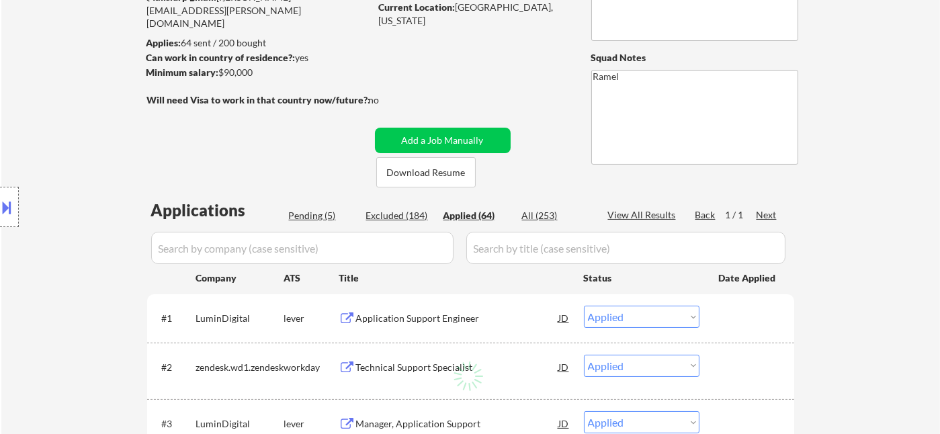
select select ""applied""
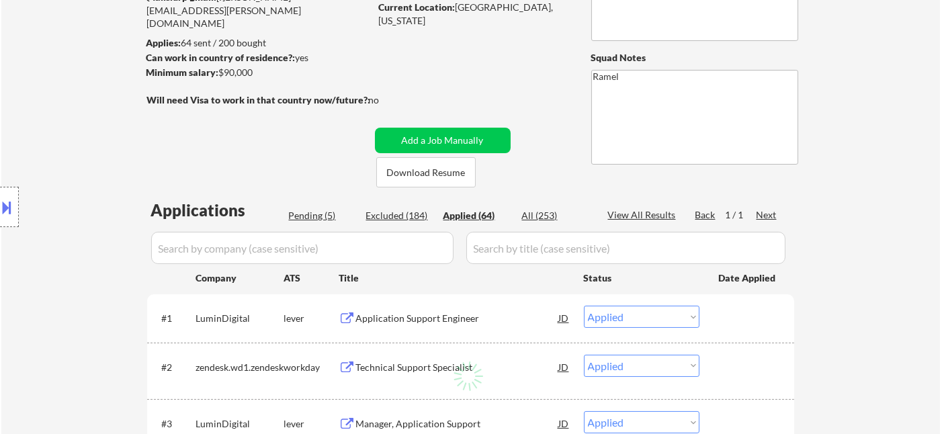
select select ""applied""
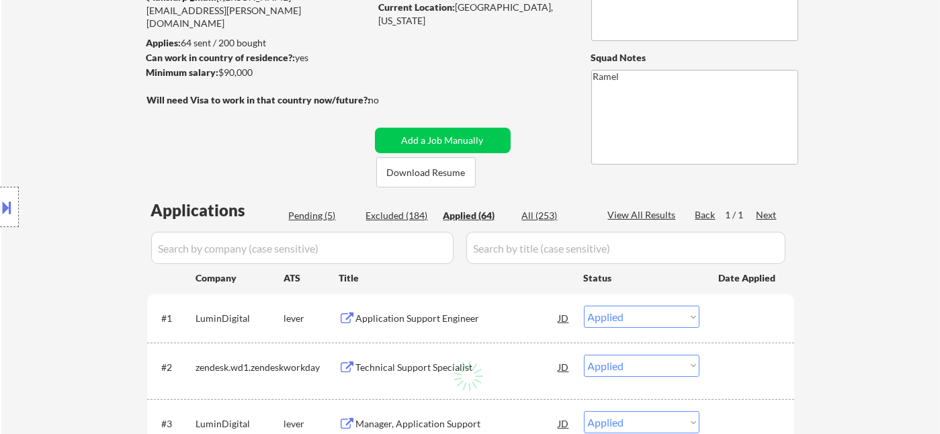
select select ""applied""
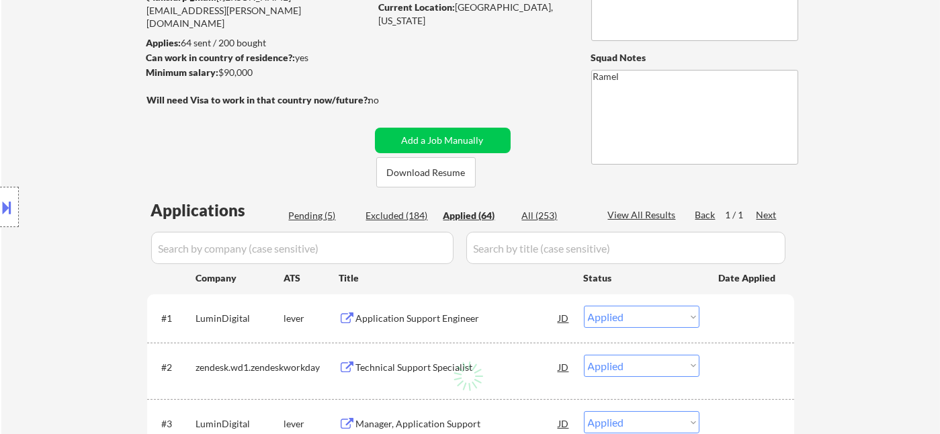
select select ""applied""
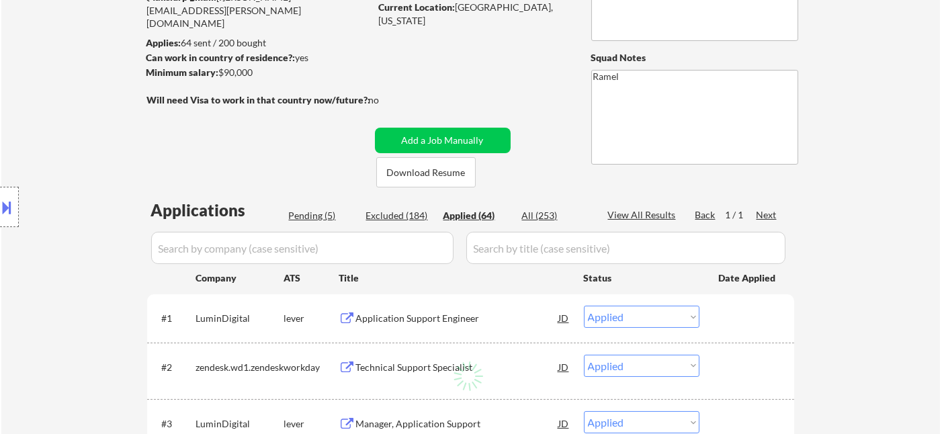
select select ""applied""
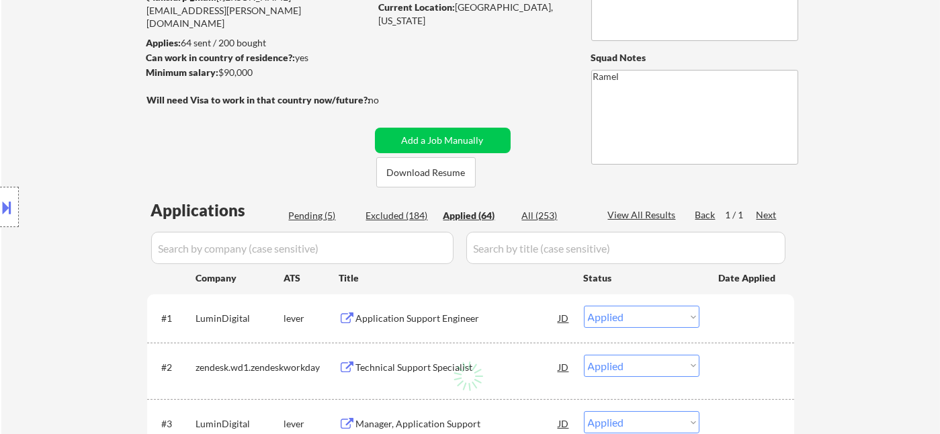
select select ""applied""
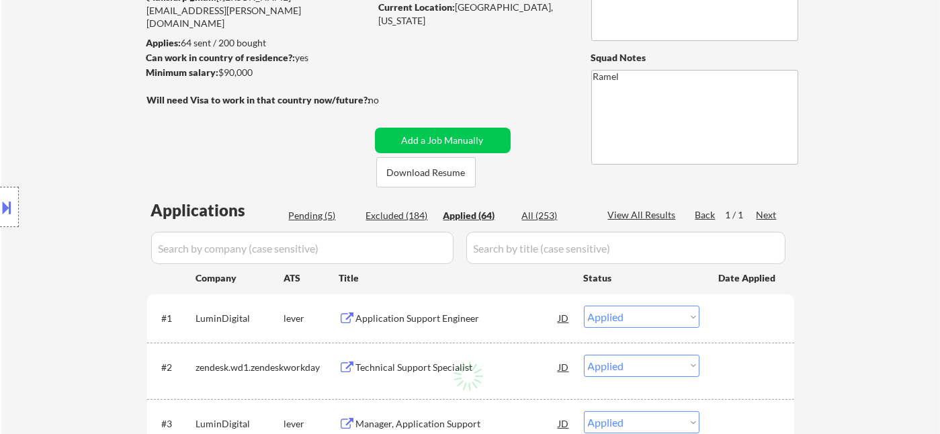
select select ""applied""
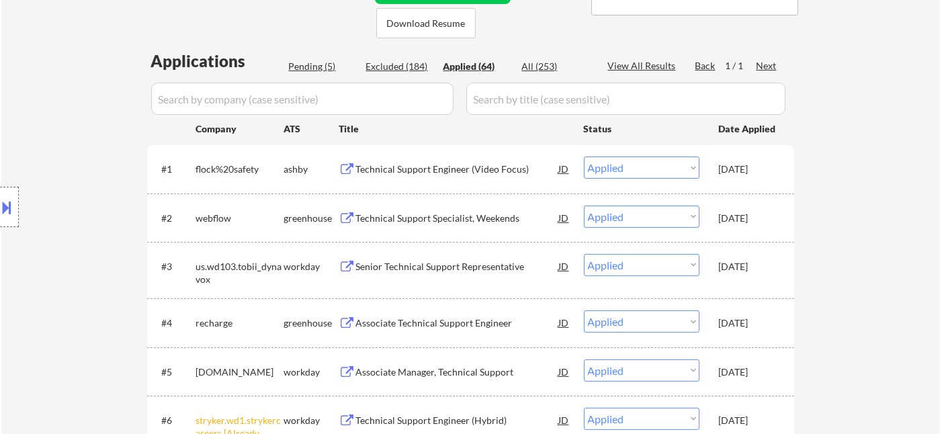
select select ""applied""
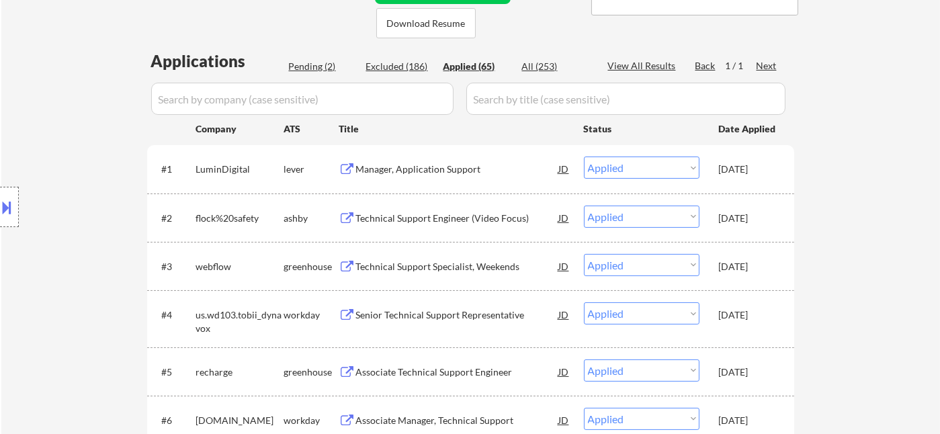
select select ""applied""
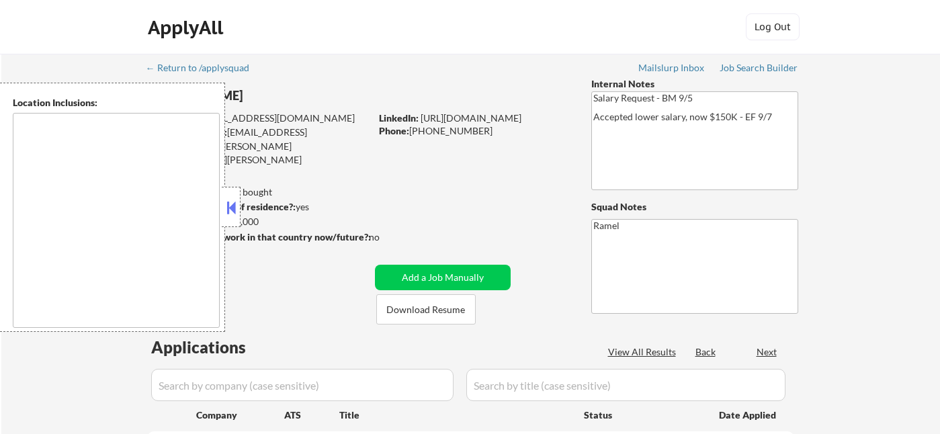
select select ""pending""
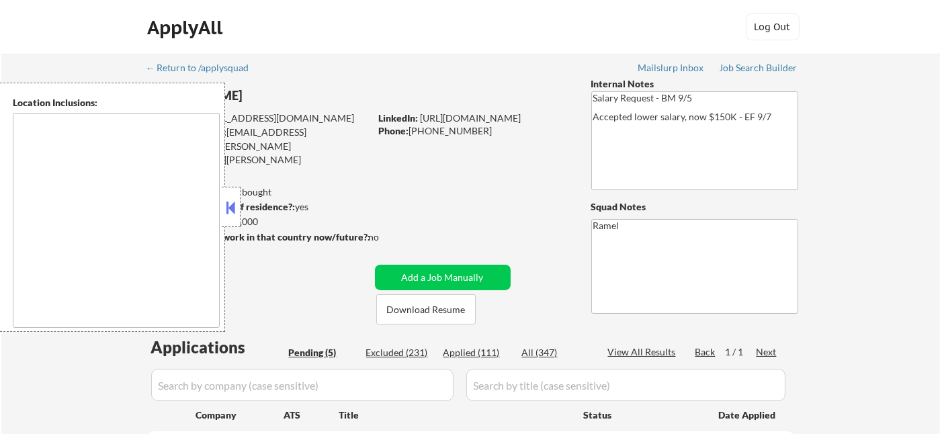
drag, startPoint x: 226, startPoint y: 204, endPoint x: 241, endPoint y: 208, distance: 15.2
click at [227, 204] on button at bounding box center [231, 208] width 15 height 20
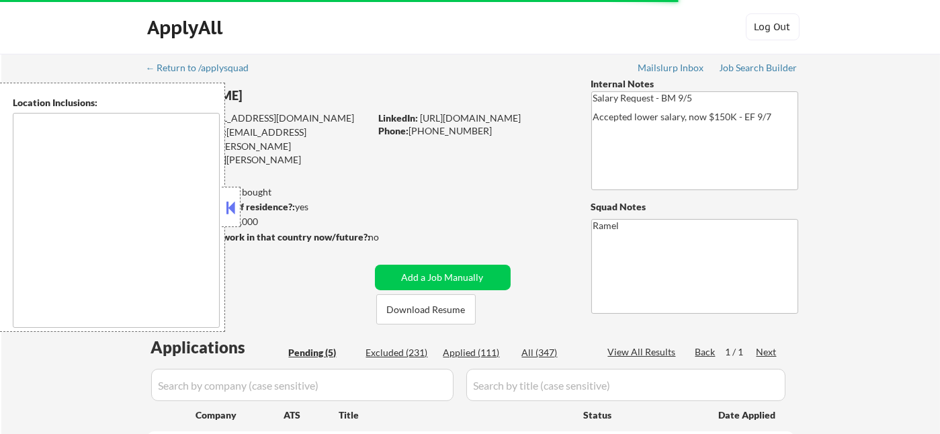
click at [224, 206] on button at bounding box center [231, 208] width 15 height 20
click at [230, 207] on button at bounding box center [231, 208] width 15 height 20
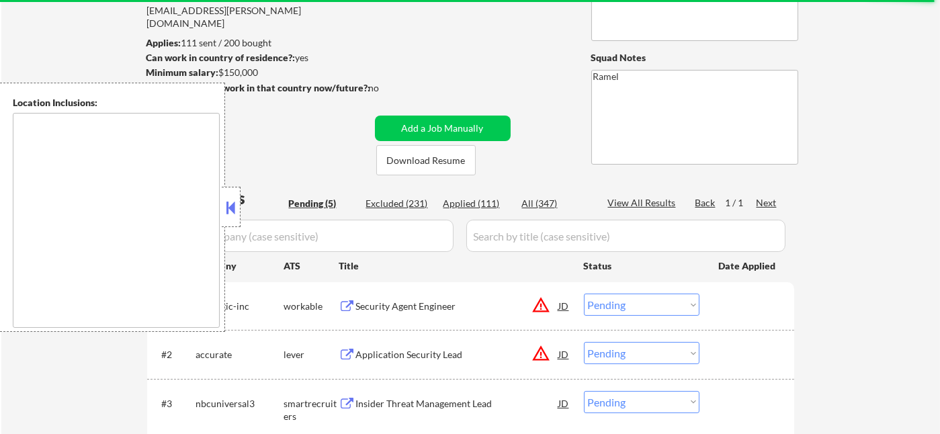
click at [231, 211] on button at bounding box center [231, 208] width 15 height 20
click at [233, 208] on button at bounding box center [231, 208] width 15 height 20
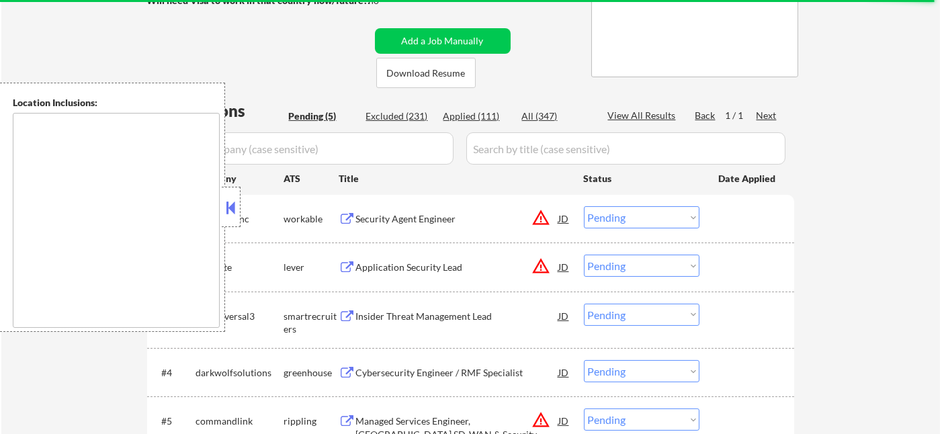
scroll to position [373, 0]
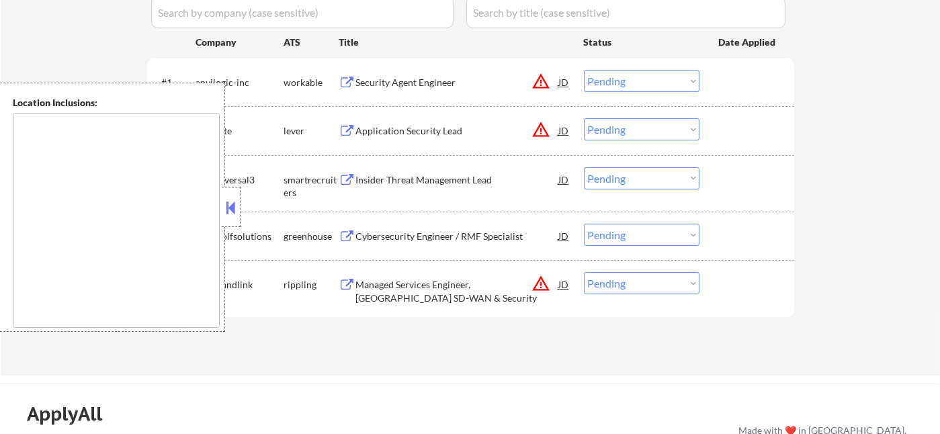
click at [234, 208] on button at bounding box center [231, 208] width 15 height 20
click at [419, 179] on div "Insider Threat Management Lead" at bounding box center [457, 179] width 203 height 13
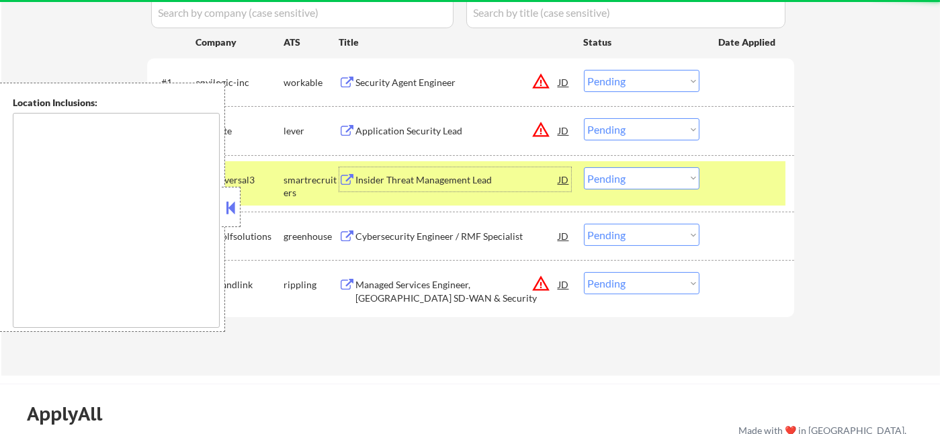
click at [228, 202] on button at bounding box center [231, 208] width 15 height 20
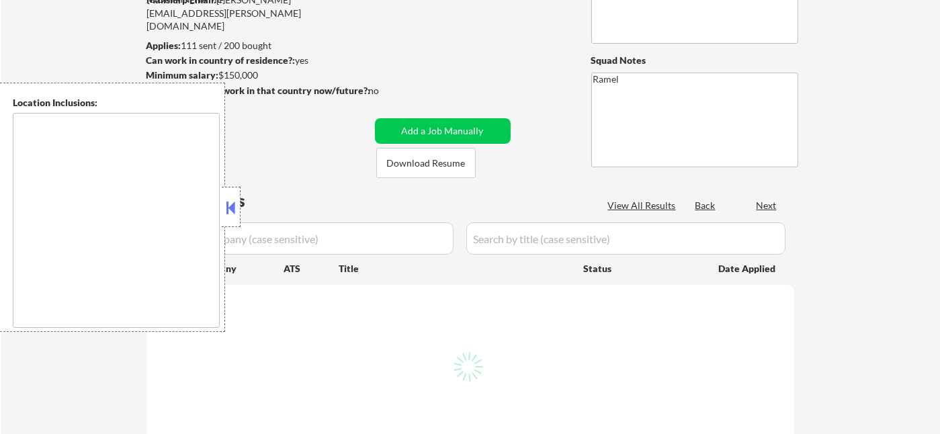
scroll to position [149, 0]
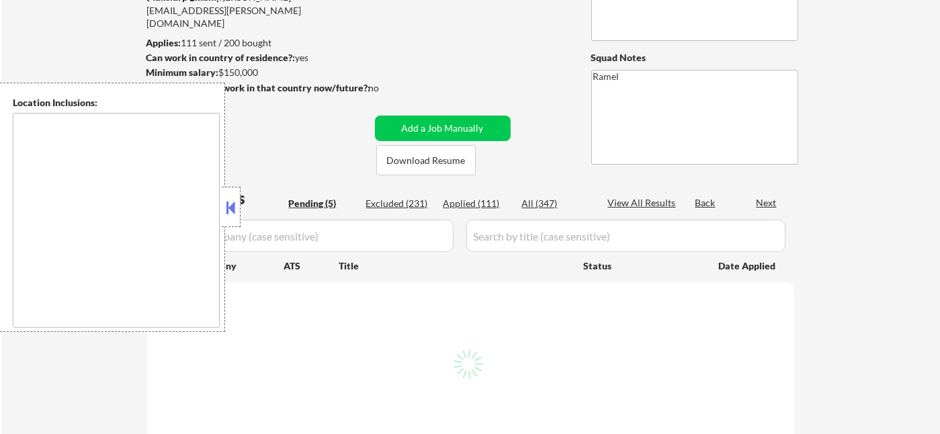
select select ""pending""
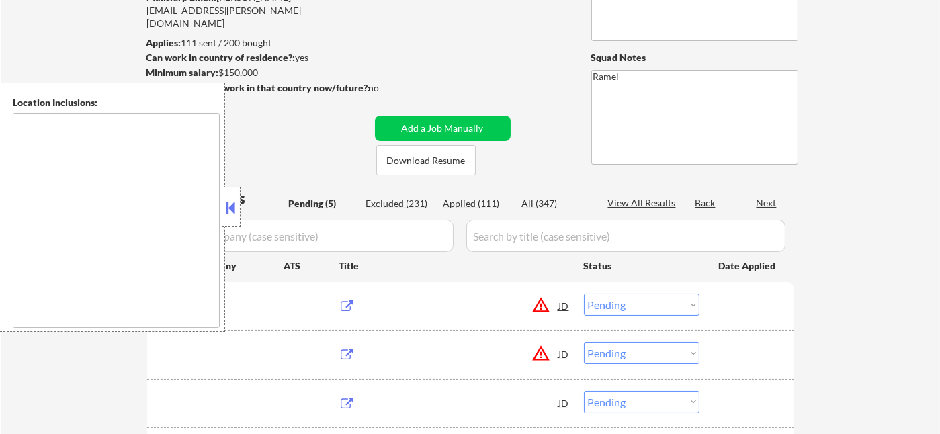
type textarea "remote"
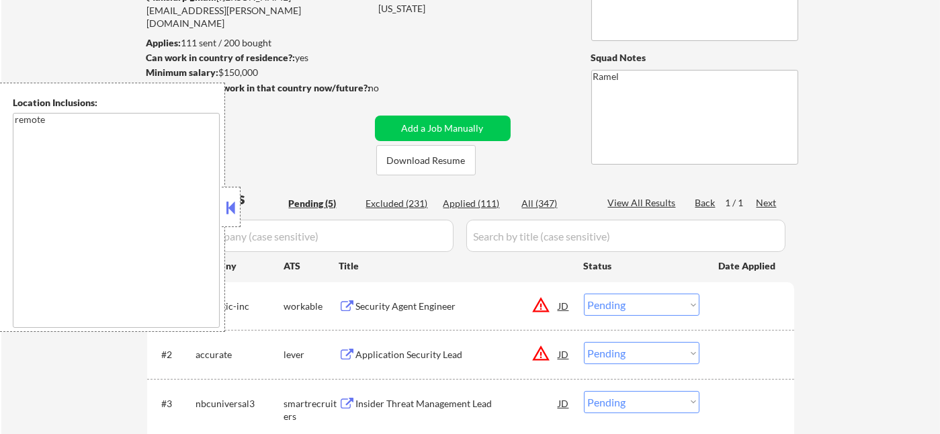
click at [228, 207] on button at bounding box center [231, 208] width 15 height 20
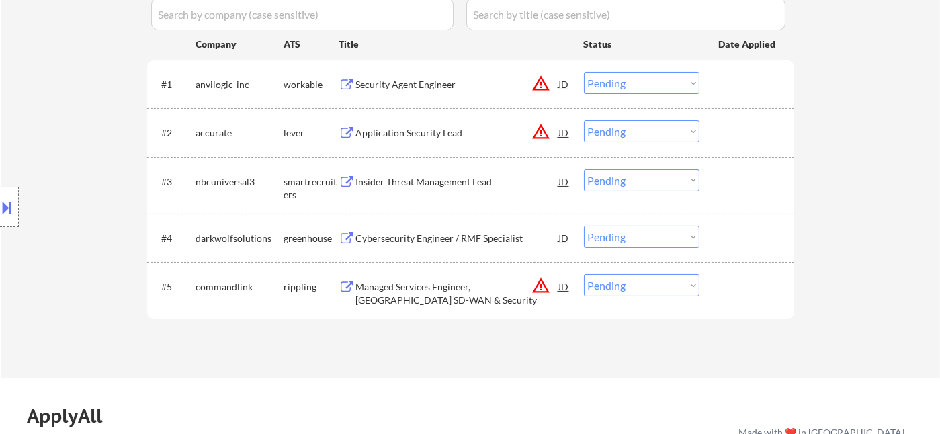
scroll to position [373, 0]
click at [399, 191] on div "#3 nbcuniversal3 smartrecruiters Insider Threat Management Lead JD Choose an op…" at bounding box center [468, 183] width 634 height 44
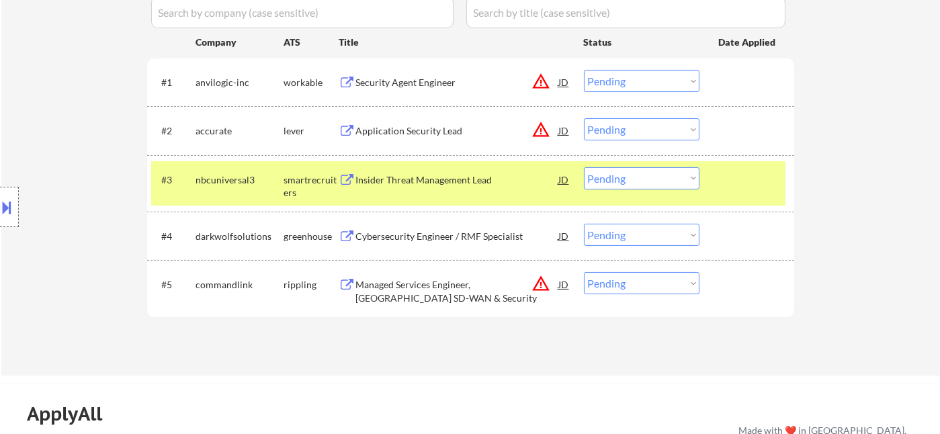
click at [55, 100] on div "Location Inclusions: remote" at bounding box center [120, 207] width 241 height 249
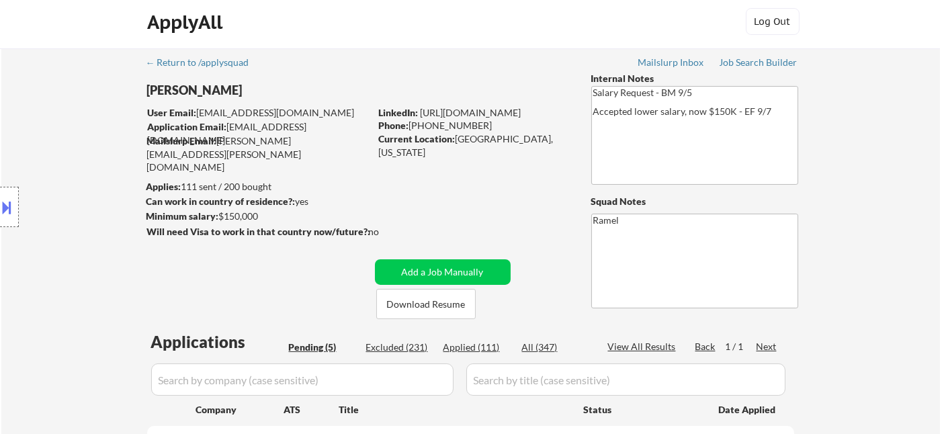
scroll to position [0, 0]
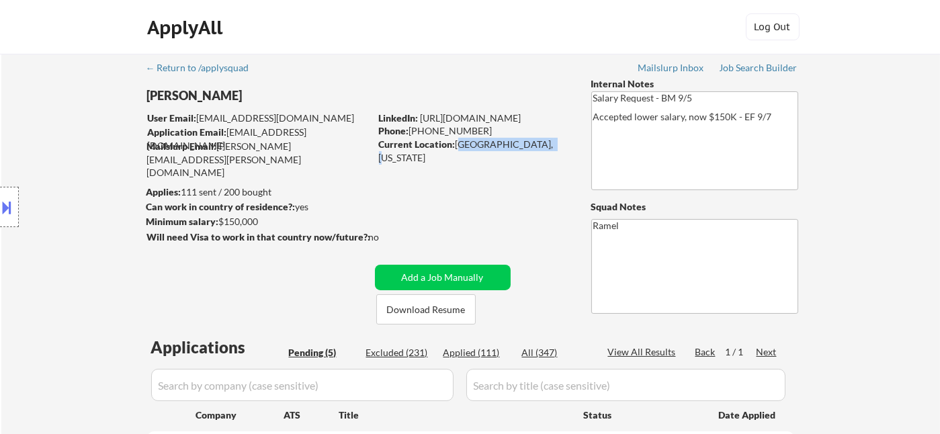
drag, startPoint x: 456, startPoint y: 146, endPoint x: 691, endPoint y: 87, distance: 242.0
click at [554, 148] on div "Current Location: [GEOGRAPHIC_DATA], [US_STATE]" at bounding box center [474, 151] width 190 height 26
click at [7, 213] on button at bounding box center [7, 207] width 15 height 22
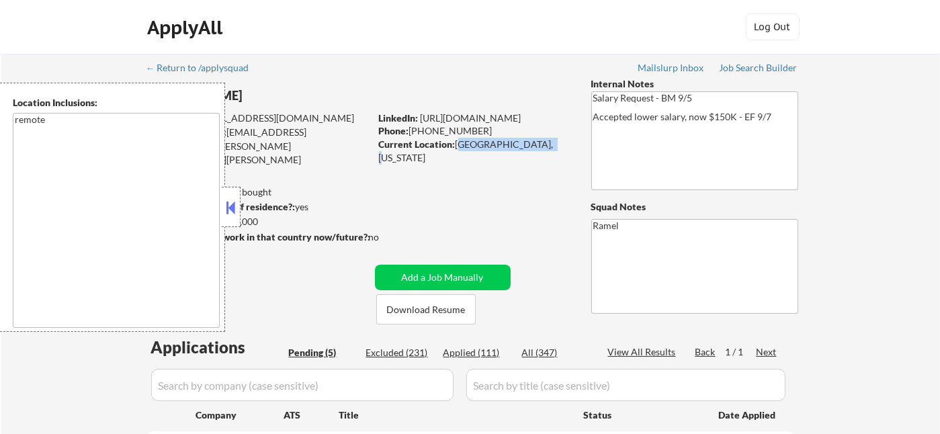
click at [231, 204] on button at bounding box center [231, 208] width 15 height 20
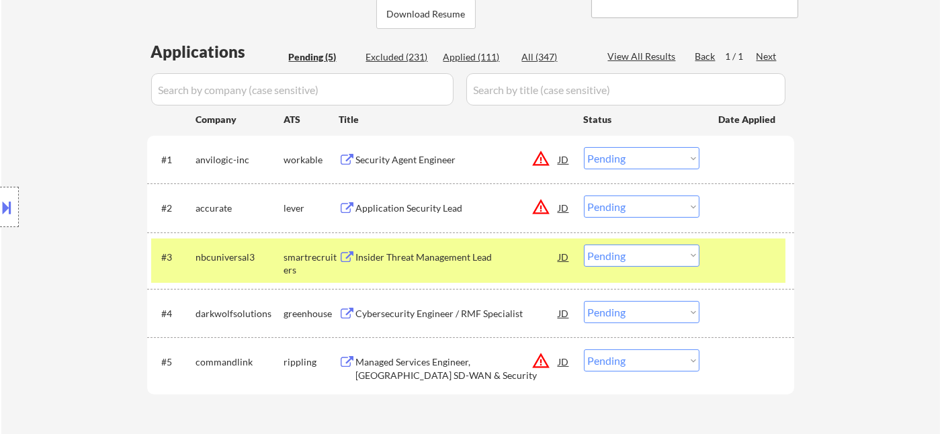
scroll to position [298, 0]
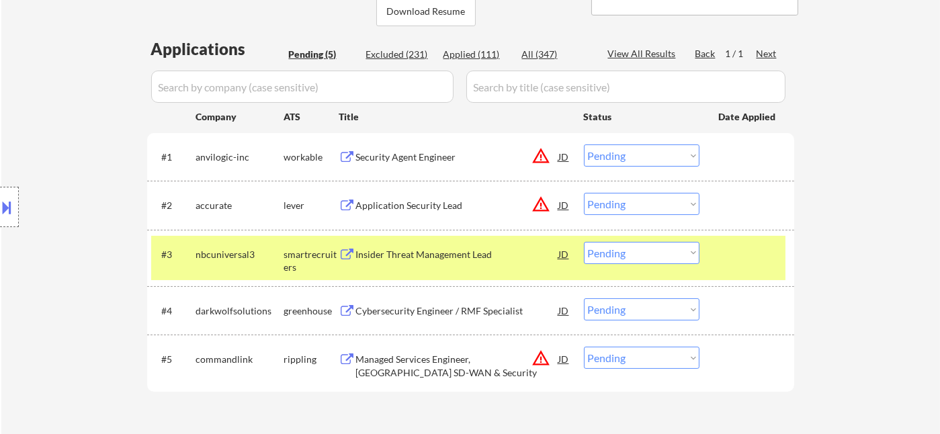
drag, startPoint x: 653, startPoint y: 253, endPoint x: 651, endPoint y: 261, distance: 8.3
click at [653, 253] on select "Choose an option... Pending Applied Excluded (Questions) Excluded (Expired) Exc…" at bounding box center [642, 253] width 116 height 22
select select ""applied""
click at [584, 242] on select "Choose an option... Pending Applied Excluded (Questions) Excluded (Expired) Exc…" at bounding box center [642, 253] width 116 height 22
click at [445, 316] on div "Cybersecurity Engineer / RMF Specialist" at bounding box center [457, 310] width 203 height 13
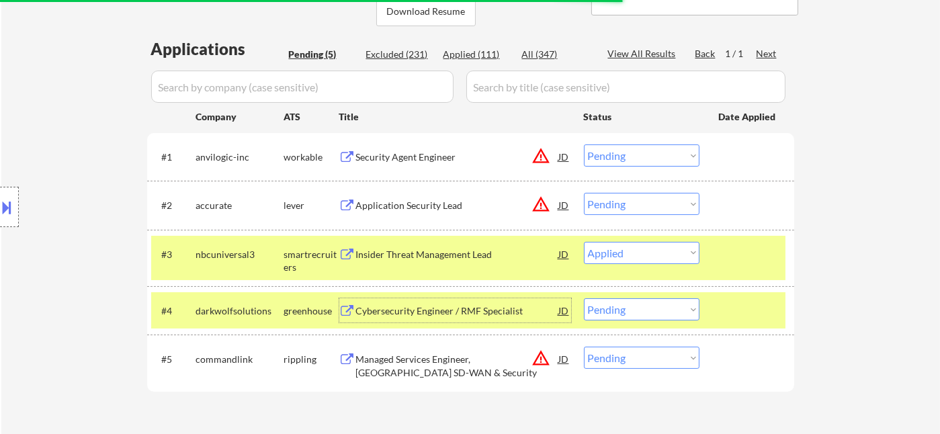
scroll to position [447, 0]
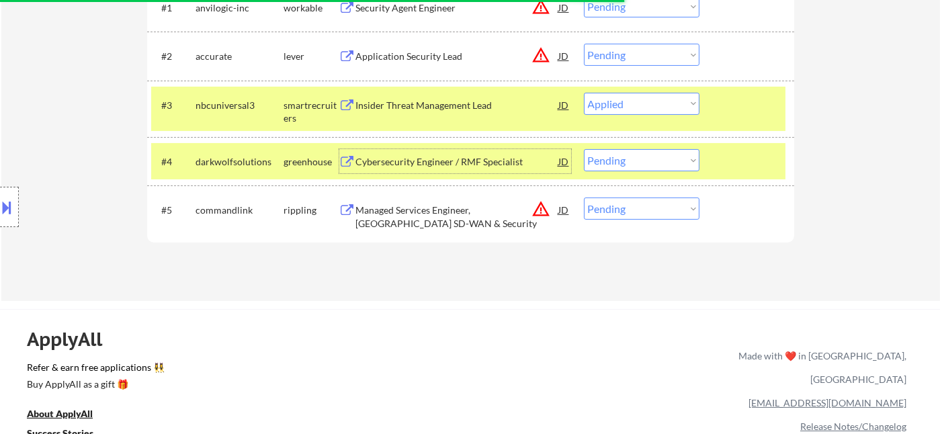
drag, startPoint x: 628, startPoint y: 155, endPoint x: 633, endPoint y: 169, distance: 14.9
click at [628, 155] on select "Choose an option... Pending Applied Excluded (Questions) Excluded (Expired) Exc…" at bounding box center [642, 160] width 116 height 22
select select ""excluded__bad_match_""
click at [584, 149] on select "Choose an option... Pending Applied Excluded (Questions) Excluded (Expired) Exc…" at bounding box center [642, 160] width 116 height 22
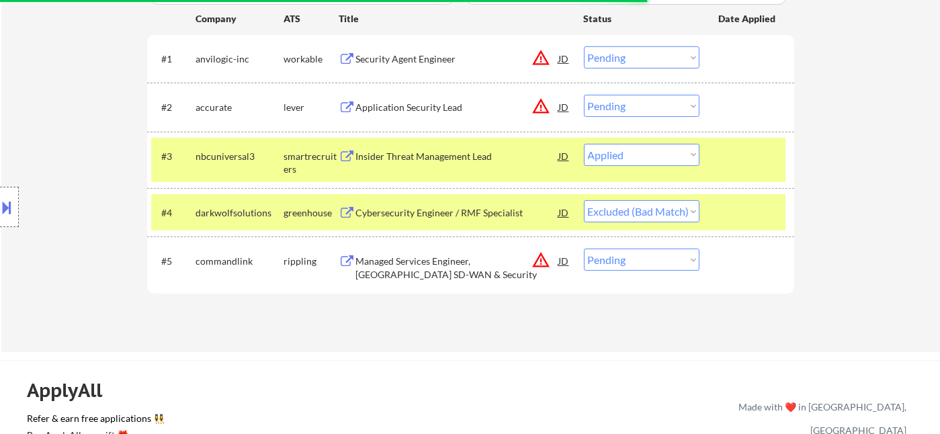
scroll to position [373, 0]
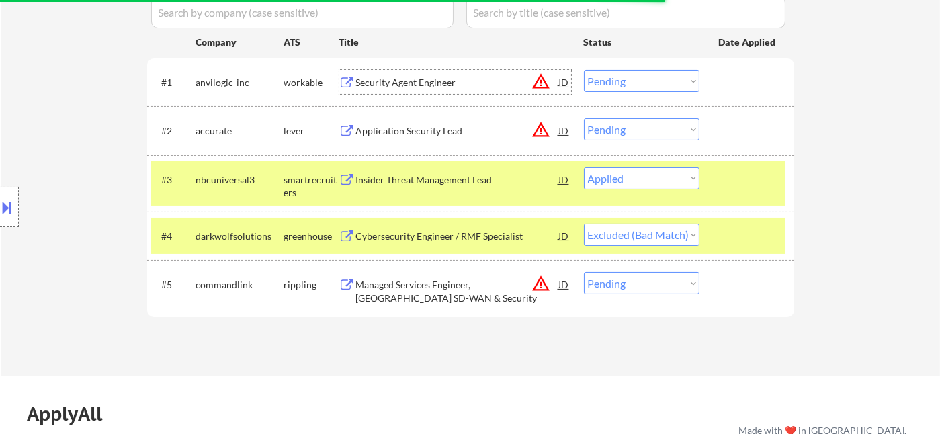
click at [430, 83] on div "Security Agent Engineer" at bounding box center [457, 82] width 203 height 13
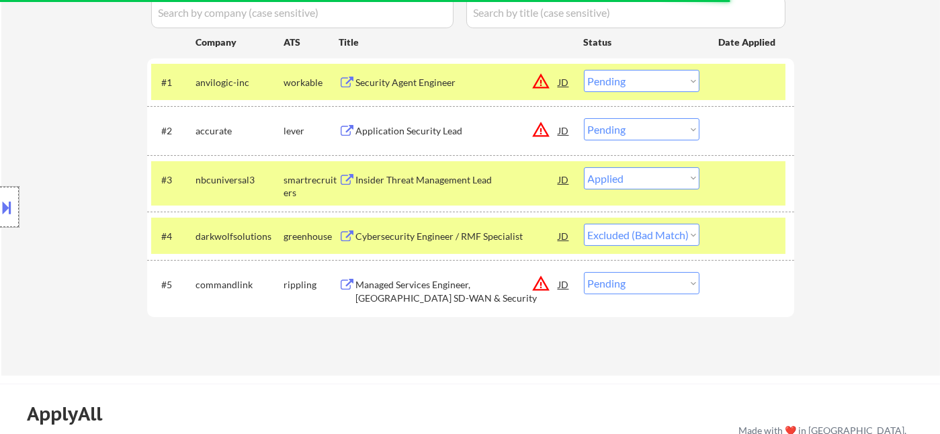
click at [16, 205] on div at bounding box center [9, 207] width 19 height 40
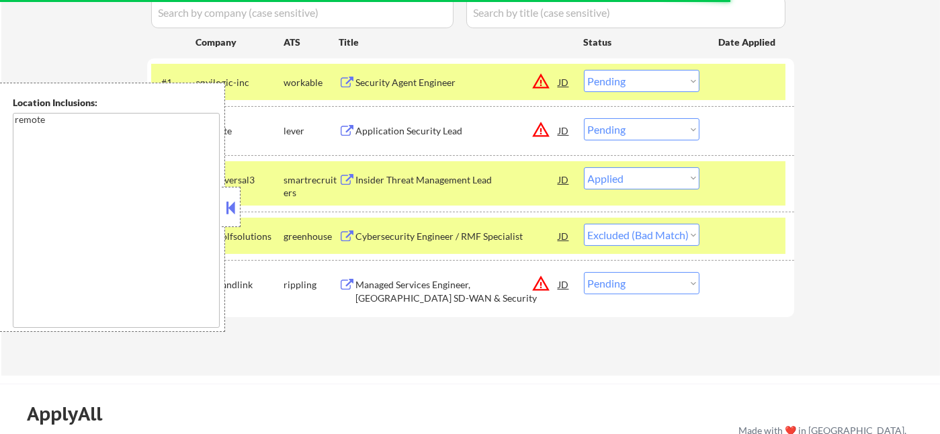
click at [232, 203] on button at bounding box center [231, 208] width 15 height 20
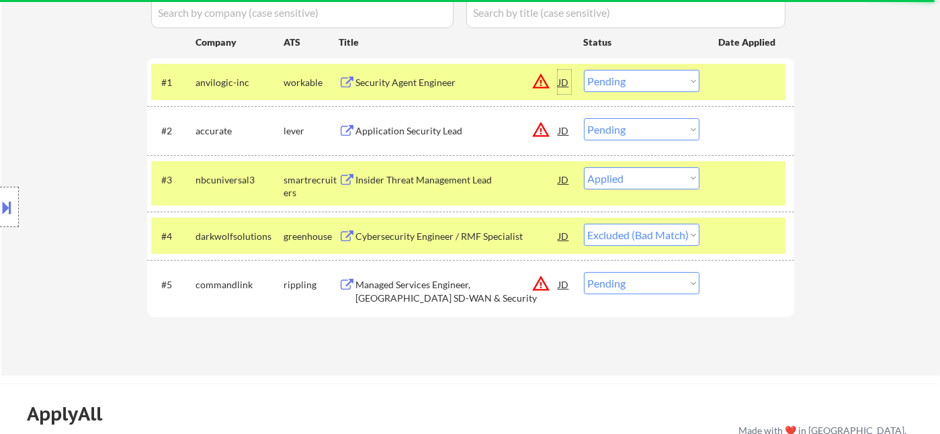
click at [566, 84] on div "JD" at bounding box center [564, 82] width 13 height 24
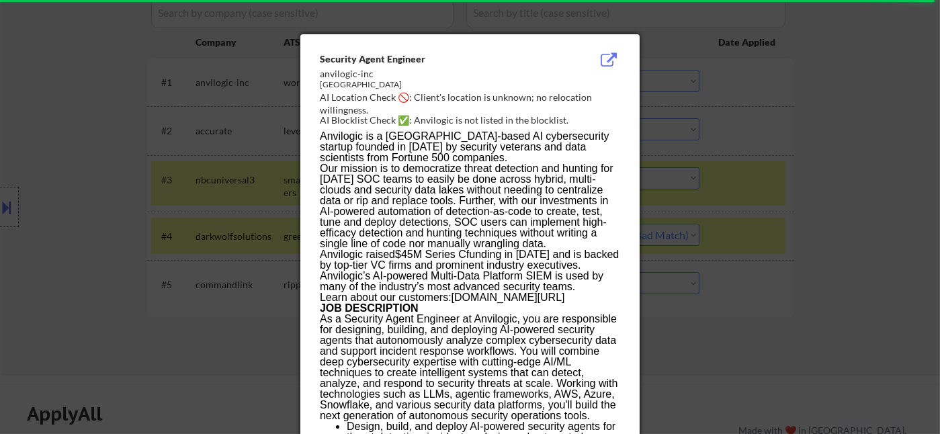
click at [828, 214] on div at bounding box center [470, 217] width 940 height 434
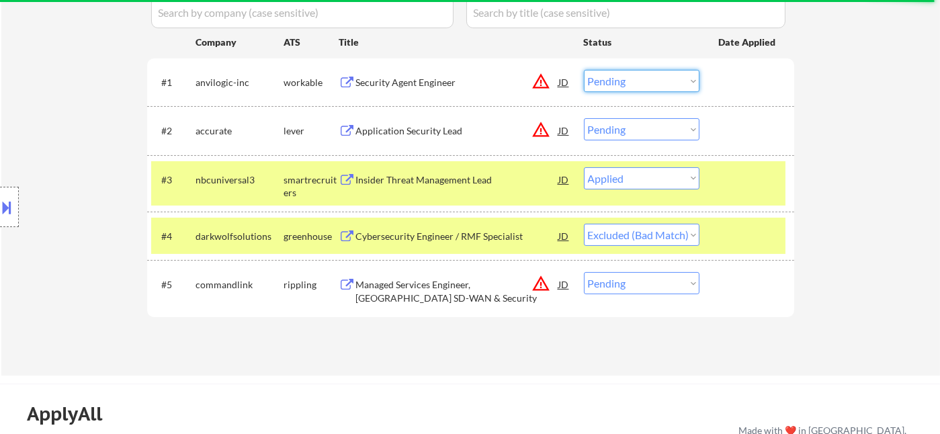
drag, startPoint x: 631, startPoint y: 79, endPoint x: 638, endPoint y: 89, distance: 12.5
click at [631, 79] on select "Choose an option... Pending Applied Excluded (Questions) Excluded (Expired) Exc…" at bounding box center [642, 81] width 116 height 22
select select ""applied""
click at [584, 70] on select "Choose an option... Pending Applied Excluded (Questions) Excluded (Expired) Exc…" at bounding box center [642, 81] width 116 height 22
click at [437, 130] on div "Application Security Lead" at bounding box center [457, 130] width 203 height 13
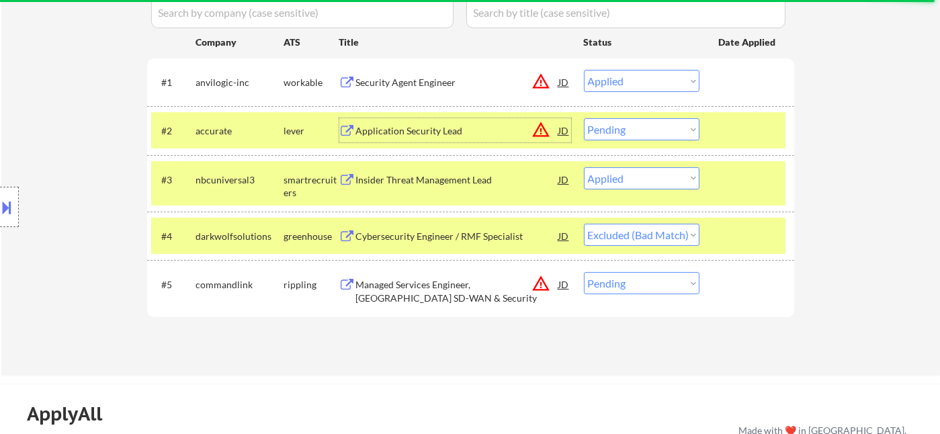
click at [621, 126] on select "Choose an option... Pending Applied Excluded (Questions) Excluded (Expired) Exc…" at bounding box center [642, 129] width 116 height 22
select select ""applied""
click at [584, 118] on select "Choose an option... Pending Applied Excluded (Questions) Excluded (Expired) Exc…" at bounding box center [642, 129] width 116 height 22
click at [466, 290] on div "Managed Services Engineer, [GEOGRAPHIC_DATA] SD-WAN & Security" at bounding box center [457, 291] width 203 height 26
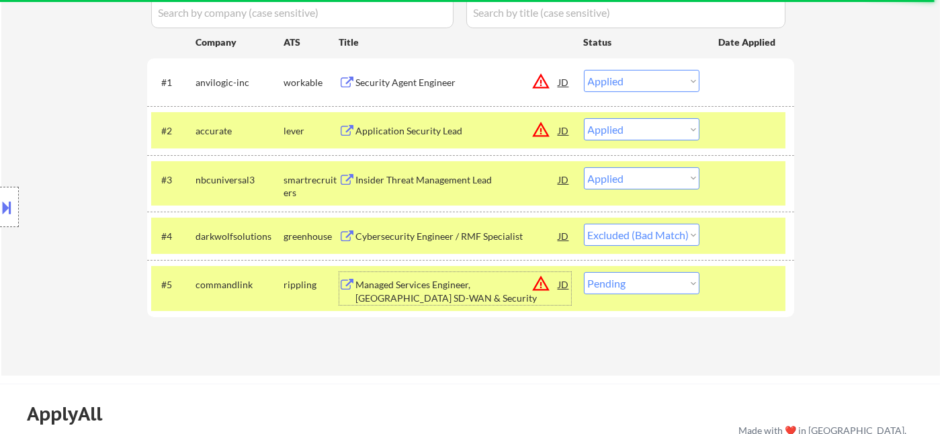
click at [623, 277] on select "Choose an option... Pending Applied Excluded (Questions) Excluded (Expired) Exc…" at bounding box center [642, 283] width 116 height 22
select select ""excluded__bad_match_""
click at [584, 272] on select "Choose an option... Pending Applied Excluded (Questions) Excluded (Expired) Exc…" at bounding box center [642, 283] width 116 height 22
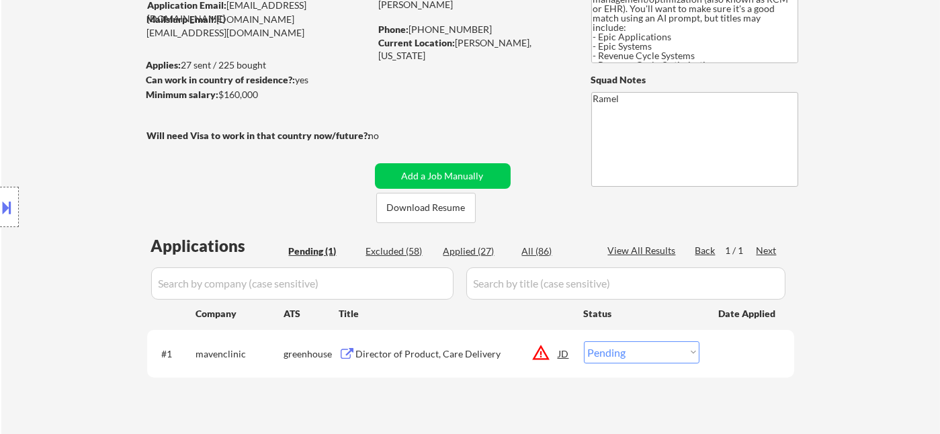
scroll to position [149, 0]
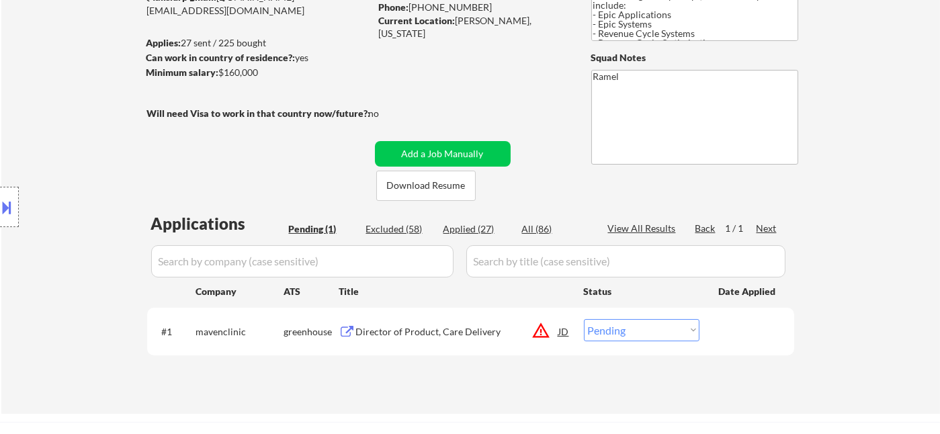
click at [418, 337] on div "Director of Product, Care Delivery" at bounding box center [457, 331] width 203 height 13
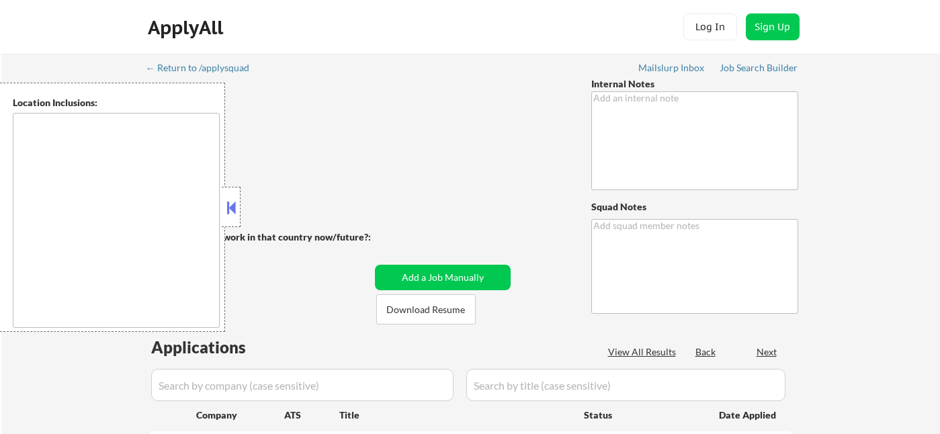
type textarea "Canadian in [GEOGRAPHIC_DATA]! NOTE: He is able to work [DEMOGRAPHIC_DATA] *imm…"
type textarea "Ramel [URL][DOMAIN_NAME]"
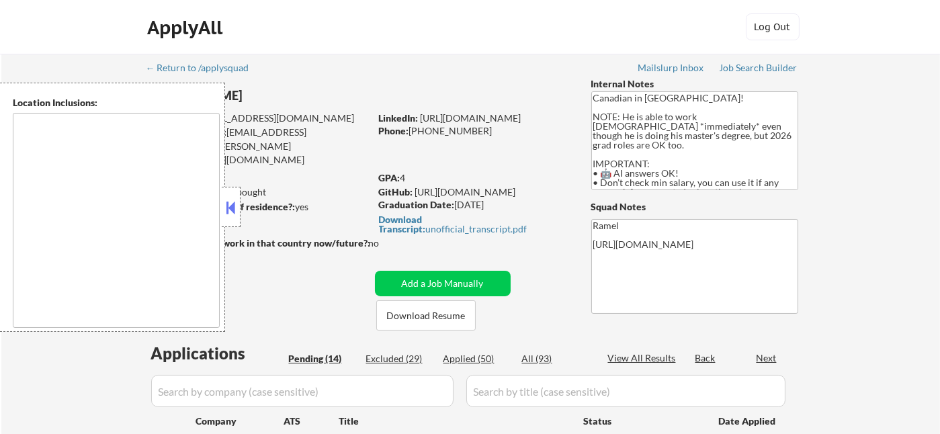
select select ""pending""
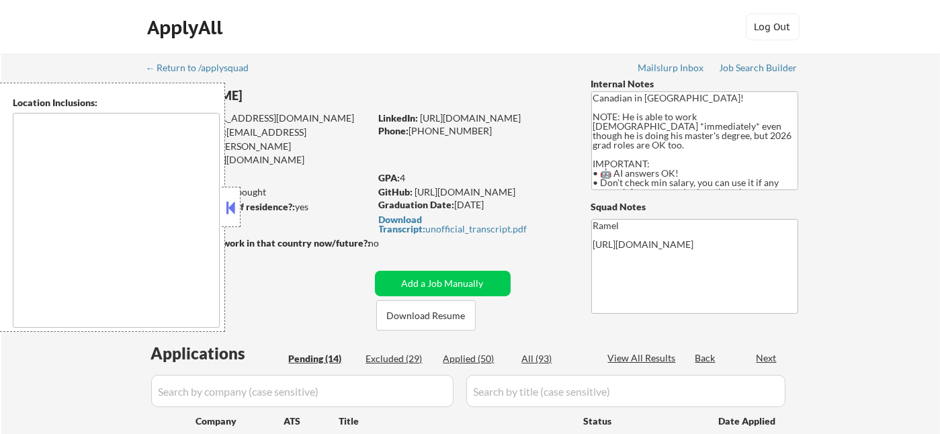
select select ""pending""
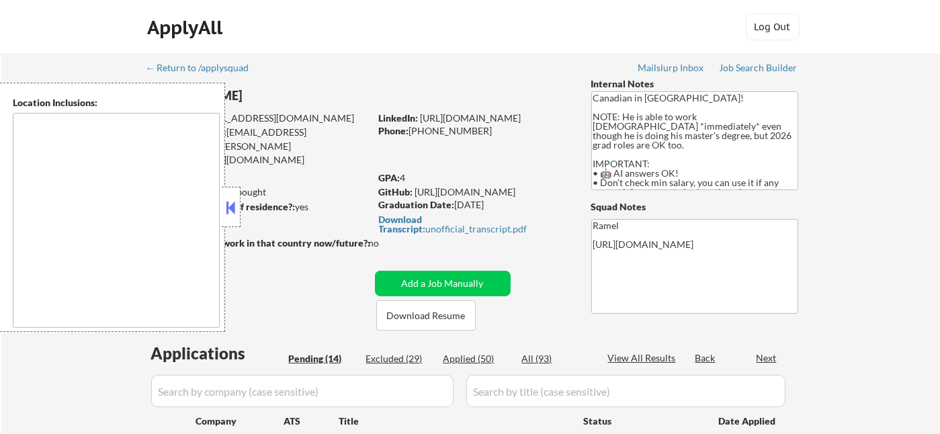
select select ""pending""
type textarea "country:[GEOGRAPHIC_DATA]"
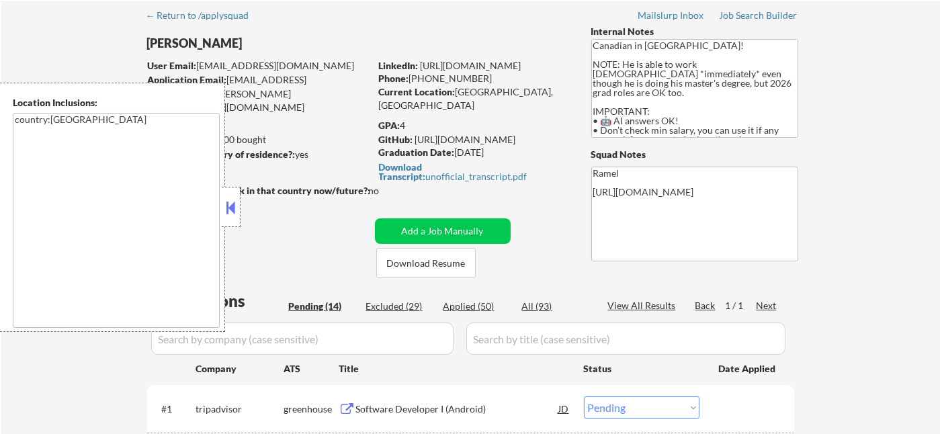
scroll to position [75, 0]
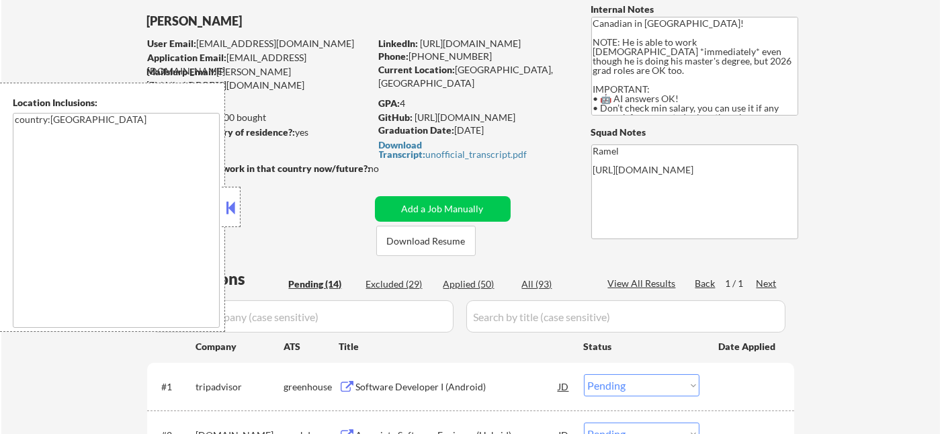
click at [233, 218] on div at bounding box center [231, 207] width 19 height 40
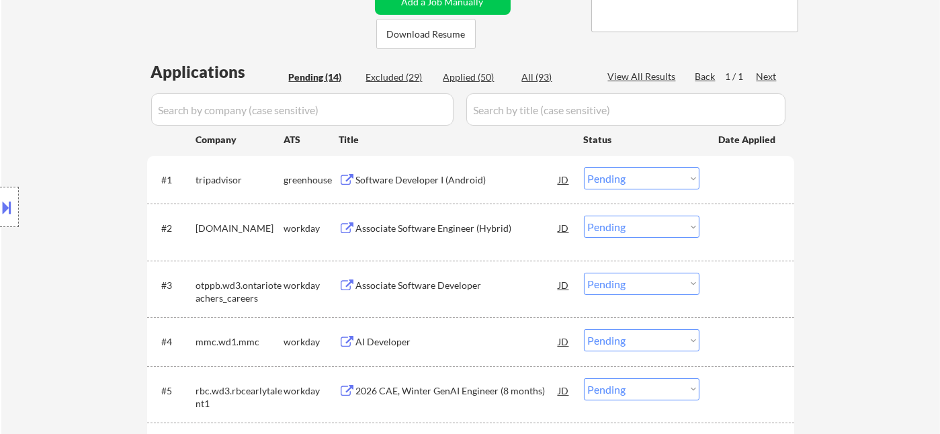
scroll to position [373, 0]
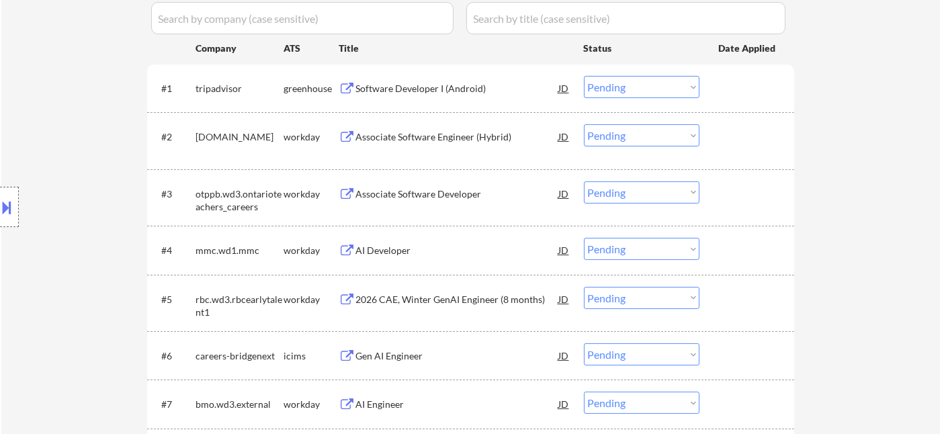
click at [27, 110] on div "Location Inclusions: country:[GEOGRAPHIC_DATA]" at bounding box center [120, 207] width 241 height 249
